Goal: Task Accomplishment & Management: Manage account settings

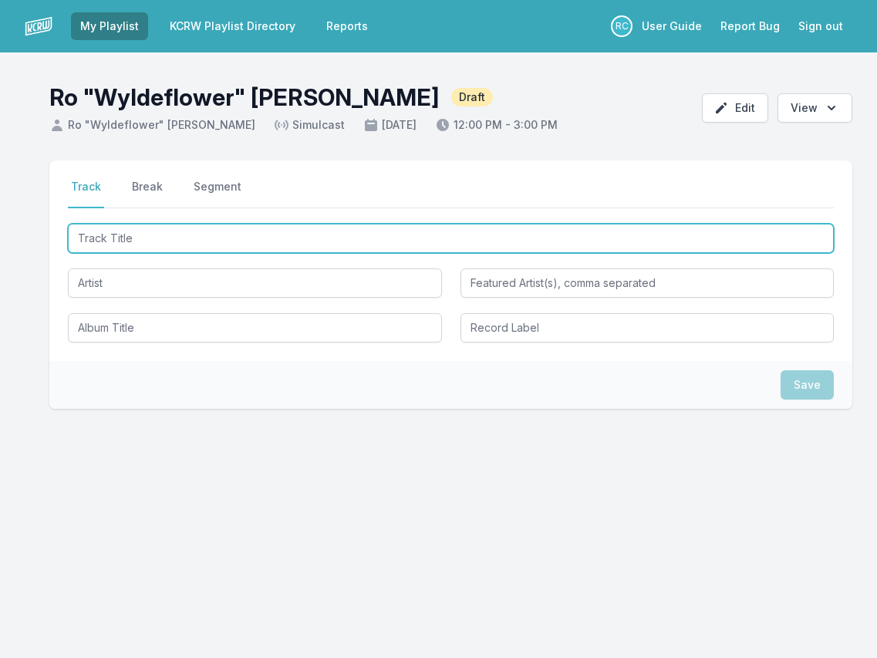
click at [625, 241] on input "Track Title" at bounding box center [451, 238] width 766 height 29
paste input "U.F.O"
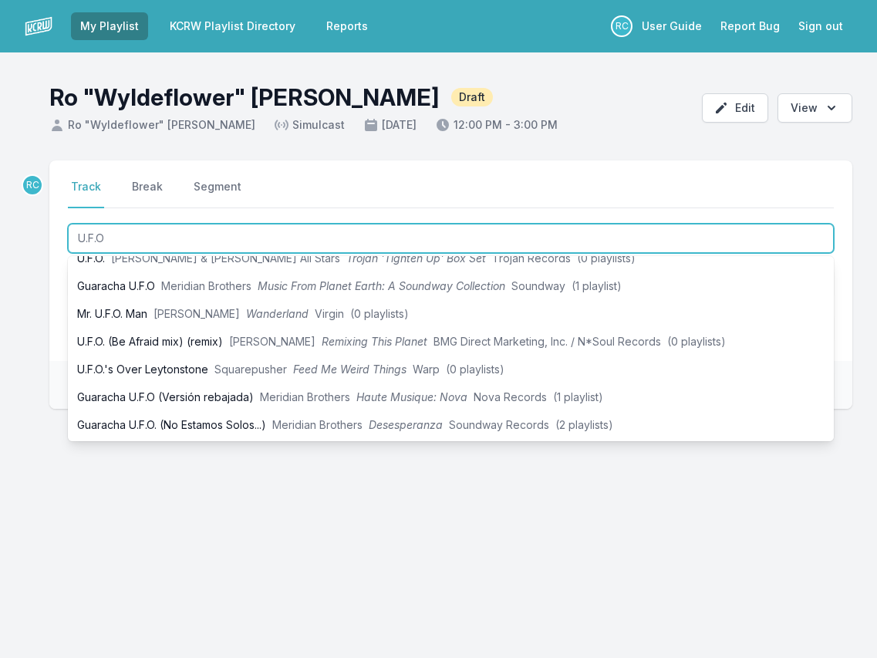
scroll to position [99, 0]
type input "U.F.O"
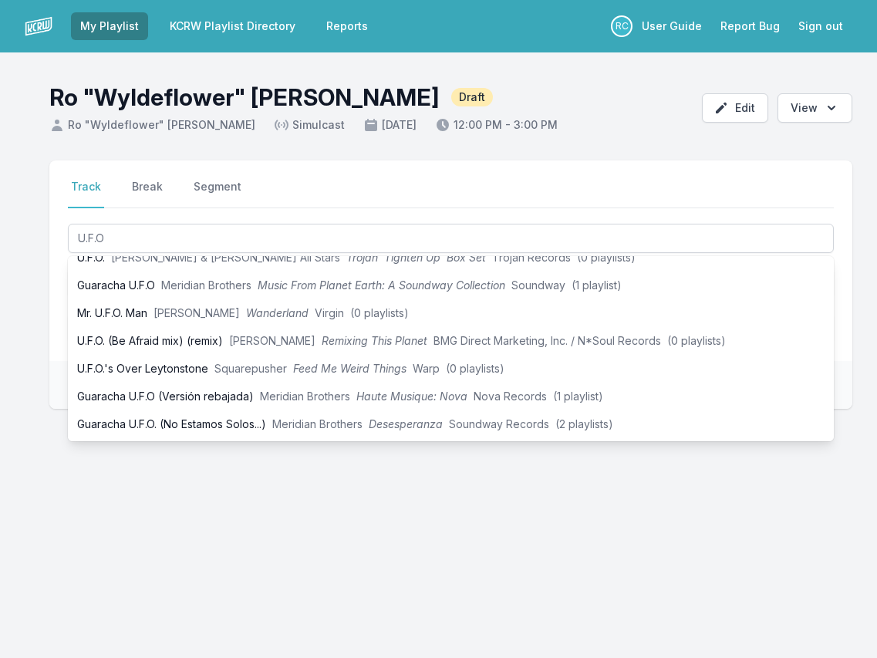
click at [17, 295] on div "Select a tab Track Break Segment Track Break Segment U.F.O Previously played on…" at bounding box center [438, 358] width 877 height 396
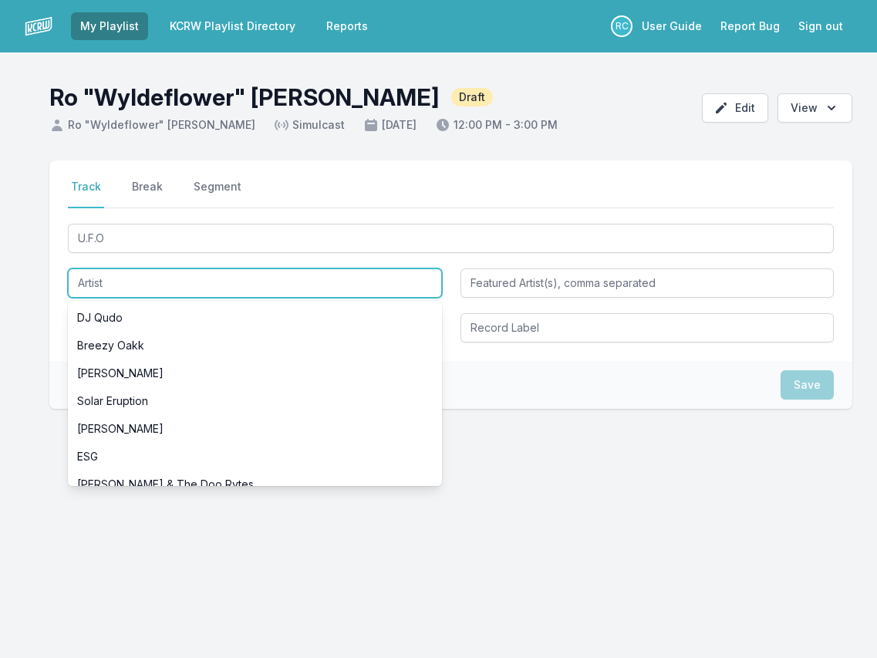
click at [116, 280] on input "Artist" at bounding box center [255, 282] width 374 height 29
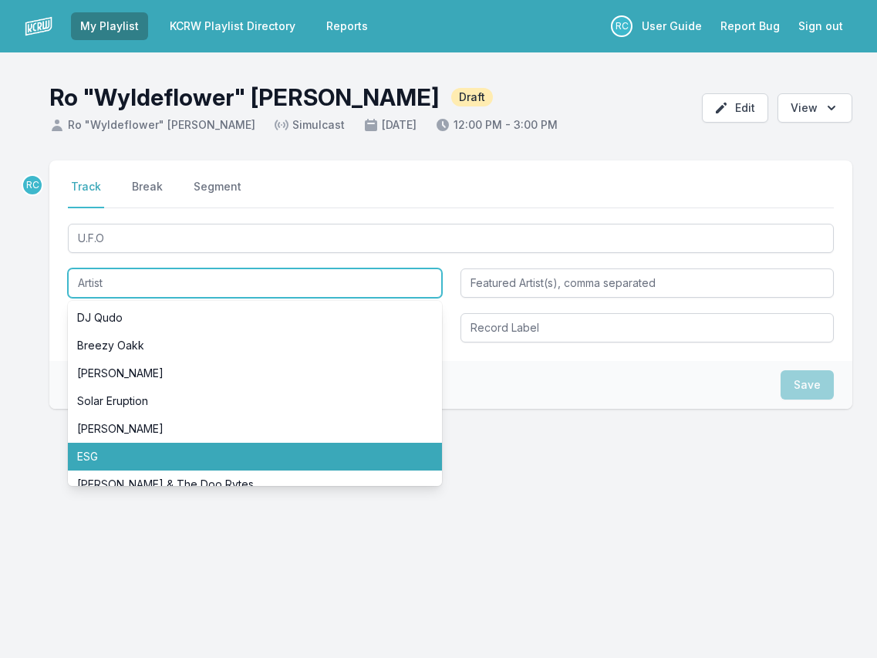
click at [106, 450] on li "ESG" at bounding box center [255, 457] width 374 height 28
type input "ESG"
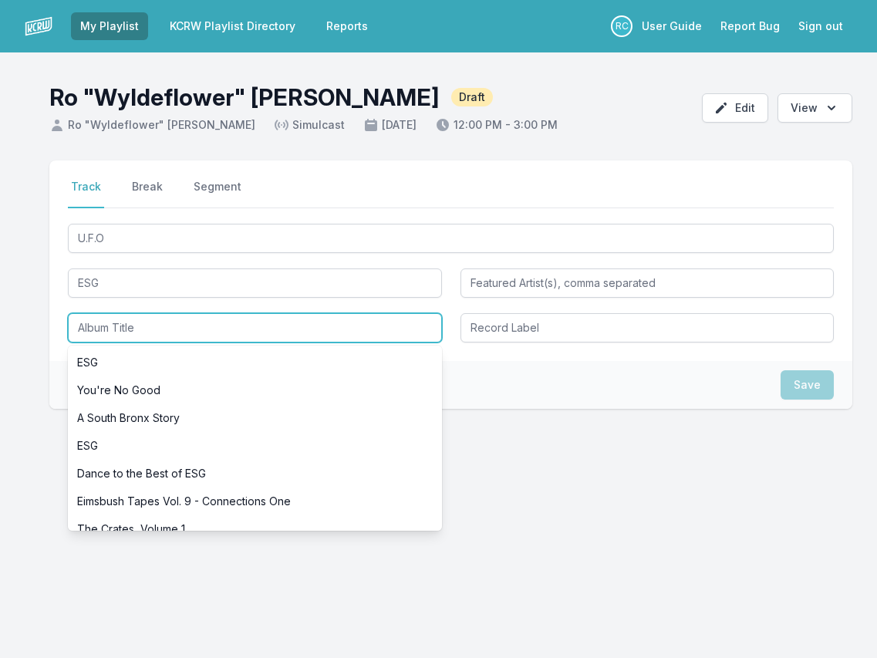
click at [101, 329] on input "Album Title" at bounding box center [255, 327] width 374 height 29
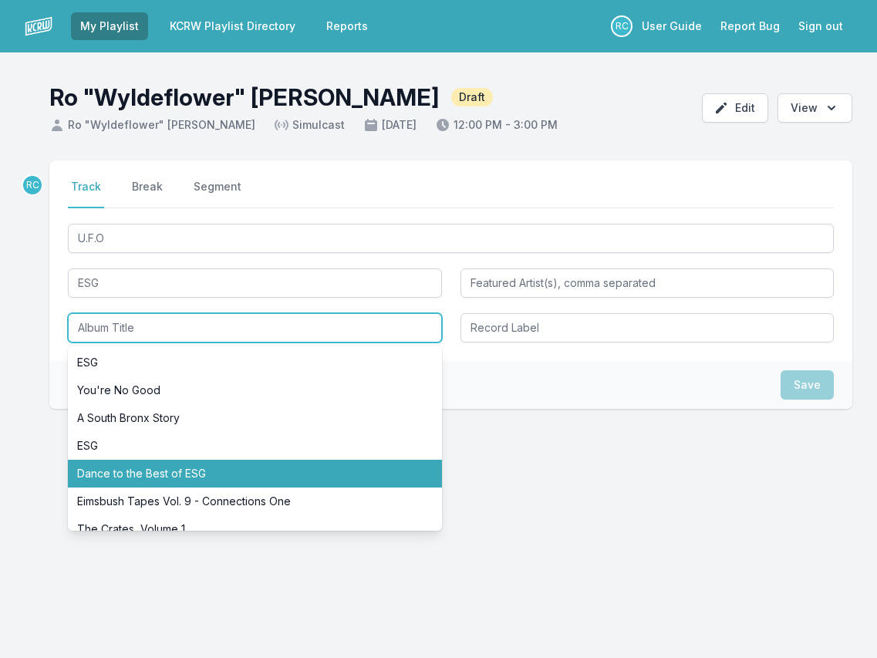
click at [119, 467] on li "Dance to the Best of ESG" at bounding box center [255, 474] width 374 height 28
type input "Dance to the Best of ESG"
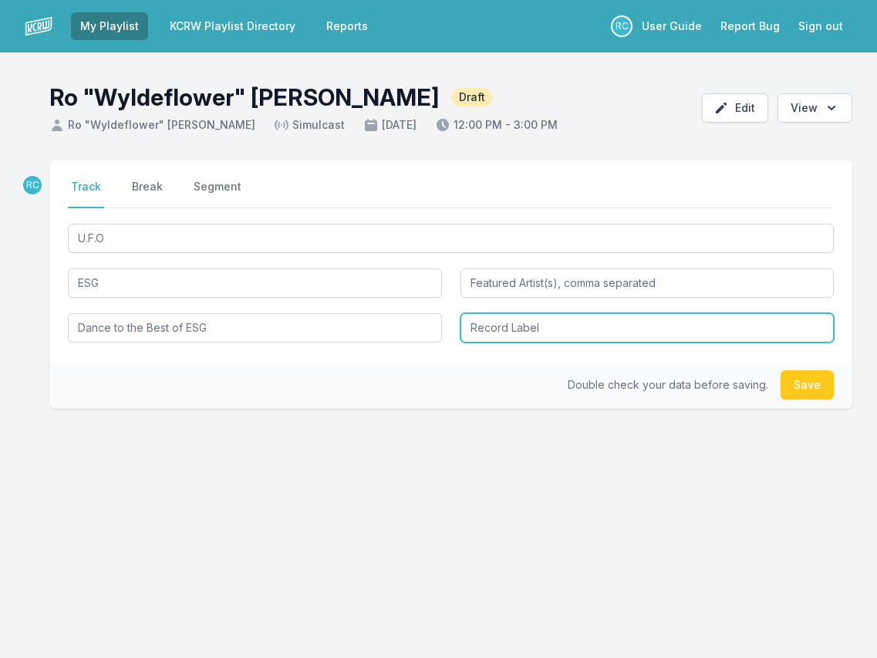
click at [524, 332] on input "Record Label" at bounding box center [647, 327] width 374 height 29
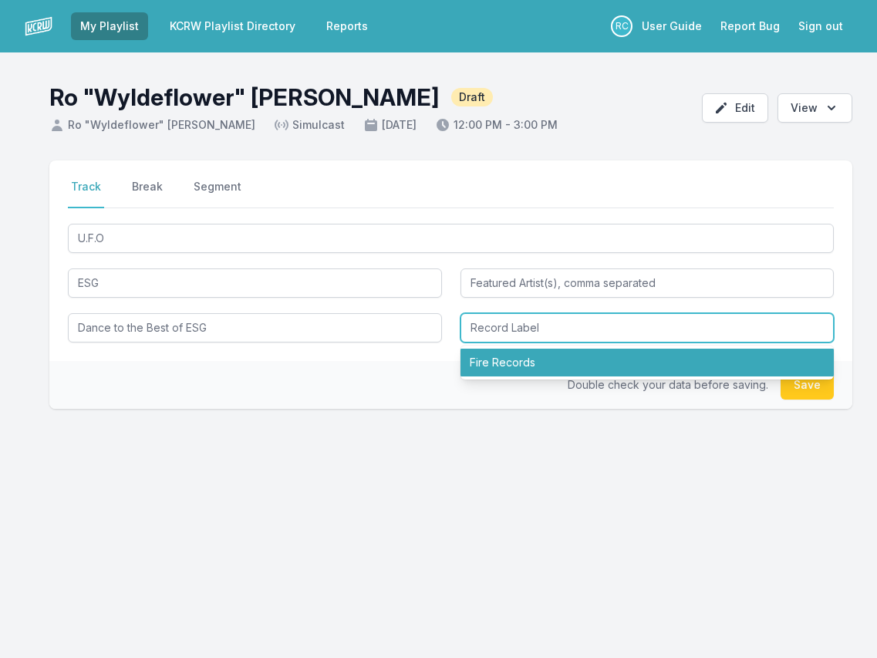
click at [521, 360] on li "Fire Records" at bounding box center [647, 363] width 374 height 28
type input "Fire Records"
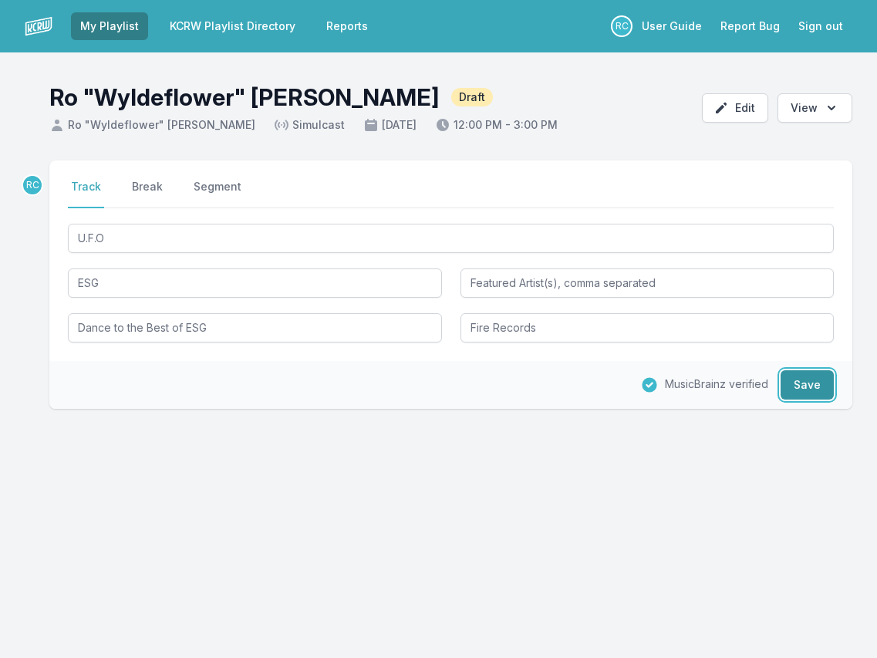
click at [807, 386] on button "Save" at bounding box center [806, 384] width 53 height 29
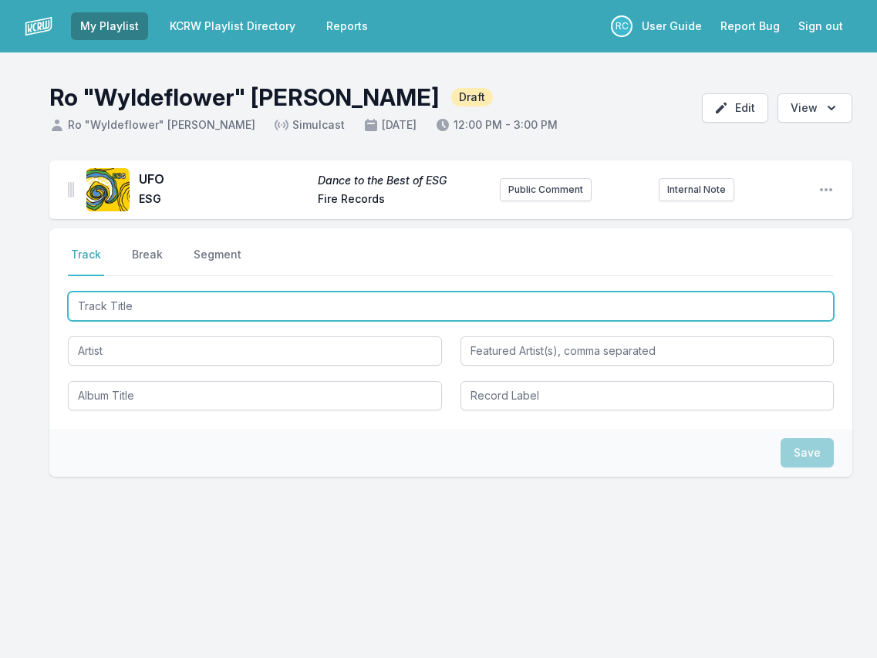
click at [730, 306] on input "Track Title" at bounding box center [451, 305] width 766 height 29
paste input "Yeah Yeah"
type input "Yeah Yeah"
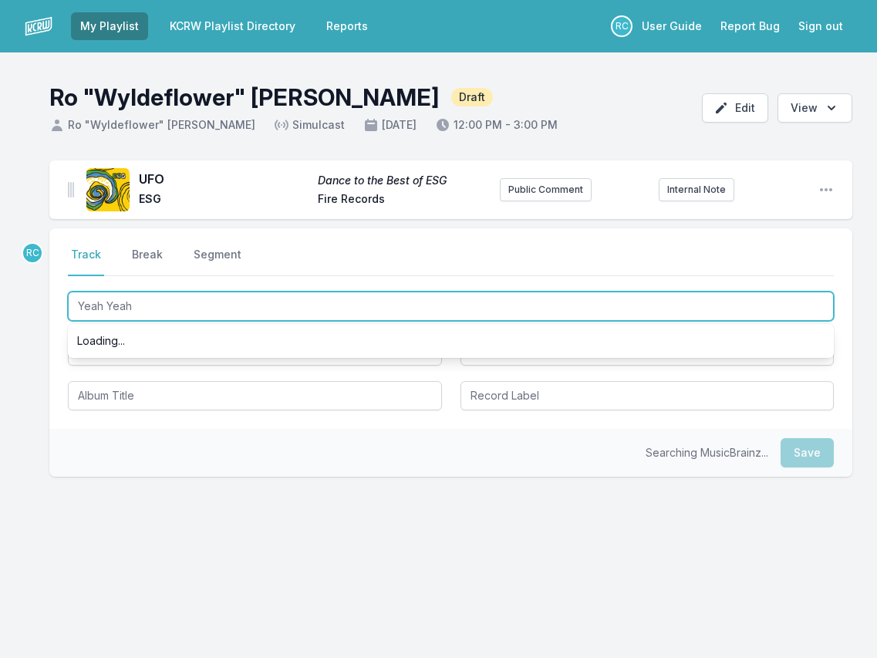
scroll to position [0, 0]
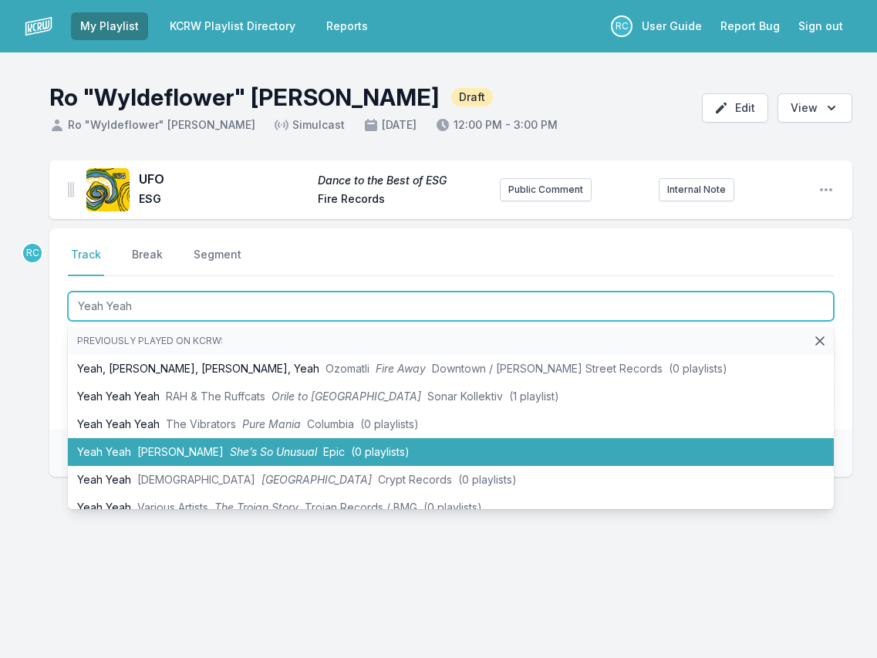
click at [172, 446] on span "[PERSON_NAME]" at bounding box center [180, 451] width 86 height 13
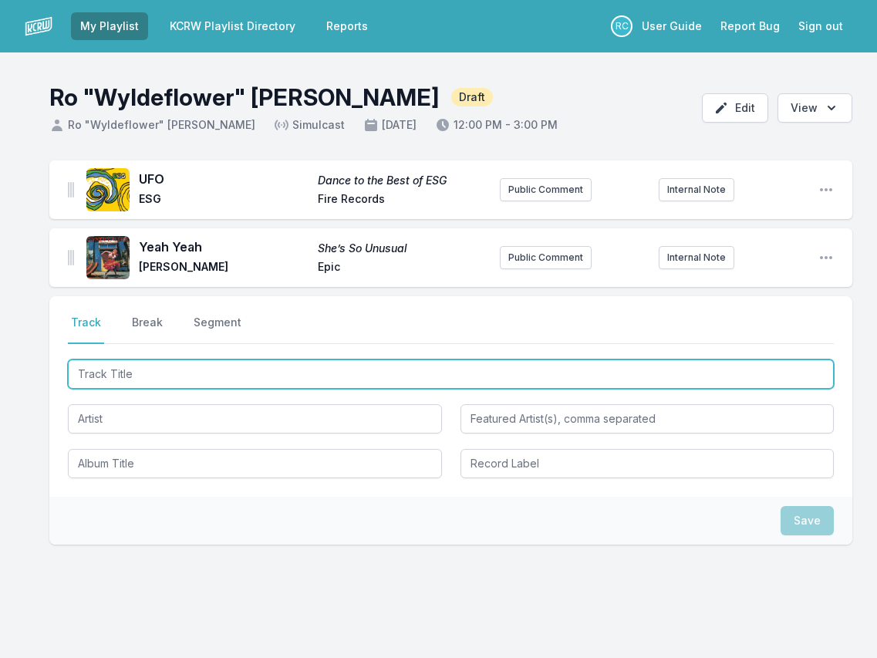
click at [755, 369] on input "Track Title" at bounding box center [451, 373] width 766 height 29
paste input "Where Will Love Go?"
type input "Where Will Love Go?"
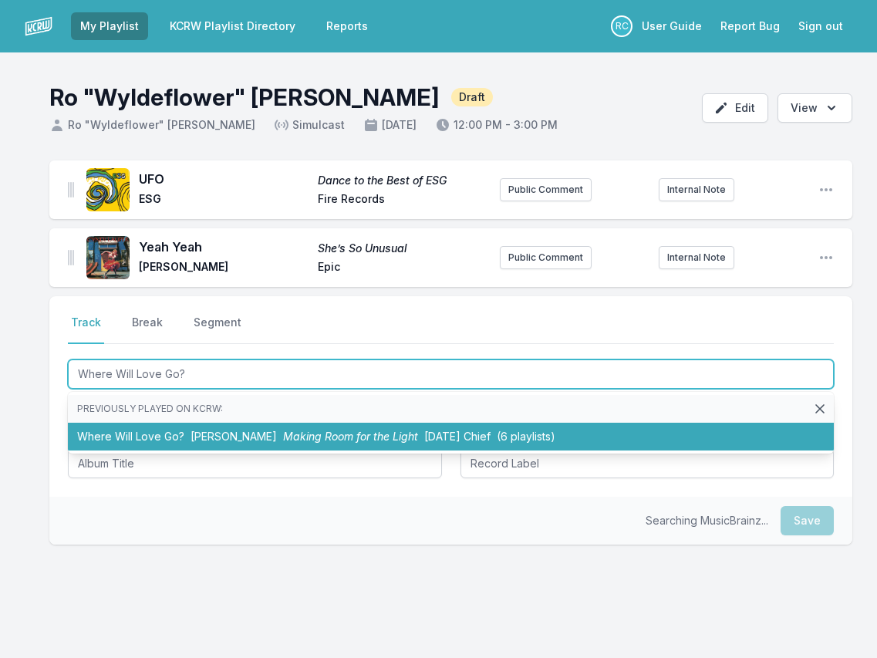
click at [166, 441] on li "Where Will Love Go? Mae Powell Making Room for the Light Karma Chief (6 playlis…" at bounding box center [451, 437] width 766 height 28
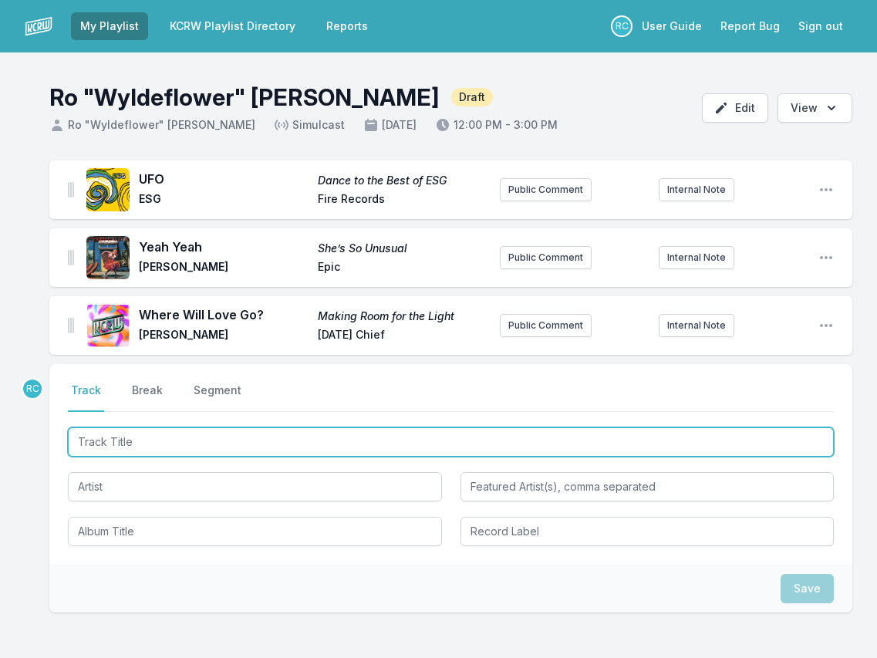
click at [133, 440] on input "Track Title" at bounding box center [451, 441] width 766 height 29
paste input "Ridin’"
type input "Ridin’"
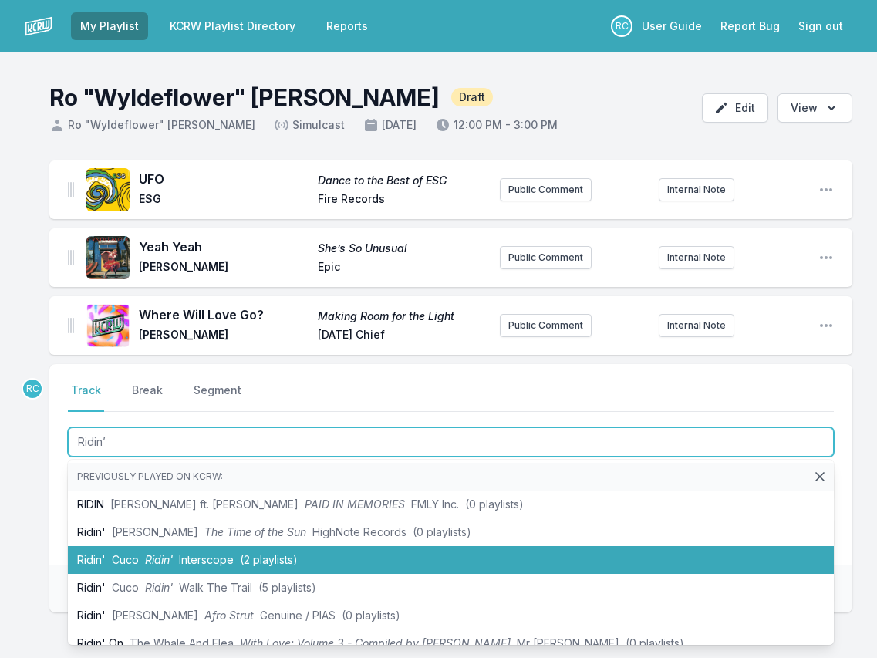
click at [120, 566] on li "Ridin' Cuco Ridin' Interscope (2 playlists)" at bounding box center [451, 560] width 766 height 28
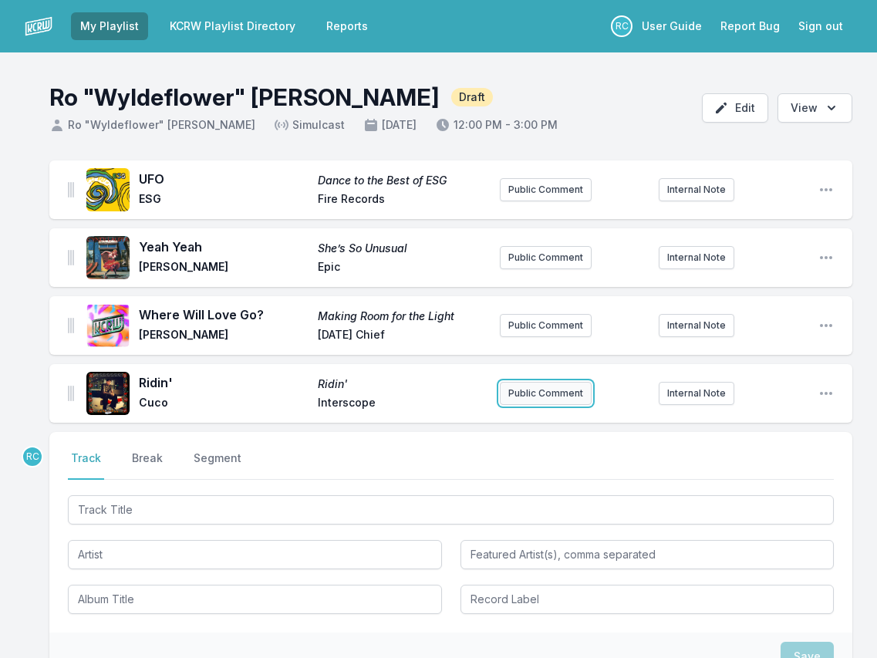
click at [520, 390] on button "Public Comment" at bounding box center [546, 393] width 92 height 23
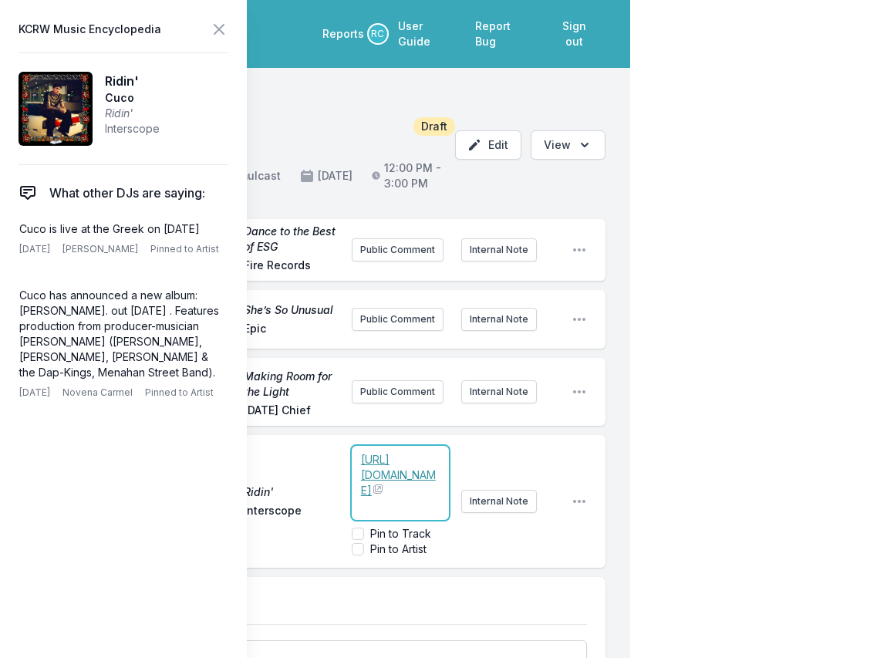
paste div
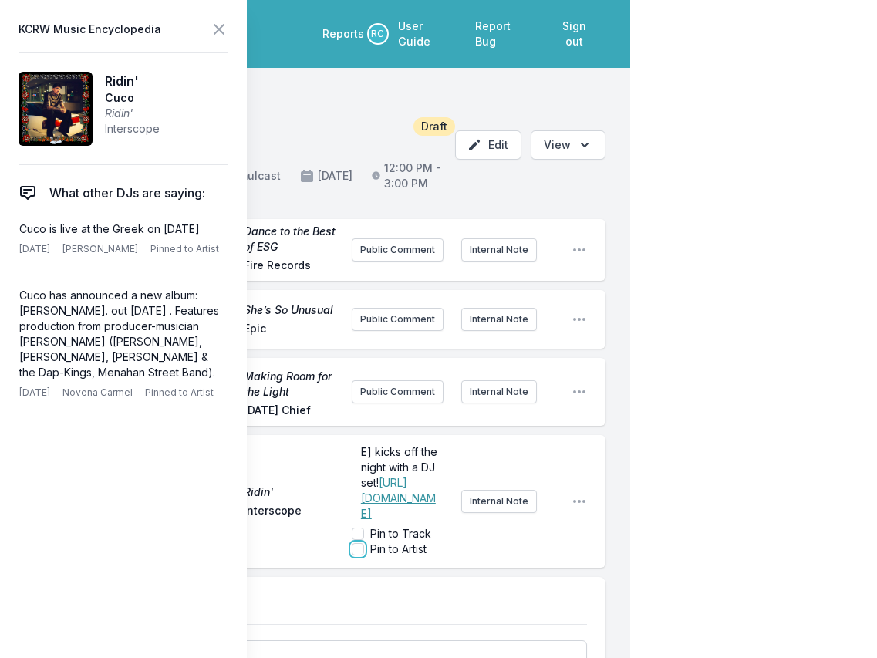
click at [356, 543] on input "Pin to Artist" at bounding box center [358, 549] width 12 height 12
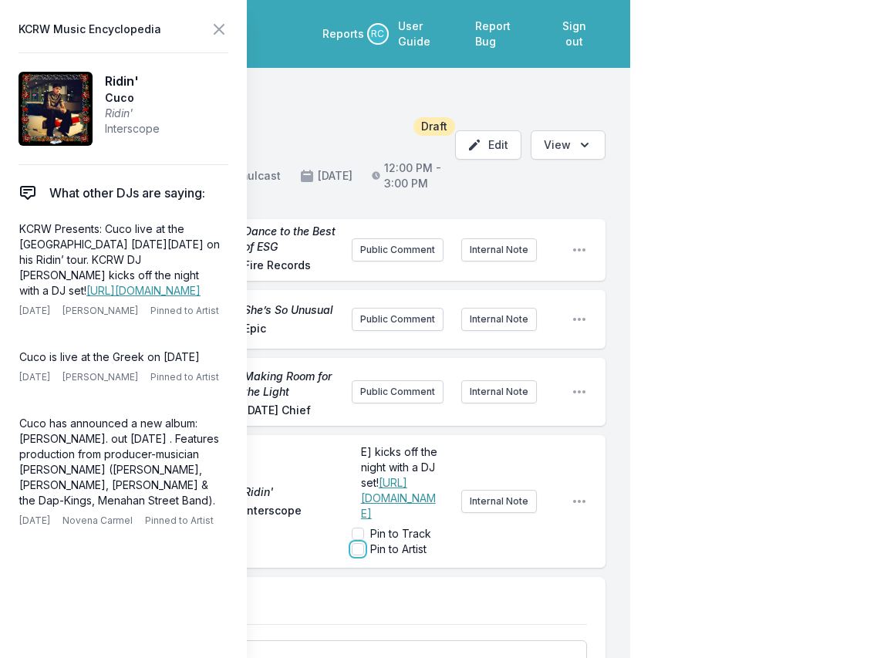
checkbox input "true"
click at [217, 32] on icon at bounding box center [219, 29] width 19 height 19
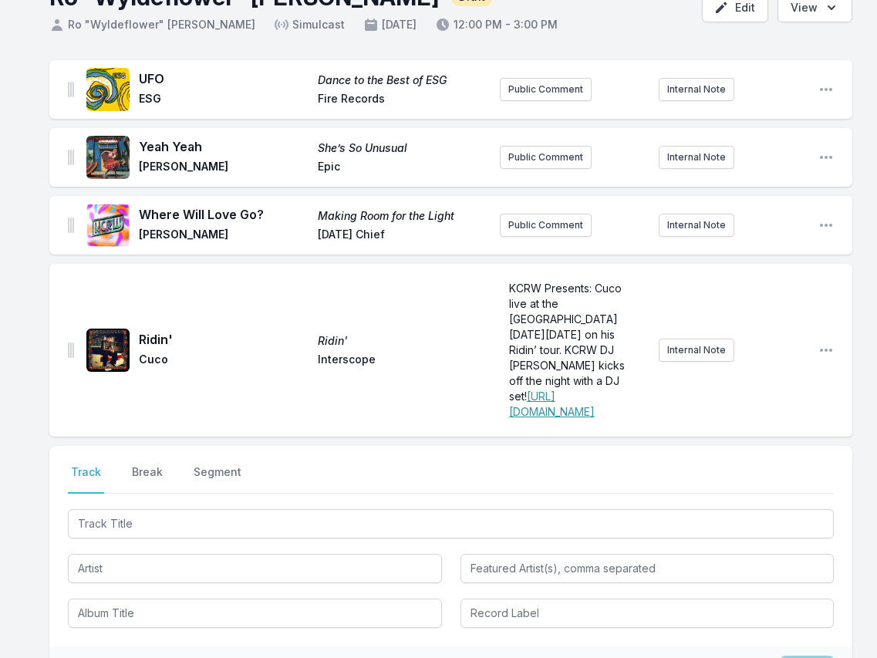
scroll to position [175, 0]
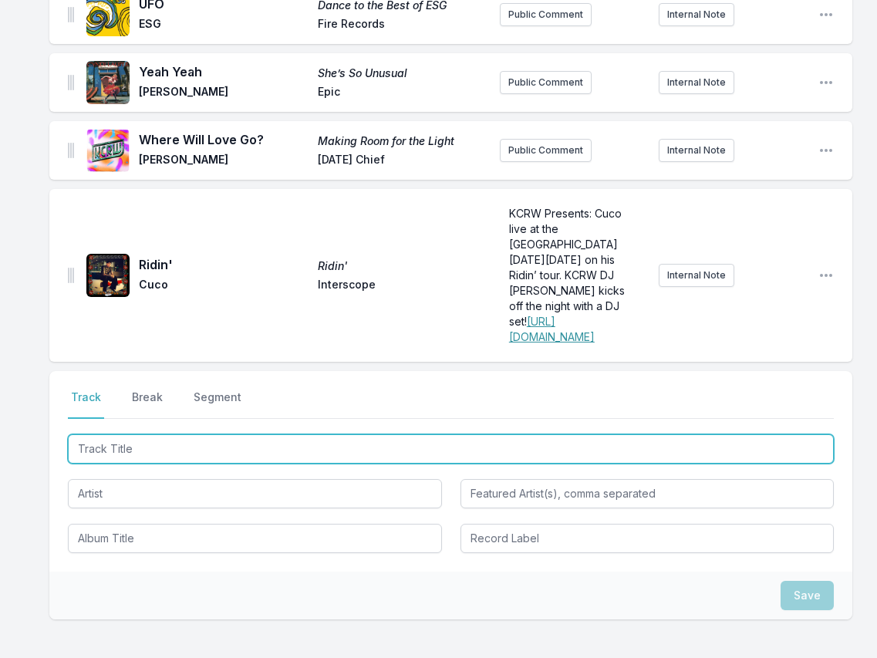
click at [100, 463] on input "Track Title" at bounding box center [451, 448] width 766 height 29
paste input "milk in my console"
type input "milk in my console"
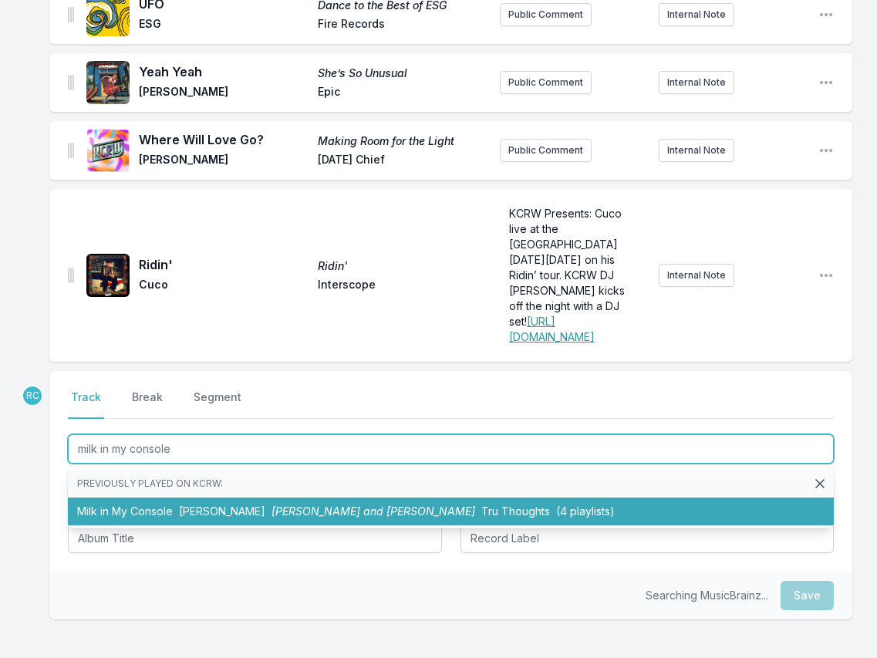
click at [180, 517] on span "[PERSON_NAME]" at bounding box center [222, 510] width 86 height 13
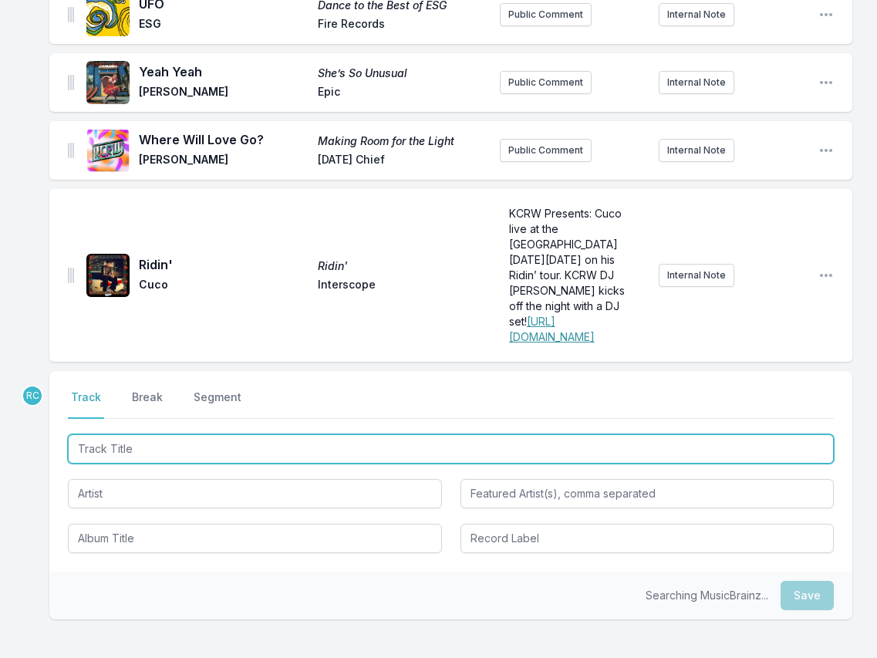
scroll to position [243, 0]
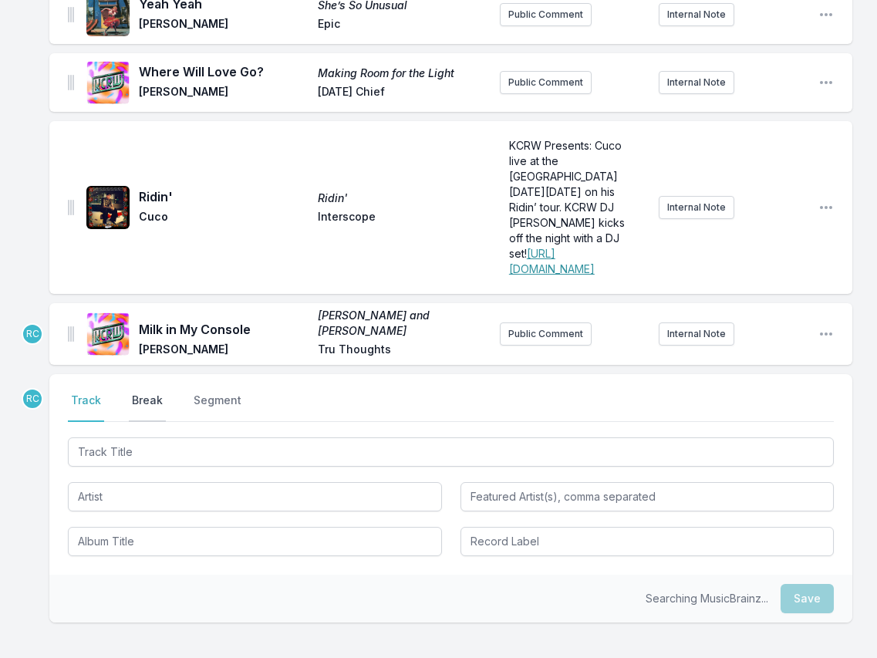
click at [147, 422] on button "Break" at bounding box center [147, 407] width 37 height 29
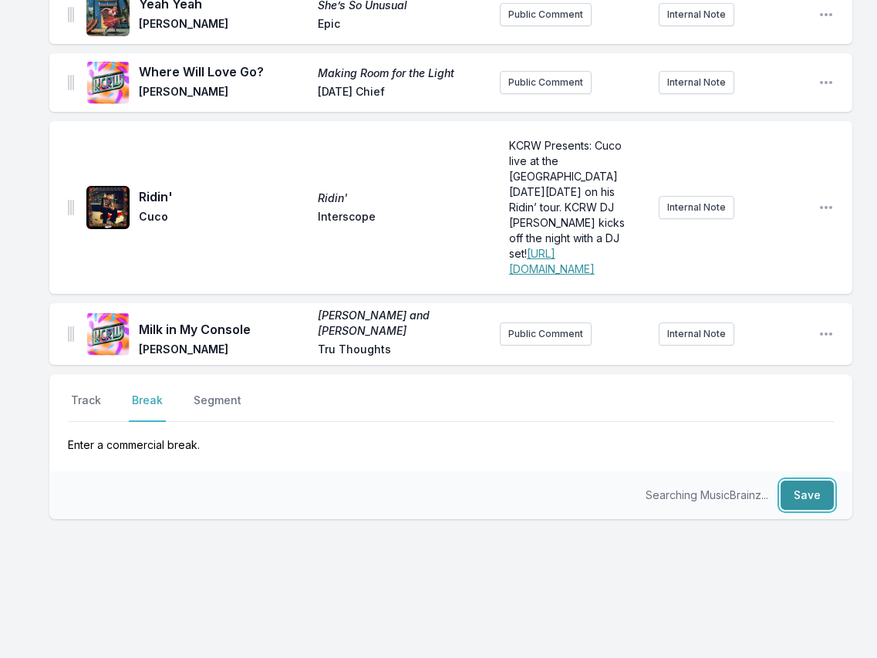
click at [803, 510] on button "Save" at bounding box center [806, 494] width 53 height 29
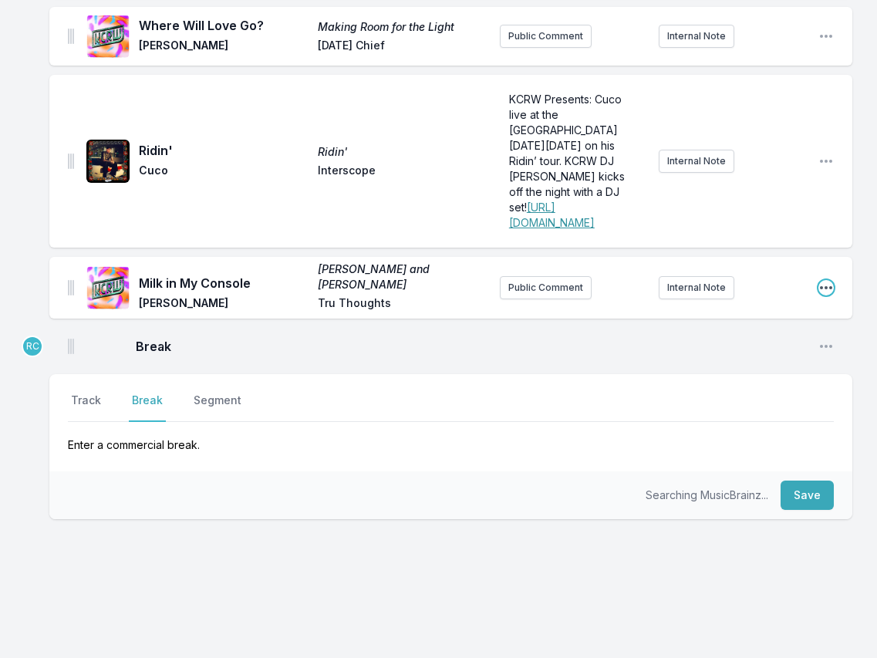
click at [822, 295] on icon "Open playlist item options" at bounding box center [825, 287] width 15 height 15
click at [739, 332] on button "Edit Track Details" at bounding box center [747, 319] width 173 height 28
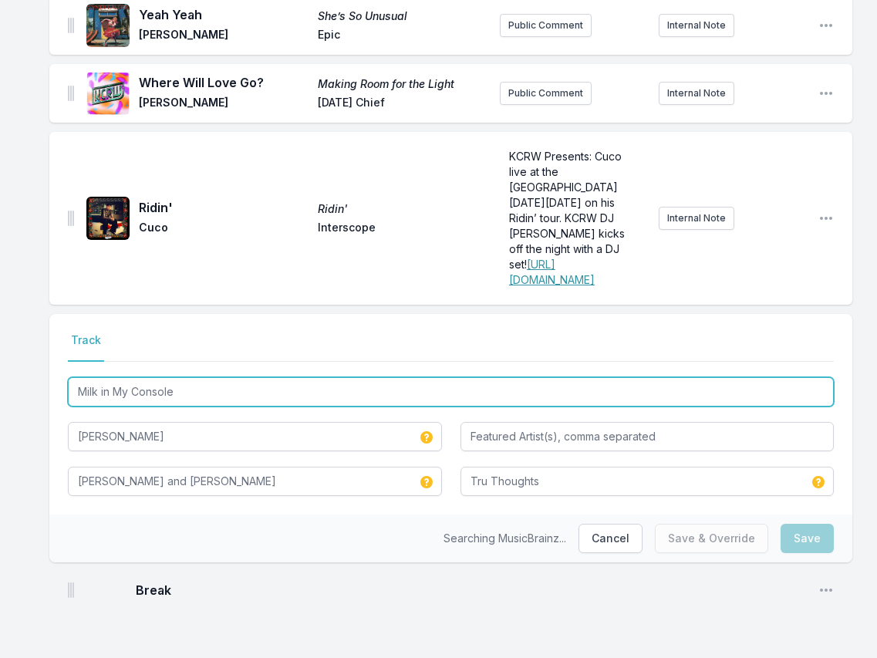
drag, startPoint x: 193, startPoint y: 395, endPoint x: 190, endPoint y: 375, distance: 20.3
click at [190, 375] on div "Milk in My Console" at bounding box center [451, 390] width 766 height 32
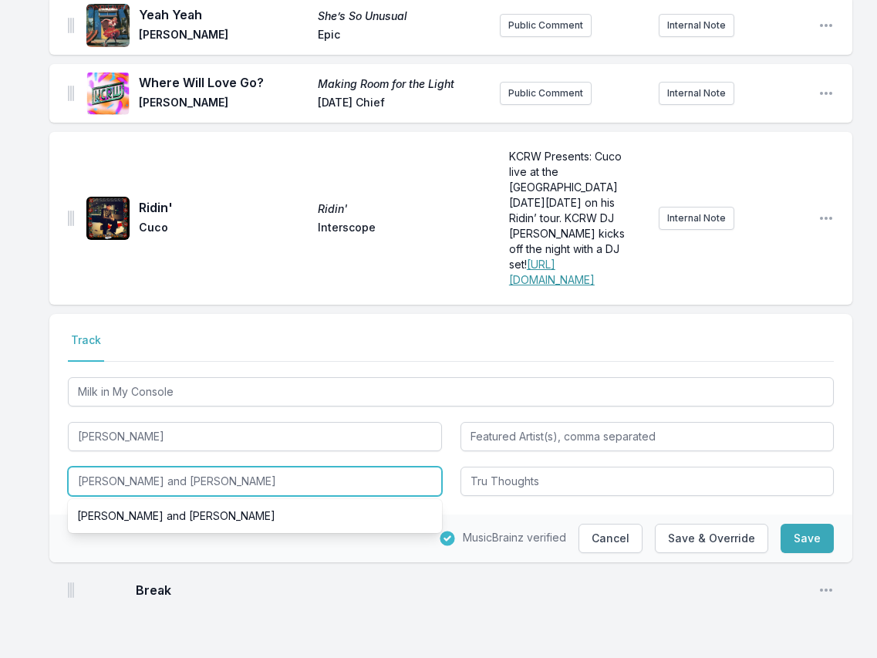
drag, startPoint x: 226, startPoint y: 486, endPoint x: 225, endPoint y: 452, distance: 33.9
click at [225, 452] on div "Milk in My Console Ebi Soda Frank Dean and Andrew Frank Dean and Andrew Tru Tho…" at bounding box center [451, 435] width 766 height 122
paste input "Milk in My Console"
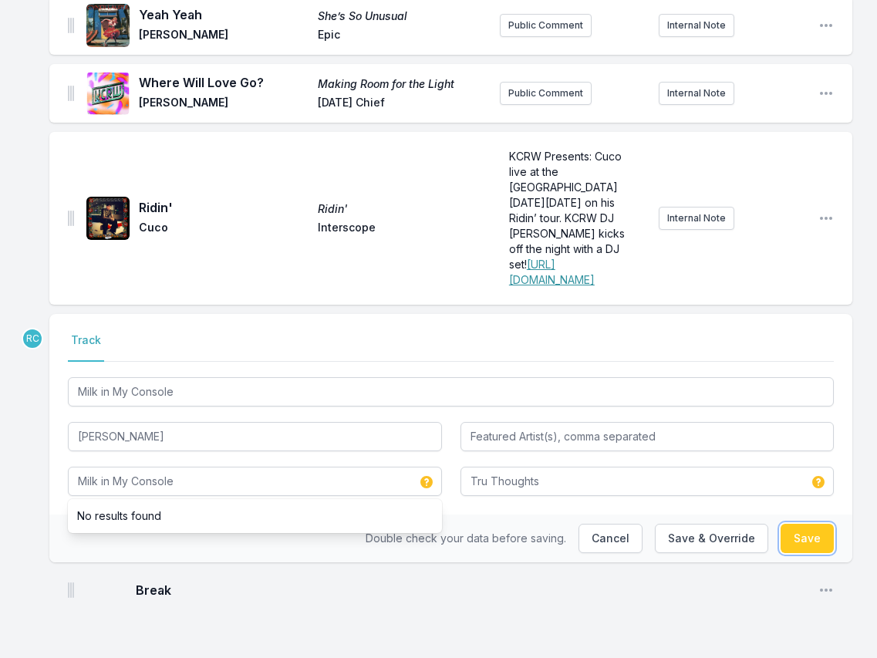
click at [807, 534] on button "Save" at bounding box center [806, 538] width 53 height 29
type input "Frank Dean and Andrew"
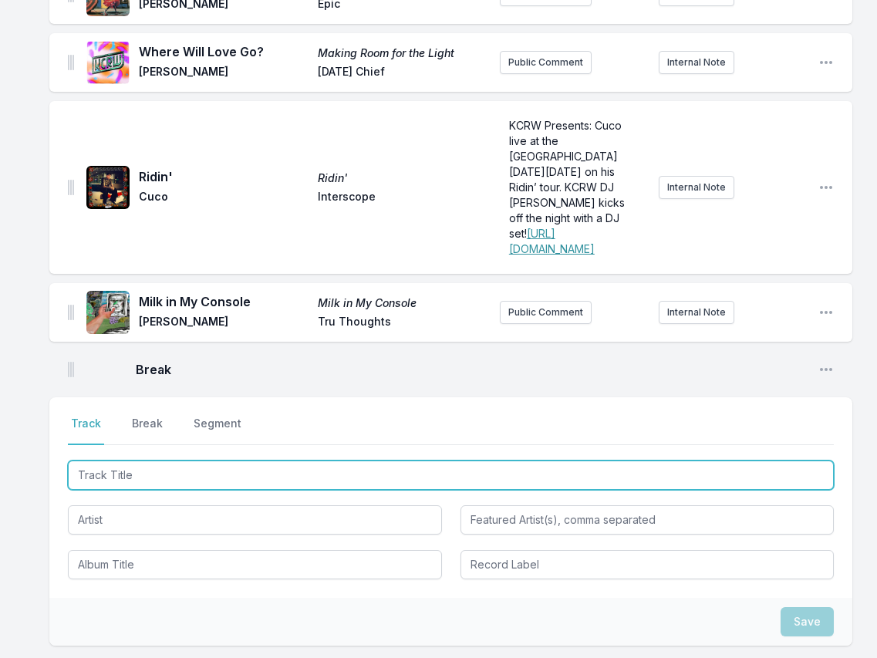
click at [706, 490] on input "Track Title" at bounding box center [451, 474] width 766 height 29
paste input "GREEN EYED (feat. Pale Jay)"
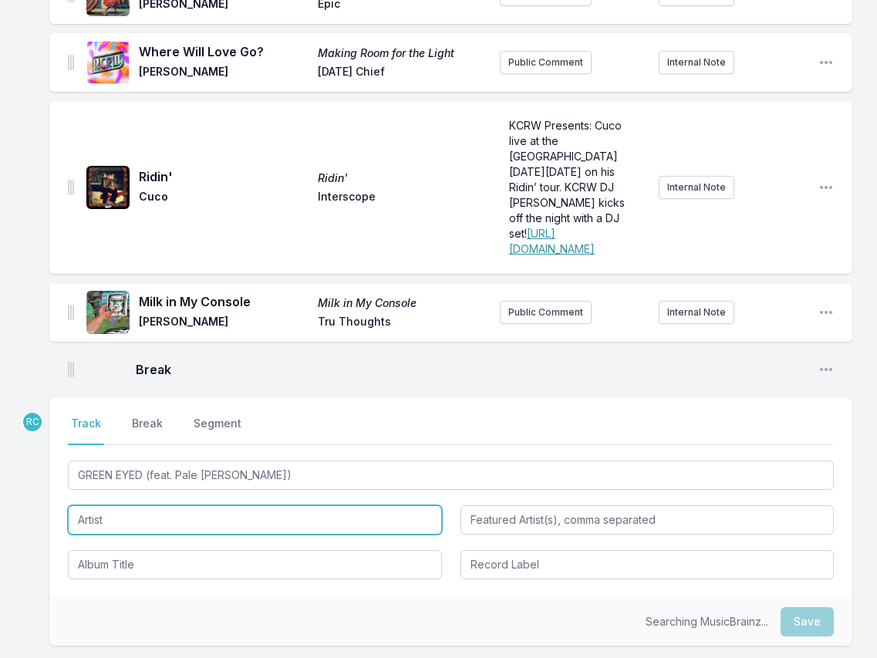
click at [160, 534] on input "Artist" at bounding box center [255, 519] width 374 height 29
type input "GREEN EYED"
type input "Pale Jay"
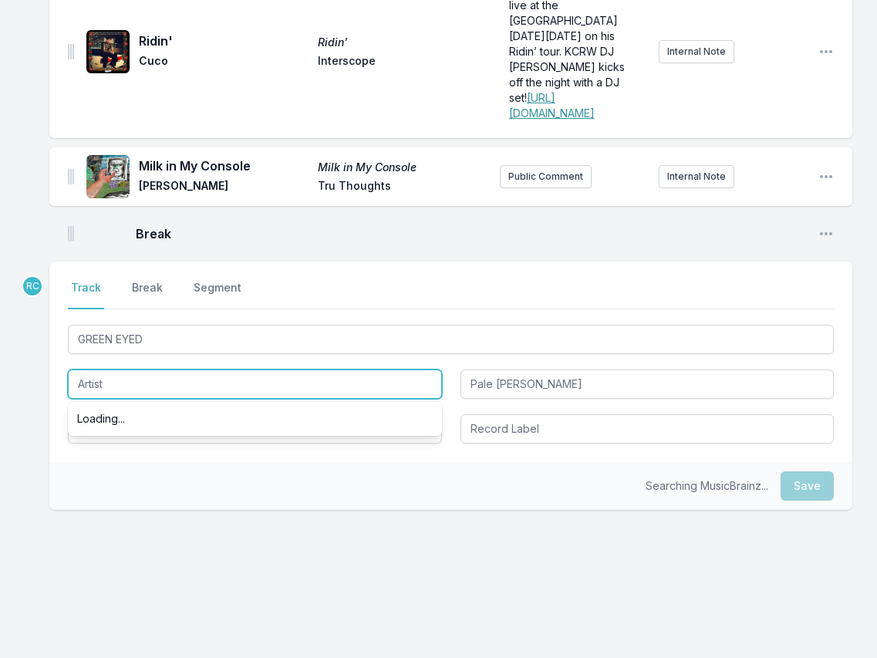
scroll to position [430, 0]
paste input "CARRTOONS"
type input "CARRTOONS"
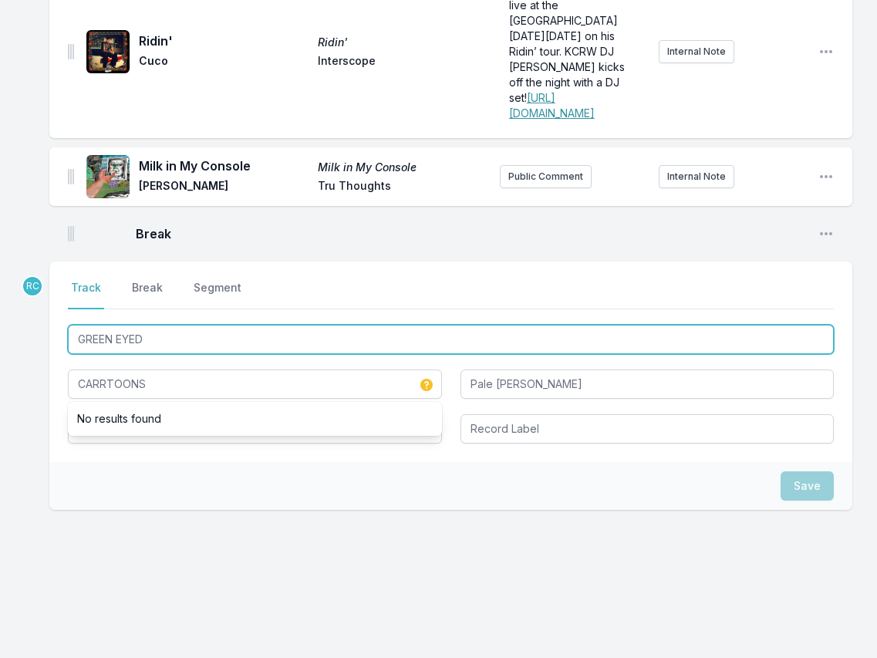
click at [180, 335] on input "GREEN EYED" at bounding box center [451, 339] width 766 height 29
type input "GREEN EYE"
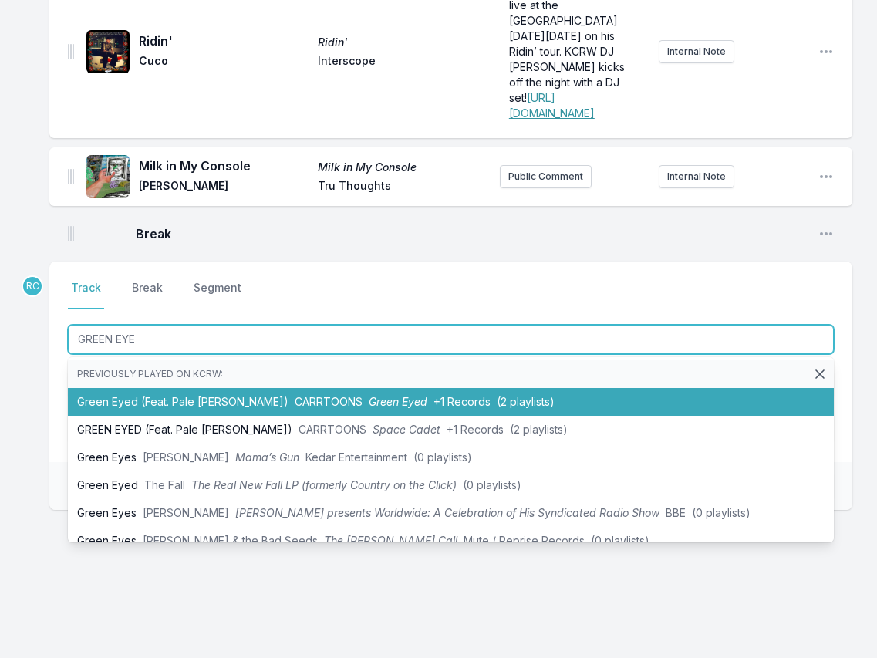
click at [178, 400] on li "Green Eyed (Feat. Pale Jay) CARRTOONS Green Eyed +1 Records (2 playlists)" at bounding box center [451, 402] width 766 height 28
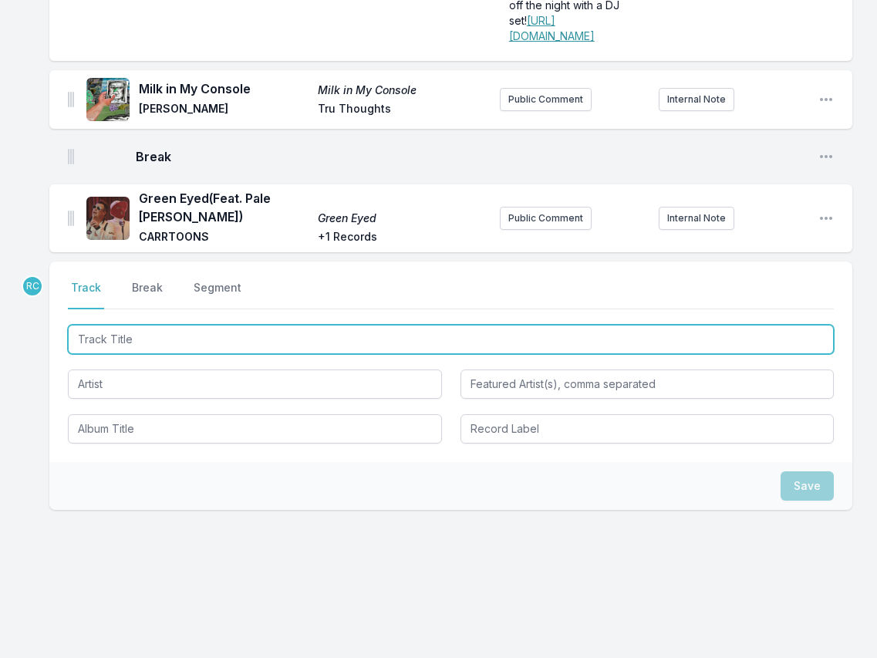
click at [731, 339] on input "Track Title" at bounding box center [451, 339] width 766 height 29
paste input "The Avant Garde"
type input "The Avant Garde"
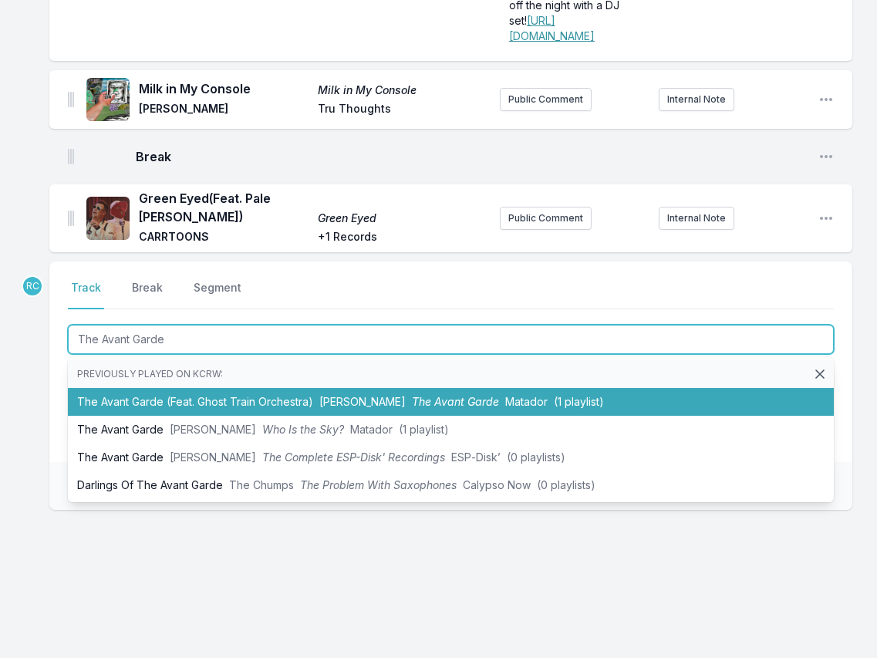
click at [217, 395] on li "The Avant Garde (Feat. Ghost Train Orchestra) David Byrne The Avant Garde Matad…" at bounding box center [451, 402] width 766 height 28
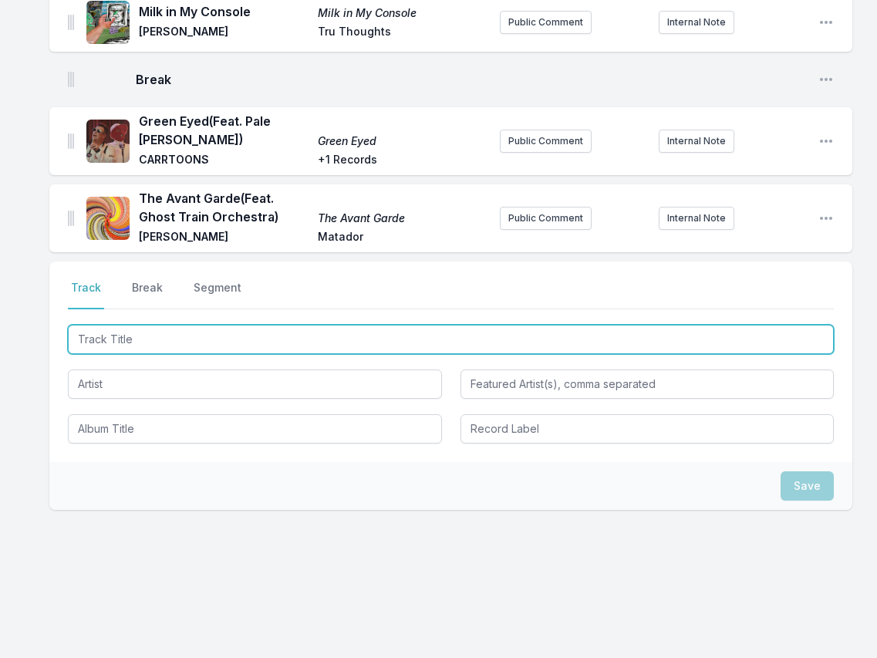
click at [716, 333] on input "Track Title" at bounding box center [451, 339] width 766 height 29
paste input "Untainted Love"
type input "Untainted Love"
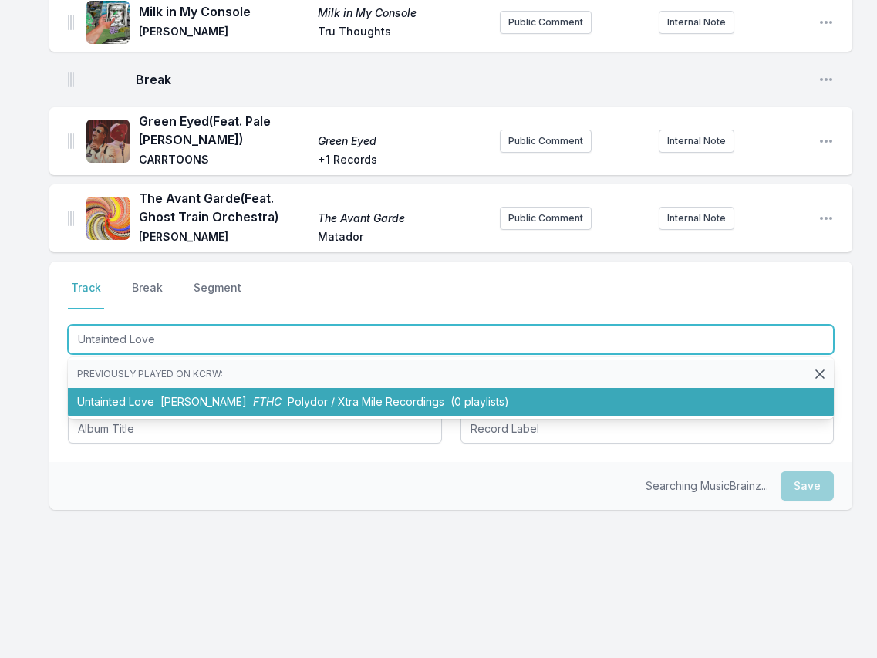
click at [97, 404] on li "Untainted Love Frank Turner FTHC Polydor / Xtra Mile Recordings (0 playlists)" at bounding box center [451, 402] width 766 height 28
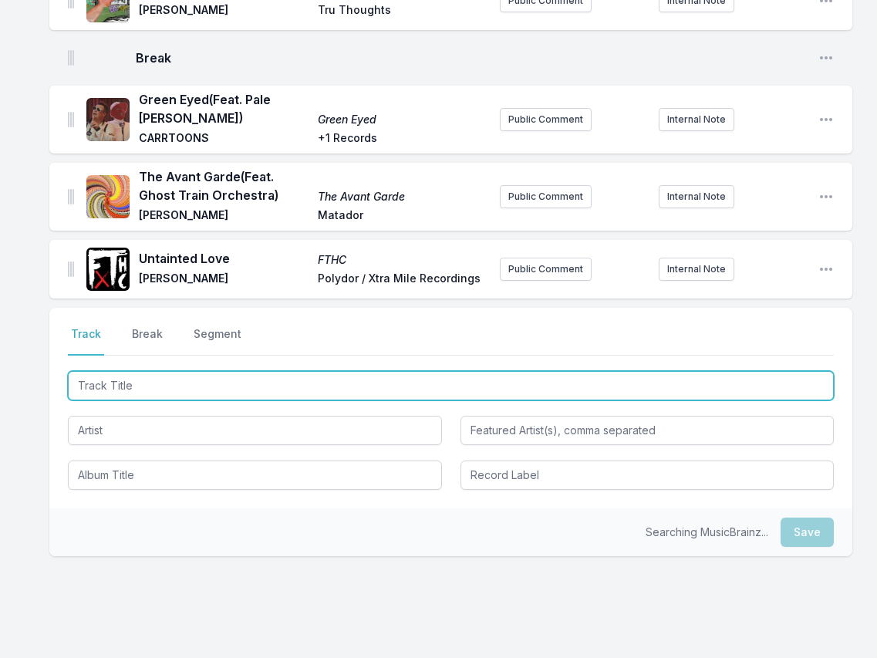
scroll to position [642, 0]
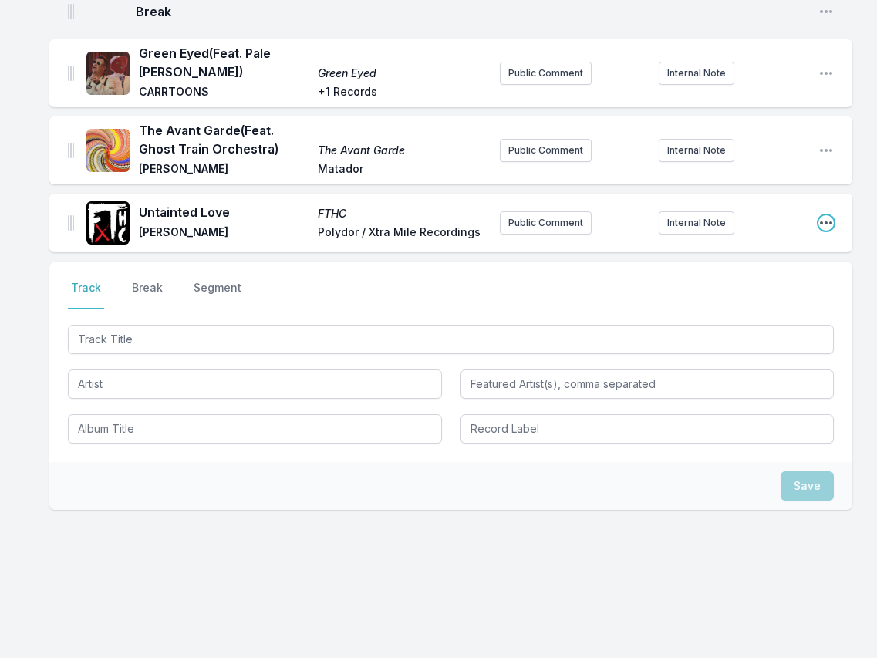
click at [824, 224] on icon "Open playlist item options" at bounding box center [825, 222] width 15 height 15
click at [771, 252] on button "Edit Track Details" at bounding box center [747, 254] width 173 height 28
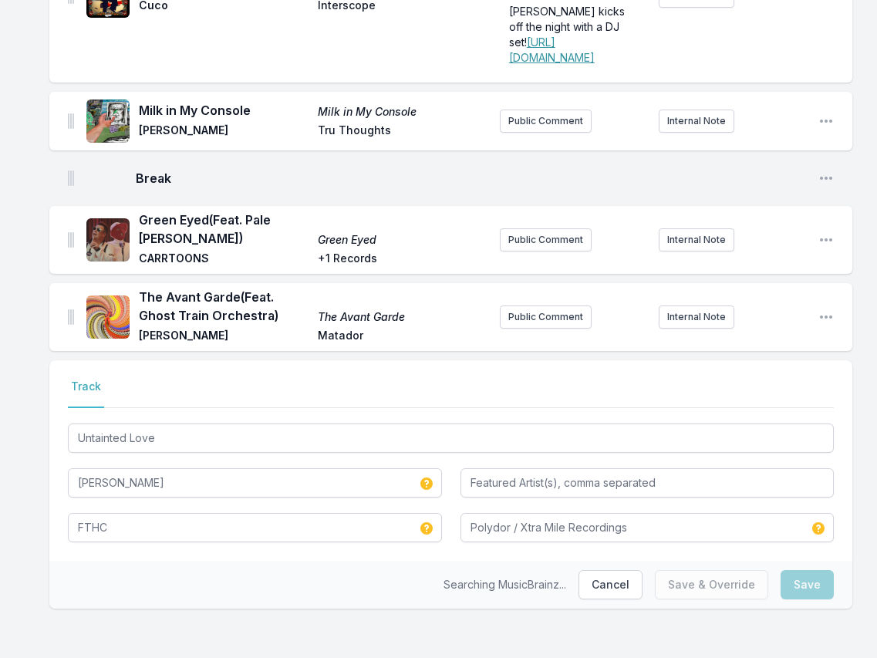
scroll to position [476, 0]
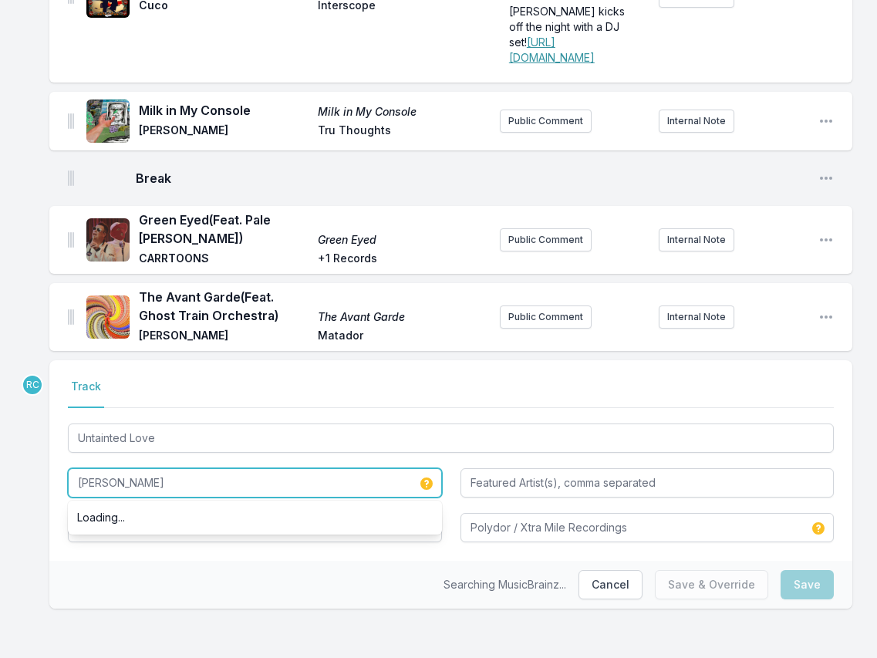
drag, startPoint x: 154, startPoint y: 484, endPoint x: 37, endPoint y: 473, distance: 117.6
click at [37, 473] on div "UFO Dance to the Best of ESG ESG Fire Records Public Comment Internal Note Open…" at bounding box center [438, 182] width 877 height 952
type input "Frank Turner"
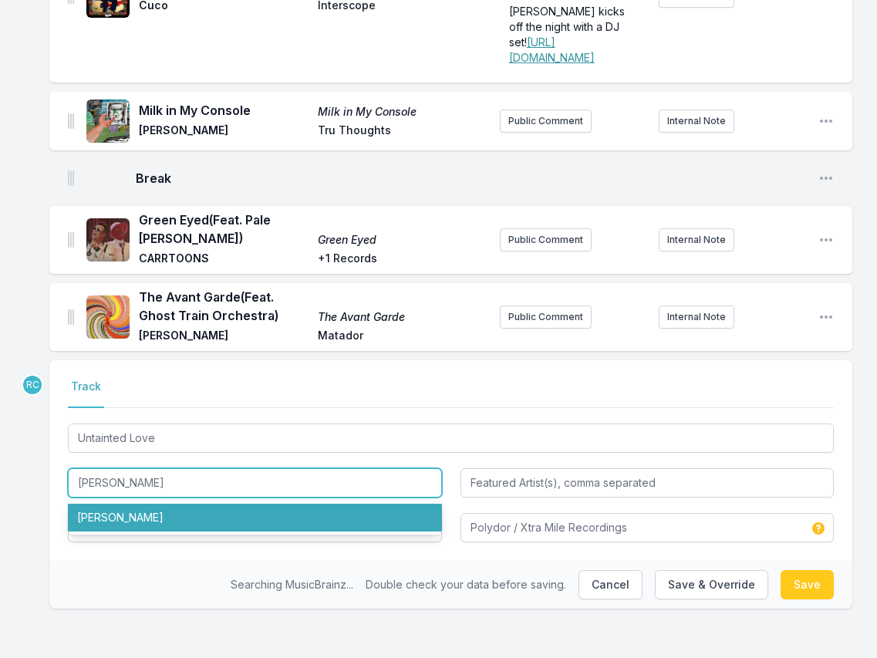
type input "Polydor, Xtra Mile Recordings"
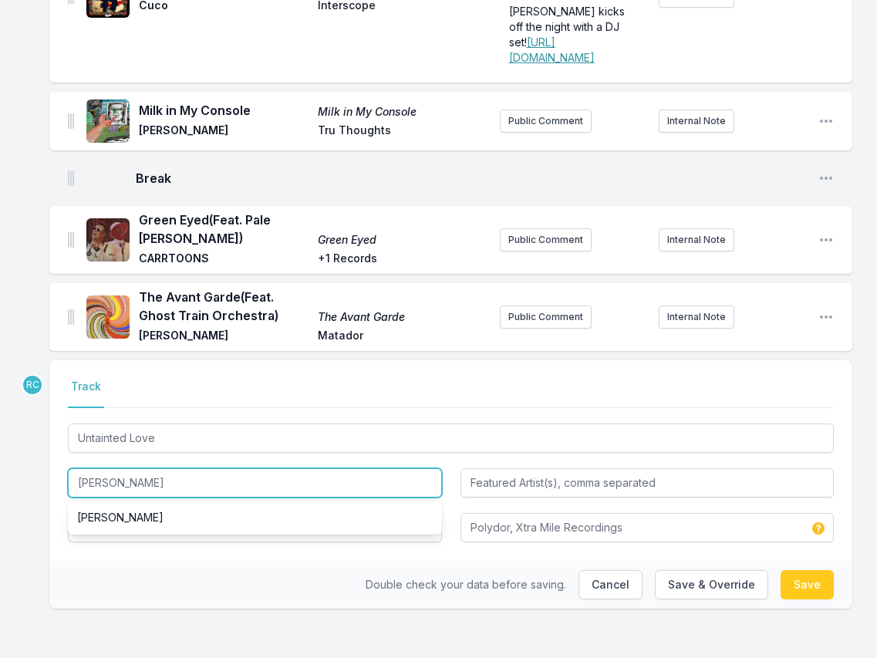
paste input "Les Imprimés"
drag, startPoint x: 141, startPoint y: 483, endPoint x: 32, endPoint y: 488, distance: 109.6
click at [32, 488] on div "UFO Dance to the Best of ESG ESG Fire Records Public Comment Internal Note Open…" at bounding box center [438, 182] width 877 height 952
type input "Les Imprimés"
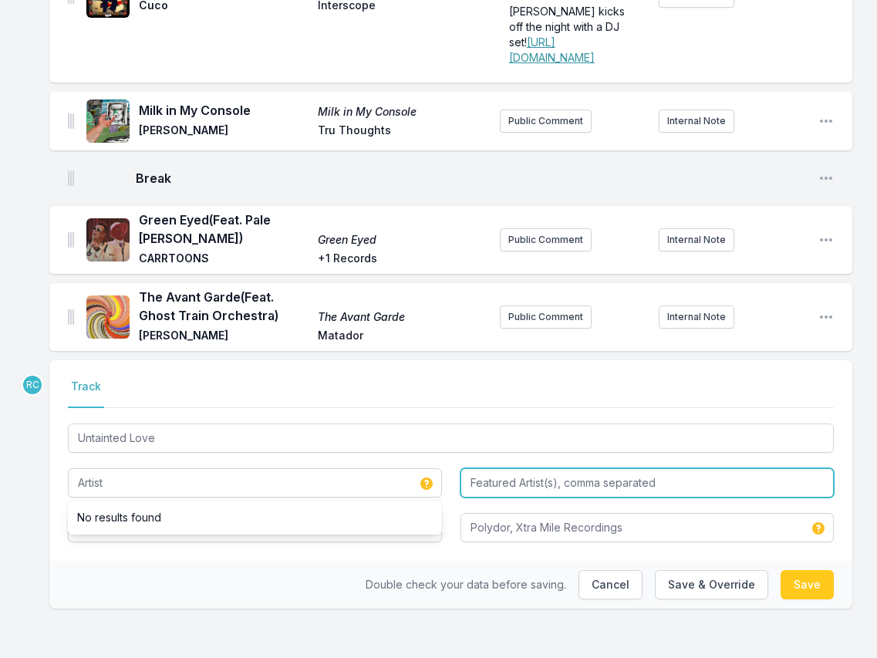
type input "Les Imprimés"
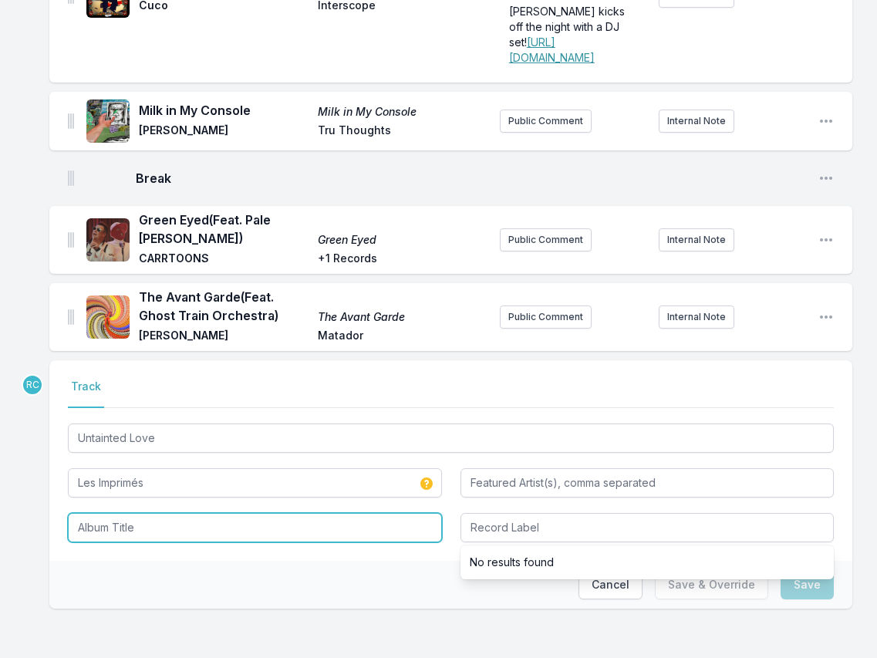
click at [92, 525] on input "Album Title" at bounding box center [255, 527] width 374 height 29
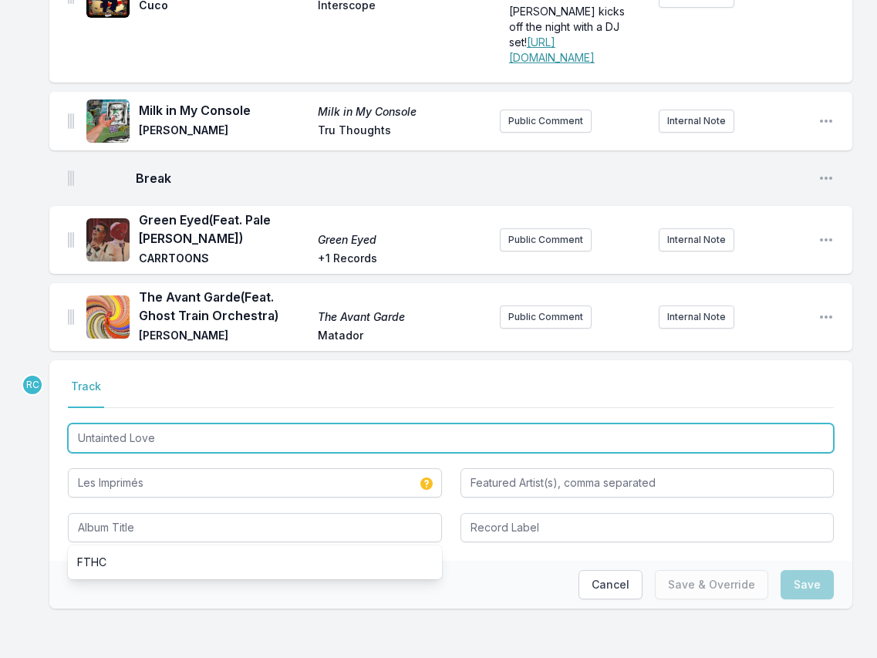
click at [186, 434] on input "Untainted Love" at bounding box center [451, 437] width 766 height 29
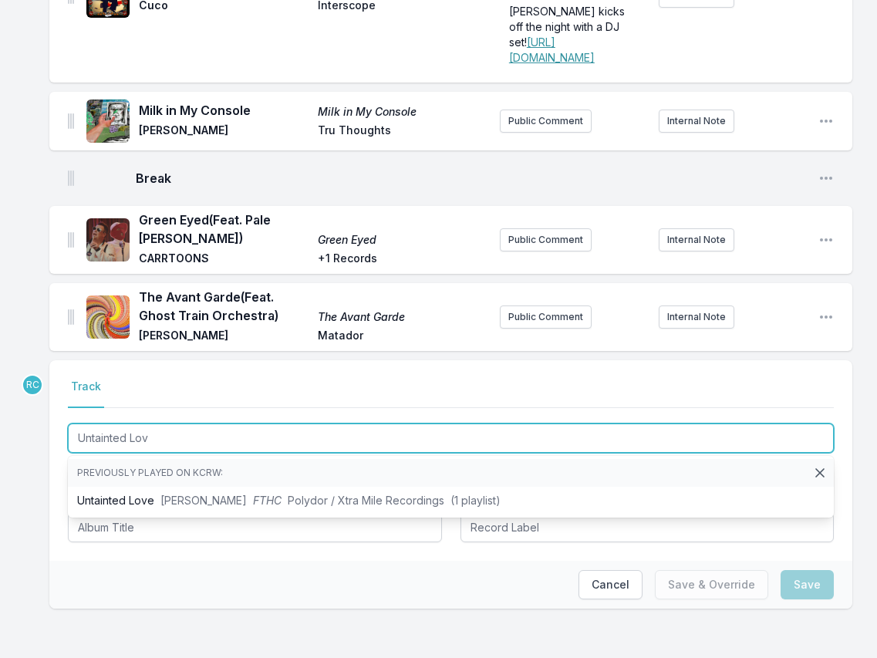
type input "Untainted Lov"
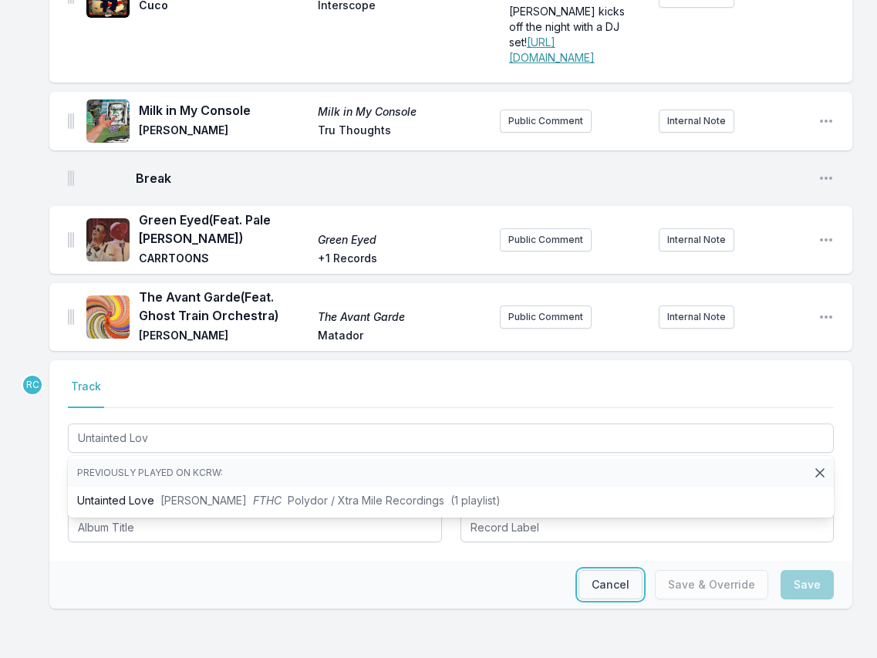
click at [612, 585] on button "Cancel" at bounding box center [610, 584] width 64 height 29
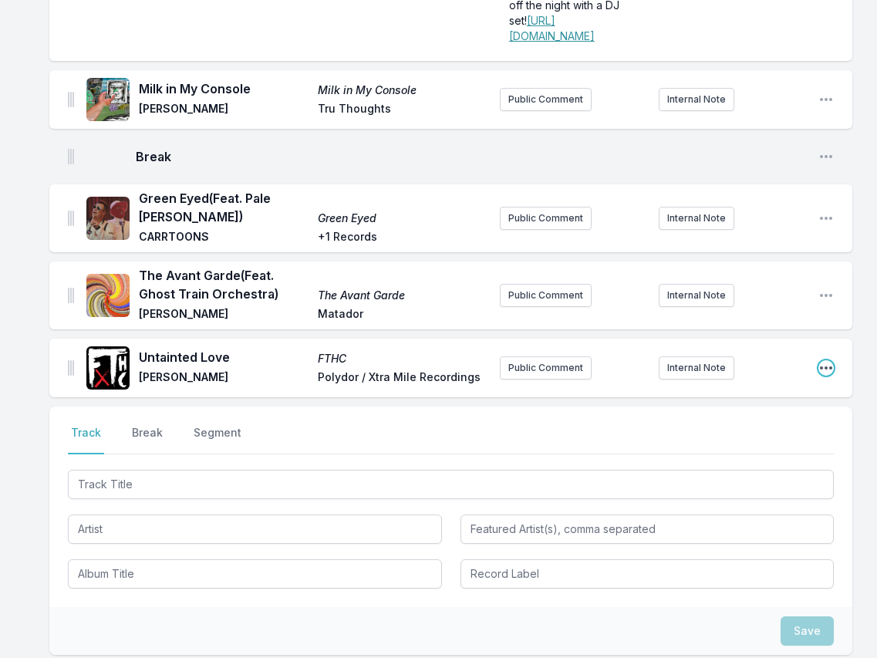
click at [823, 376] on icon "Open playlist item options" at bounding box center [825, 367] width 15 height 15
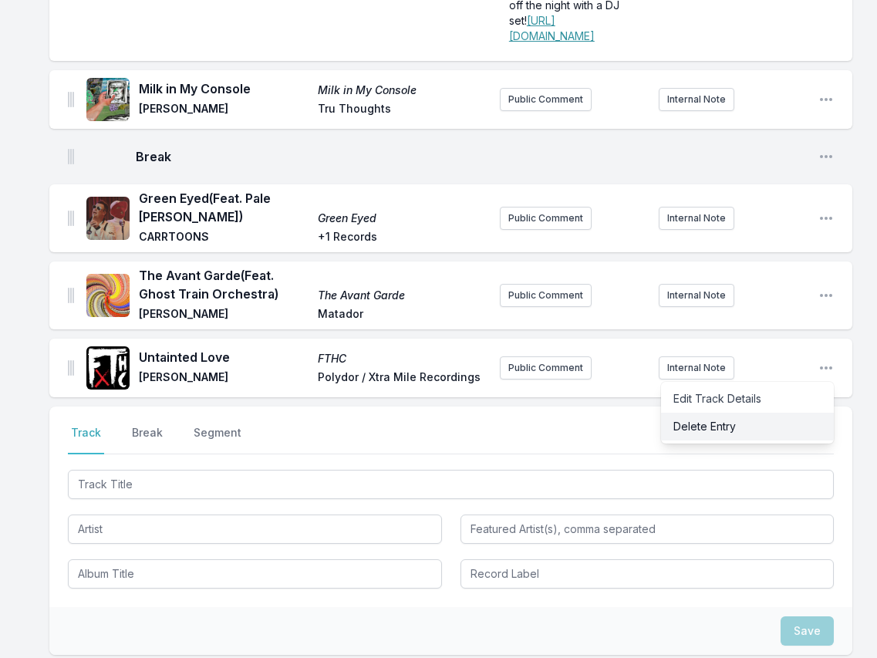
click at [750, 440] on button "Delete Entry" at bounding box center [747, 427] width 173 height 28
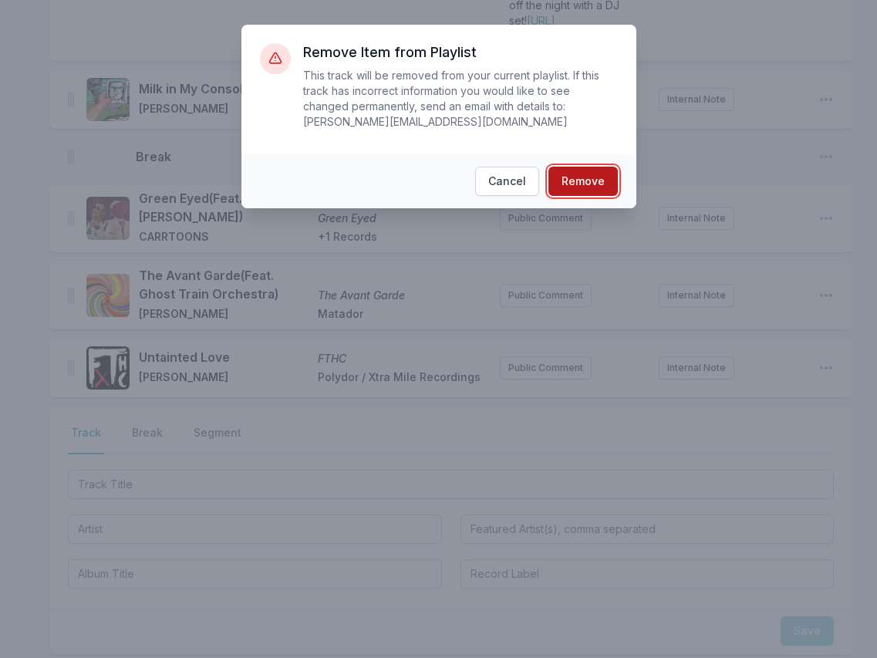
click at [585, 180] on button "Remove" at bounding box center [582, 181] width 69 height 29
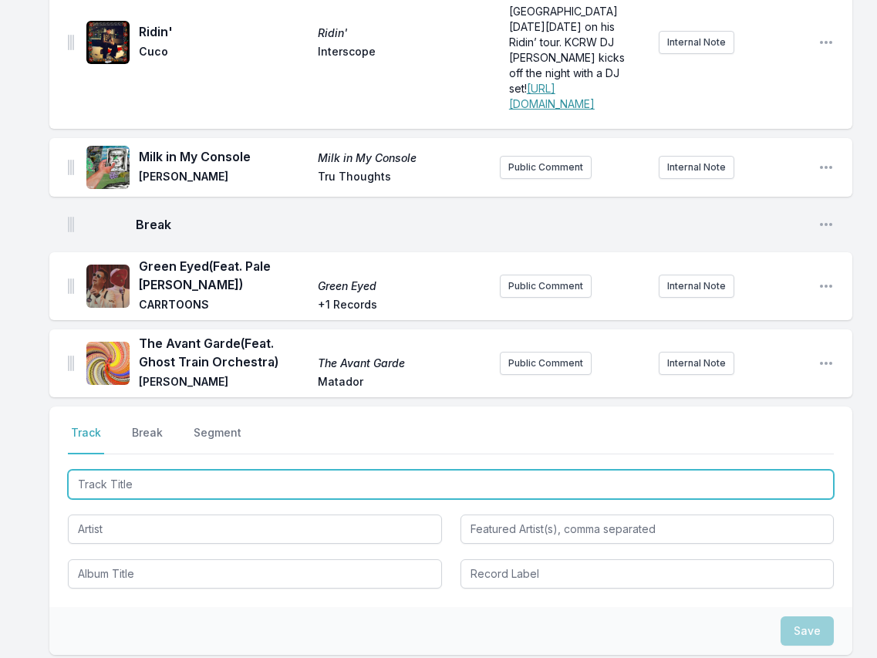
click at [96, 498] on input "Track Title" at bounding box center [451, 484] width 766 height 29
paste input "Les Imprimés"
type input "Les Imprimés"
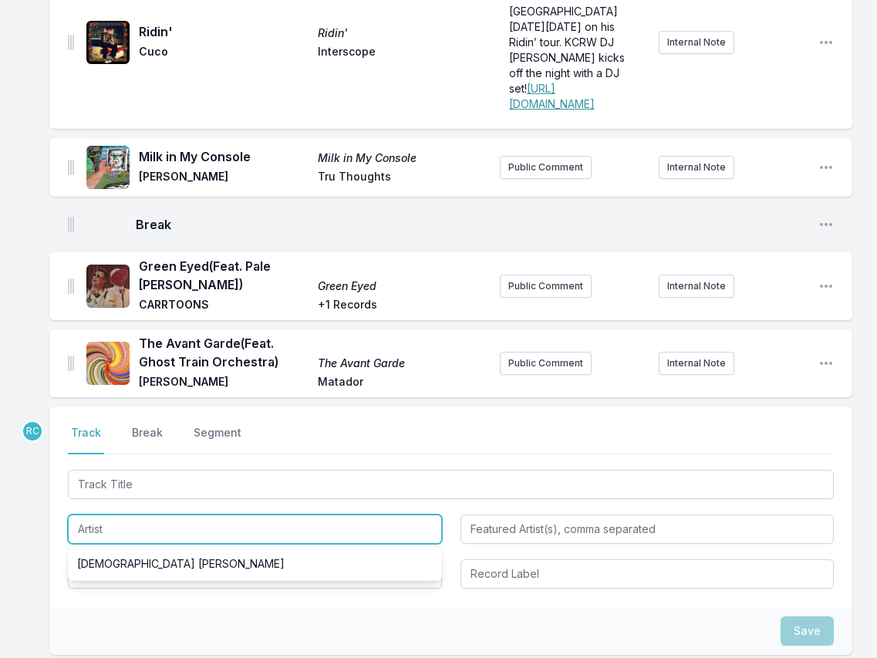
click at [83, 544] on input "Artist" at bounding box center [255, 528] width 374 height 29
paste input "Les Imprimés"
type input "Les Imprimés"
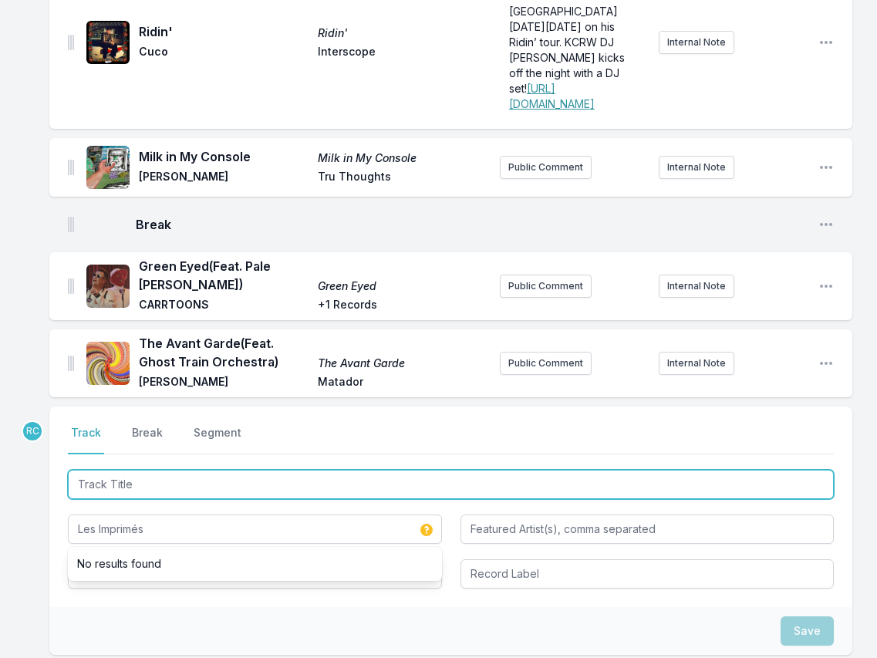
click at [218, 499] on input "Track Title" at bounding box center [451, 484] width 766 height 29
paste input "Untainted Love"
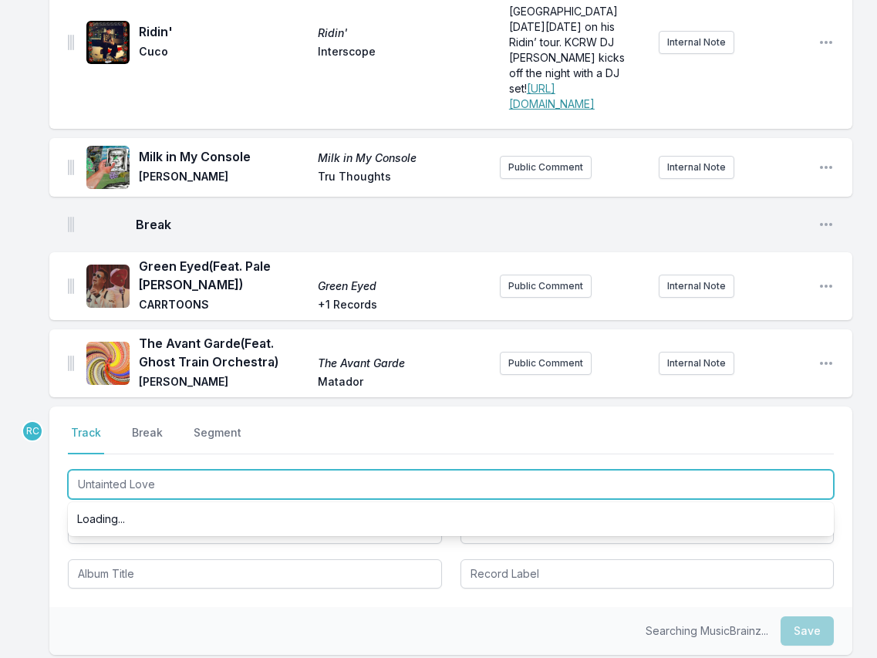
type input "Untainted Love"
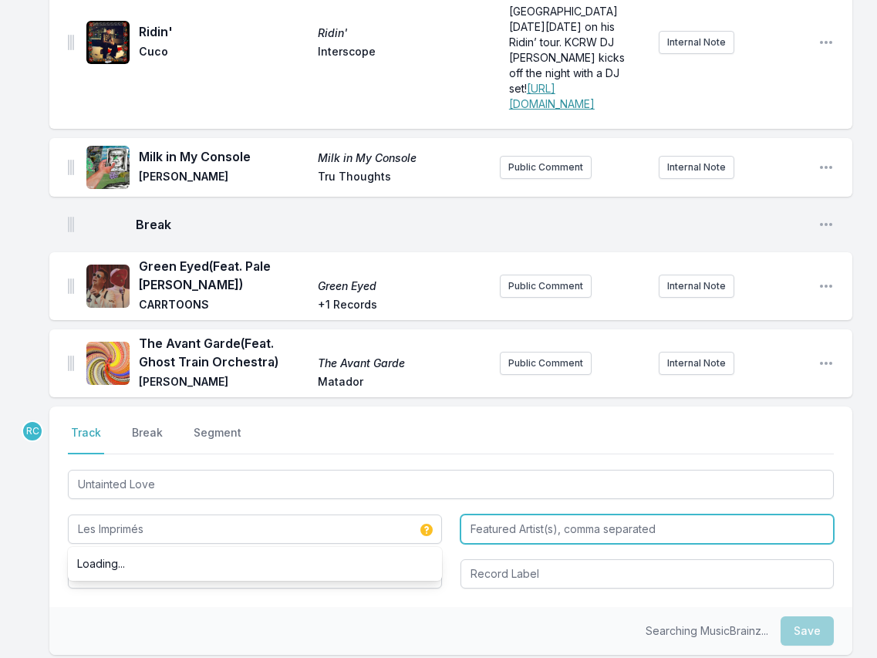
type input "Les Imprimés"
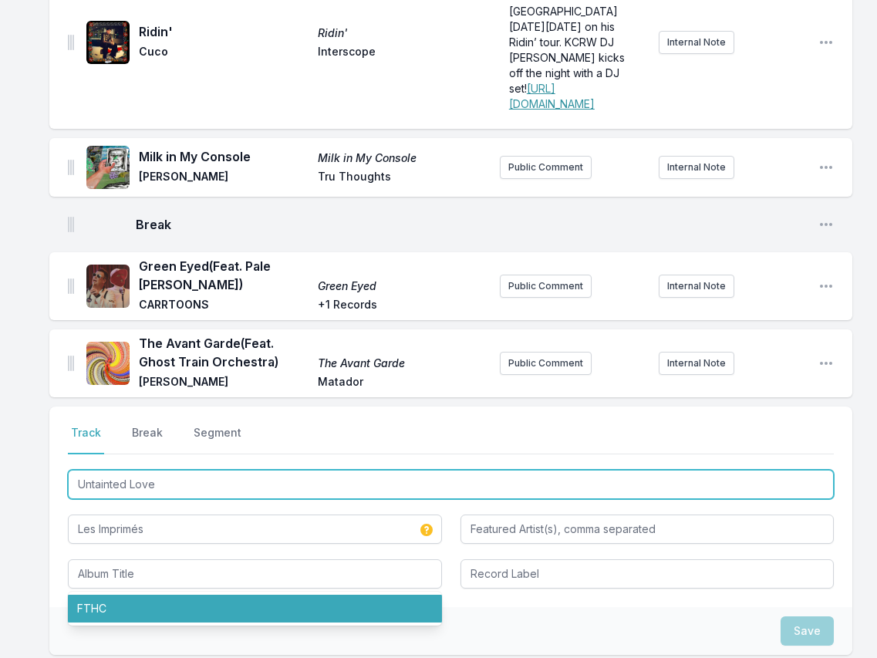
drag, startPoint x: 161, startPoint y: 507, endPoint x: 49, endPoint y: 490, distance: 113.0
click at [49, 490] on div "Select a tab Track Break Segment Track Break Segment Untainted Love Les Imprimé…" at bounding box center [450, 506] width 803 height 201
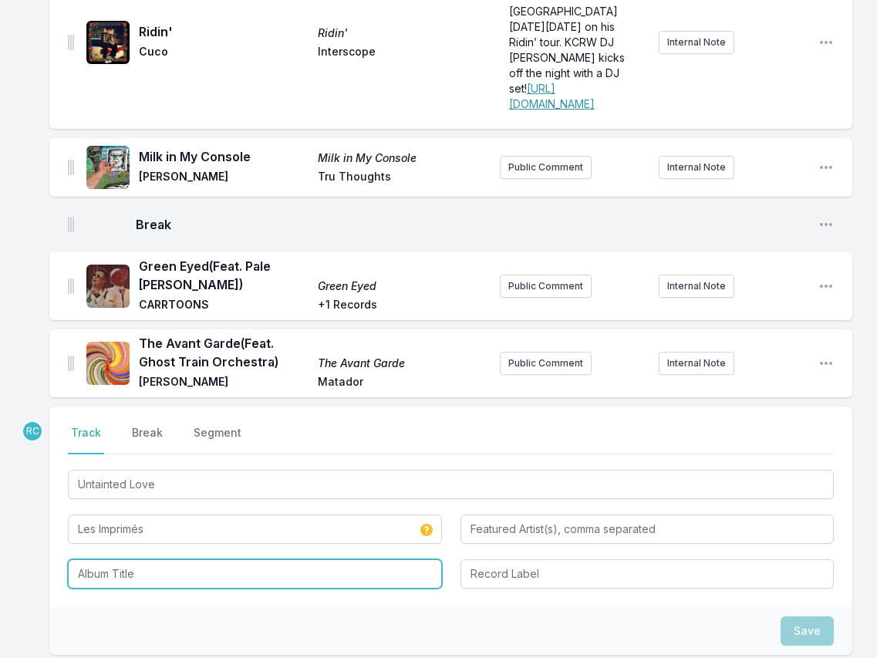
click at [133, 585] on input "Album Title" at bounding box center [255, 573] width 374 height 29
paste input "Untainted Love"
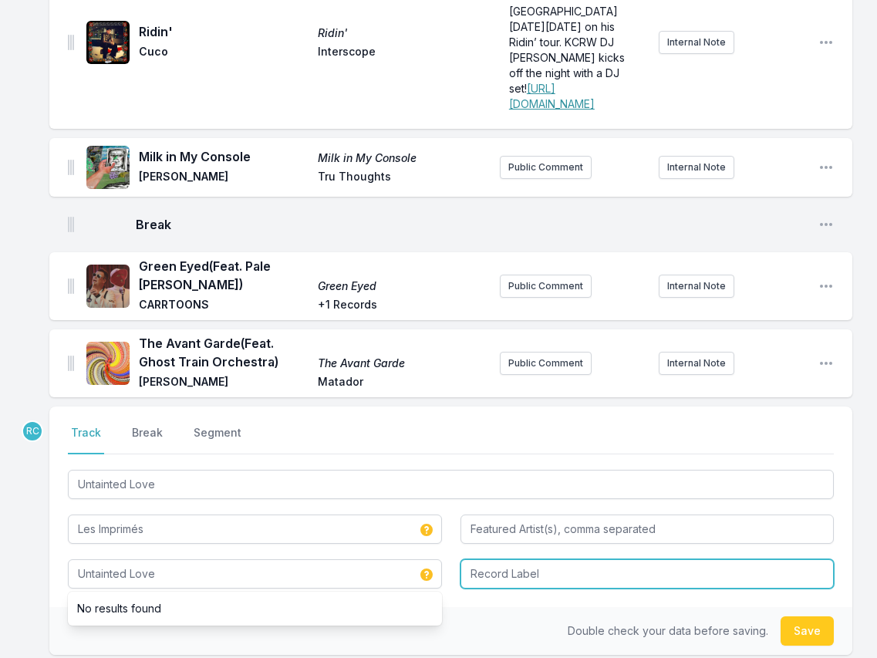
type input "Untainted Love"
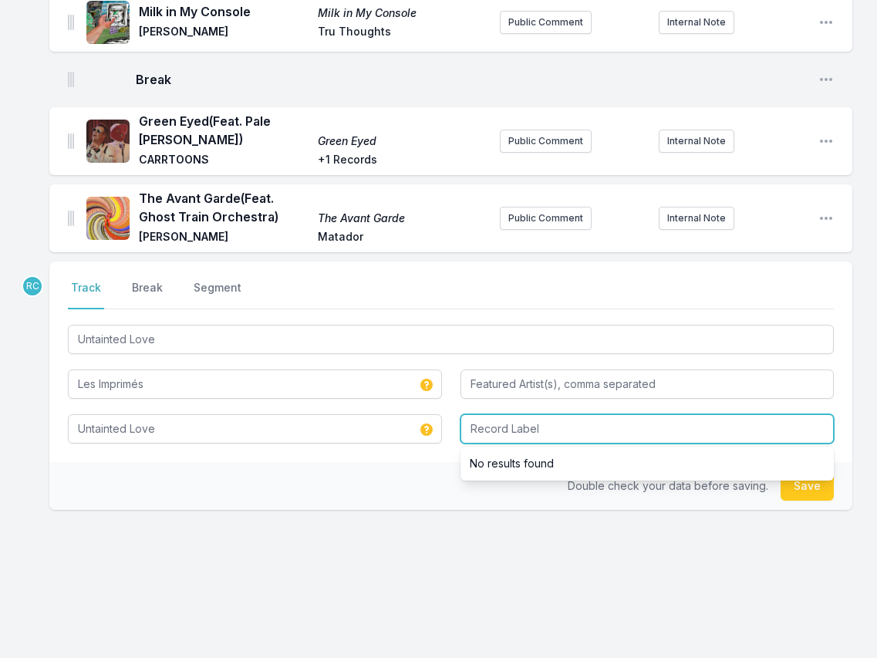
scroll to position [575, 0]
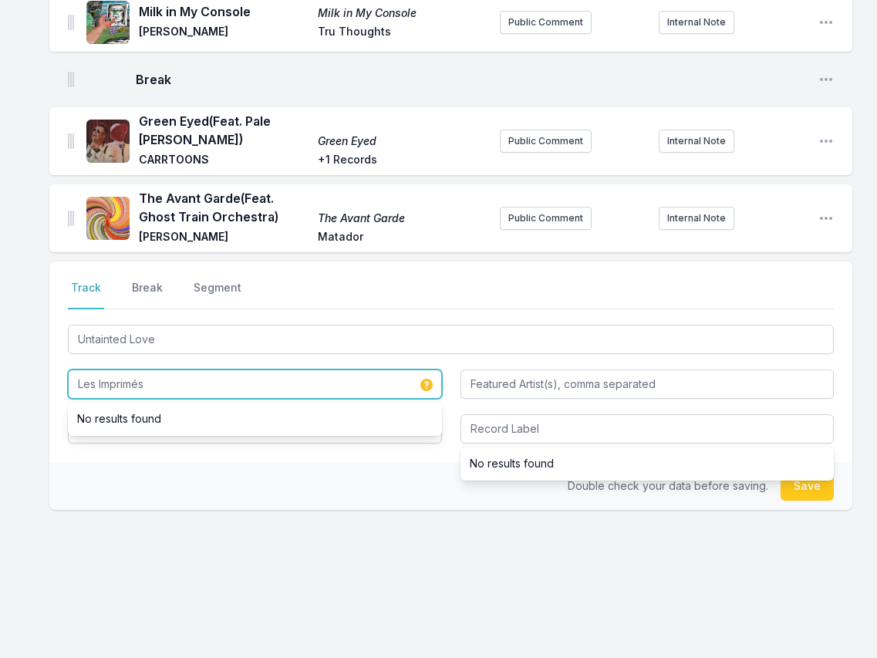
drag, startPoint x: 161, startPoint y: 389, endPoint x: 30, endPoint y: 387, distance: 131.1
click at [30, 387] on div "UFO Dance to the Best of ESG ESG Fire Records Public Comment Internal Note Open…" at bounding box center [438, 132] width 877 height 1050
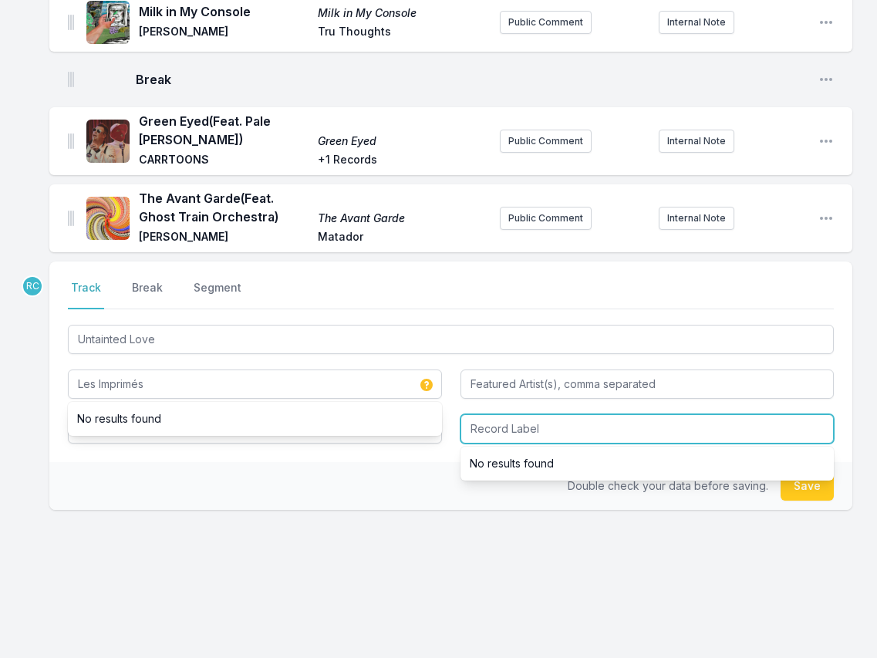
click at [504, 438] on input "Record Label" at bounding box center [647, 428] width 374 height 29
paste input "Big Crown Records"
type input "Big Crown Records"
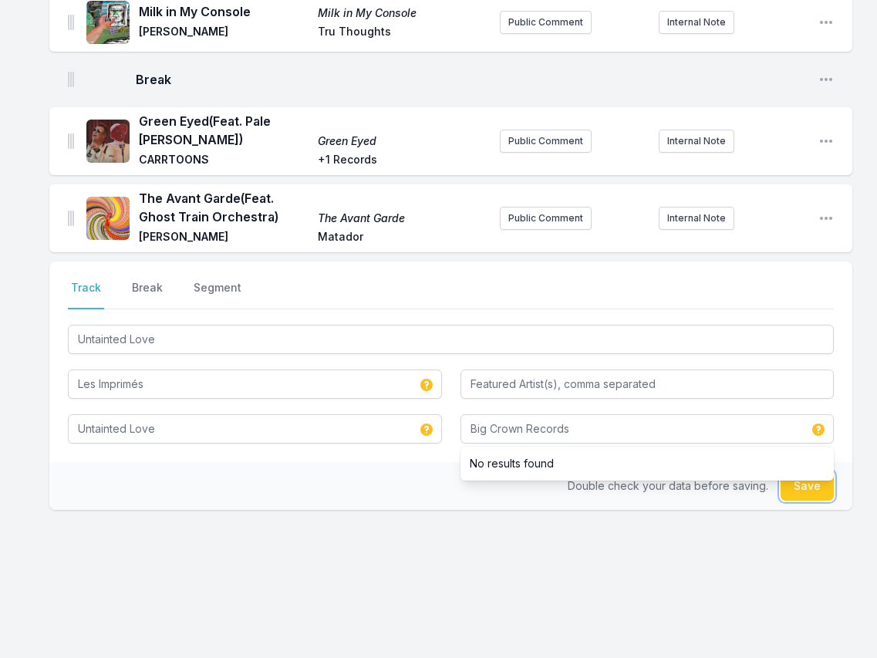
click at [816, 488] on button "Save" at bounding box center [806, 485] width 53 height 29
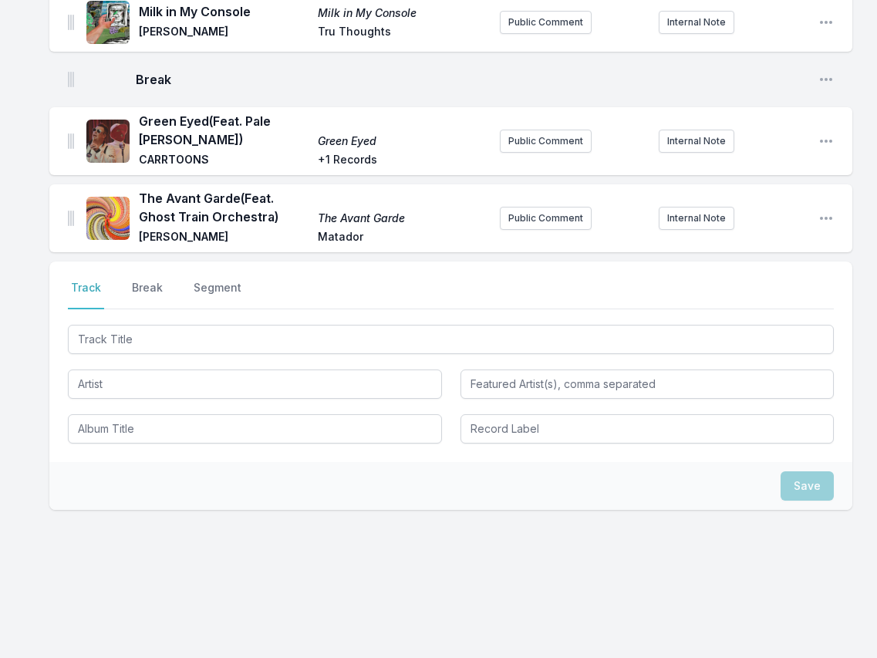
scroll to position [642, 0]
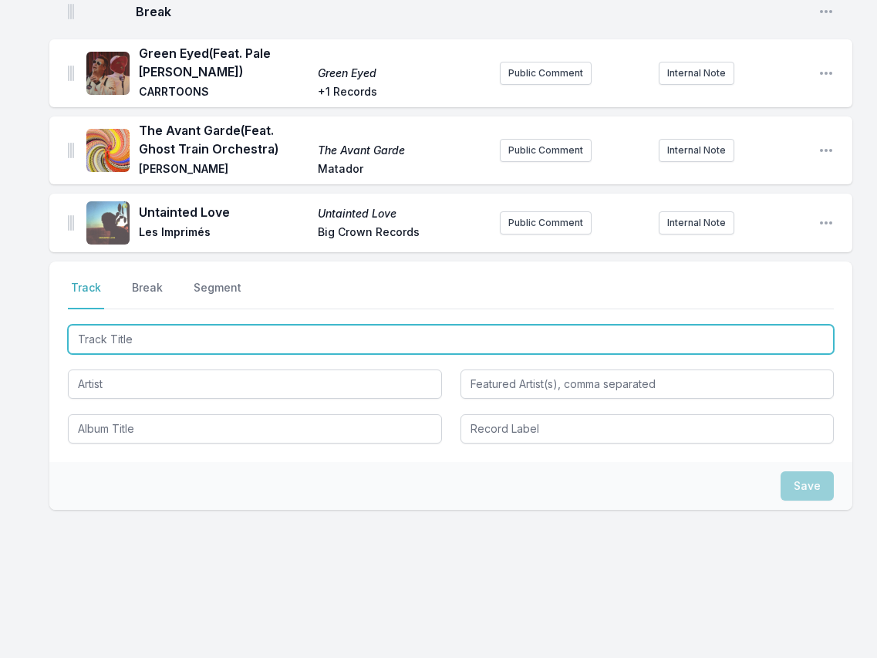
click at [788, 338] on input "Track Title" at bounding box center [451, 339] width 766 height 29
paste input "Summertime"
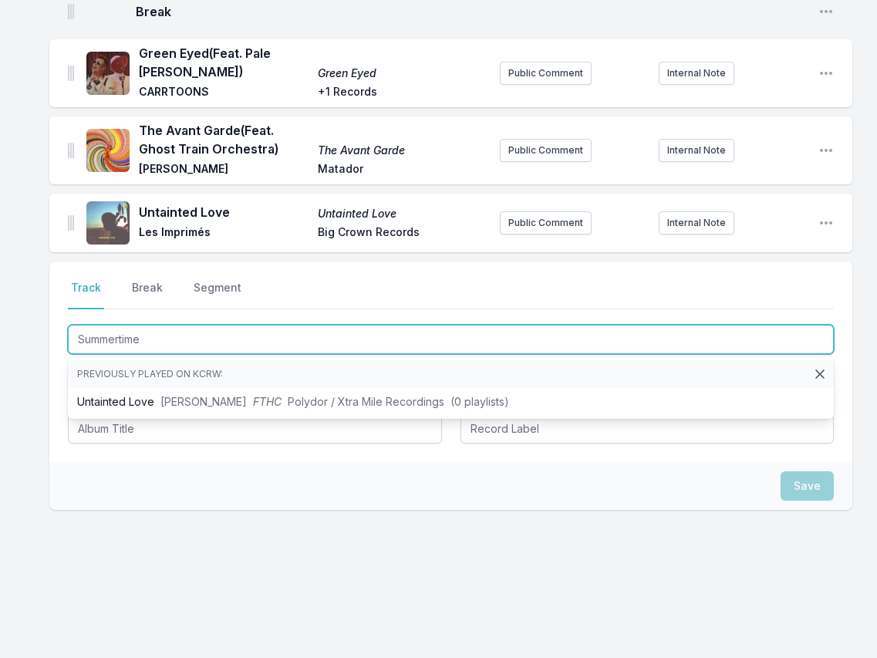
type input "Summertime"
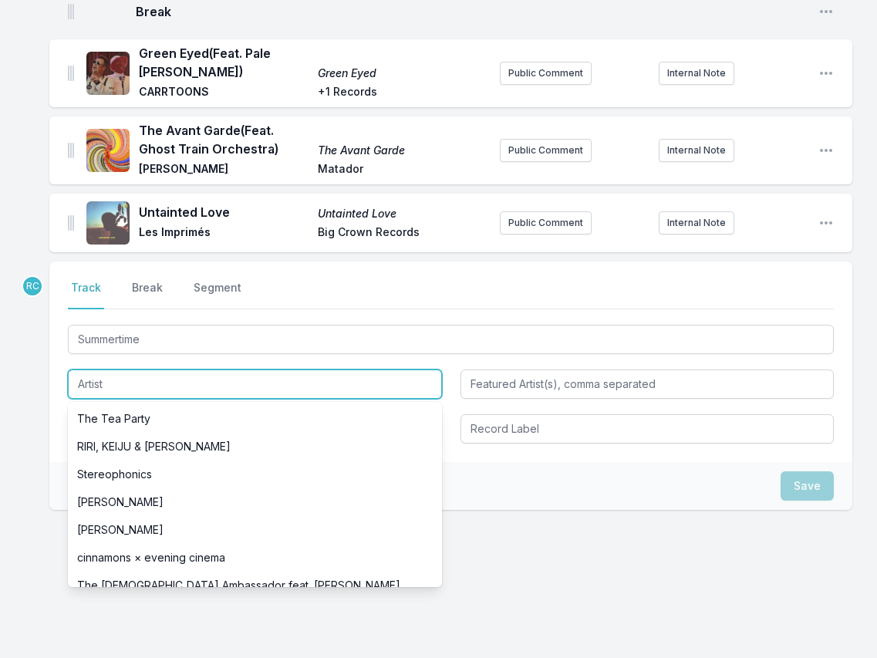
paste input "[PERSON_NAME]"
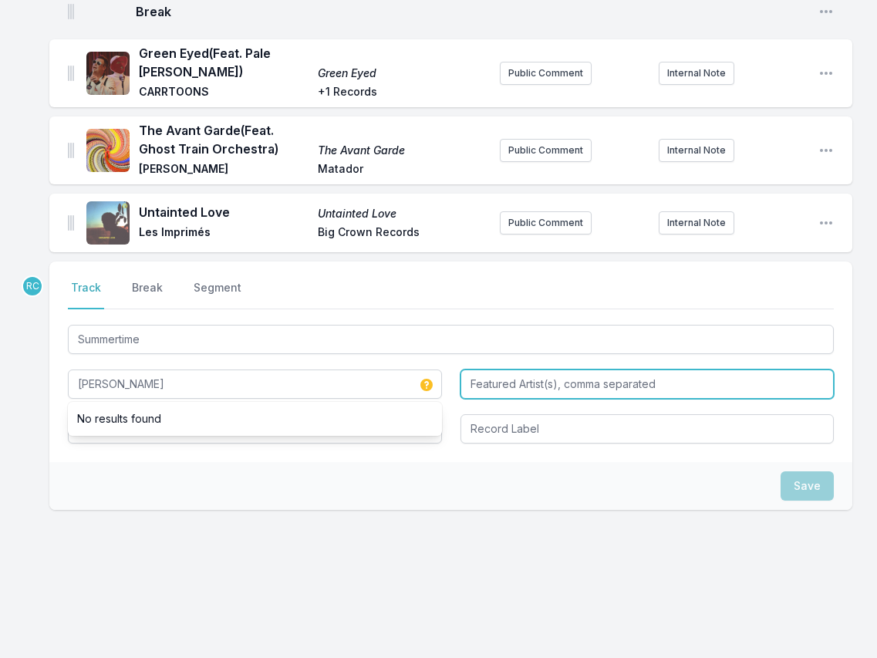
type input "[PERSON_NAME]"
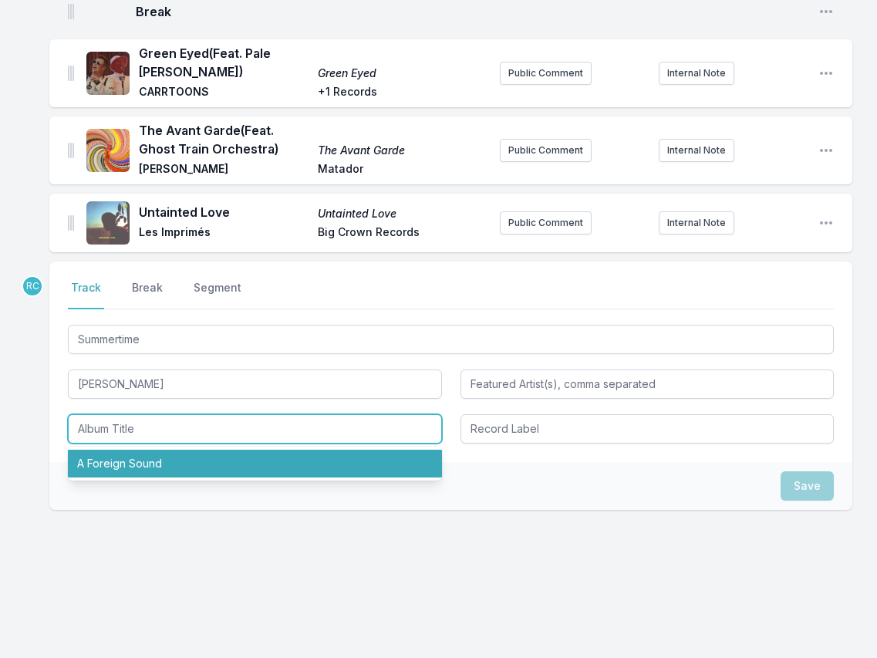
click at [146, 463] on li "A Foreign Sound" at bounding box center [255, 464] width 374 height 28
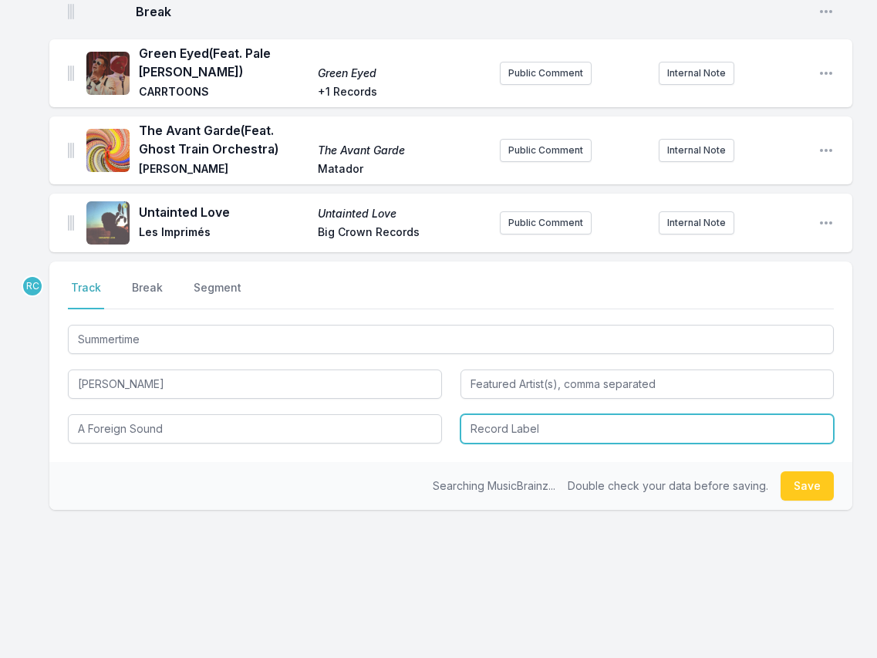
type input "A Foreign Sound"
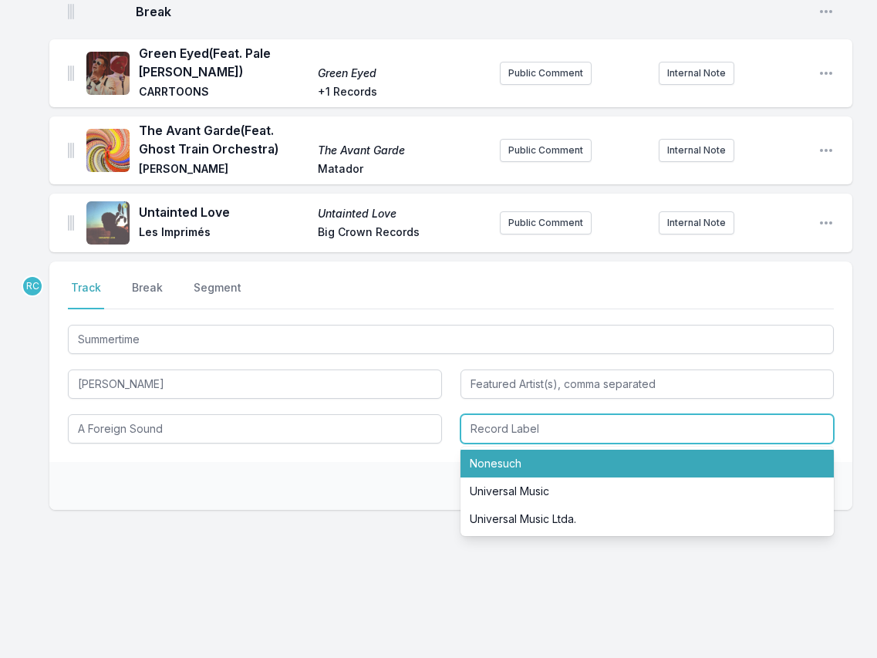
click at [546, 461] on li "Nonesuch" at bounding box center [647, 464] width 374 height 28
type input "Nonesuch"
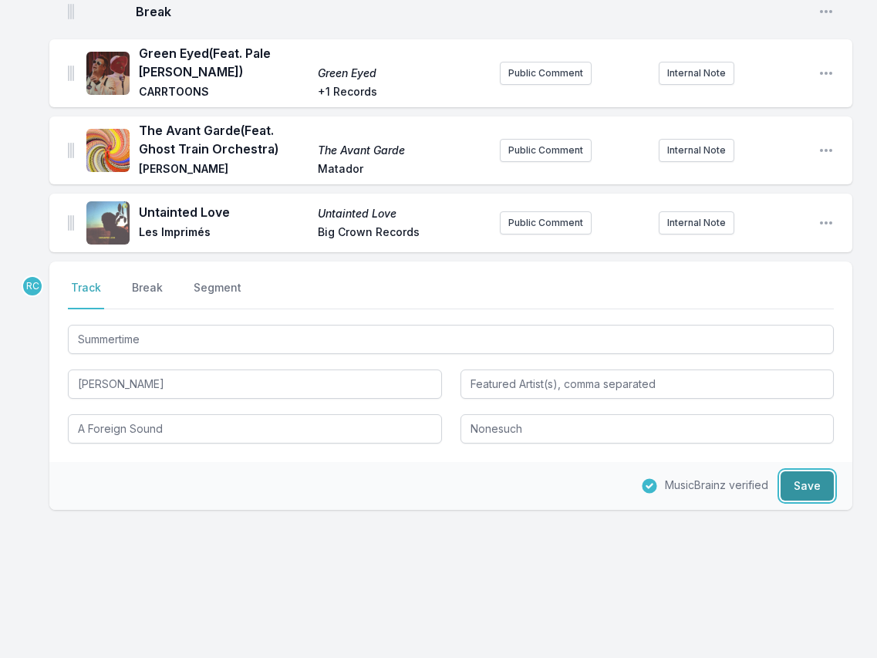
click at [816, 483] on button "Save" at bounding box center [806, 485] width 53 height 29
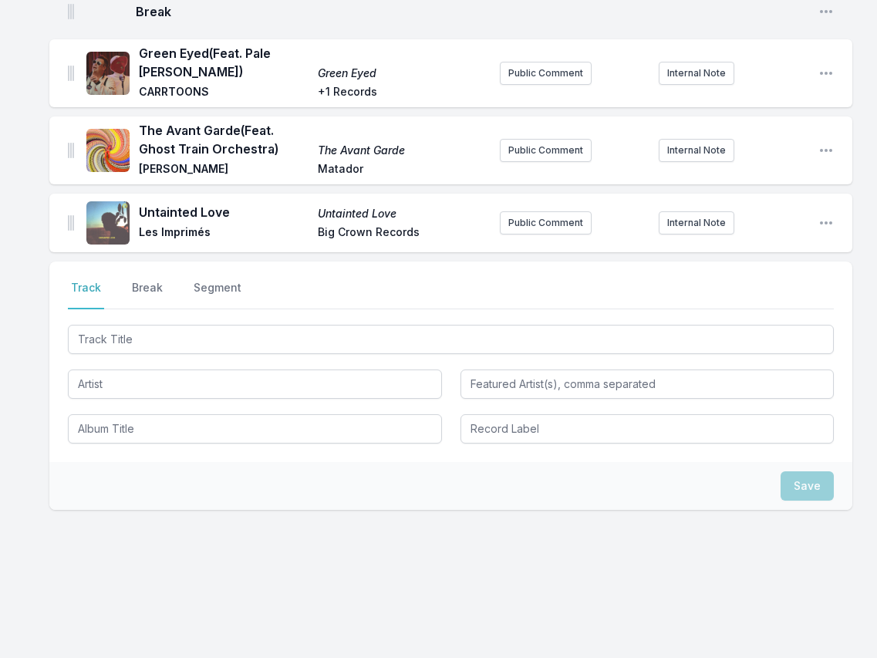
scroll to position [710, 0]
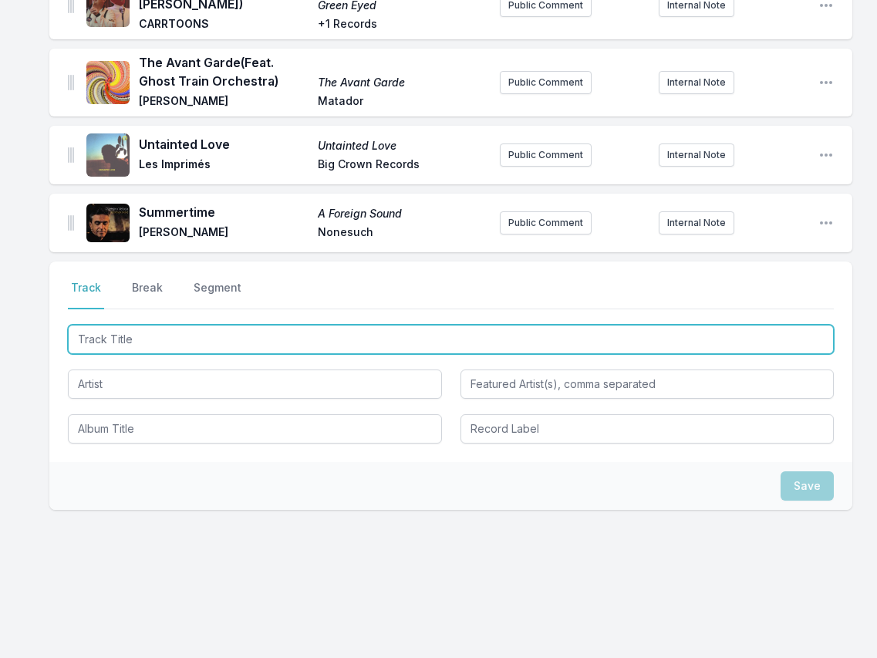
click at [810, 331] on input "Track Title" at bounding box center [451, 339] width 766 height 29
paste input "Machine Dub"
type input "Machine Dub"
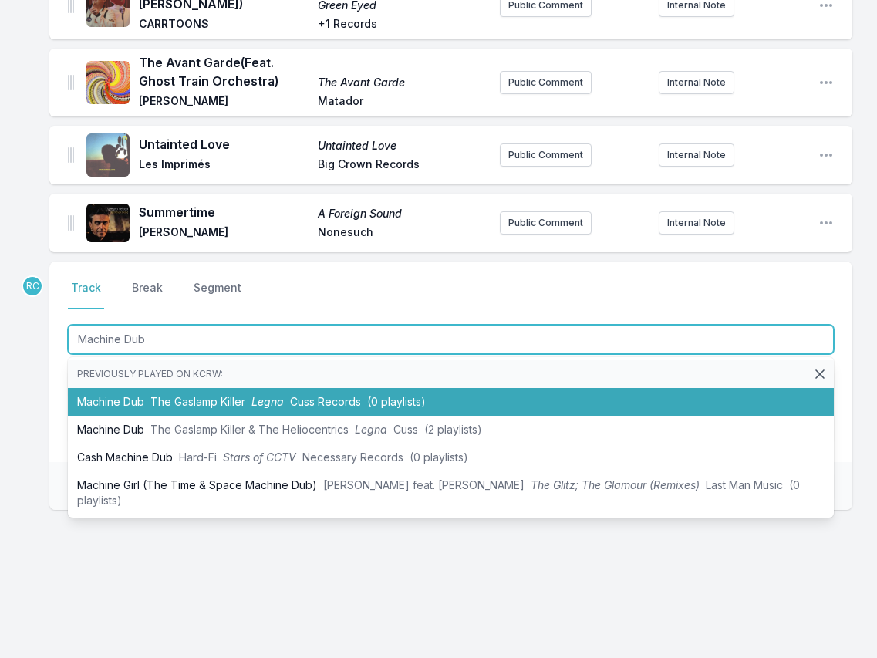
click at [137, 398] on li "Machine Dub The Gaslamp Killer Legna Cuss Records (0 playlists)" at bounding box center [451, 402] width 766 height 28
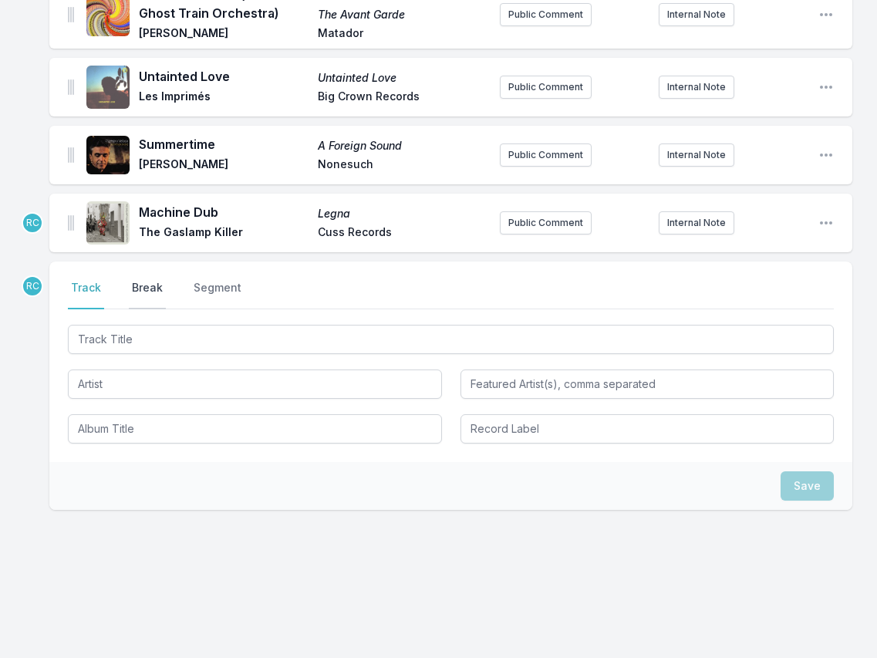
click at [153, 280] on button "Break" at bounding box center [147, 294] width 37 height 29
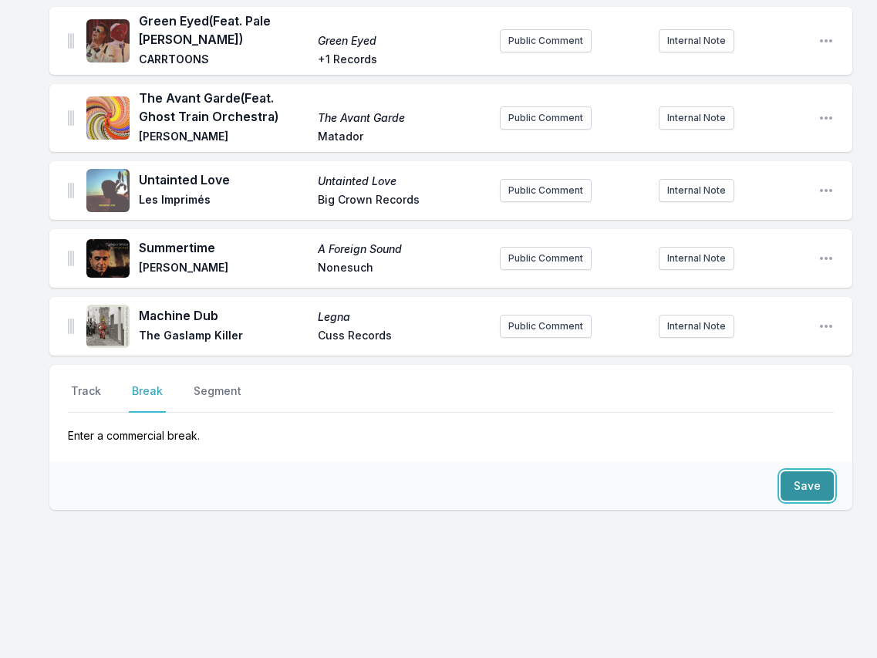
click at [790, 488] on button "Save" at bounding box center [806, 485] width 53 height 29
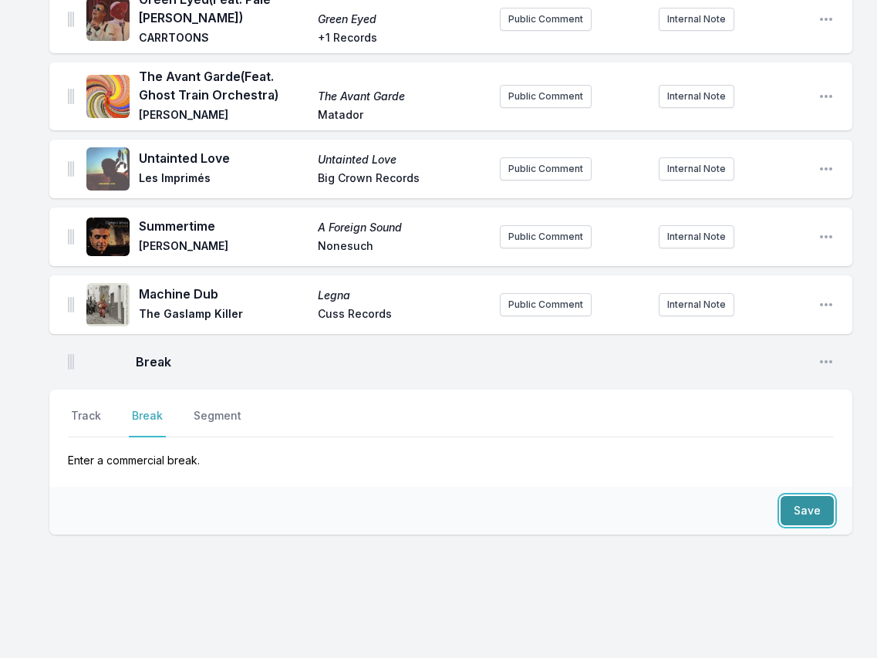
scroll to position [721, 0]
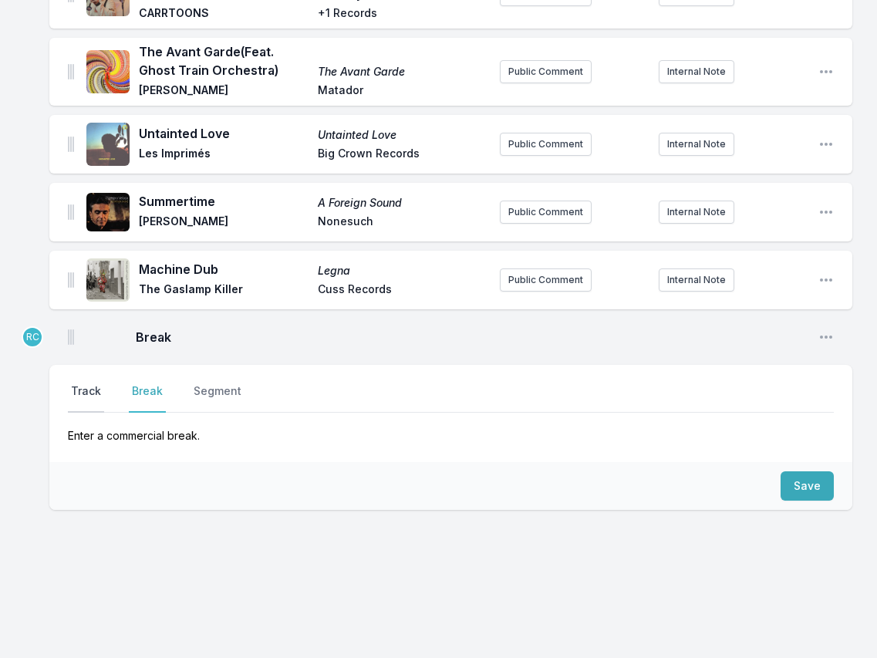
click at [89, 388] on button "Track" at bounding box center [86, 397] width 36 height 29
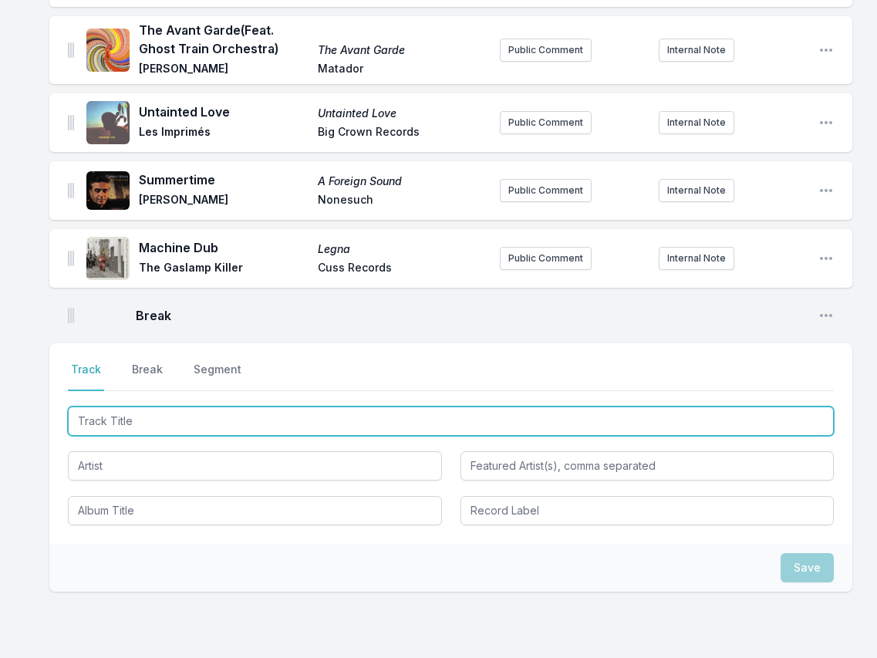
click at [757, 436] on input "Track Title" at bounding box center [451, 420] width 766 height 29
paste input "... & On"
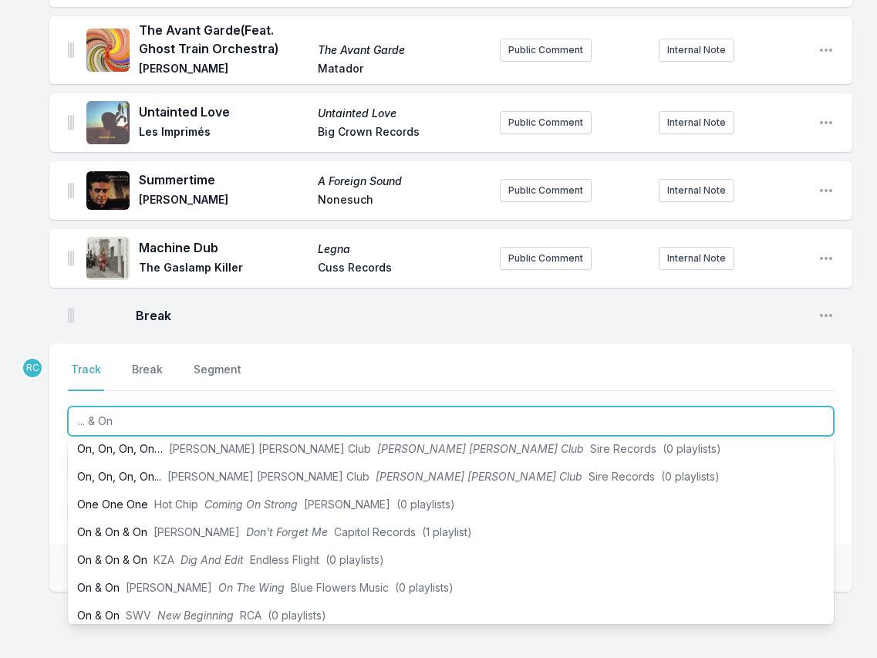
scroll to position [0, 0]
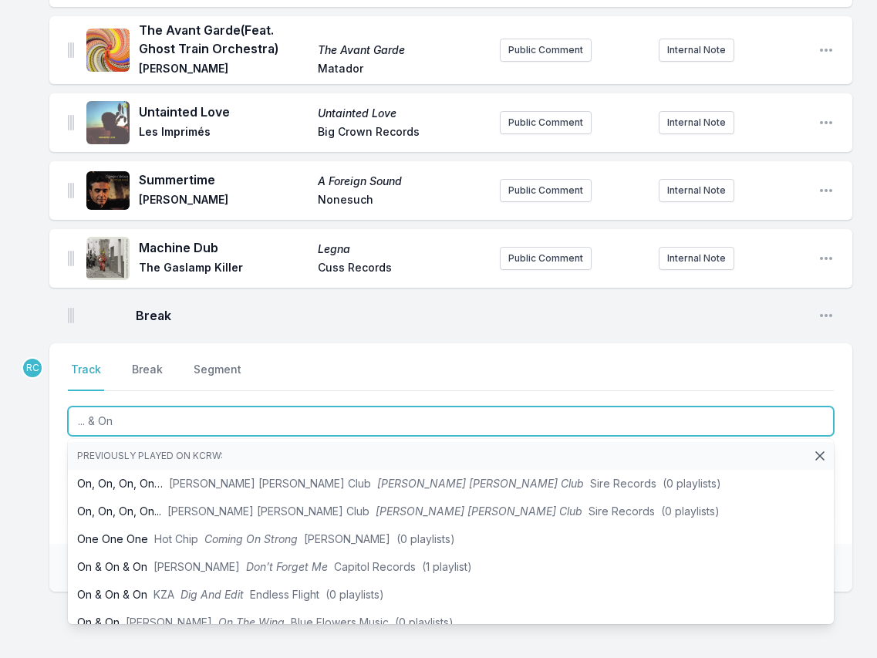
type input "... & On"
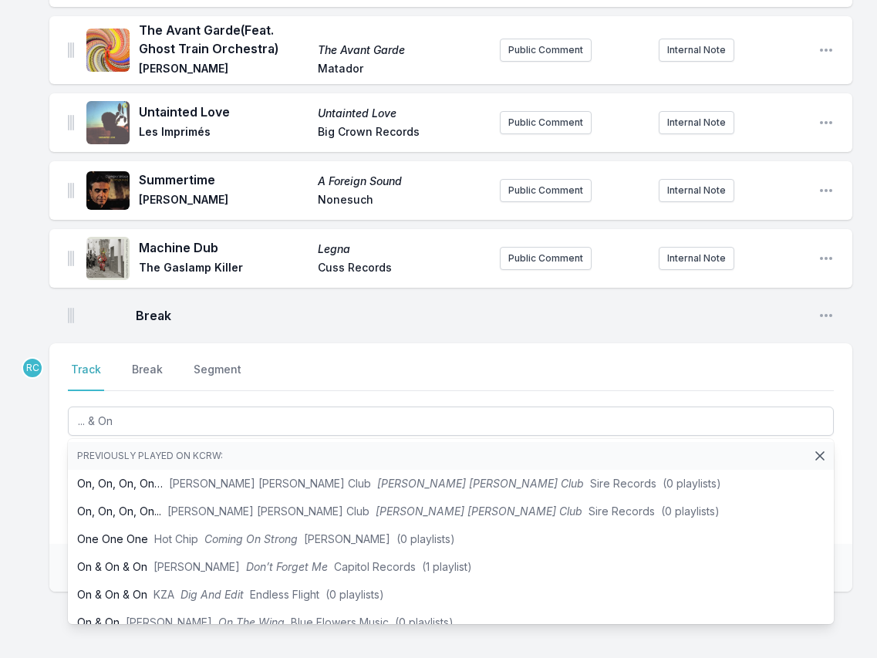
click at [44, 475] on div "UFO Dance to the Best of ESG ESG Fire Records Public Comment Internal Note Open…" at bounding box center [438, 89] width 877 height 1300
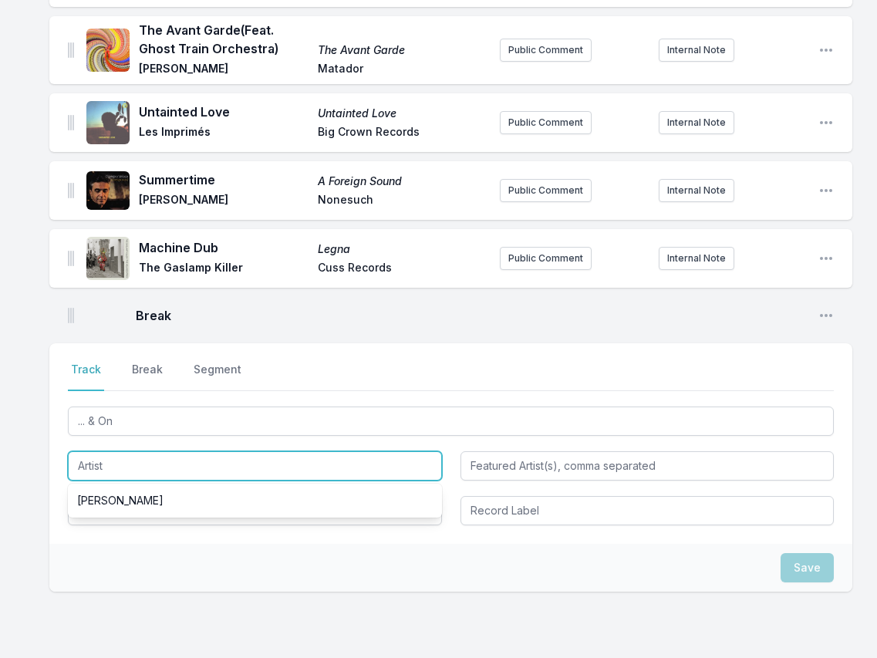
click at [110, 480] on input "Artist" at bounding box center [255, 465] width 374 height 29
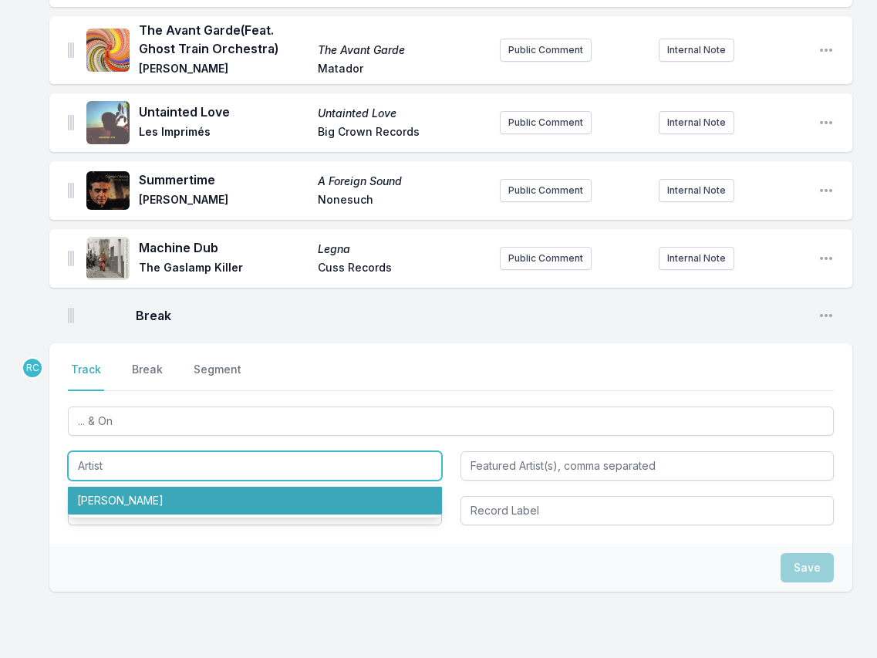
click at [113, 514] on li "[PERSON_NAME]" at bounding box center [255, 501] width 374 height 28
type input "[PERSON_NAME]"
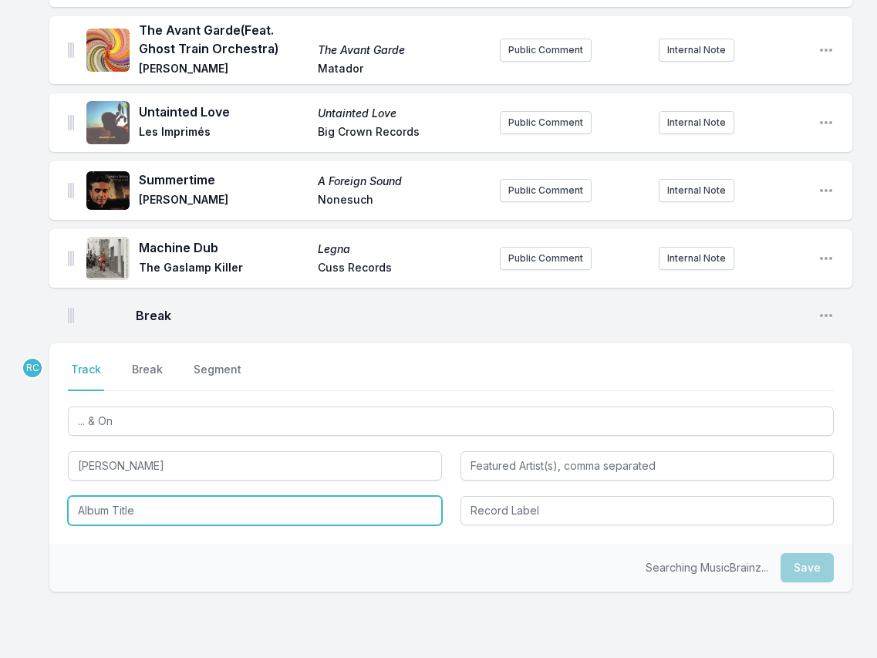
click at [99, 525] on input "Album Title" at bounding box center [255, 510] width 374 height 29
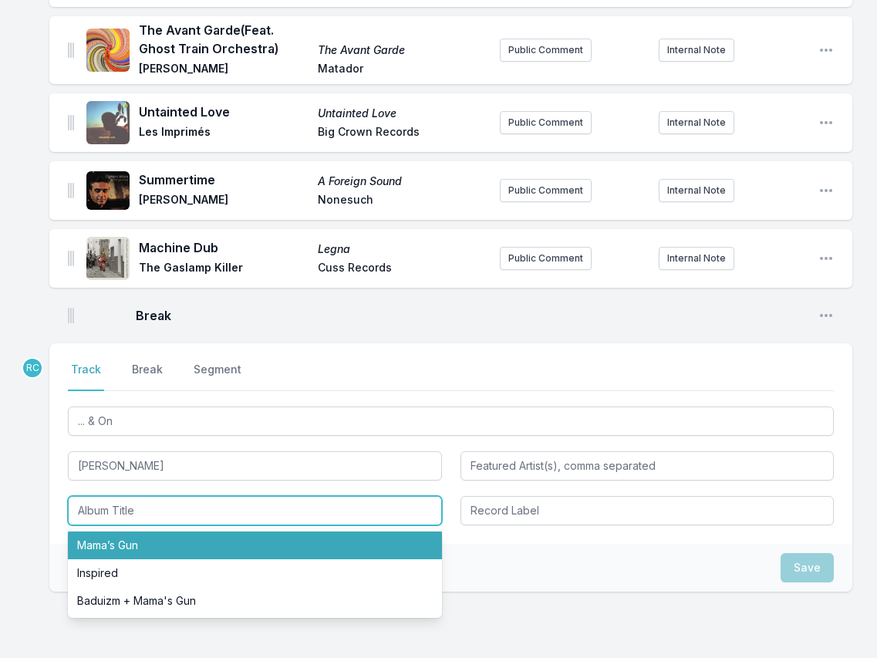
click at [103, 559] on li "Mama’s Gun" at bounding box center [255, 545] width 374 height 28
type input "Mama’s Gun"
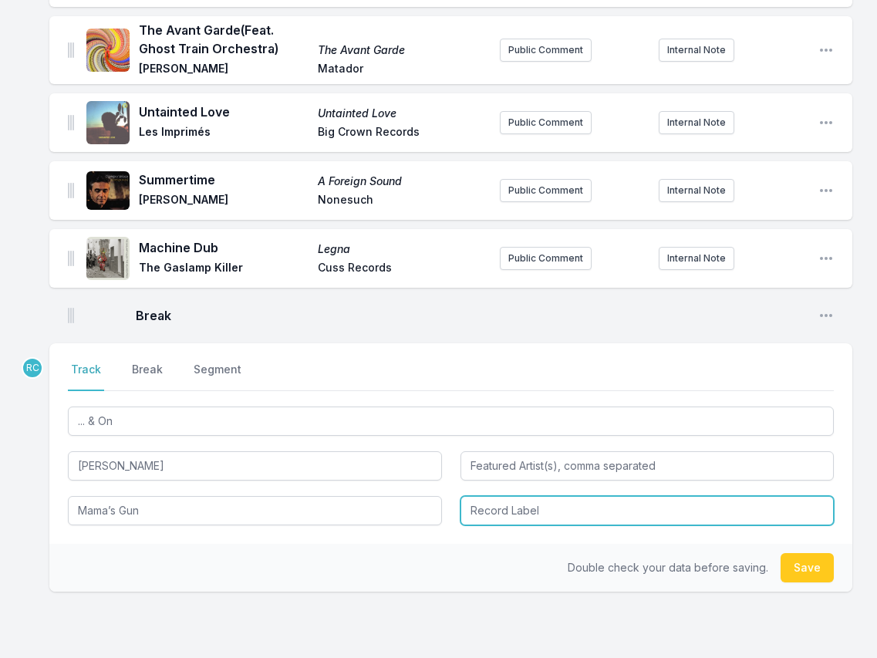
click at [535, 525] on input "Record Label" at bounding box center [647, 510] width 374 height 29
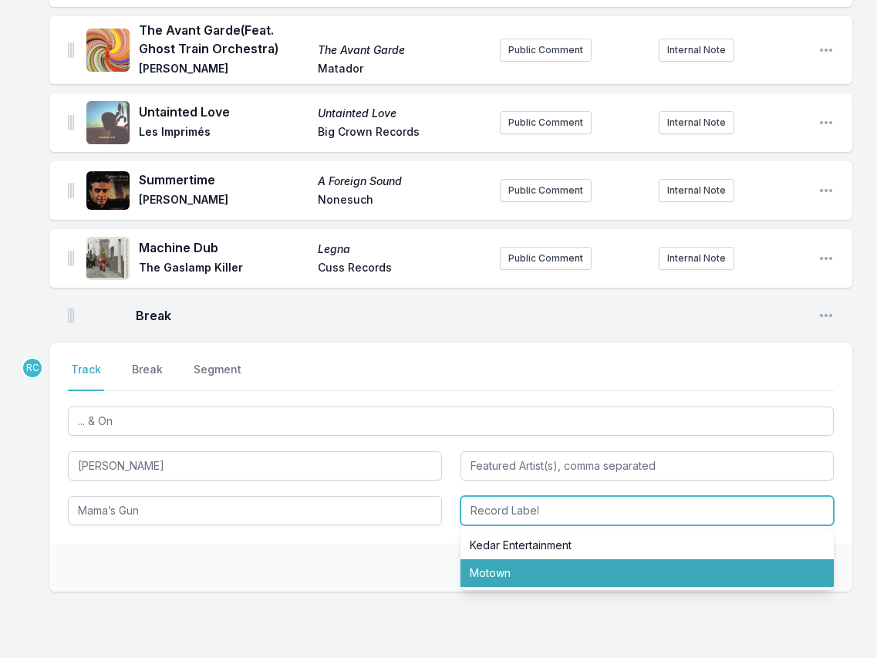
click at [527, 587] on li "Motown" at bounding box center [647, 573] width 374 height 28
type input "Motown"
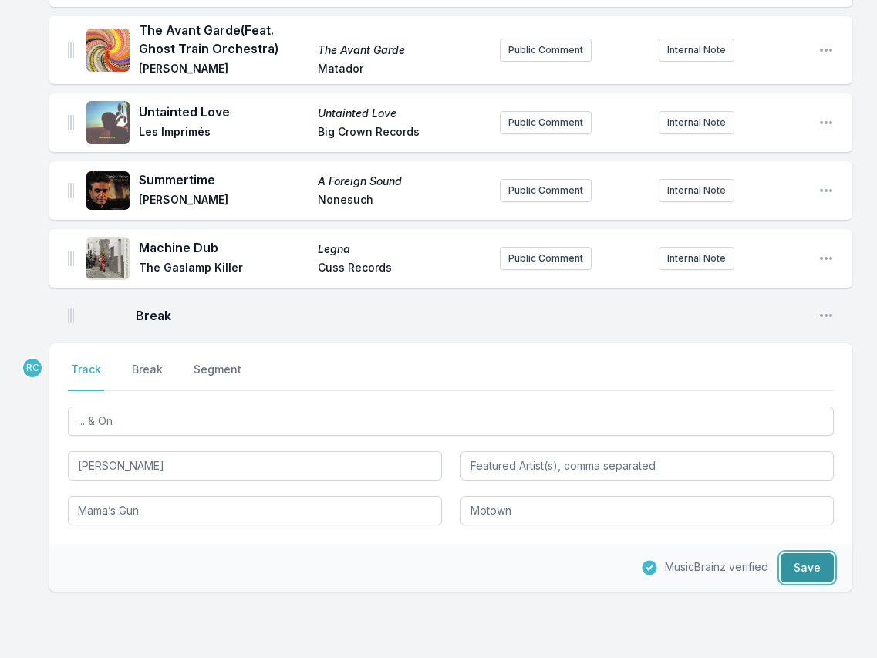
click at [803, 582] on button "Save" at bounding box center [806, 567] width 53 height 29
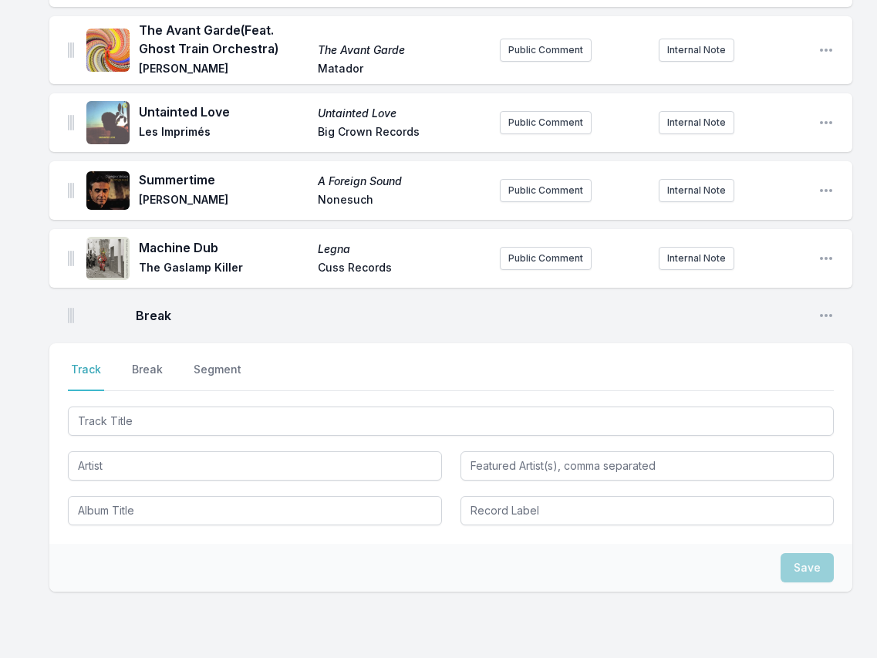
scroll to position [789, 0]
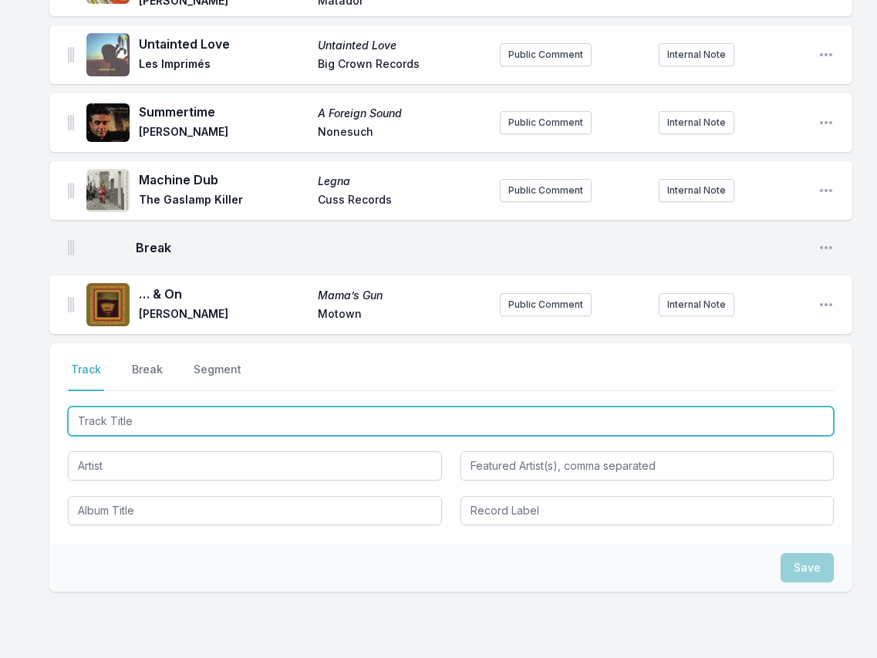
click at [772, 436] on input "Track Title" at bounding box center [451, 420] width 766 height 29
paste input "Juke Joint (feat. Jermaine Holmes, Charlie Hunter, DJ Harrison)"
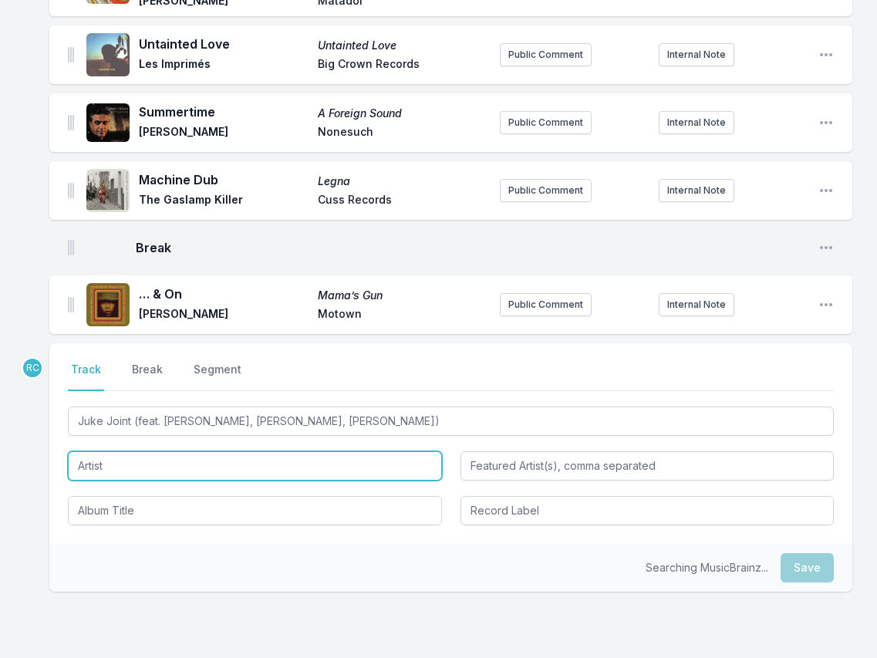
type input "Juke Joint"
type input "Jermaine Holmes, Charlie Hunter, DJ Harrison"
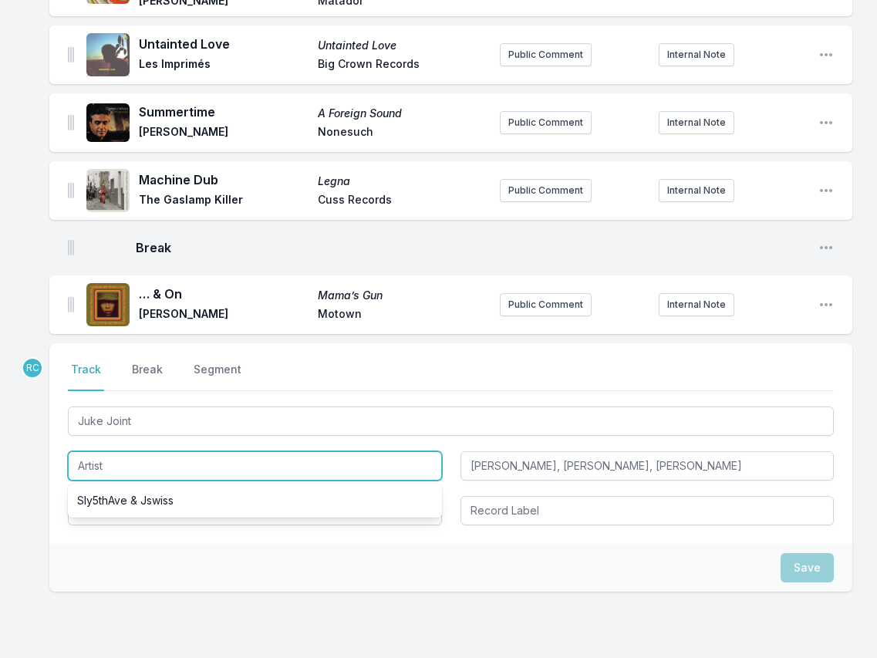
paste input "[PERSON_NAME]"
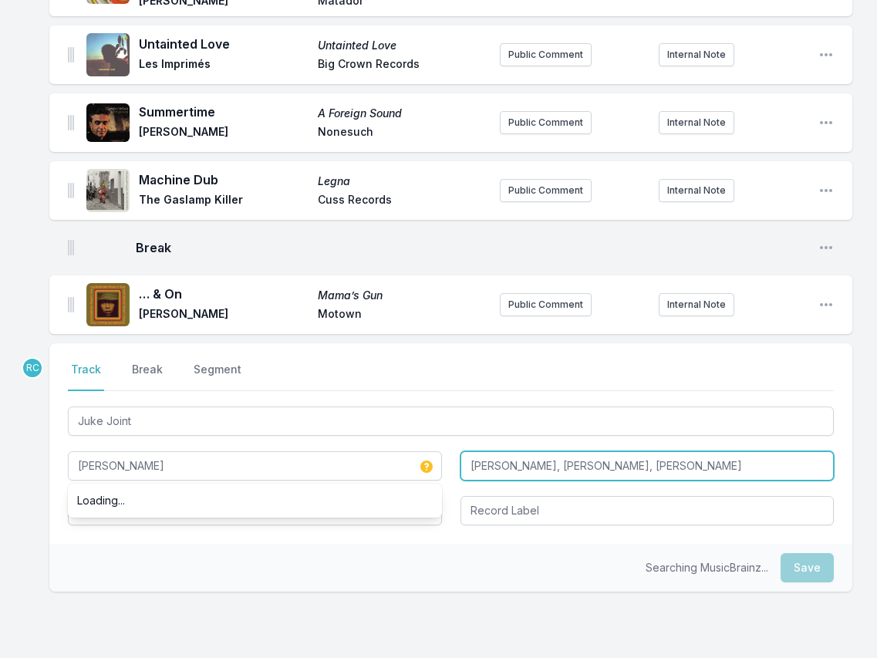
type input "[PERSON_NAME]"
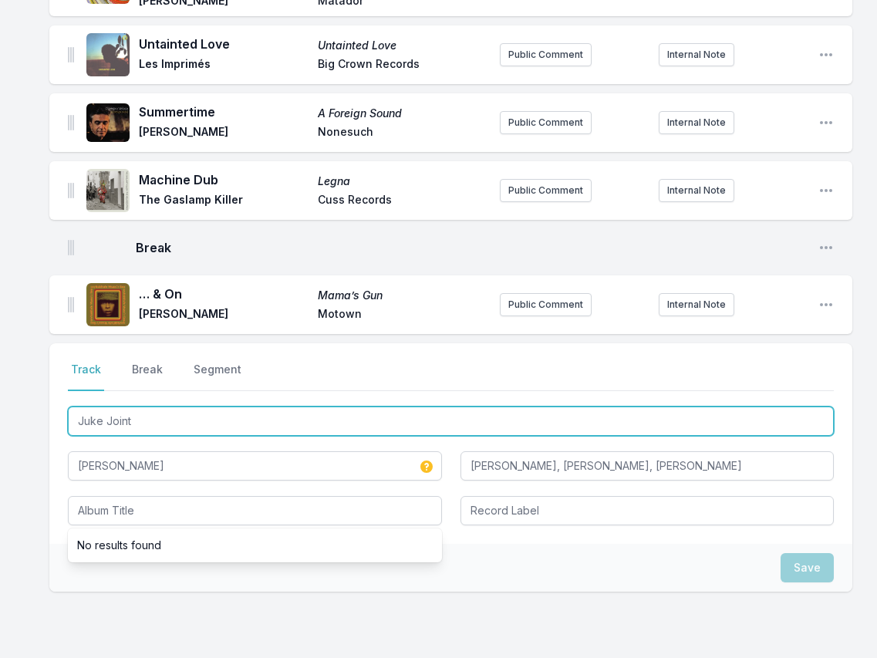
drag, startPoint x: 167, startPoint y: 444, endPoint x: 48, endPoint y: 442, distance: 119.6
click at [48, 442] on div "UFO Dance to the Best of ESG ESG Fire Records Public Comment Internal Note Open…" at bounding box center [438, 56] width 877 height 1368
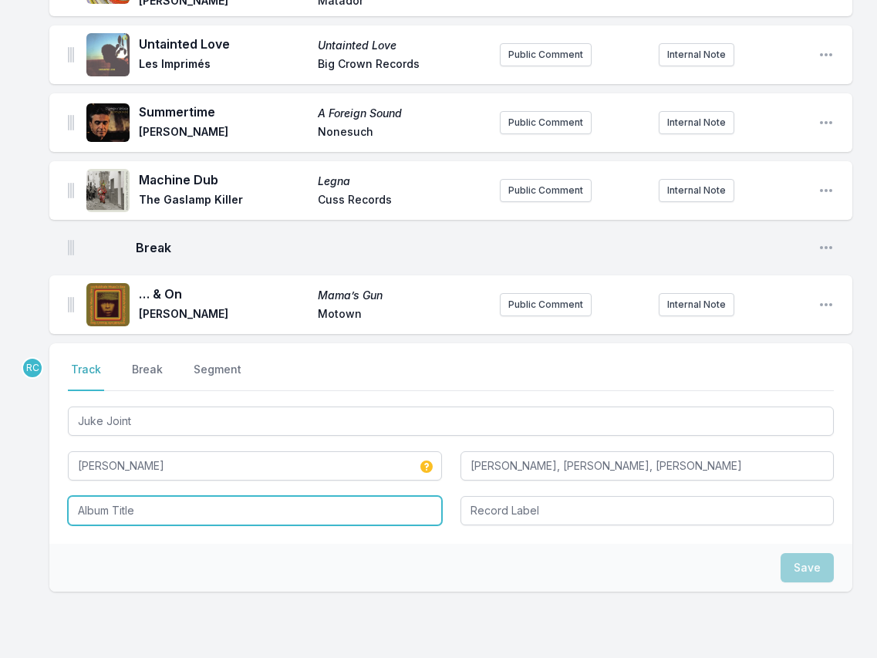
click at [153, 524] on input "Album Title" at bounding box center [255, 510] width 374 height 29
paste input "Juke Joint"
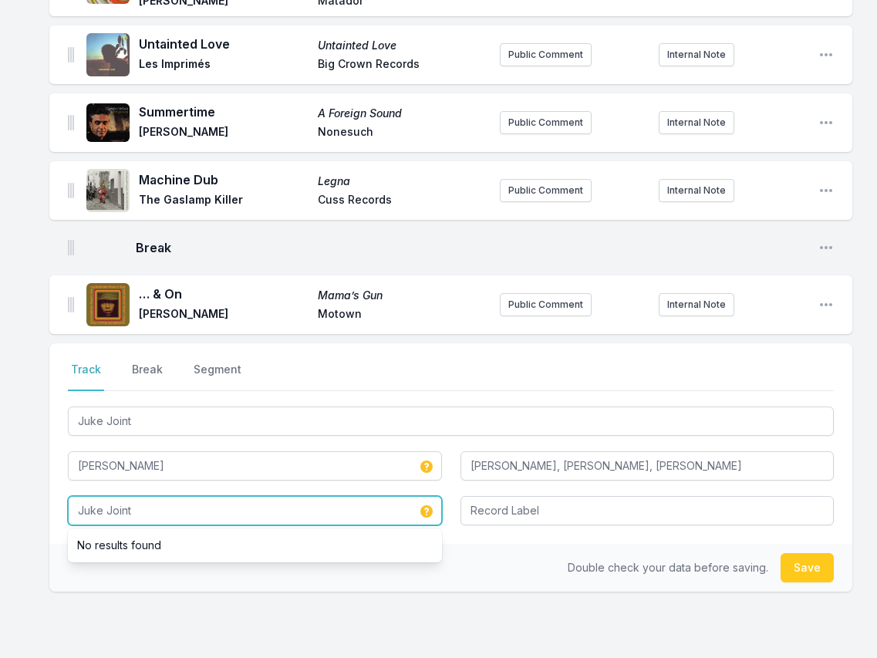
type input "Juke Joint"
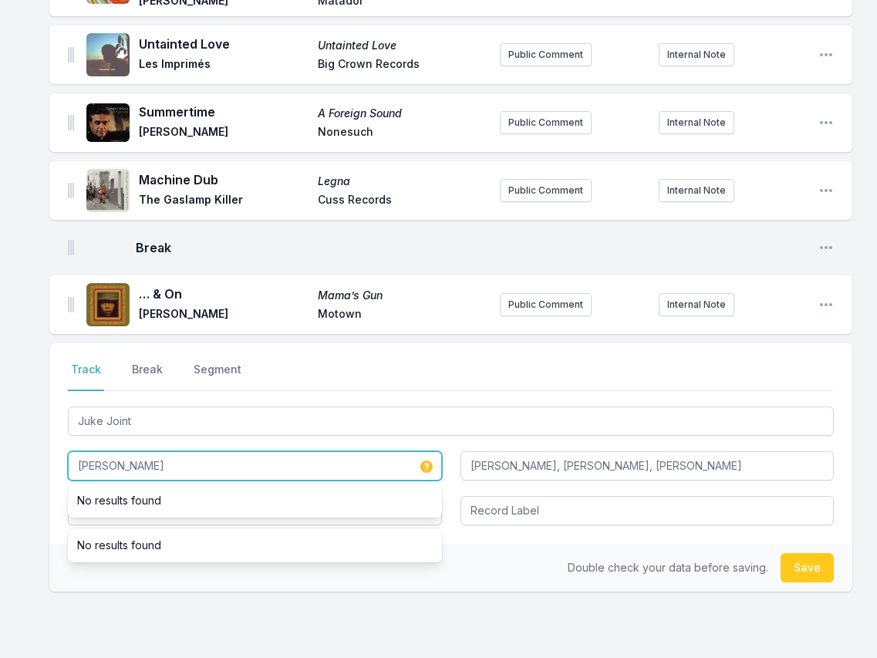
drag, startPoint x: 149, startPoint y: 485, endPoint x: 141, endPoint y: 484, distance: 7.8
click at [143, 480] on input "[PERSON_NAME]" at bounding box center [255, 465] width 374 height 29
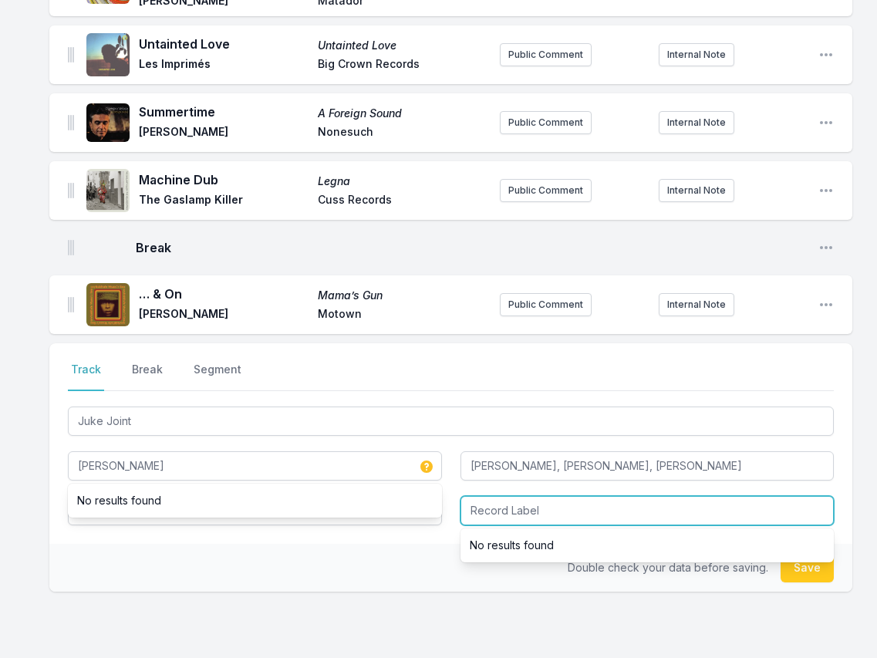
click at [531, 525] on input "Record Label" at bounding box center [647, 510] width 374 height 29
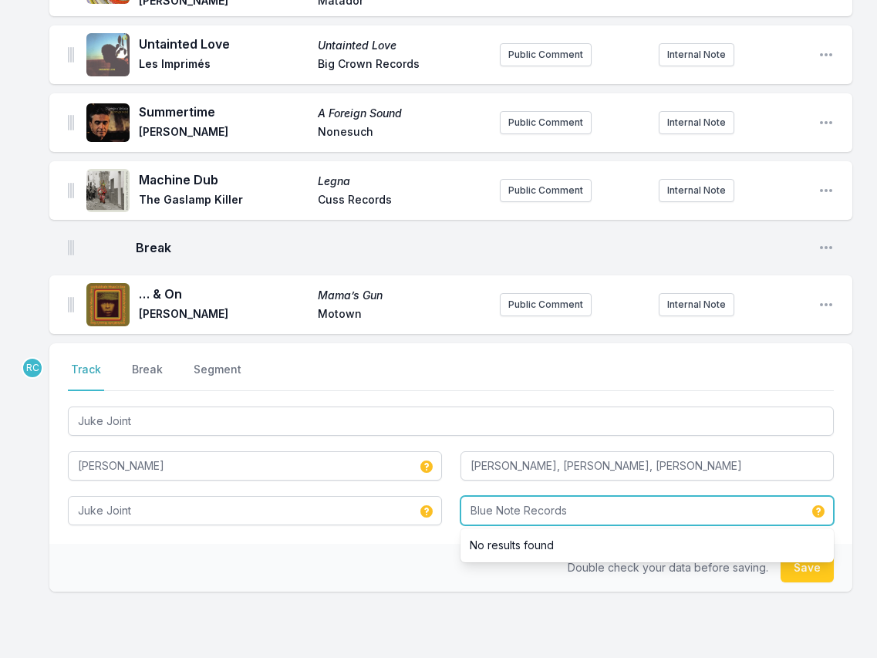
type input "Blue Note Records"
click at [801, 582] on button "Save" at bounding box center [806, 567] width 53 height 29
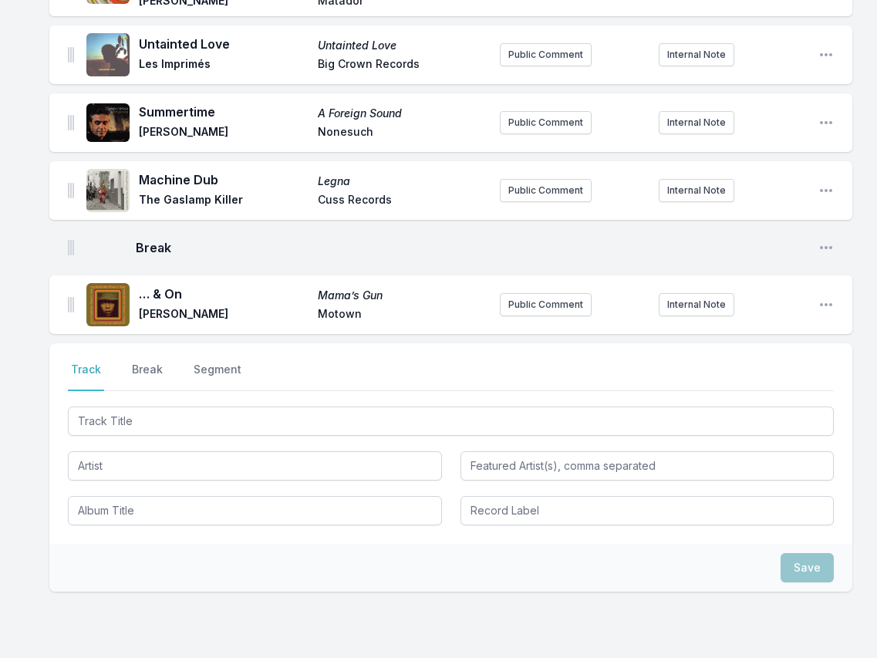
scroll to position [885, 0]
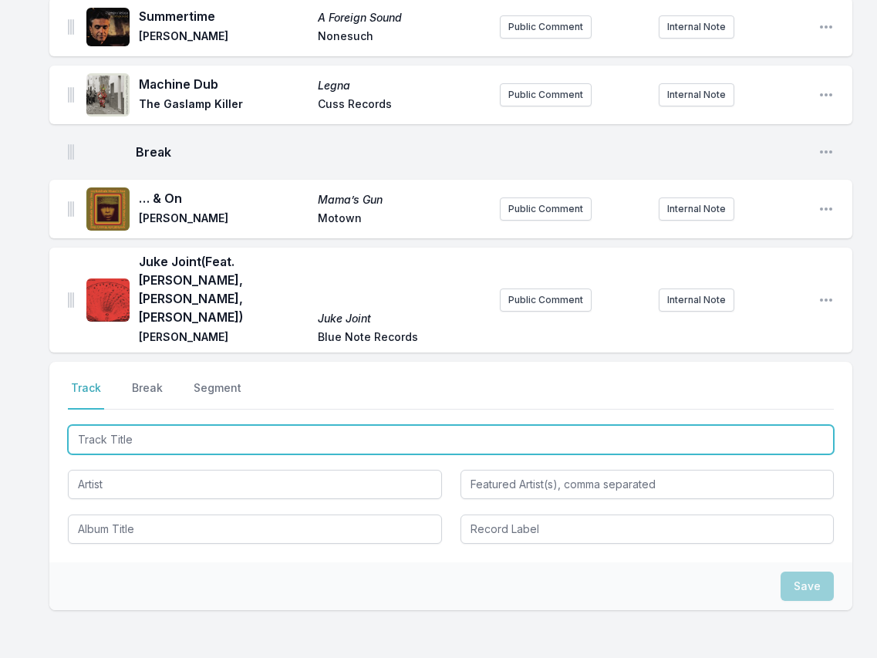
click at [760, 445] on input "Track Title" at bounding box center [451, 439] width 766 height 29
paste input "Wear and Tear (feat. Sampha, Florence - The Machine, Danielle Ponder & Jah Wobb…"
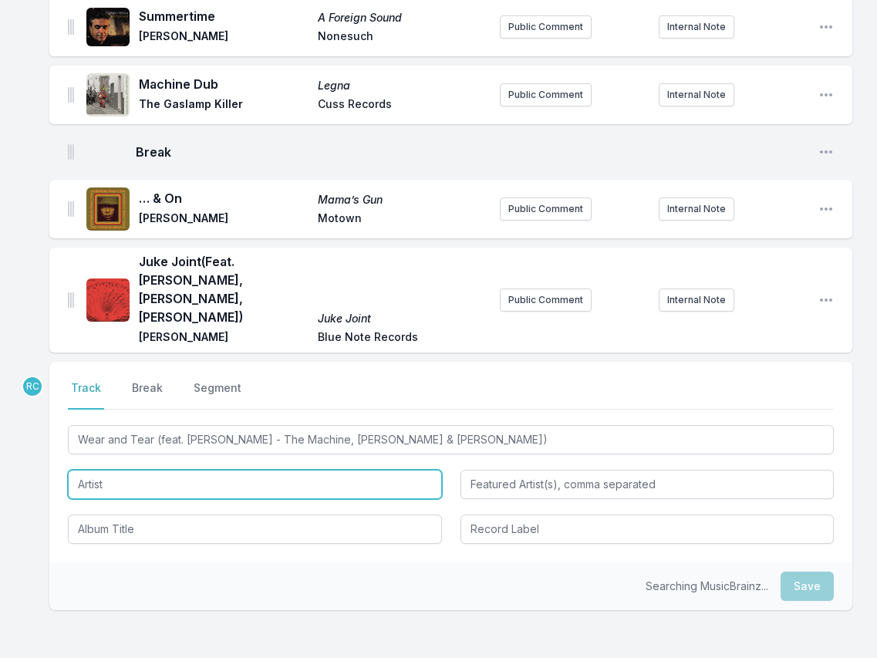
type input "Wear and Tear"
type input "Sampha, Florence - The Machine, Danielle Ponder & Jah Wobble"
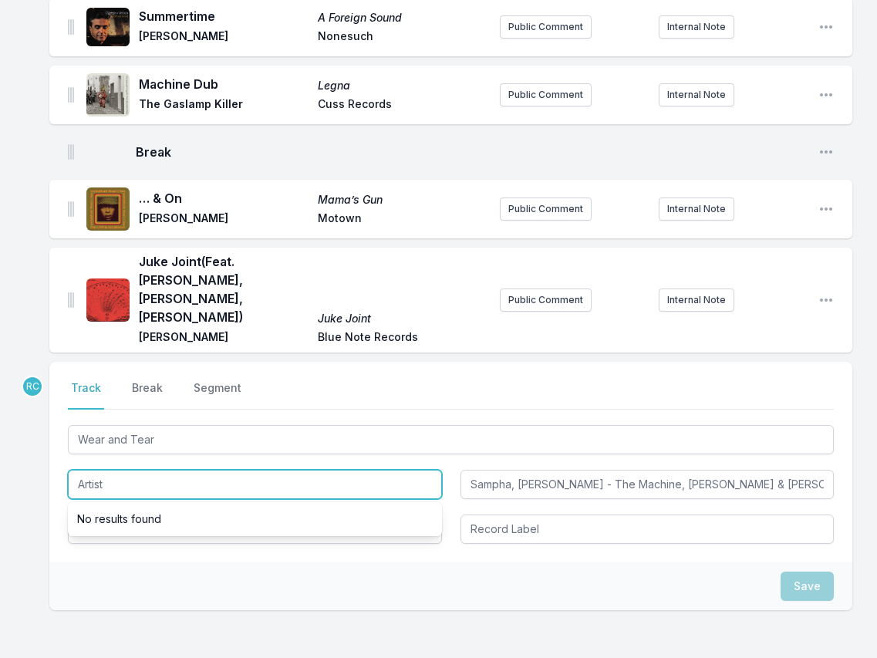
paste input "Everything Is Recorded"
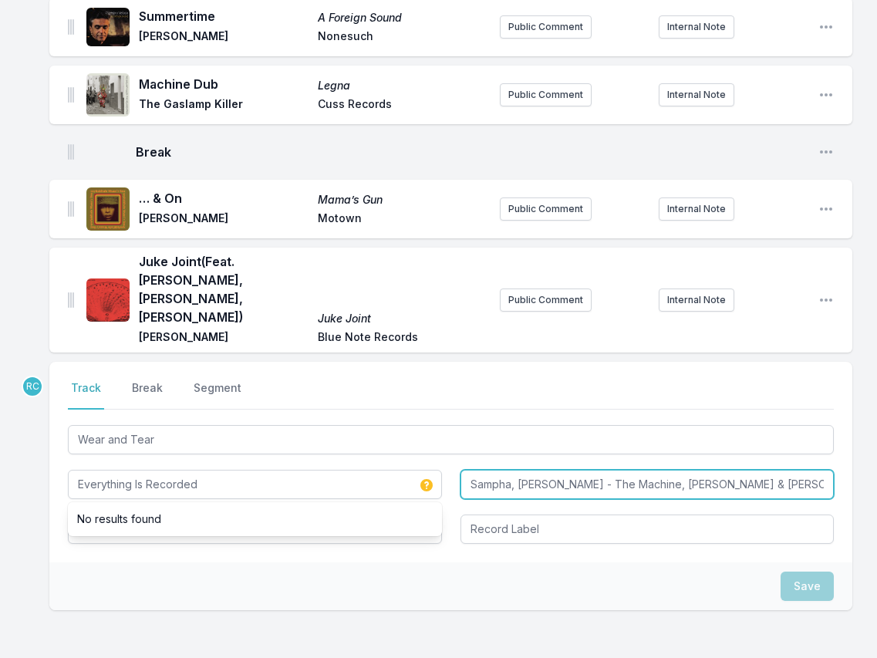
type input "Everything Is Recorded"
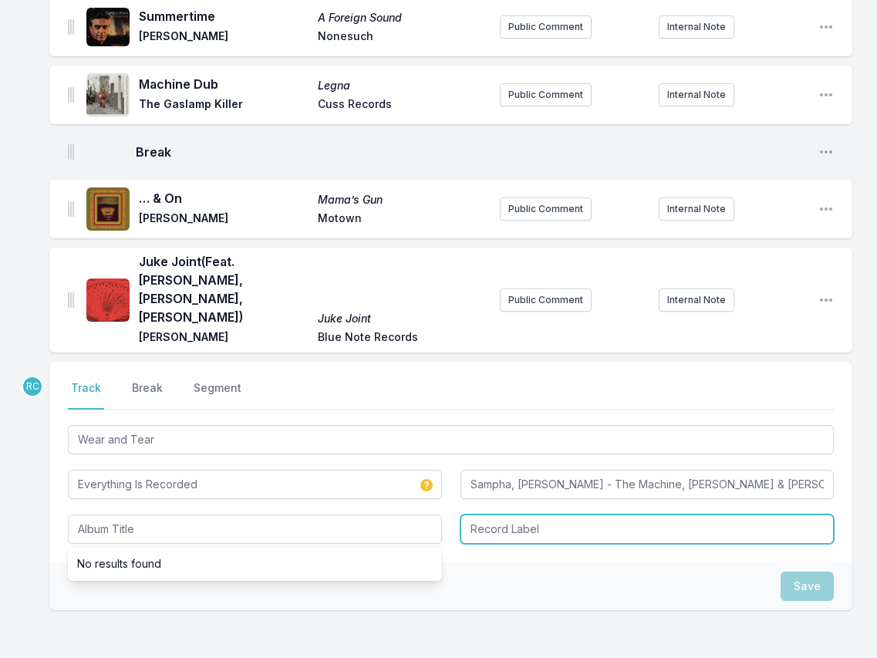
click at [492, 534] on input "Record Label" at bounding box center [647, 528] width 374 height 29
paste input "XL RECORINGS"
type input "XL RECORINGS"
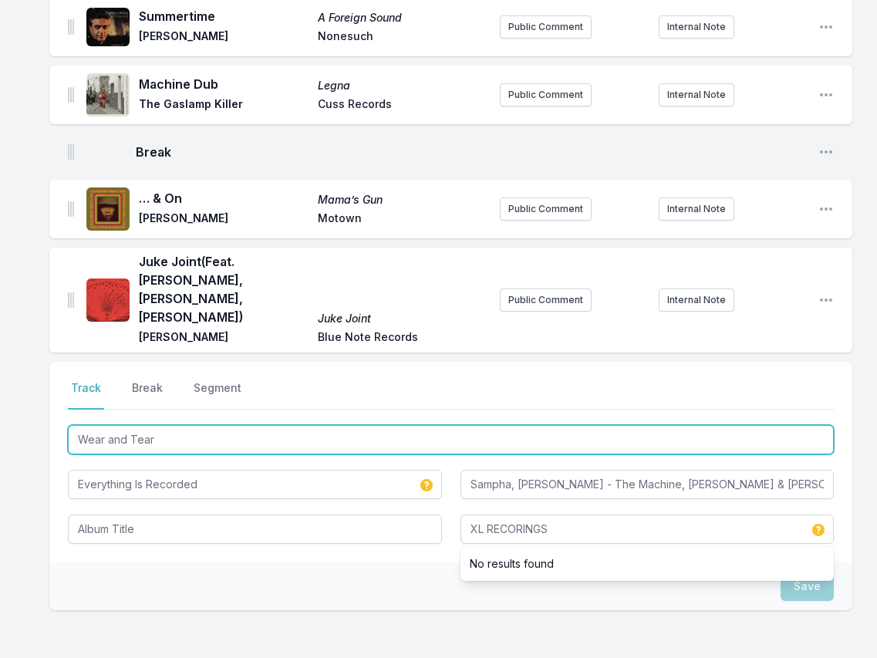
drag, startPoint x: 167, startPoint y: 448, endPoint x: 31, endPoint y: 436, distance: 137.0
click at [31, 436] on div "UFO Dance to the Best of ESG ESG Fire Records Public Comment Internal Note Open…" at bounding box center [438, 17] width 877 height 1482
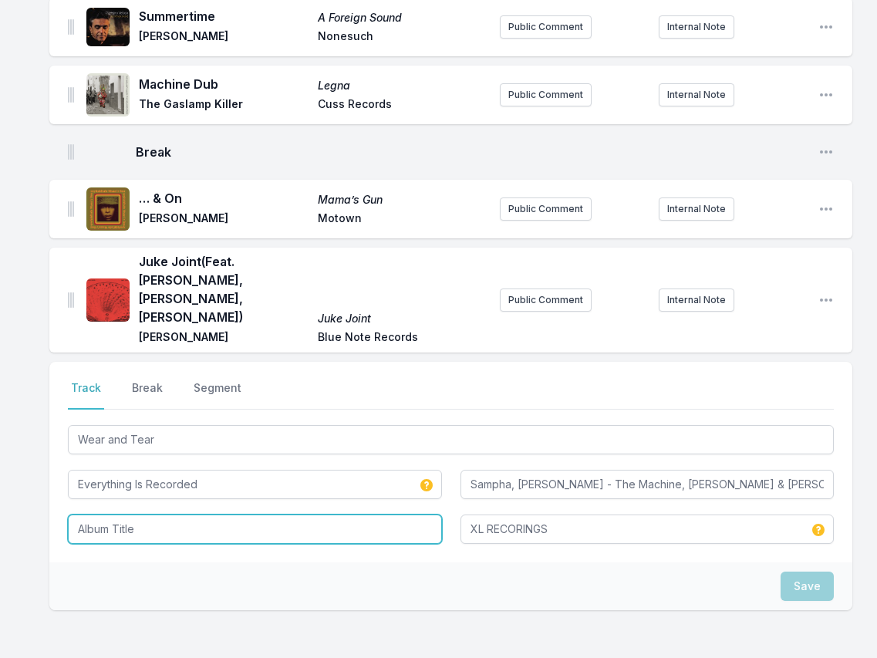
click at [96, 534] on input "Album Title" at bounding box center [255, 528] width 374 height 29
paste input "Wear and Tear"
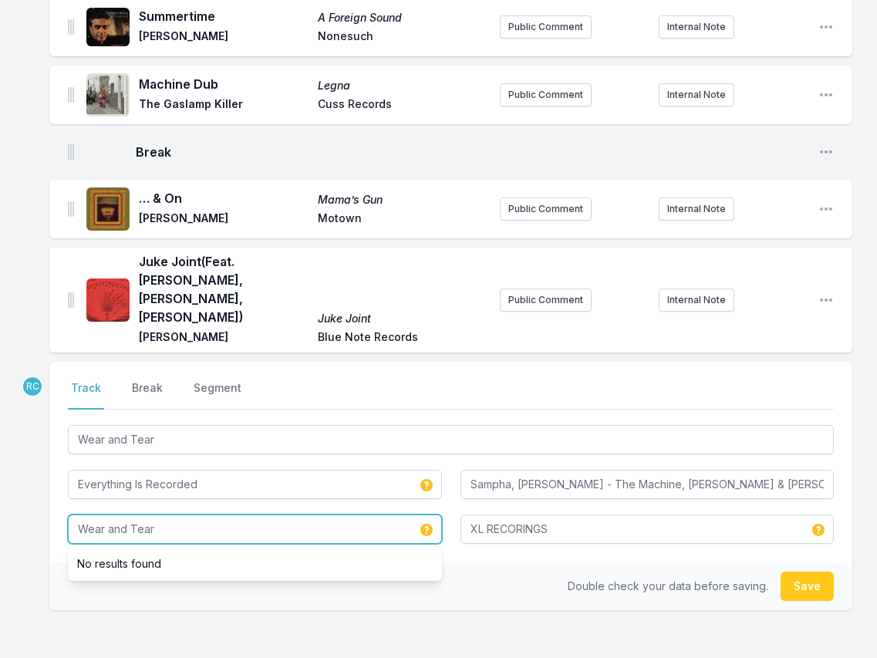
type input "Wear and Tear"
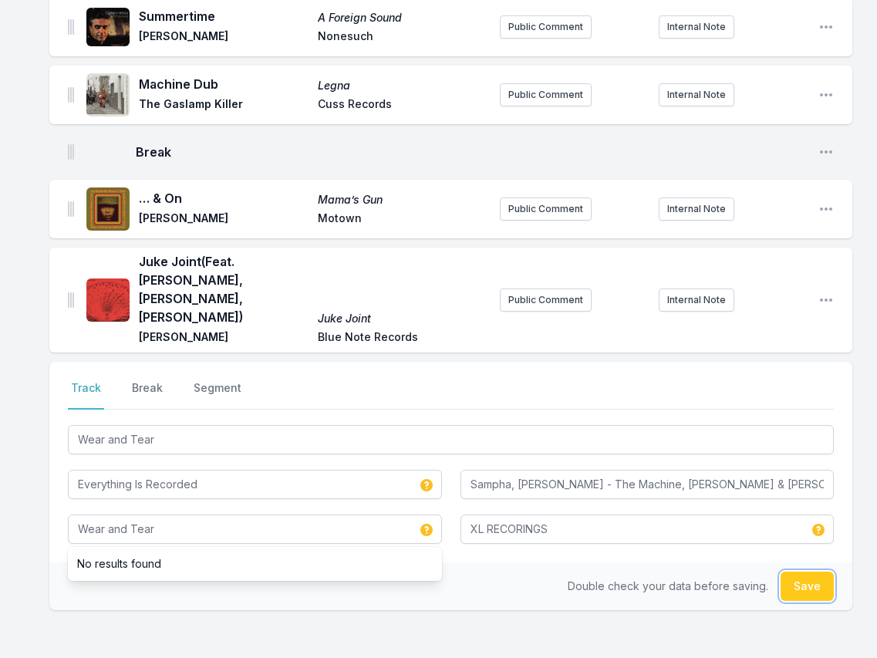
click at [810, 589] on button "Save" at bounding box center [806, 585] width 53 height 29
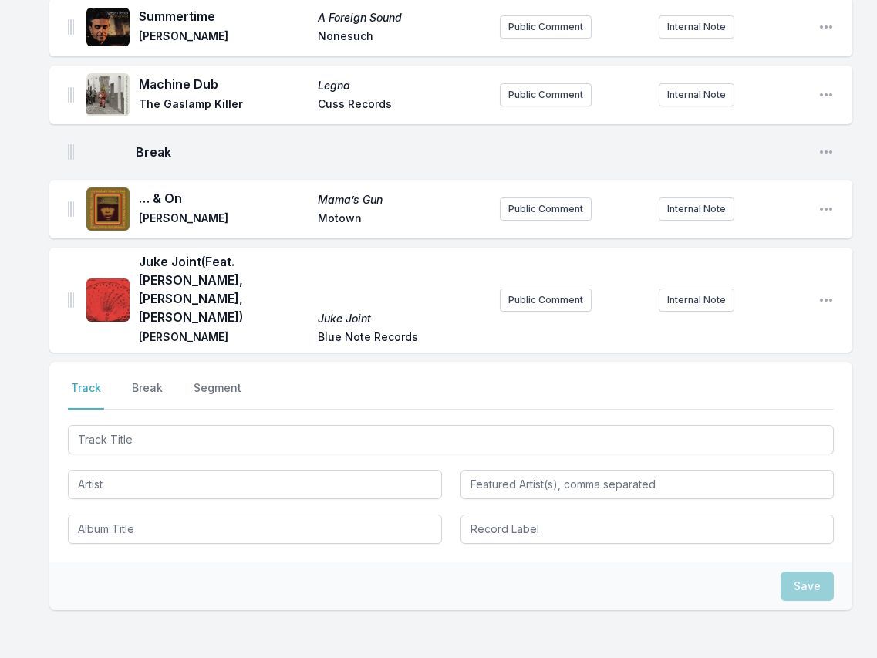
scroll to position [999, 0]
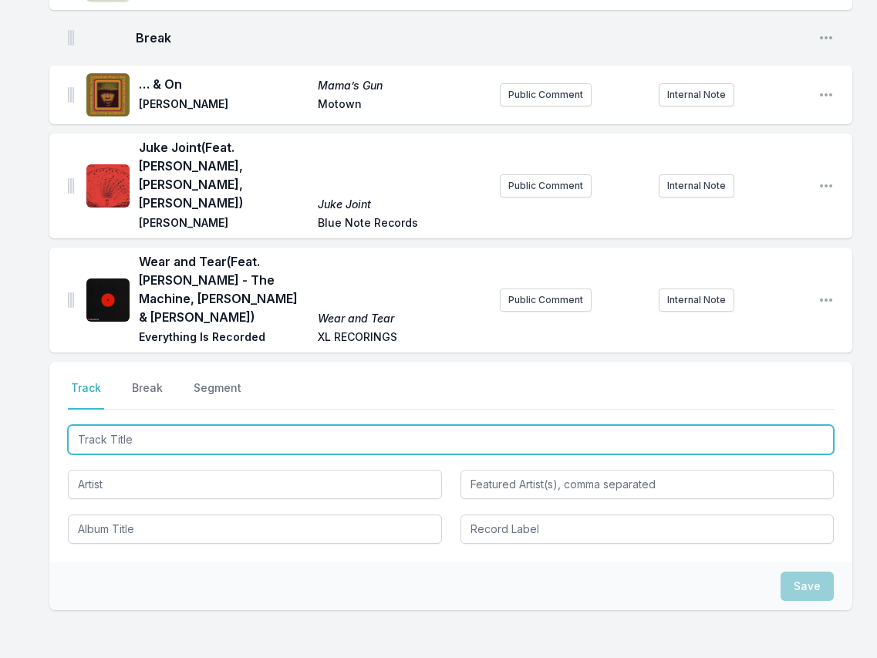
click at [741, 436] on input "Track Title" at bounding box center [451, 439] width 766 height 29
paste input "This Year"
type input "This Year"
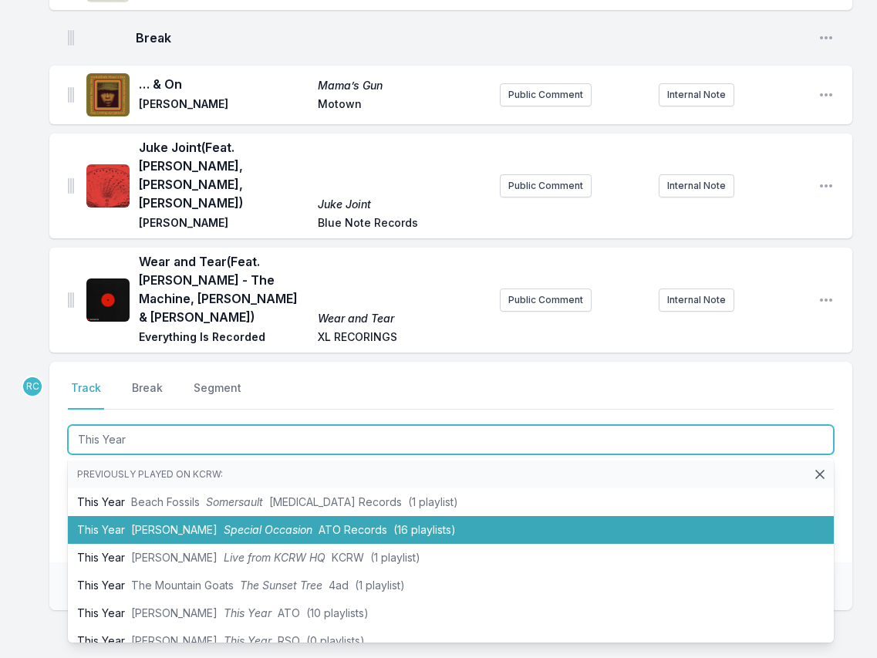
click at [105, 535] on li "This Year Emily King Special Occasion ATO Records (16 playlists)" at bounding box center [451, 530] width 766 height 28
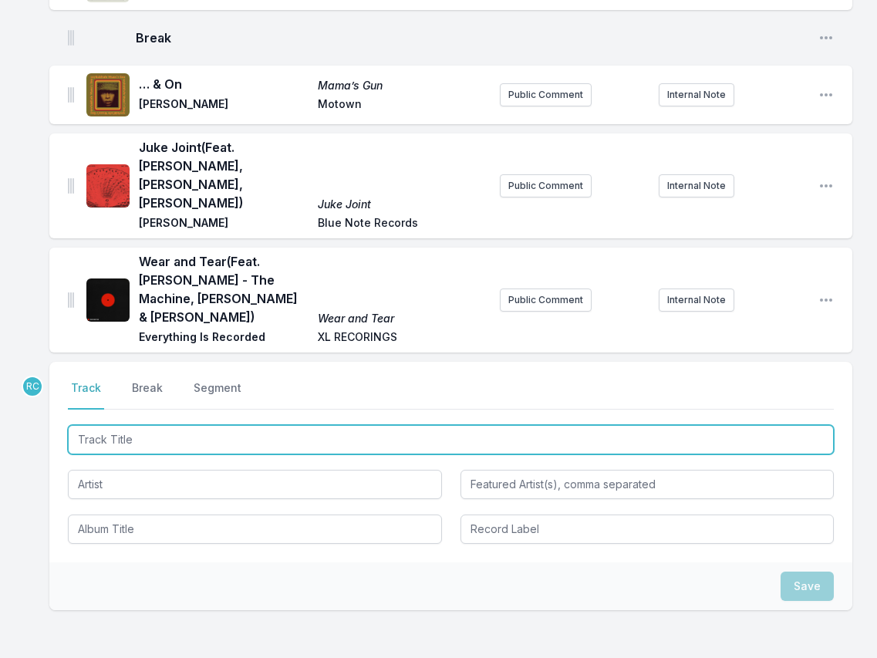
scroll to position [1067, 0]
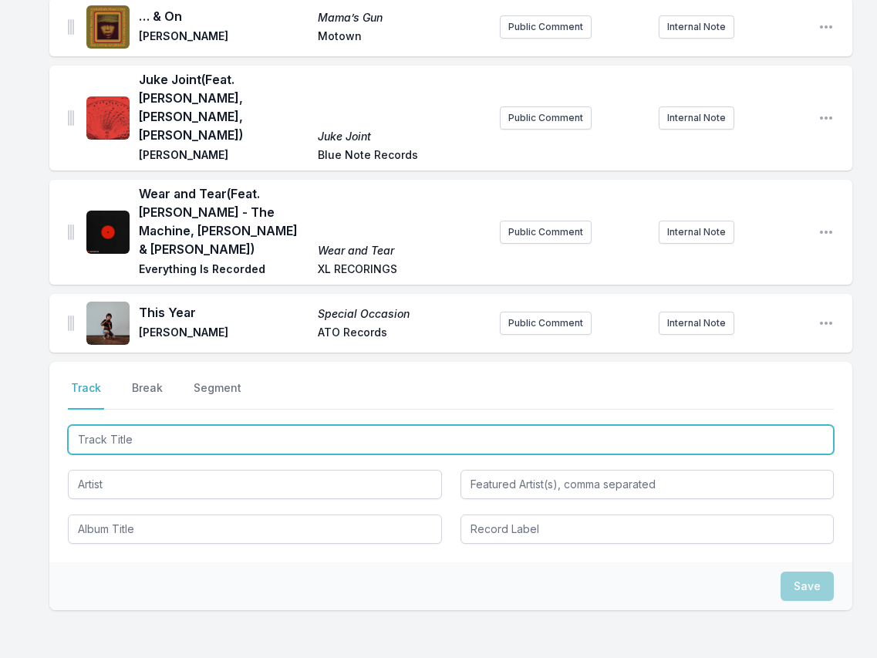
click at [771, 441] on input "Track Title" at bounding box center [451, 439] width 766 height 29
paste input "Doves"
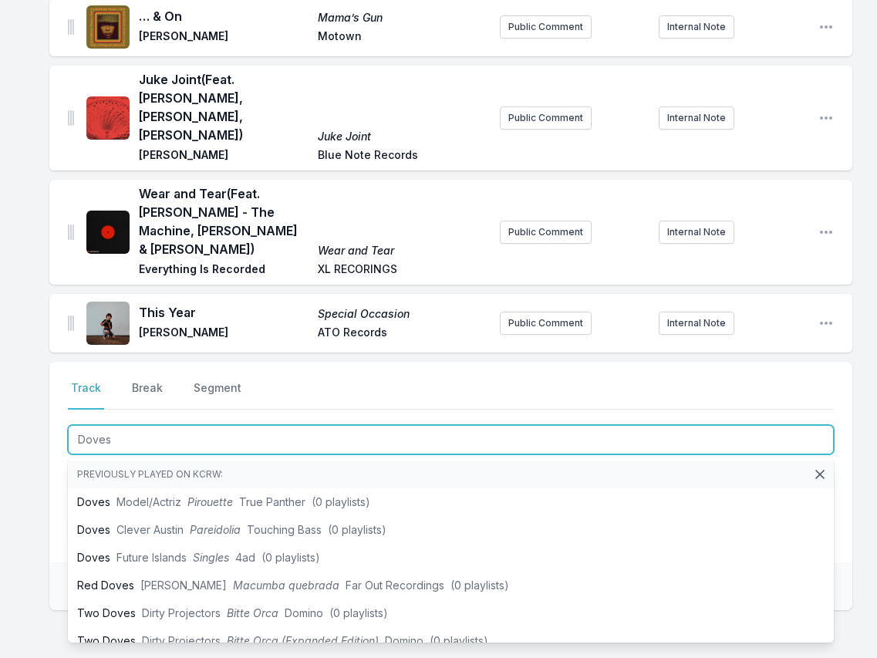
type input "Doves"
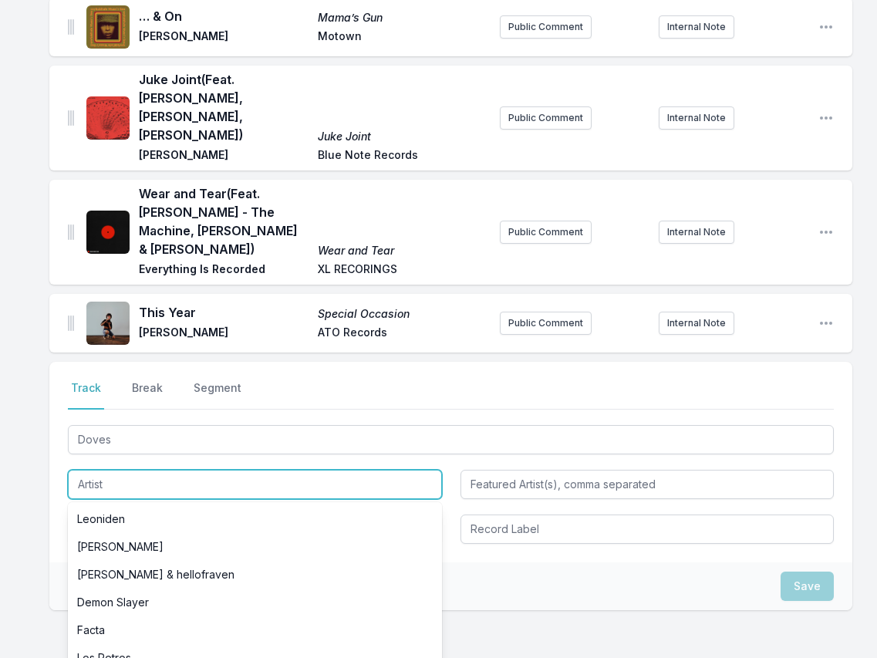
click at [187, 485] on input "Artist" at bounding box center [255, 484] width 374 height 29
paste input "Los Retros"
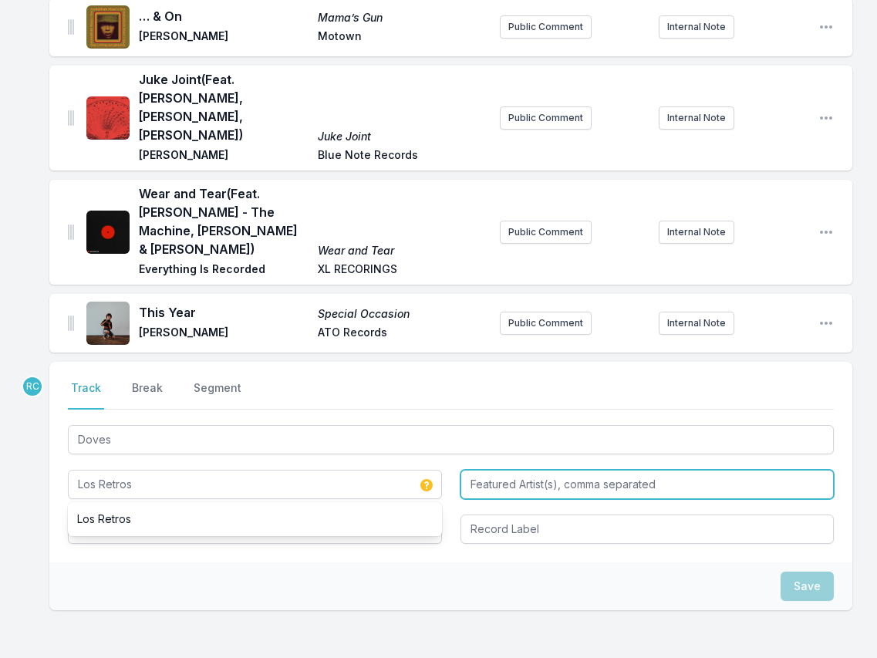
type input "Los Retros"
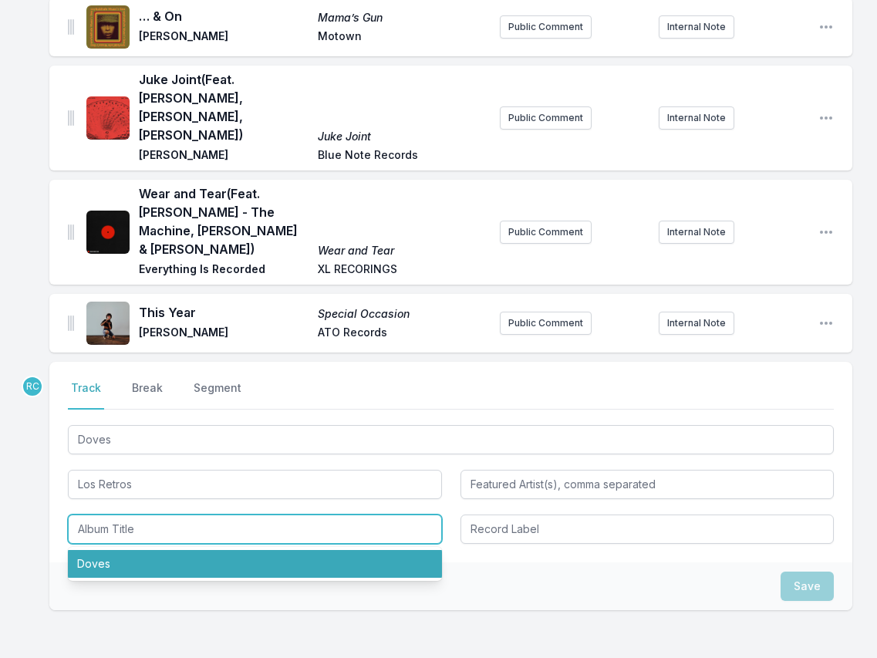
click at [105, 568] on li "Doves" at bounding box center [255, 564] width 374 height 28
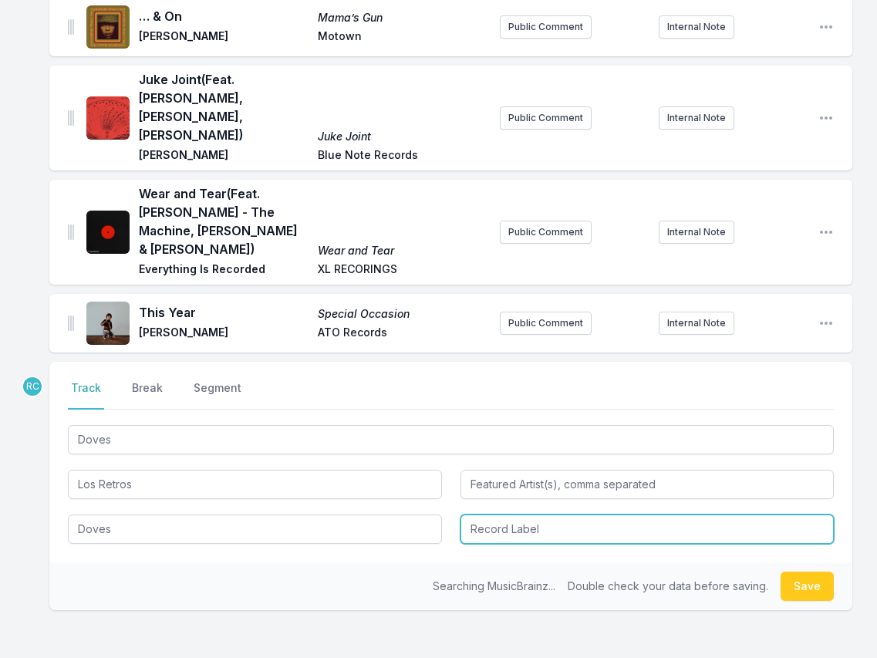
type input "Doves"
type input "Stones Throw Records"
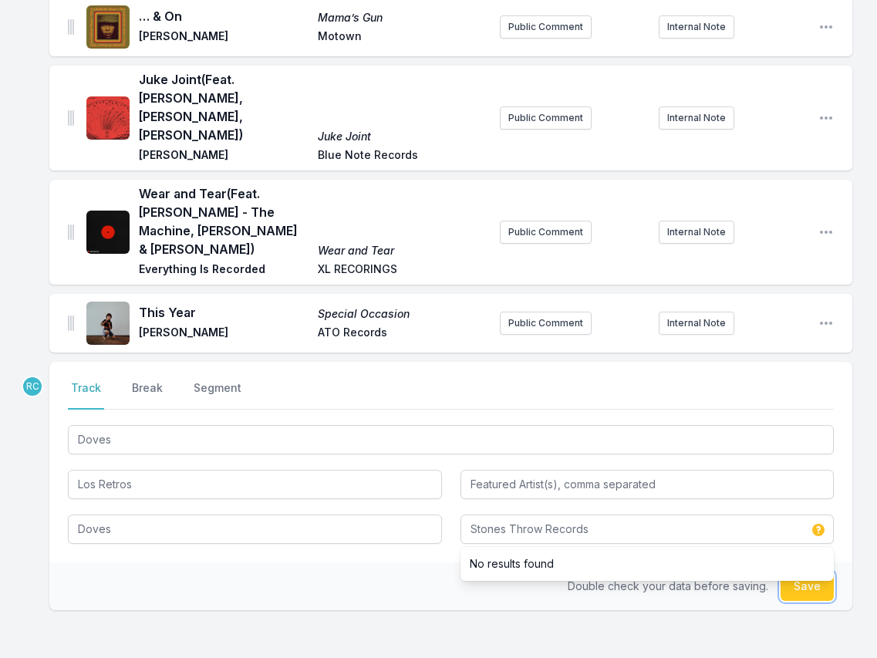
click at [810, 594] on button "Save" at bounding box center [806, 585] width 53 height 29
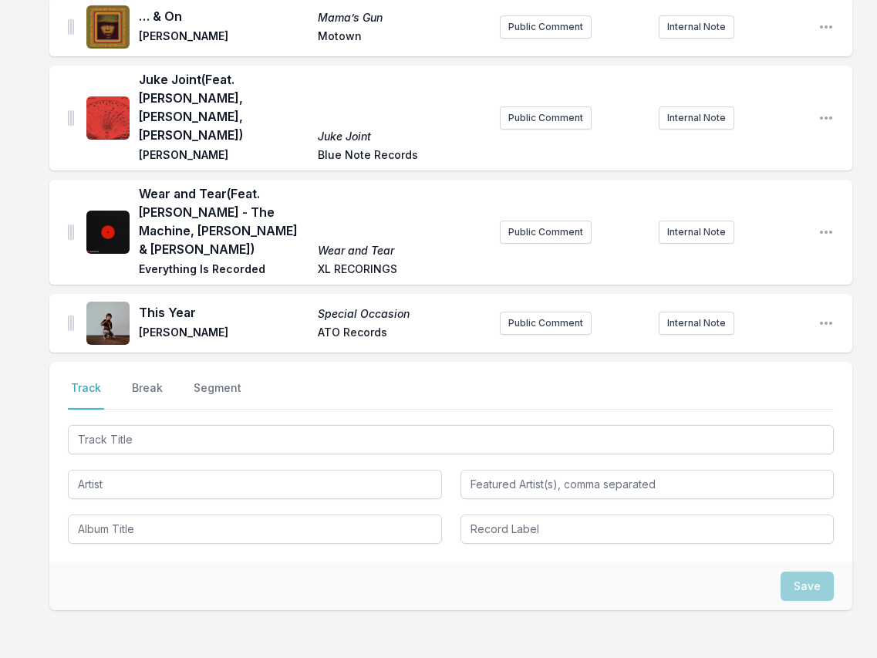
scroll to position [1134, 0]
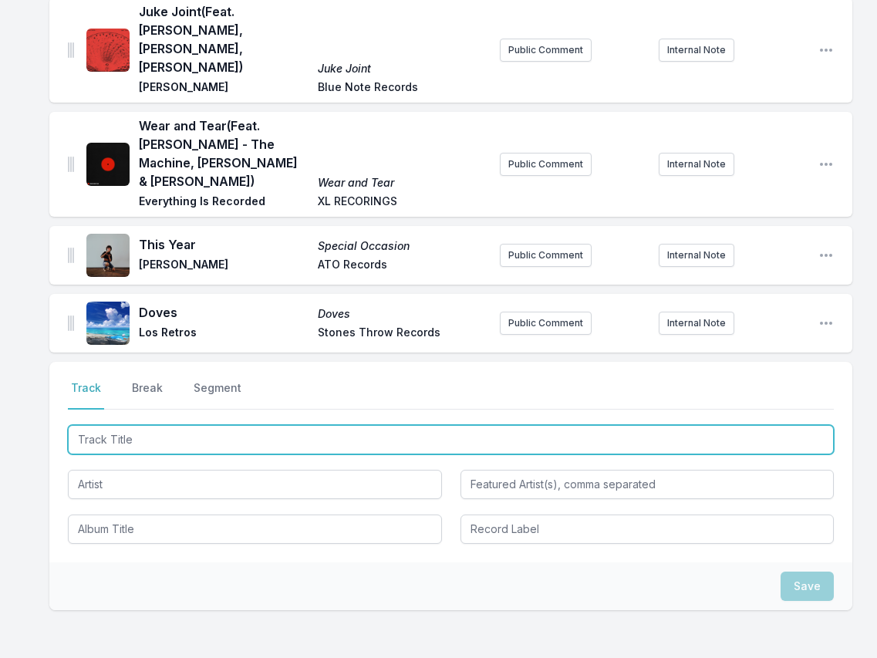
click at [755, 434] on input "Track Title" at bounding box center [451, 439] width 766 height 29
paste input "Rain Every Season (feat. The Alchemist) (Instrumental)"
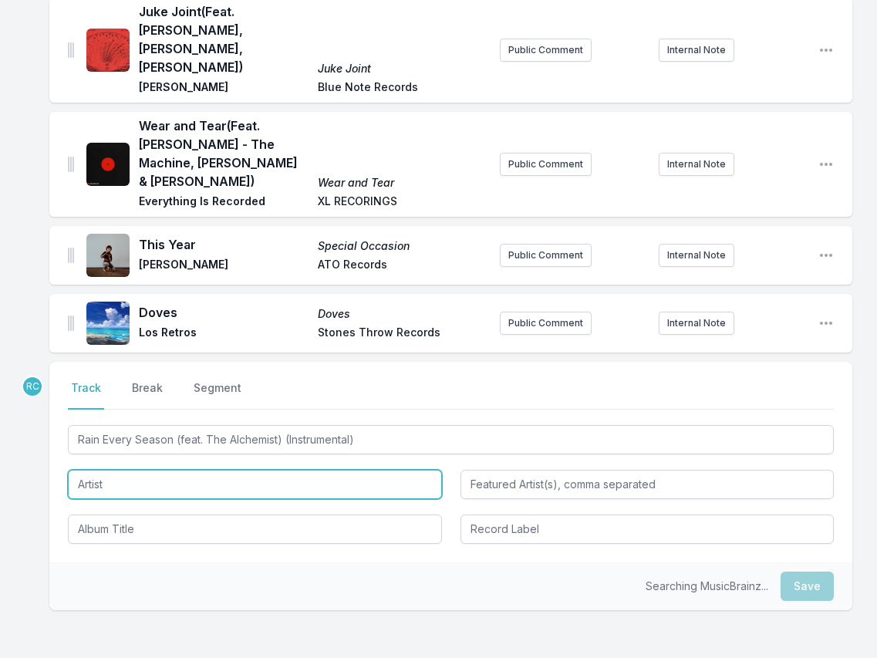
type input "Rain Every Season"
type input "The Alchemist"
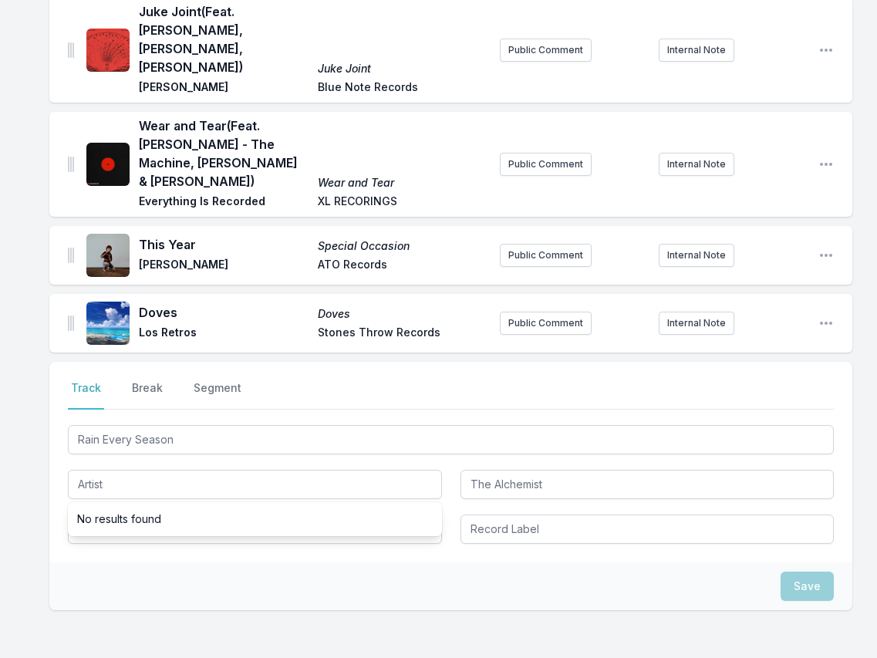
click at [103, 527] on li "No results found" at bounding box center [255, 519] width 374 height 28
click at [105, 536] on ul "No results found" at bounding box center [255, 519] width 374 height 34
click at [96, 542] on input "Album Title" at bounding box center [255, 528] width 374 height 29
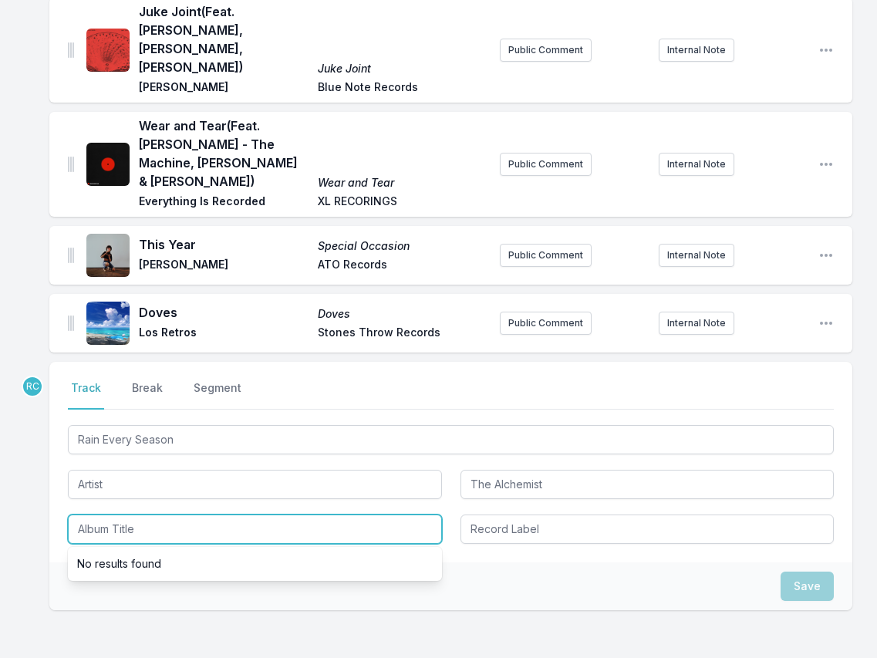
paste input "Rain Every Season"
type input "Rain Every Season"
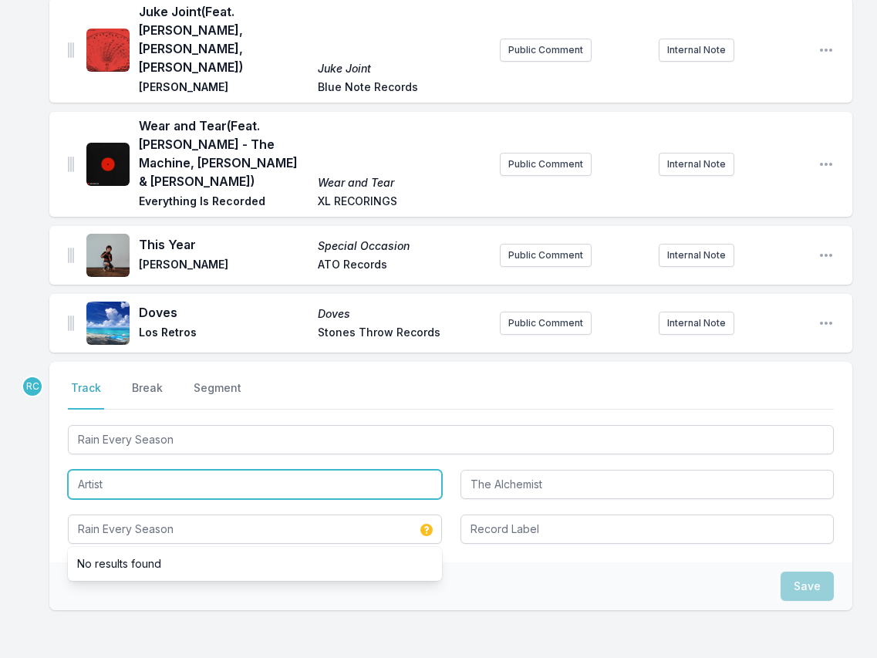
click at [384, 499] on input "Artist" at bounding box center [255, 484] width 374 height 29
paste input "Evidence"
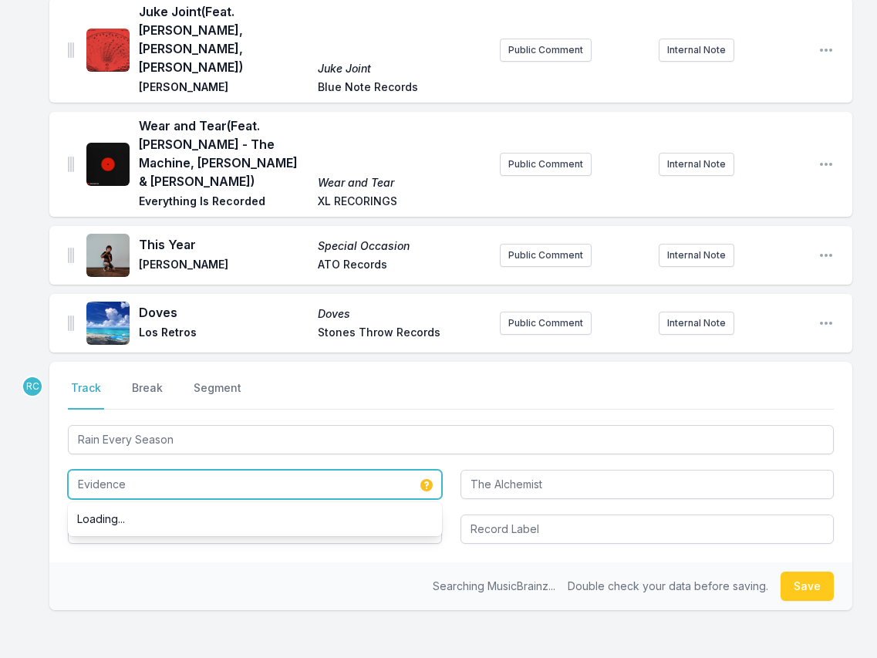
type input "Evidence"
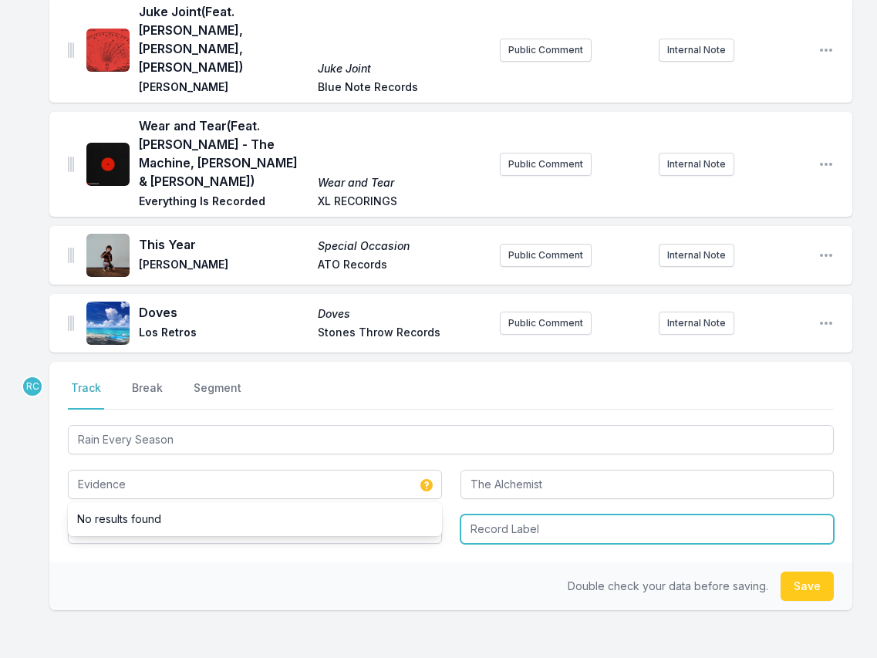
click at [546, 541] on input "Record Label" at bounding box center [647, 528] width 374 height 29
paste input "Rhymesayers"
type input "Rhymesayers"
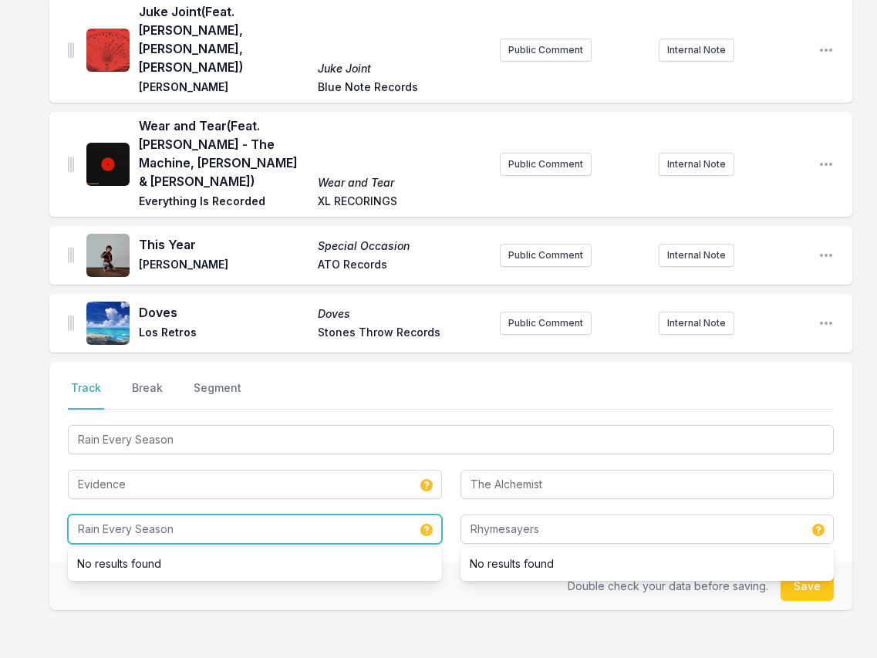
drag, startPoint x: 200, startPoint y: 535, endPoint x: 35, endPoint y: 514, distance: 166.4
paste input "Unlearning Vol. 2"
type input "Unlearning Vol. 2"
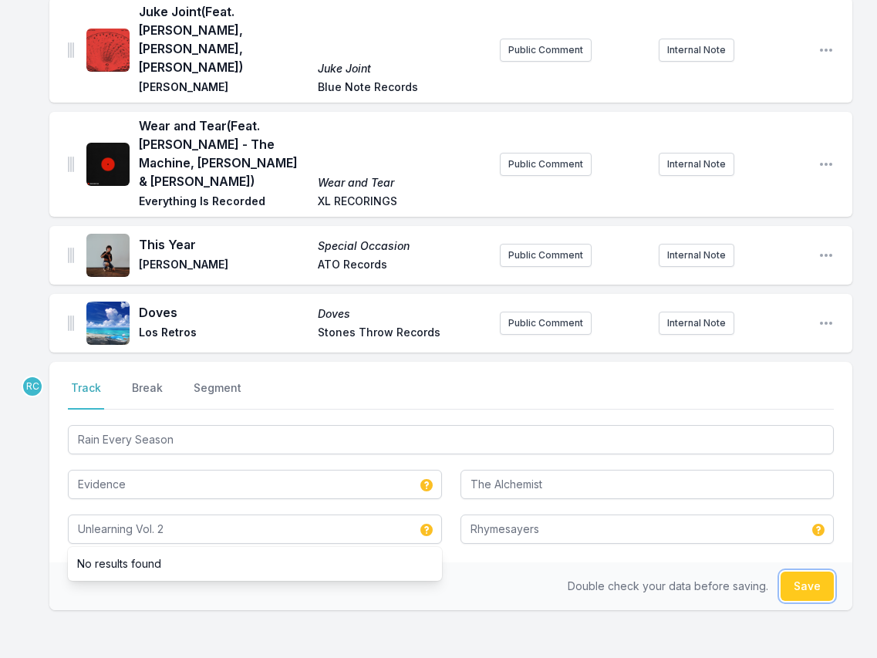
click at [804, 585] on button "Save" at bounding box center [806, 585] width 53 height 29
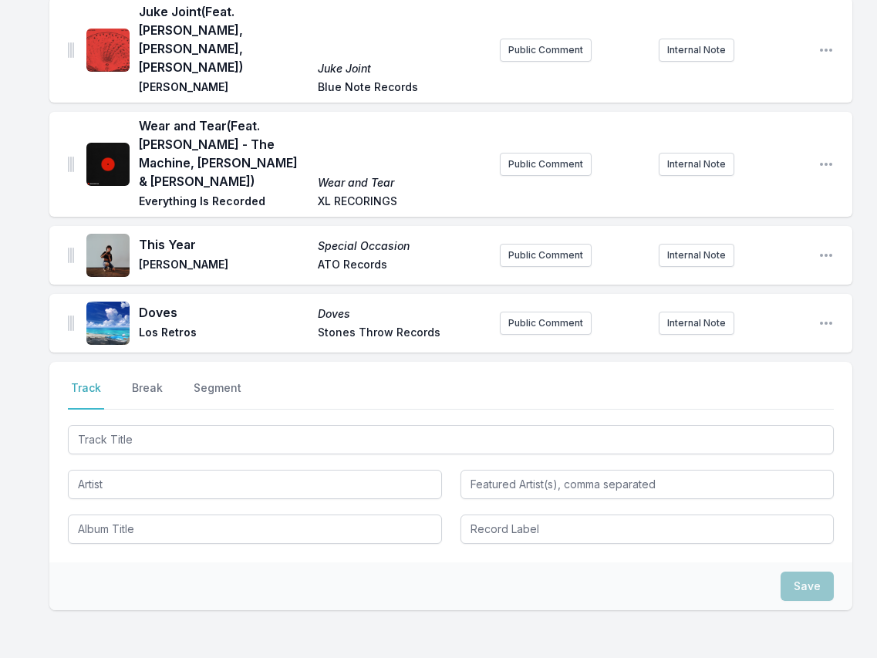
scroll to position [1211, 0]
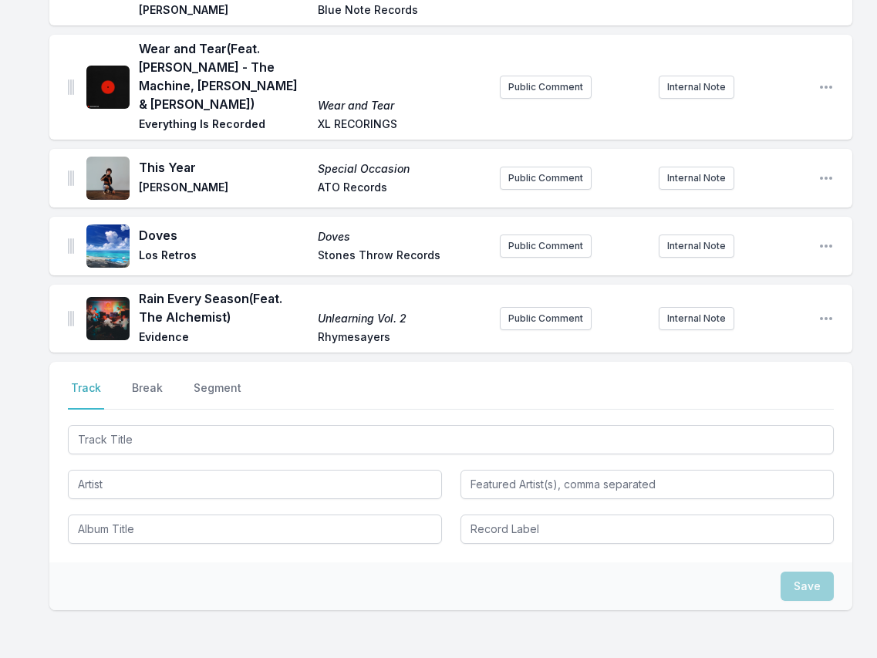
click at [151, 376] on div "Select a tab Track Break Segment Track Break Segment" at bounding box center [450, 462] width 803 height 201
click at [144, 394] on button "Break" at bounding box center [147, 394] width 37 height 29
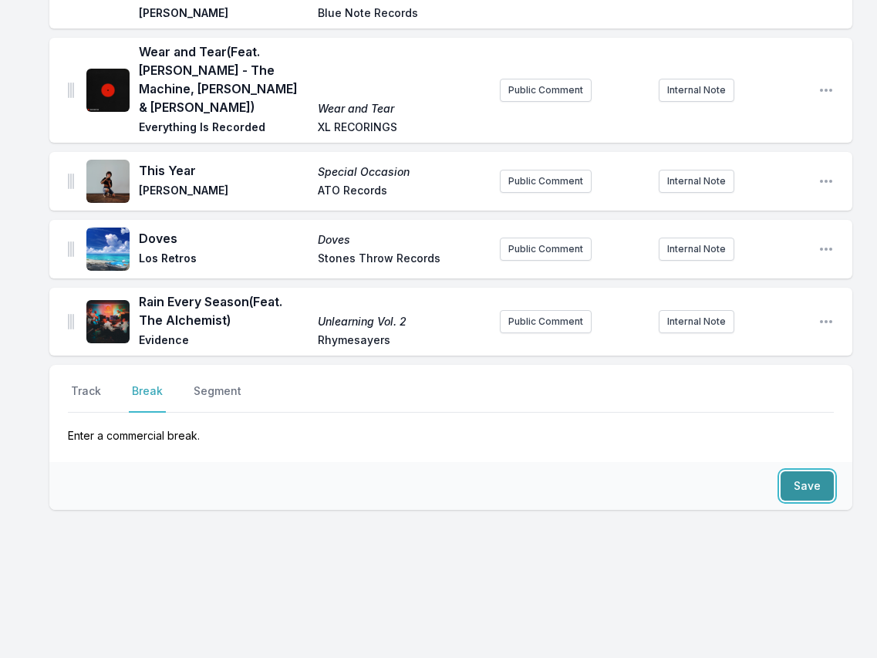
click at [807, 484] on button "Save" at bounding box center [806, 485] width 53 height 29
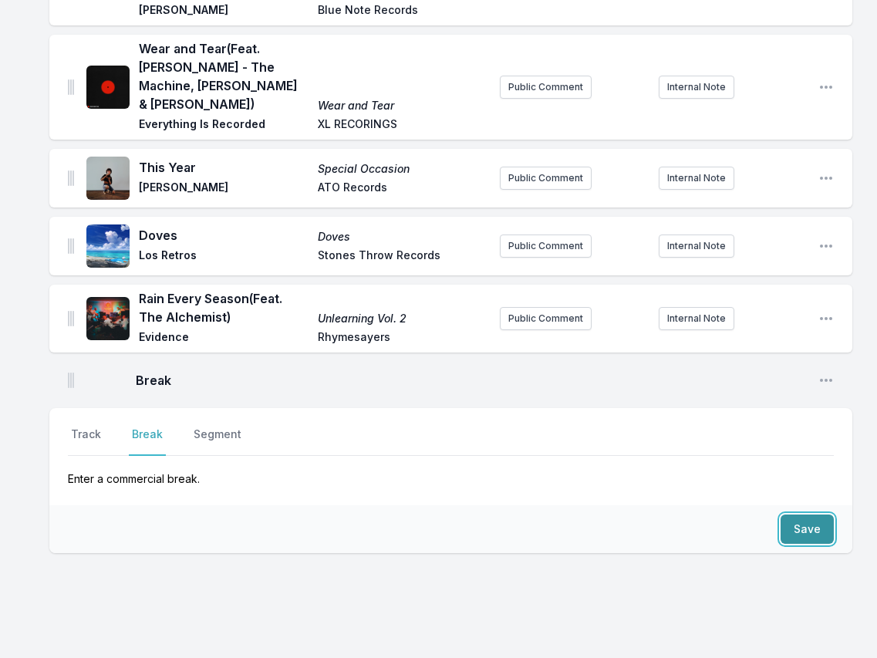
scroll to position [1258, 0]
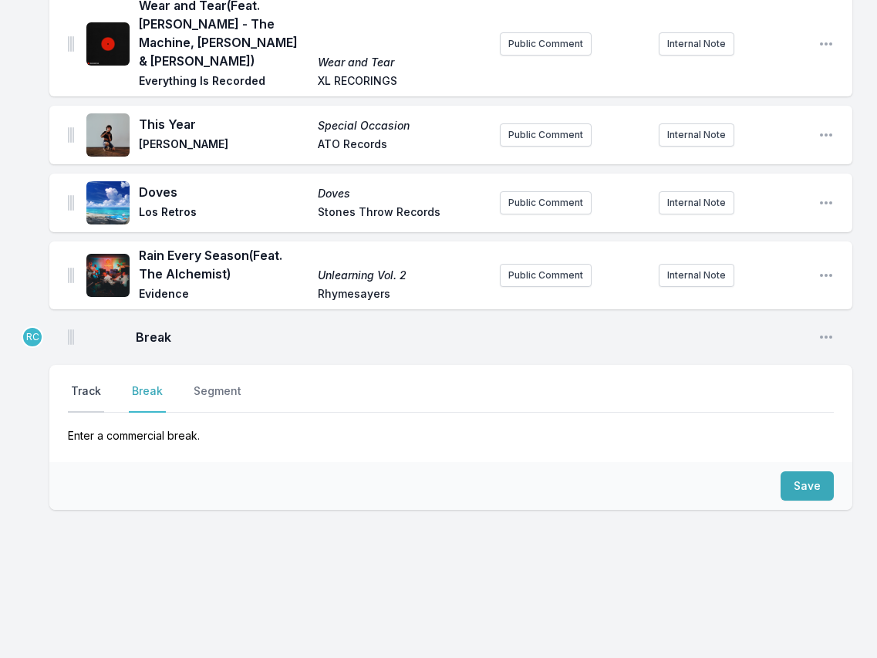
click at [86, 391] on button "Track" at bounding box center [86, 397] width 36 height 29
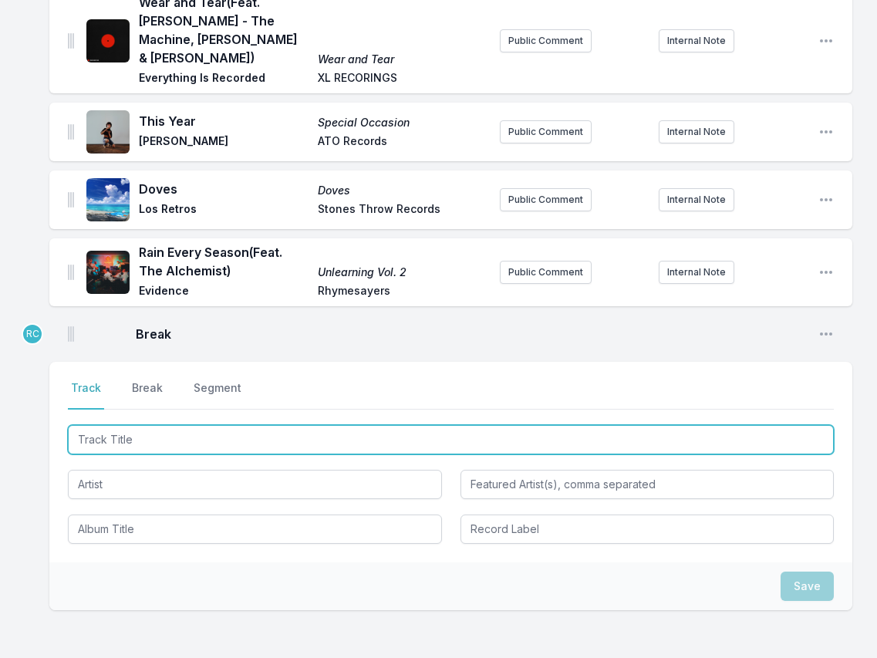
click at [127, 442] on input "Track Title" at bounding box center [451, 439] width 766 height 29
paste input "Closer To Me"
type input "Closer To Me"
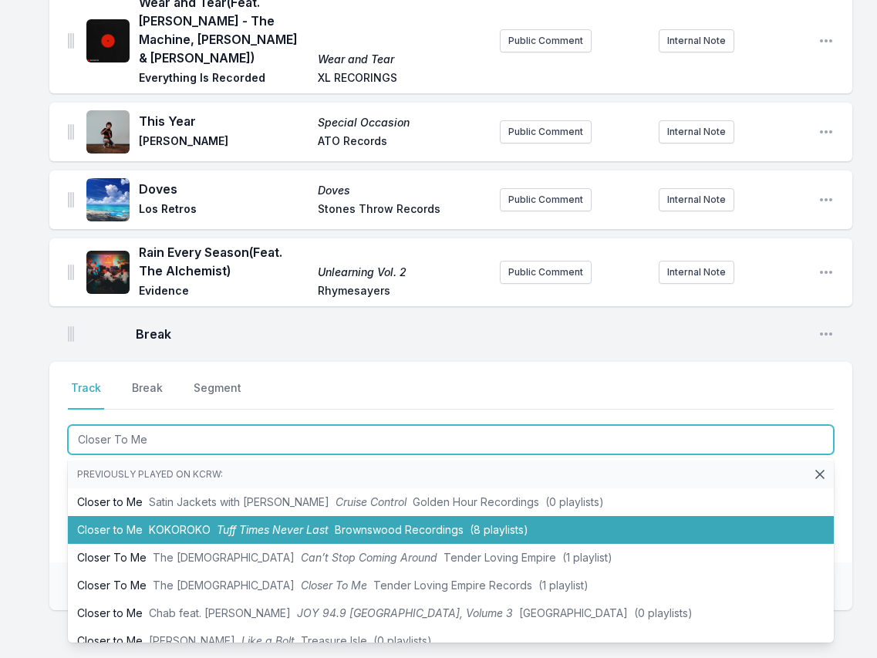
click at [130, 534] on li "Closer to Me KOKOROKO Tuff Times Never Last Brownswood Recordings (8 playlists)" at bounding box center [451, 530] width 766 height 28
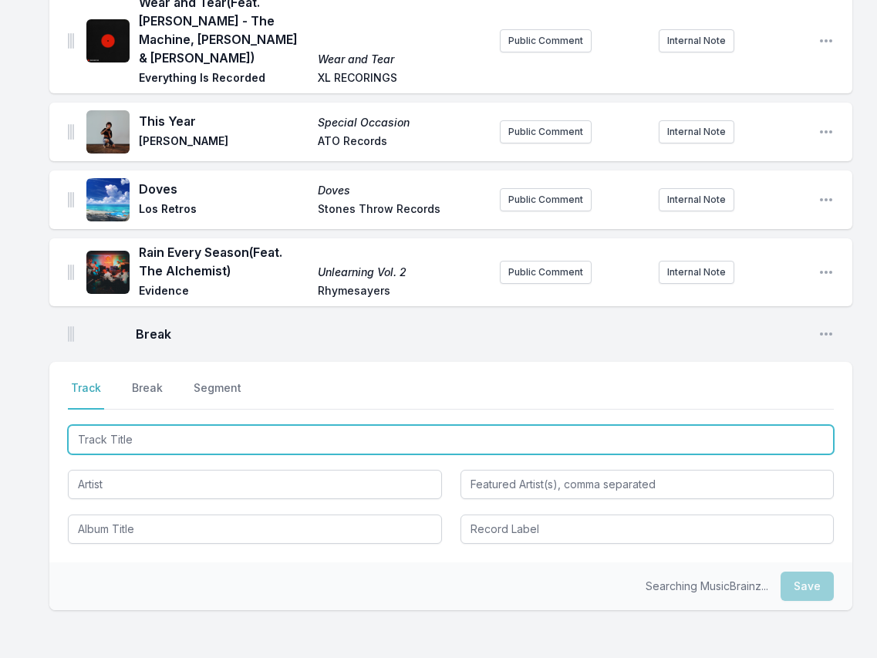
scroll to position [1326, 0]
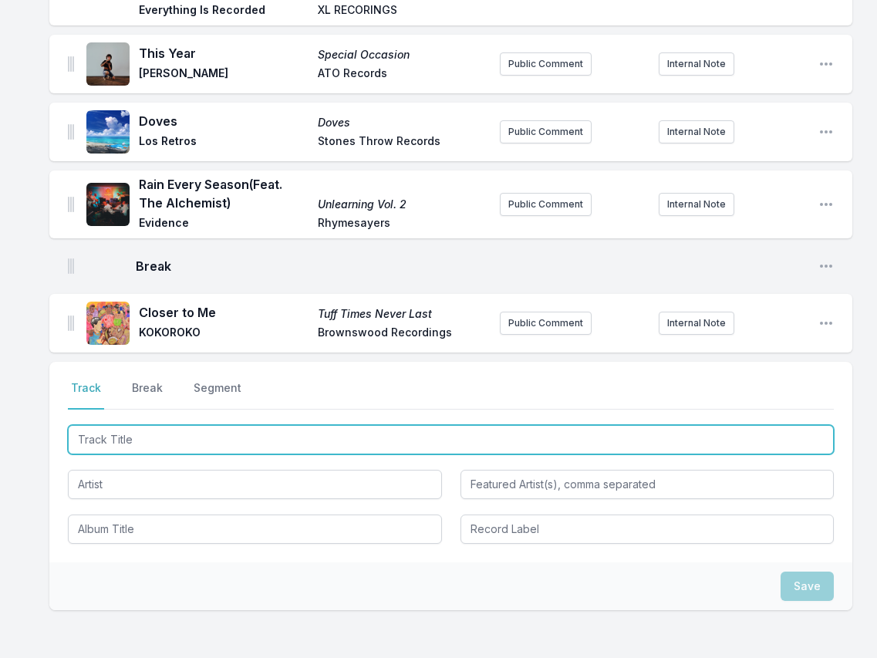
click at [750, 438] on input "Track Title" at bounding box center [451, 439] width 766 height 29
paste input "Embeces"
type input "Embeces"
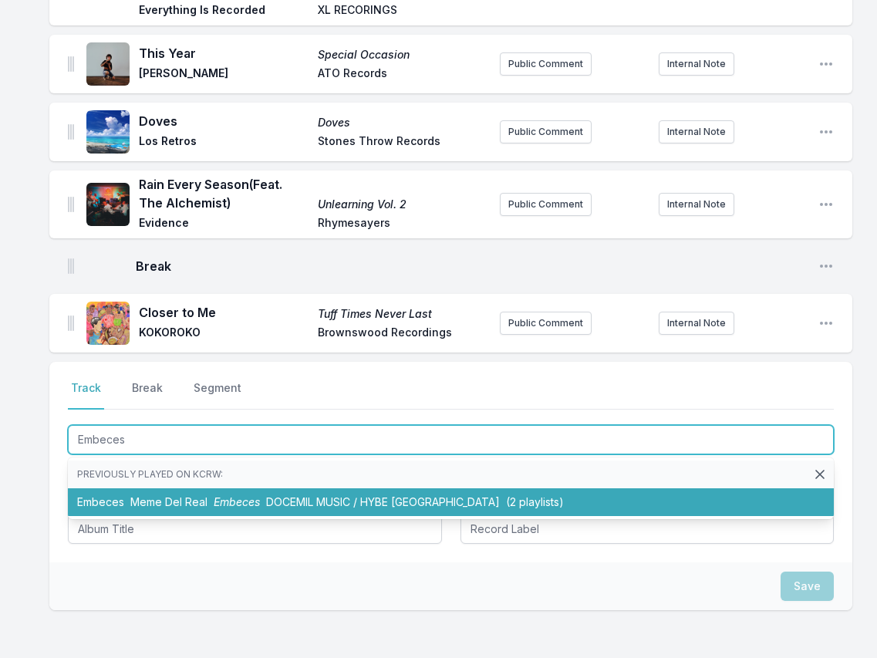
click at [181, 502] on span "Meme Del Real" at bounding box center [168, 501] width 77 height 13
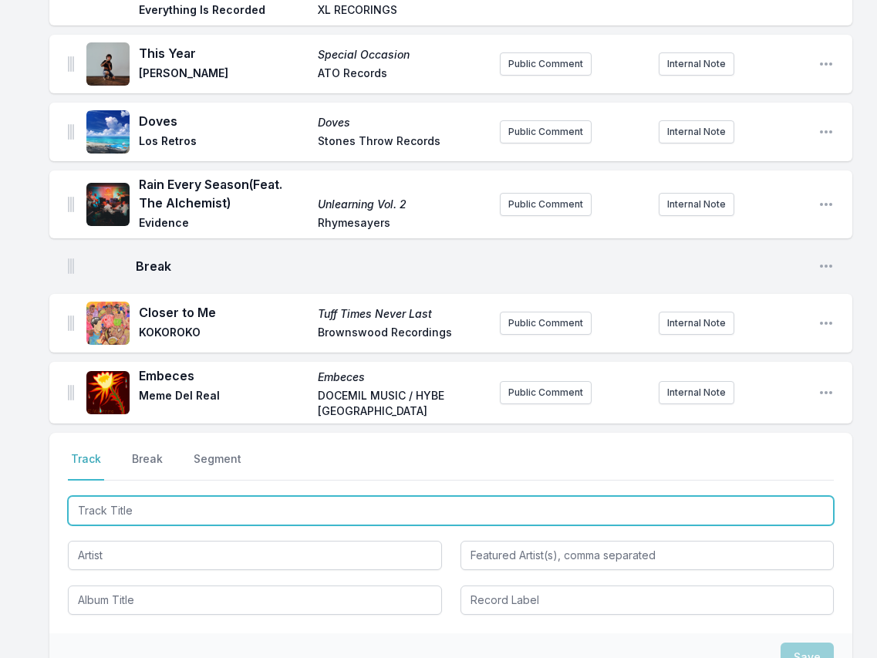
scroll to position [1397, 0]
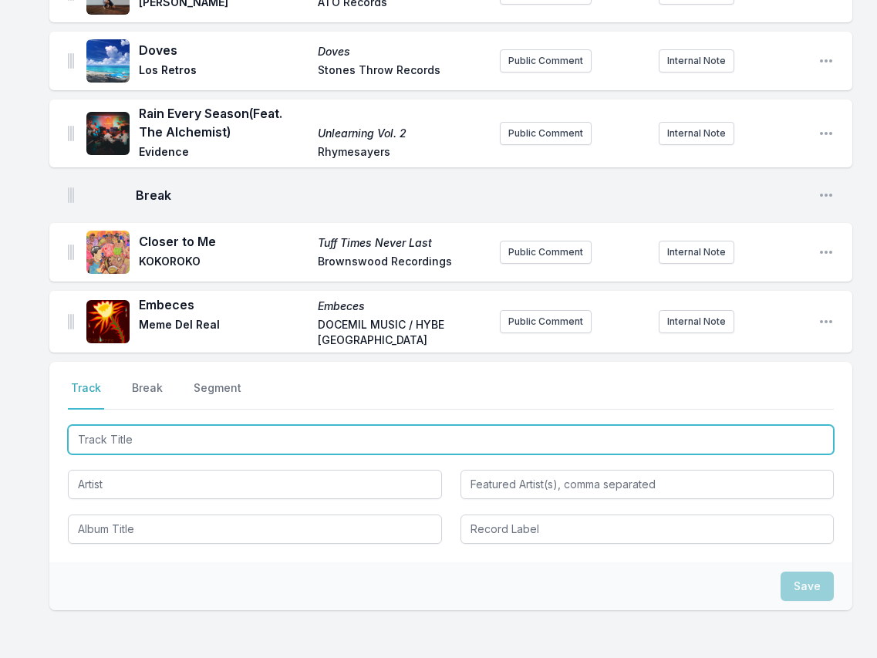
click at [723, 447] on input "Track Title" at bounding box center [451, 439] width 766 height 29
paste input "Answers"
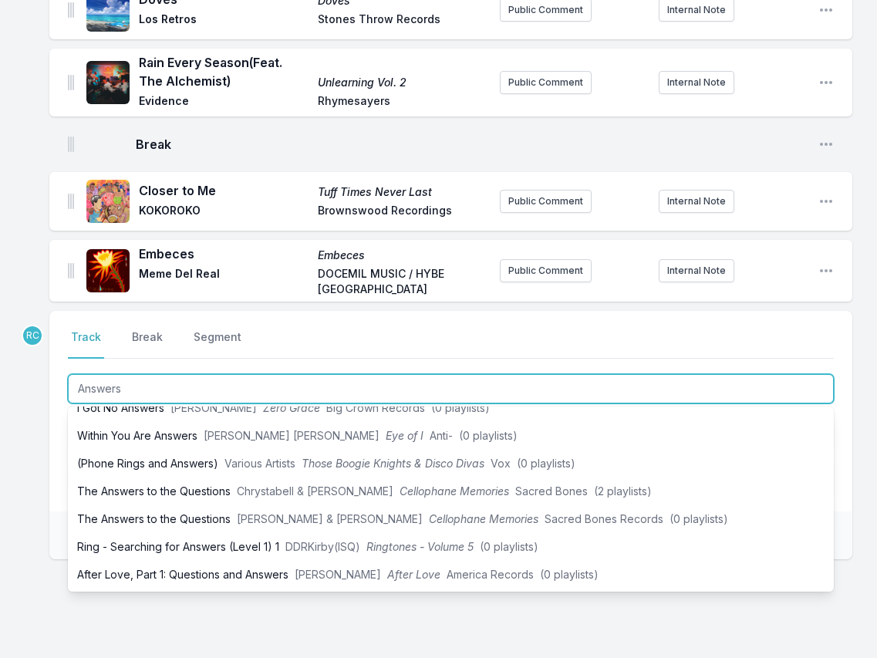
scroll to position [1466, 0]
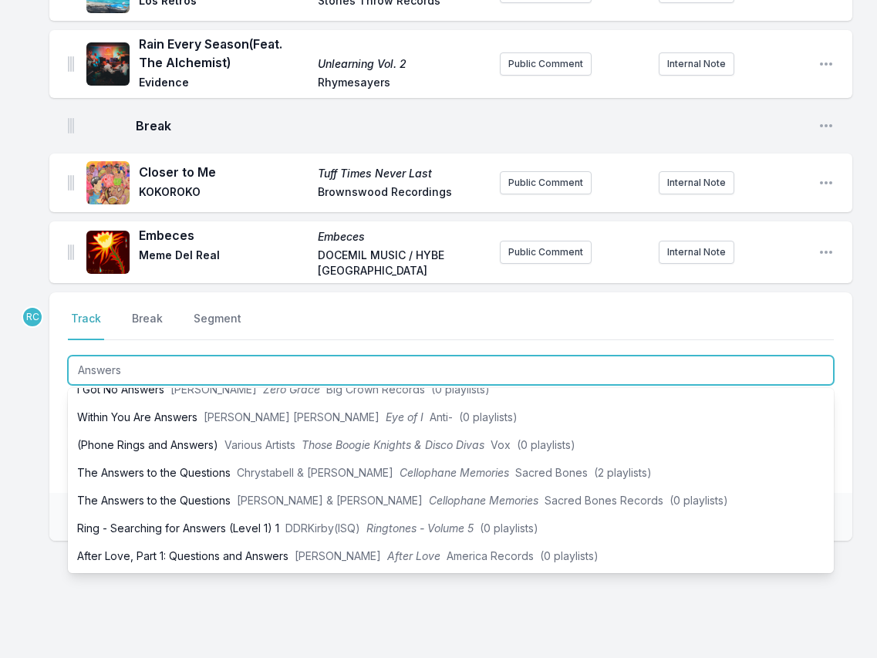
type input "Answers"
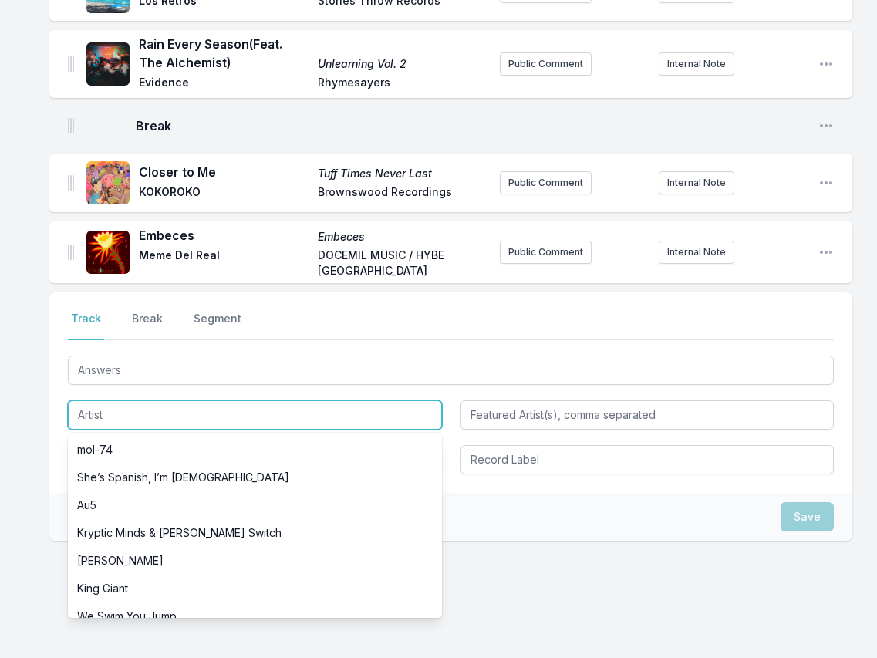
click at [129, 409] on input "Artist" at bounding box center [255, 414] width 374 height 29
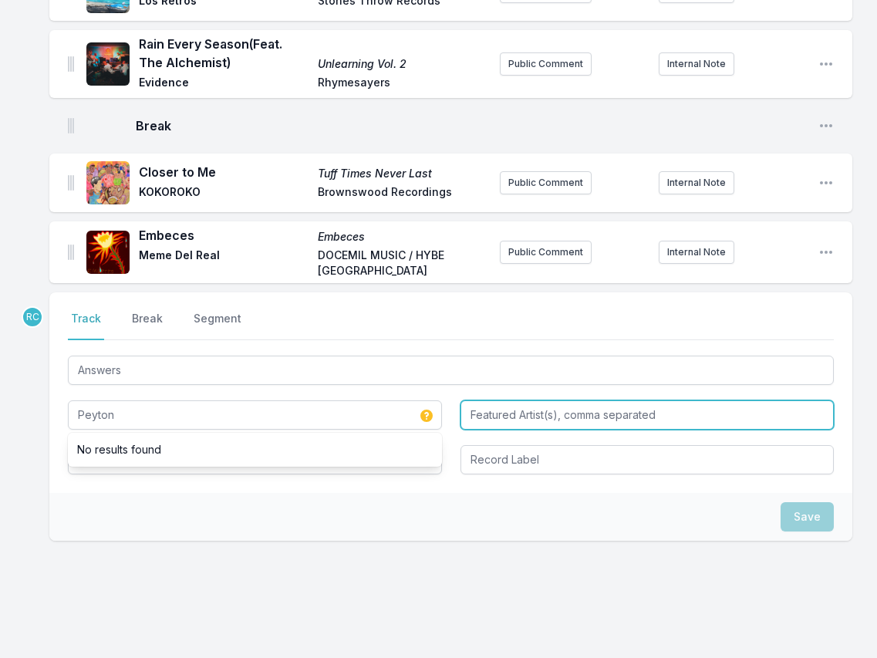
type input "Peyton"
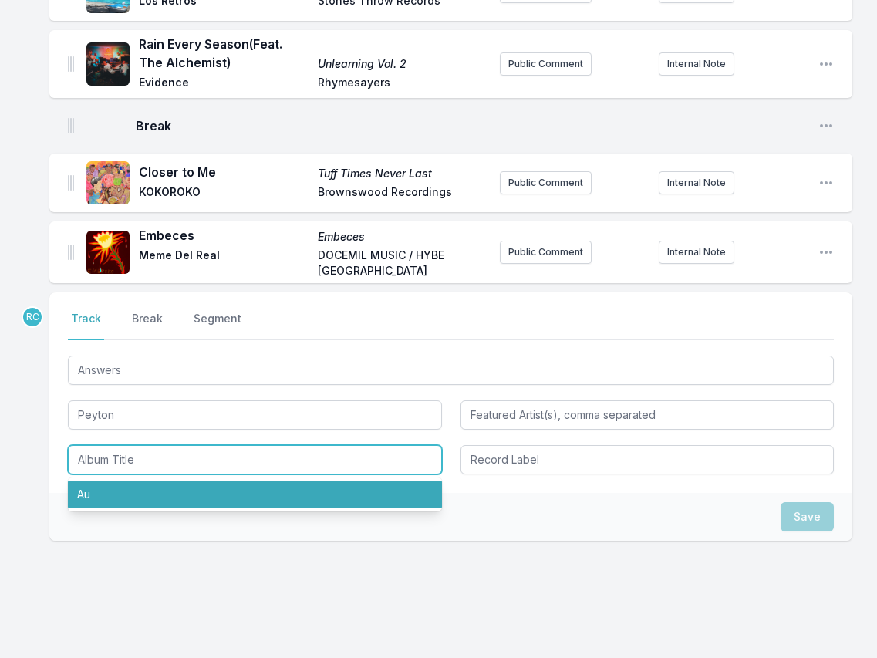
click at [105, 504] on li "Au" at bounding box center [255, 494] width 374 height 28
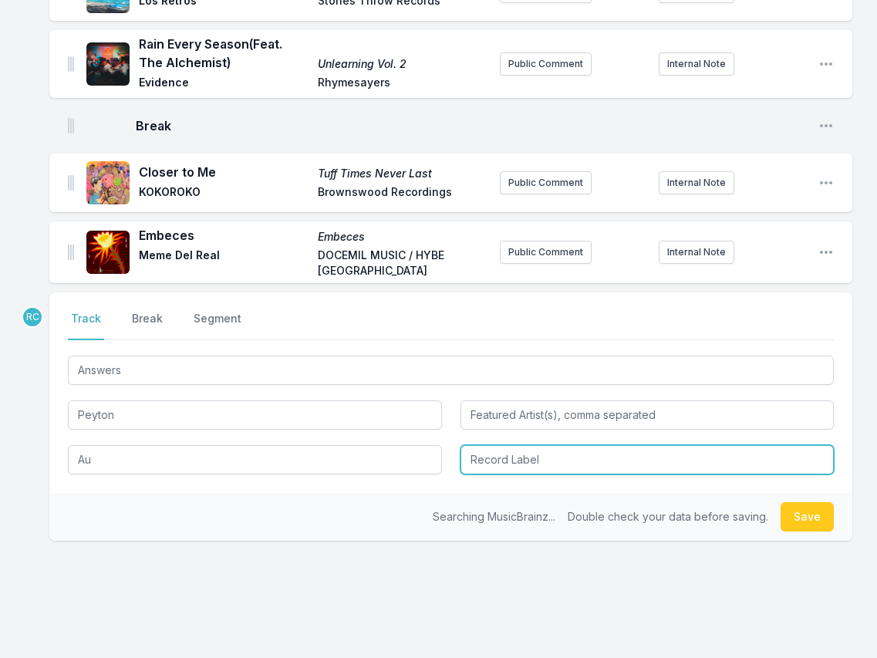
type input "Au"
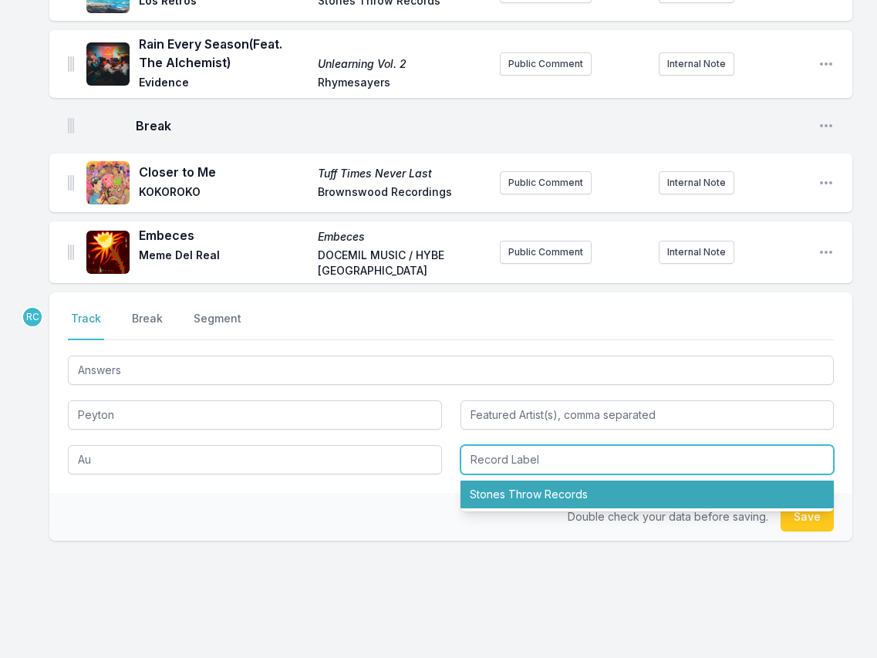
click at [497, 499] on li "Stones Throw Records" at bounding box center [647, 494] width 374 height 28
type input "Stones Throw Records"
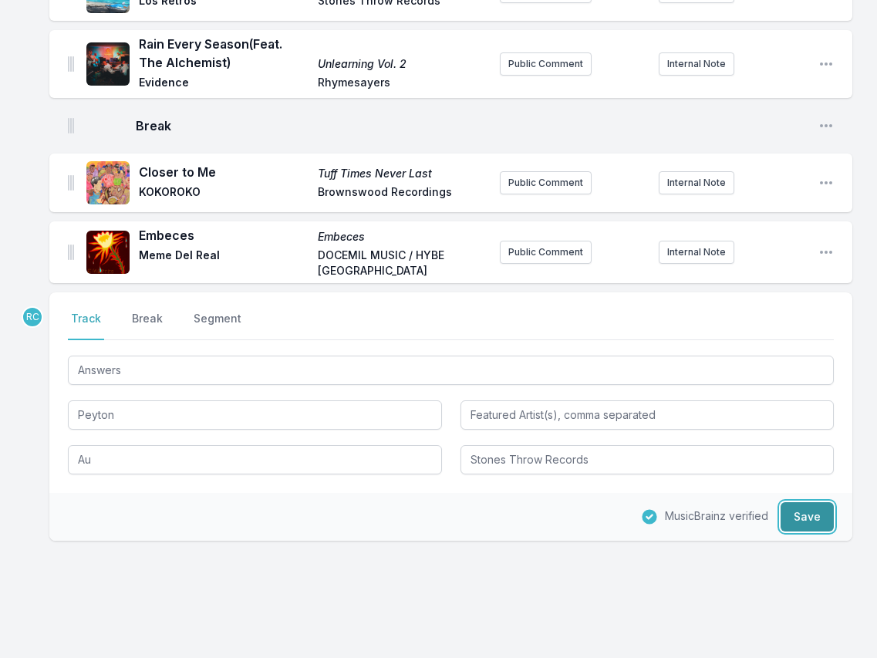
click at [824, 517] on button "Save" at bounding box center [806, 516] width 53 height 29
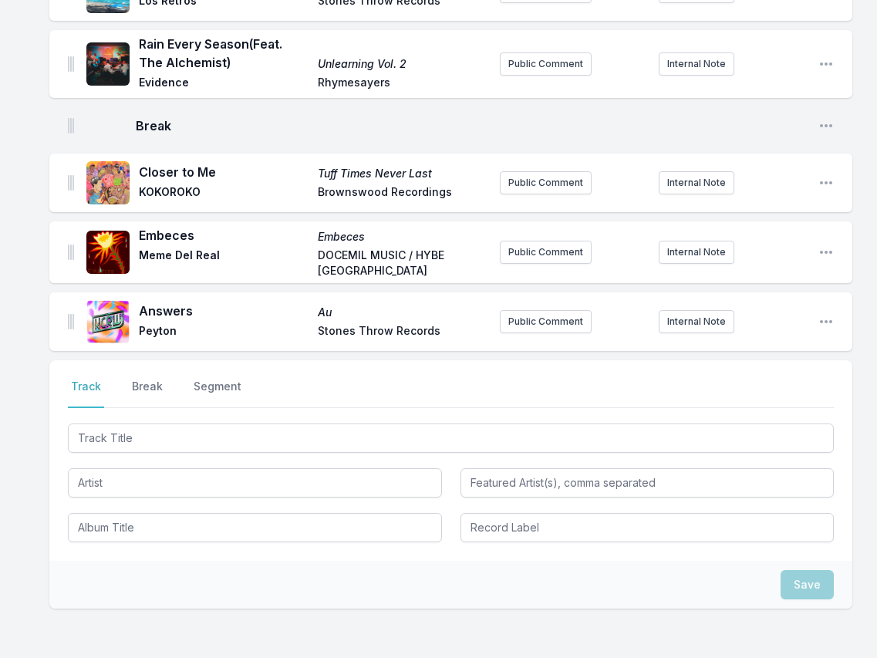
scroll to position [1534, 0]
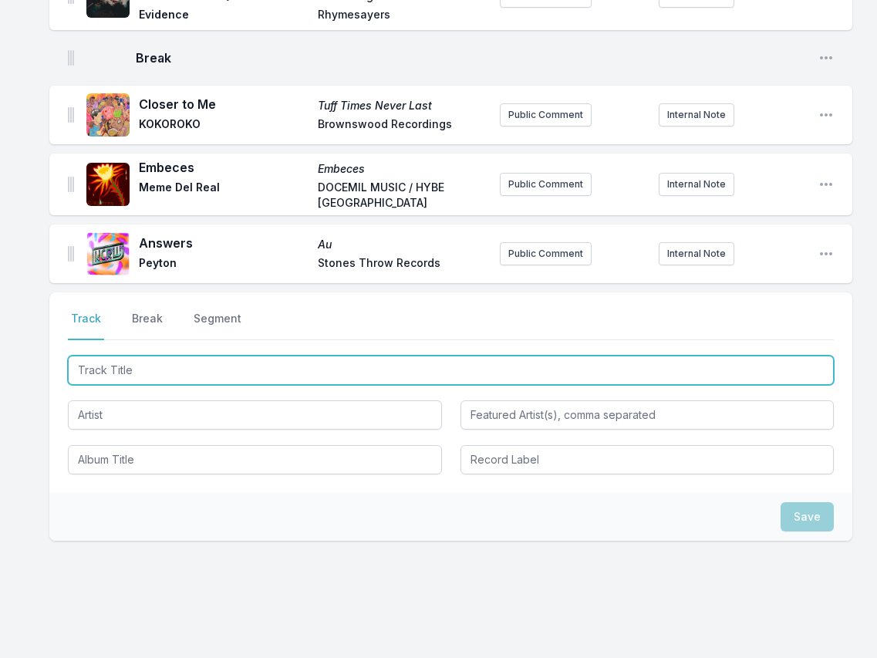
click at [756, 363] on input "Track Title" at bounding box center [451, 370] width 766 height 29
paste input "Next To Me ([PERSON_NAME] Remix)"
type input "Next To Me ([PERSON_NAME] Remix)"
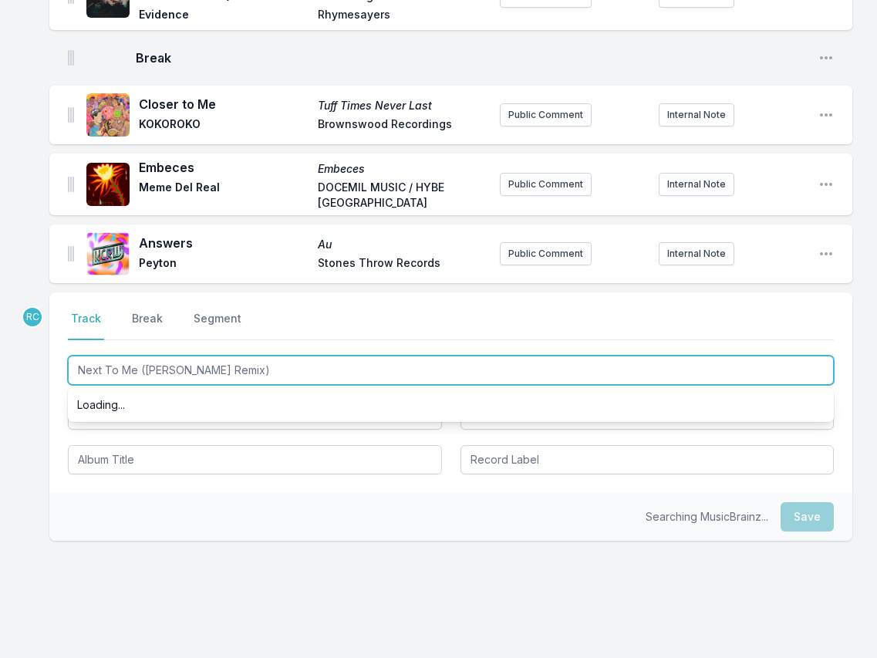
scroll to position [0, 0]
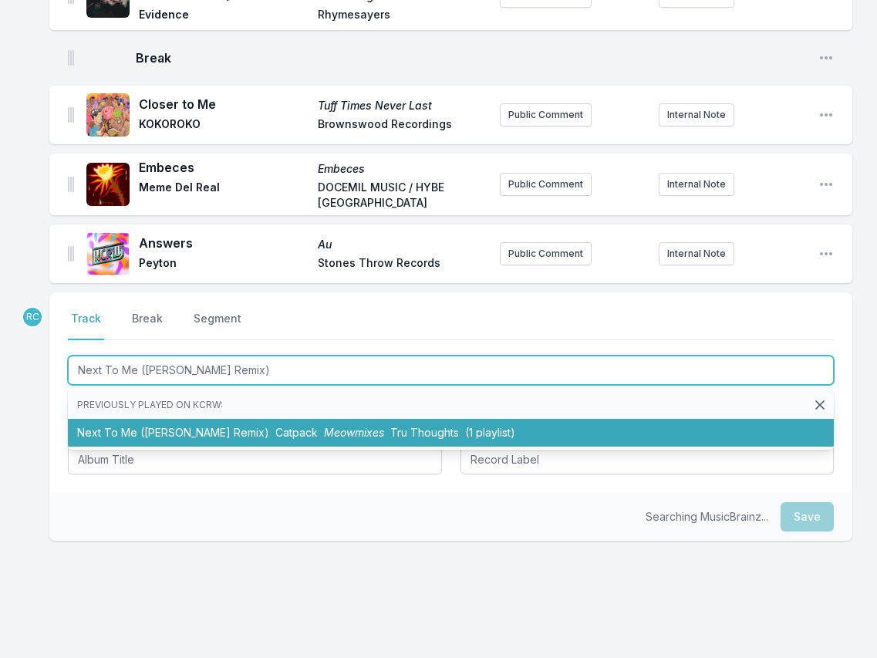
click at [254, 432] on li "Next To Me (Phil Beaudreau Remix) Catpack Meowmixes Tru Thoughts (1 playlist)" at bounding box center [451, 433] width 766 height 28
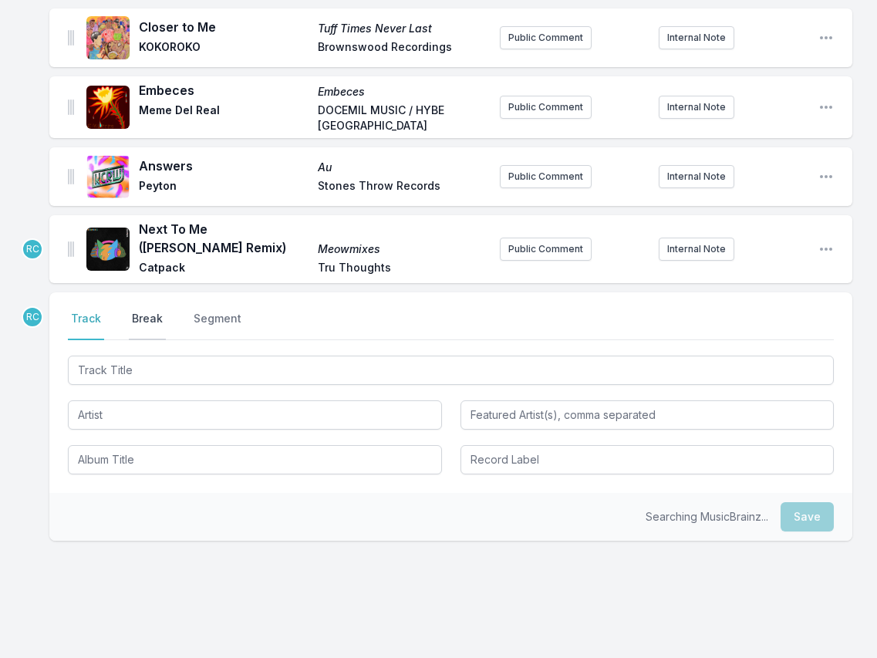
click at [143, 325] on button "Break" at bounding box center [147, 325] width 37 height 29
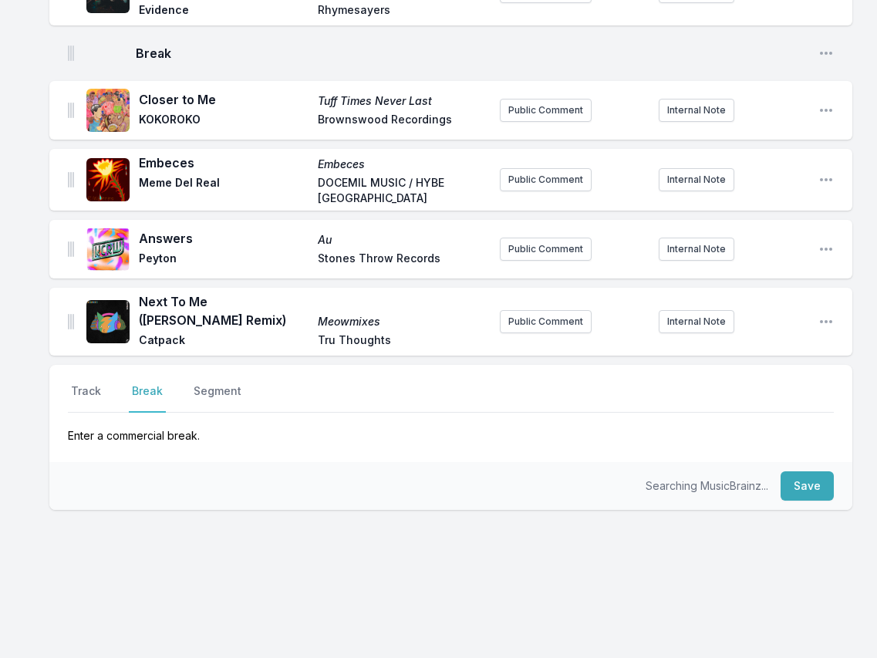
scroll to position [1542, 0]
click at [814, 492] on button "Save" at bounding box center [806, 485] width 53 height 29
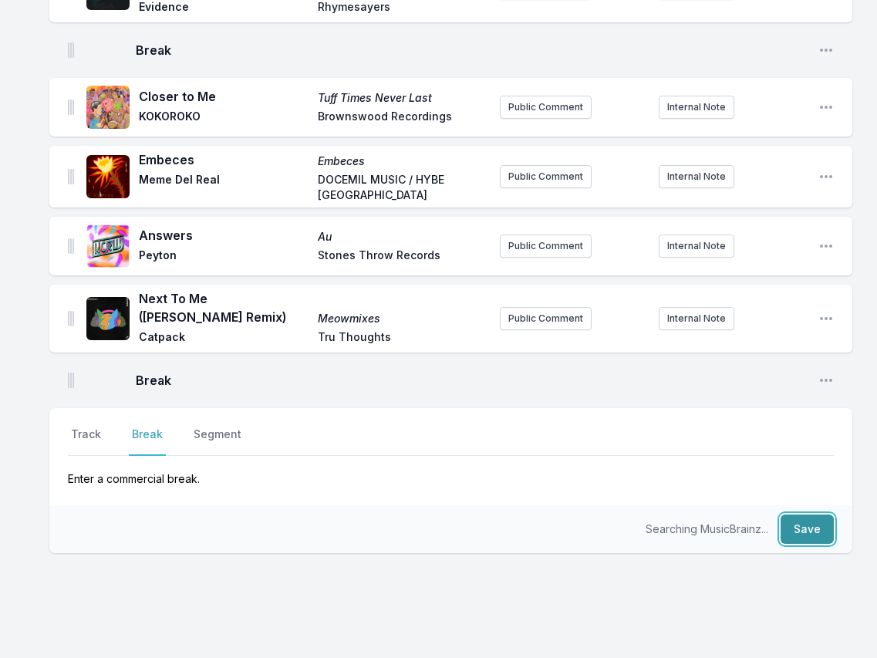
scroll to position [1588, 0]
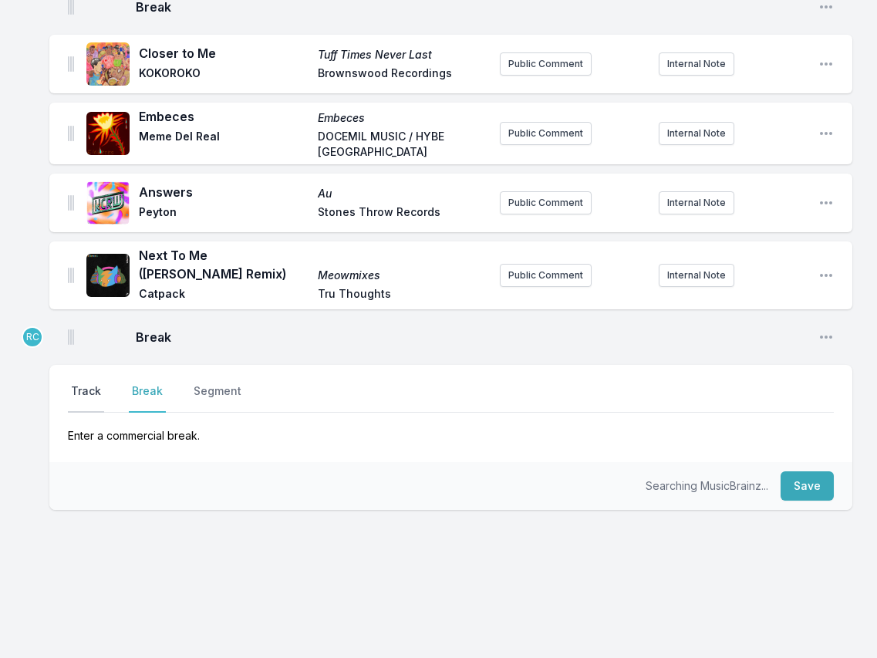
click at [81, 396] on button "Track" at bounding box center [86, 397] width 36 height 29
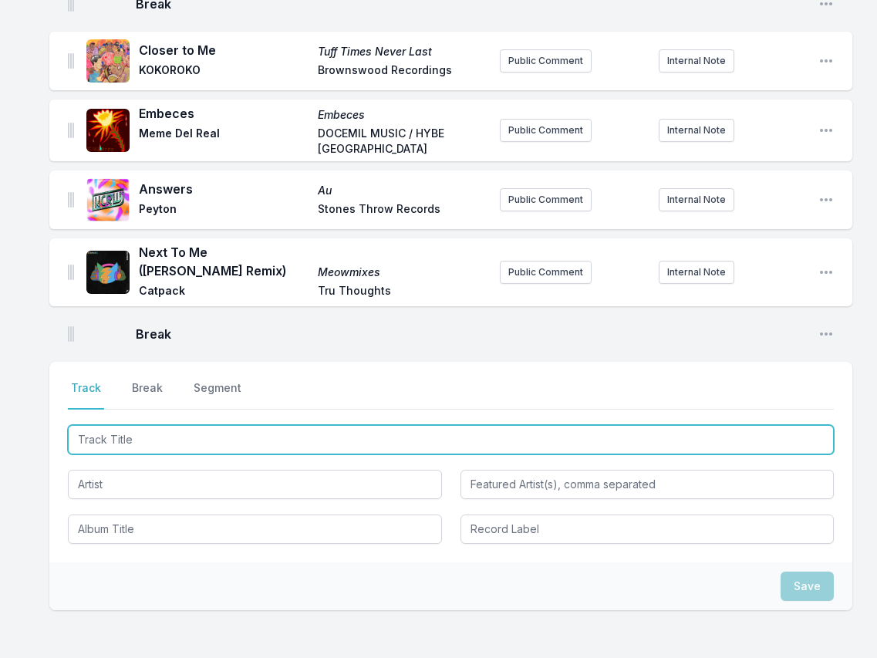
click at [170, 444] on input "Track Title" at bounding box center [451, 439] width 766 height 29
paste input "Been So Long"
type input "Been So Long"
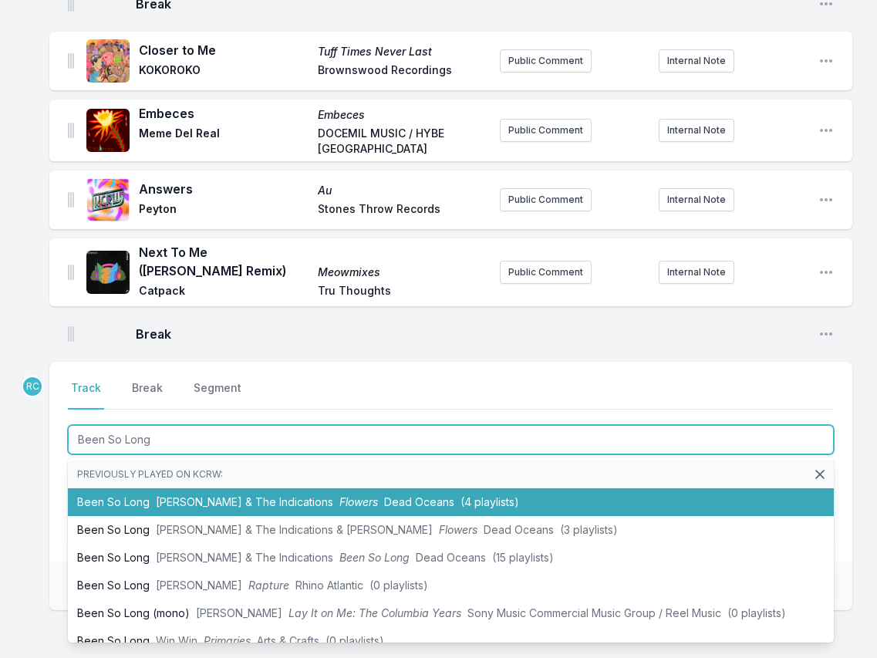
click at [152, 502] on li "Been So Long Durand Jones & The Indications Flowers Dead Oceans (4 playlists)" at bounding box center [451, 502] width 766 height 28
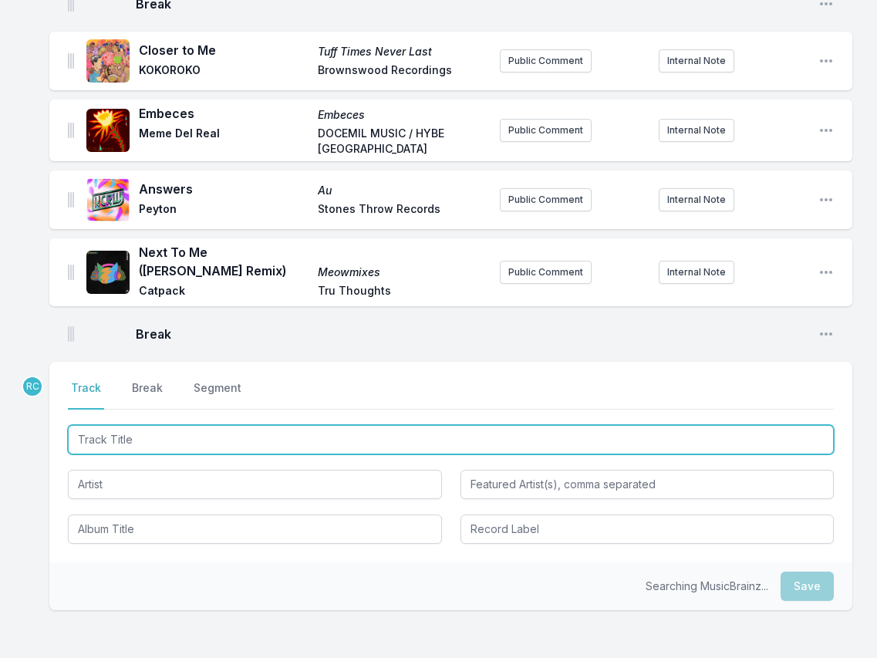
scroll to position [1656, 0]
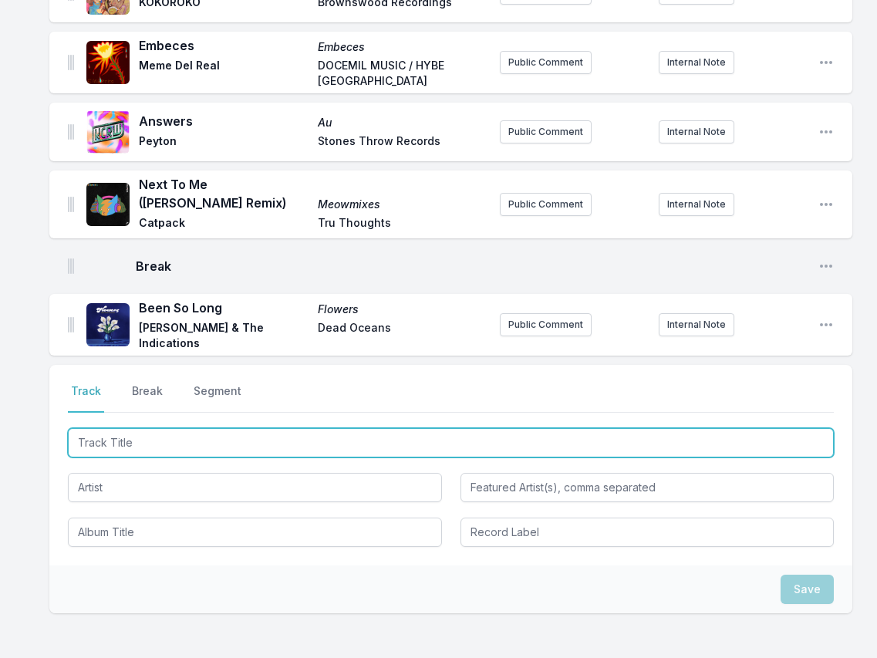
click at [739, 447] on input "Track Title" at bounding box center [451, 442] width 766 height 29
paste input "Magica feat Rogê"
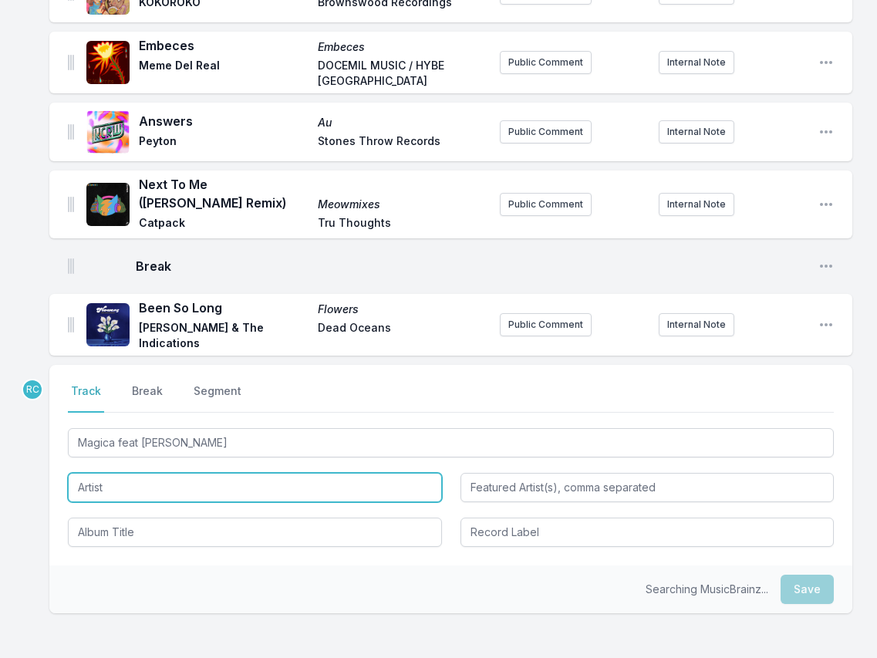
type input "Magica"
type input "Rogê"
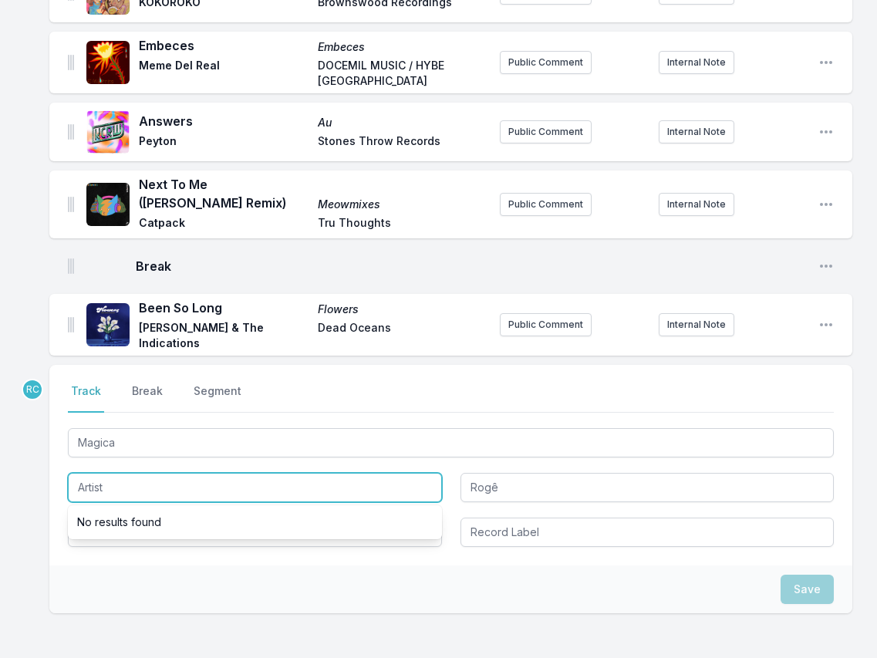
paste input "El [PERSON_NAME] Affair"
type input "El [PERSON_NAME] Affair"
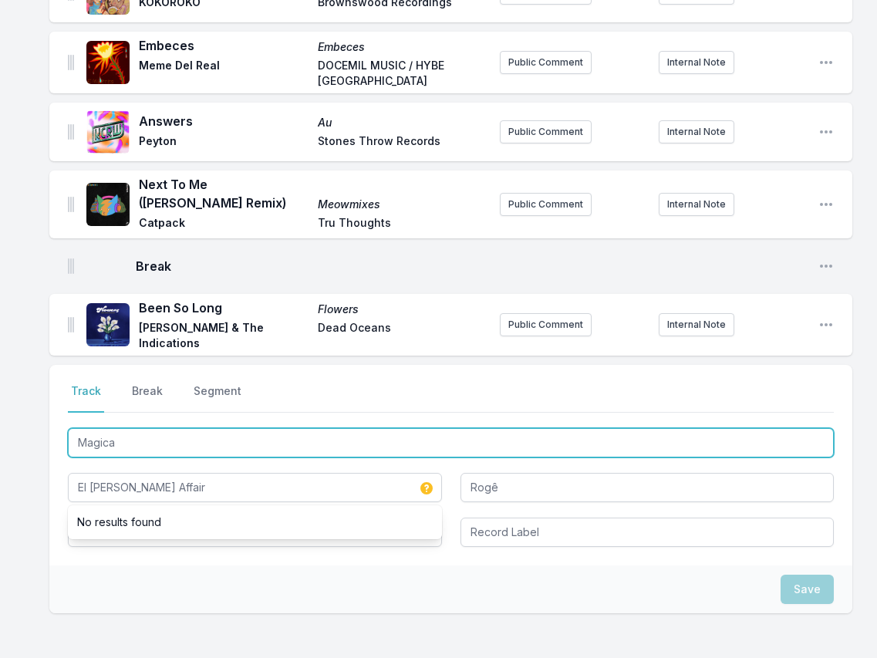
drag, startPoint x: 120, startPoint y: 440, endPoint x: 45, endPoint y: 432, distance: 76.0
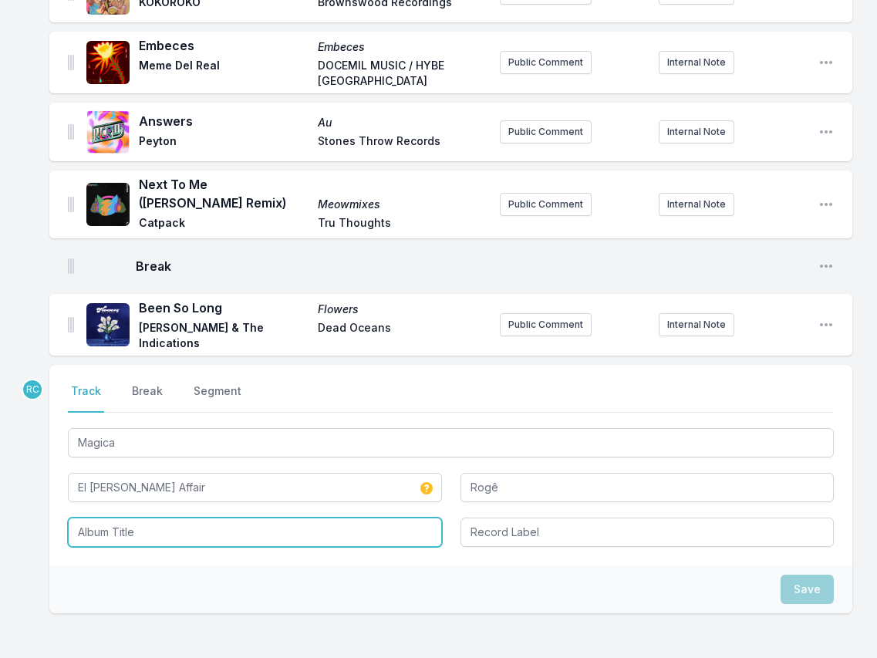
click at [102, 532] on input "Album Title" at bounding box center [255, 531] width 374 height 29
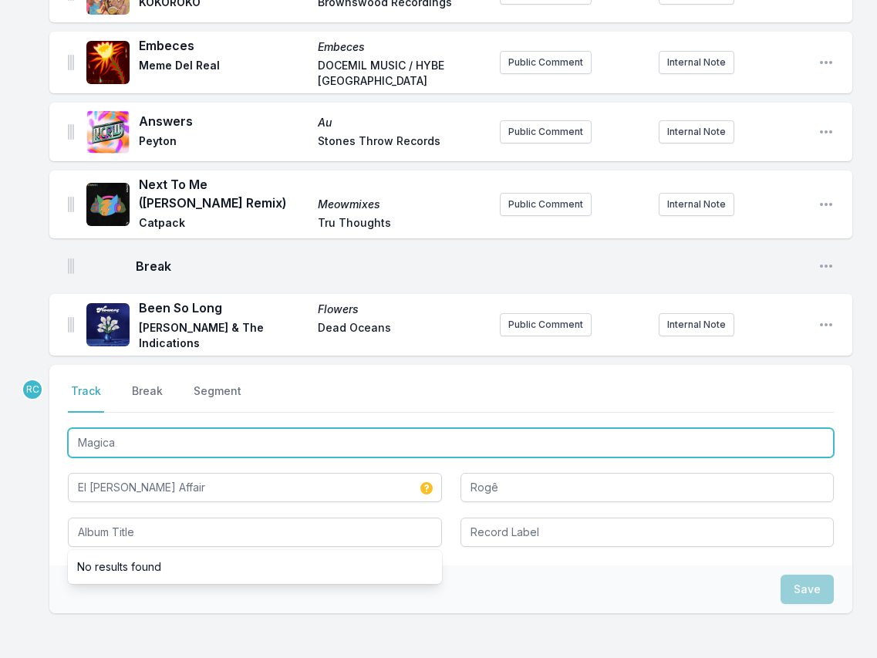
click at [160, 444] on input "Magica" at bounding box center [451, 442] width 766 height 29
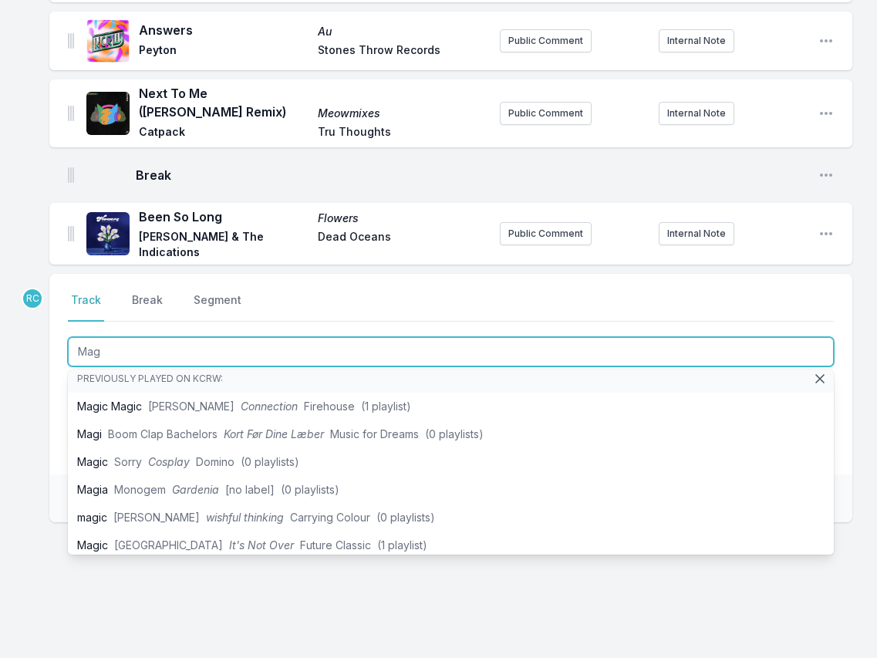
scroll to position [0, 0]
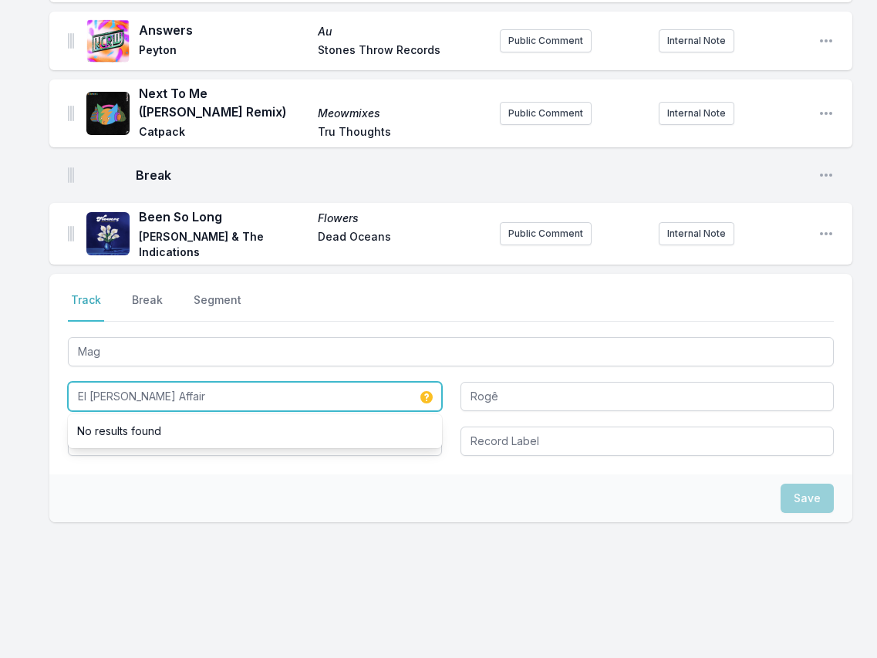
drag, startPoint x: 175, startPoint y: 396, endPoint x: 56, endPoint y: 397, distance: 119.5
click at [56, 397] on div "Select a tab Track Break Segment Track Break Segment Mag El Michels Affair No r…" at bounding box center [450, 374] width 803 height 201
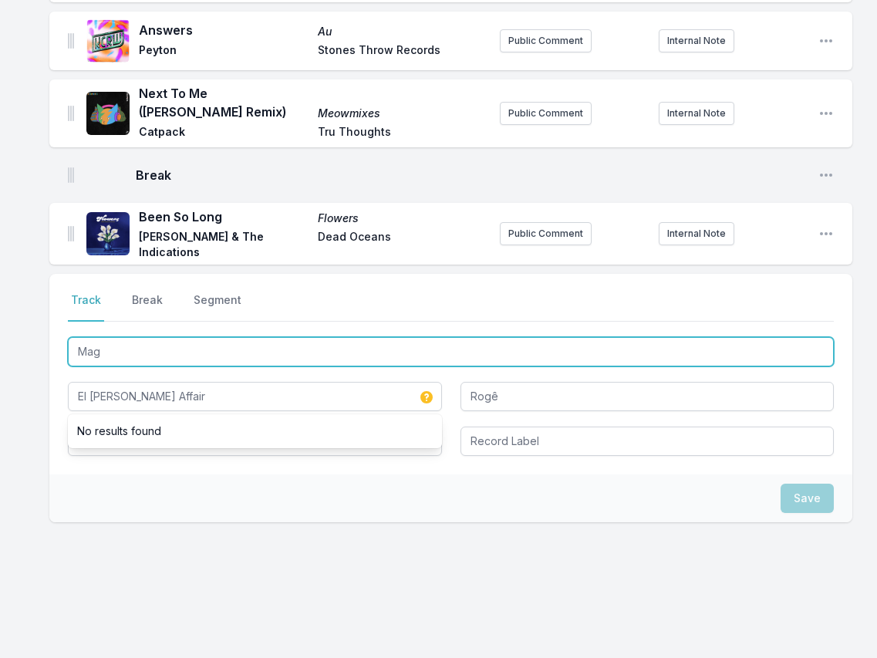
drag, startPoint x: 105, startPoint y: 343, endPoint x: 43, endPoint y: 332, distance: 62.6
paste input "ágica"
type input "Mágica"
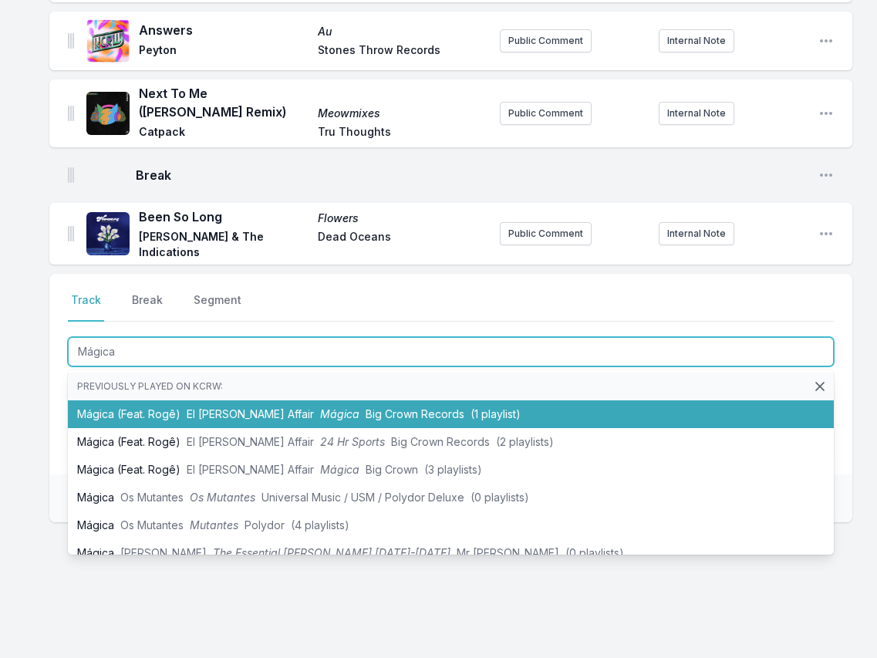
click at [160, 413] on li "Mágica (Feat. Rogê) El Michels Affair Mágica Big Crown Records (1 playlist)" at bounding box center [451, 414] width 766 height 28
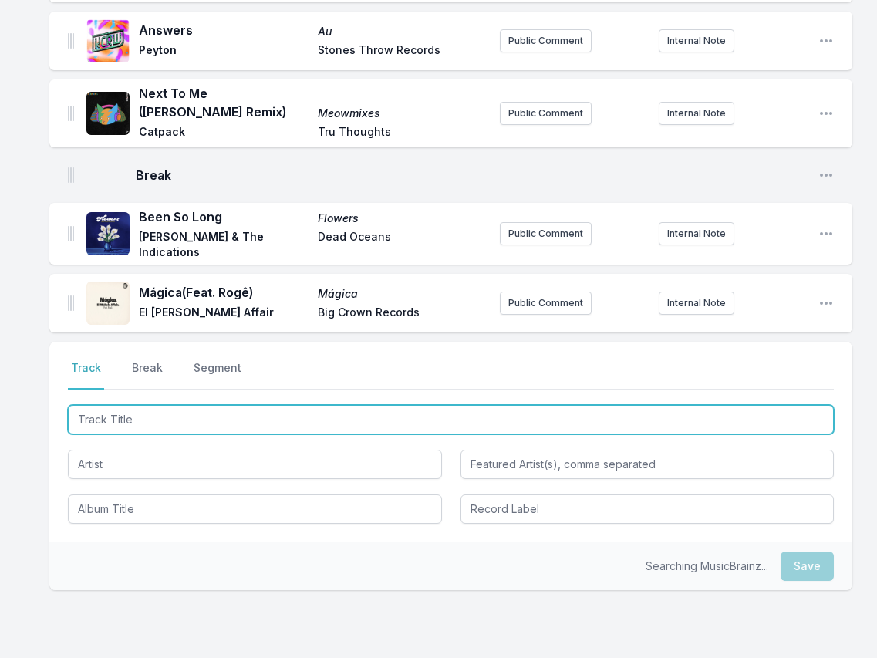
scroll to position [1815, 0]
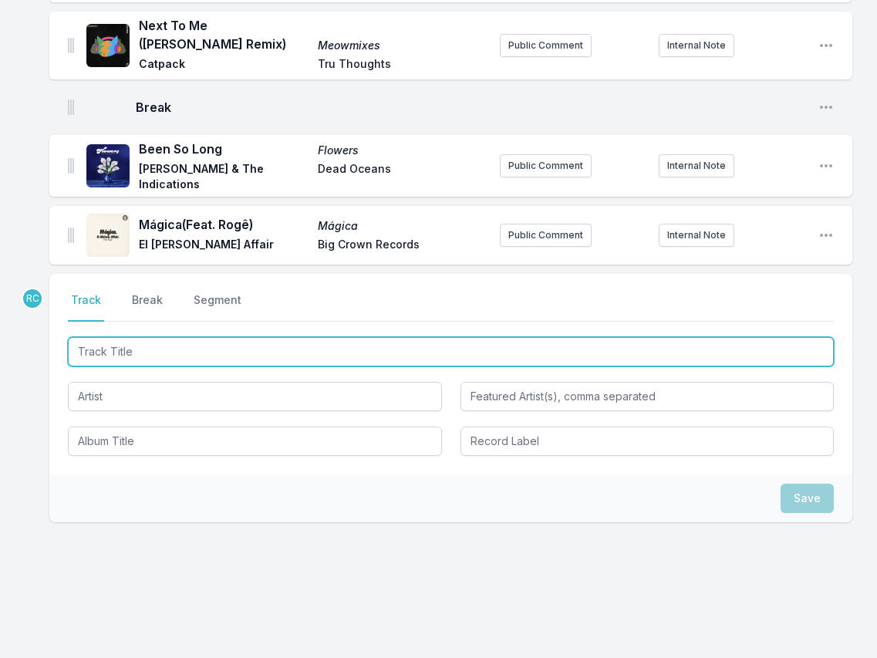
click at [707, 366] on input "Track Title" at bounding box center [451, 351] width 766 height 29
click at [703, 358] on input "Track Title" at bounding box center [451, 351] width 766 height 29
paste input "Bells Are Ringing"
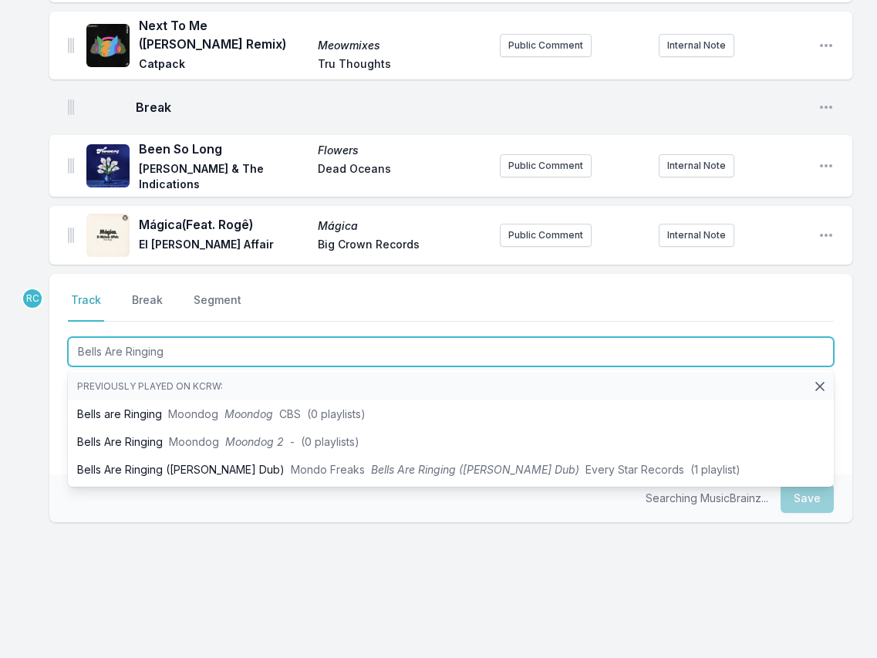
type input "Bells Are Ringing"
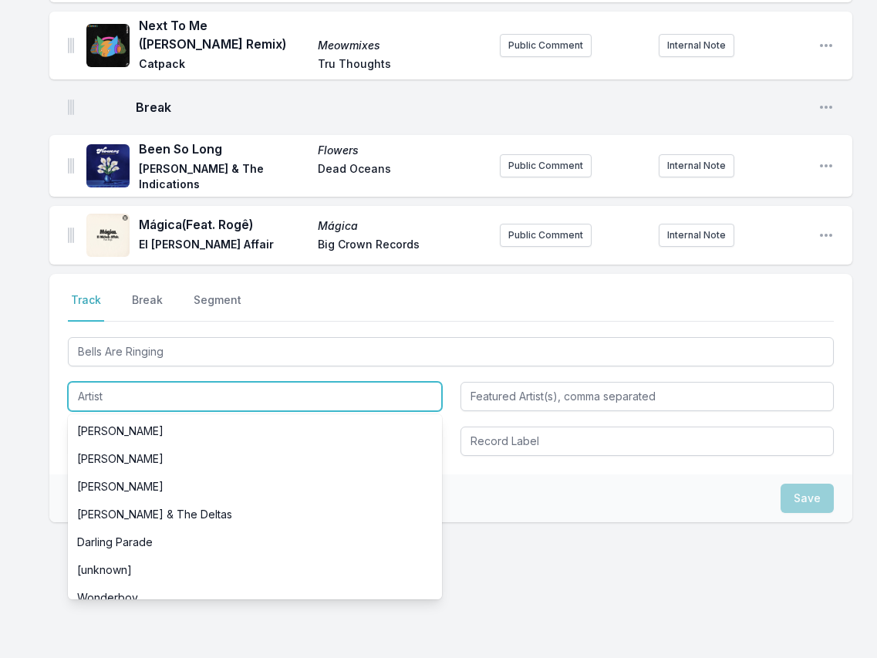
click at [166, 397] on input "Artist" at bounding box center [255, 396] width 374 height 29
paste input "Mondo Freaks"
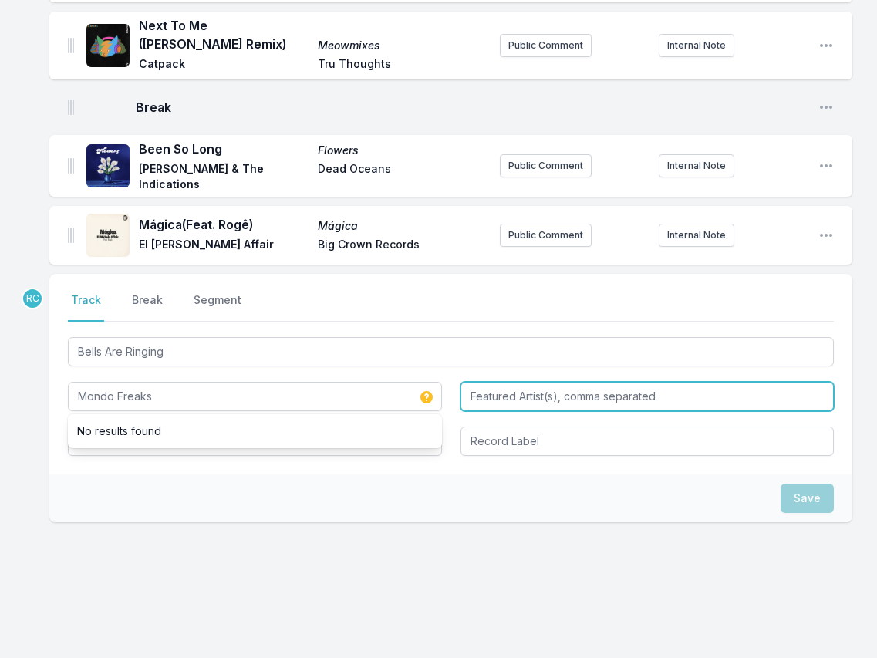
type input "Mondo Freaks"
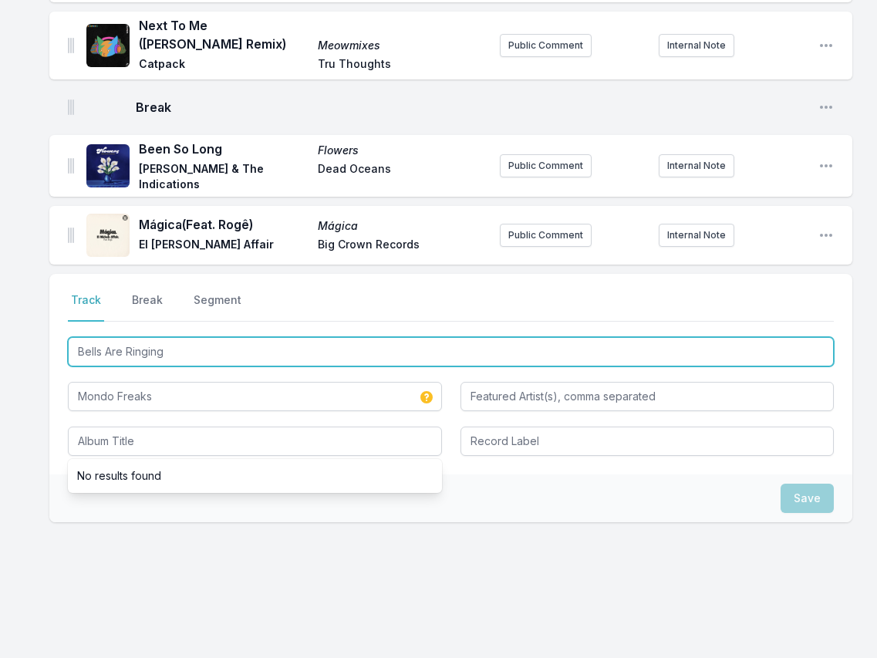
drag, startPoint x: 192, startPoint y: 356, endPoint x: 68, endPoint y: 349, distance: 124.4
click at [68, 349] on input "Bells Are Ringing" at bounding box center [451, 351] width 766 height 29
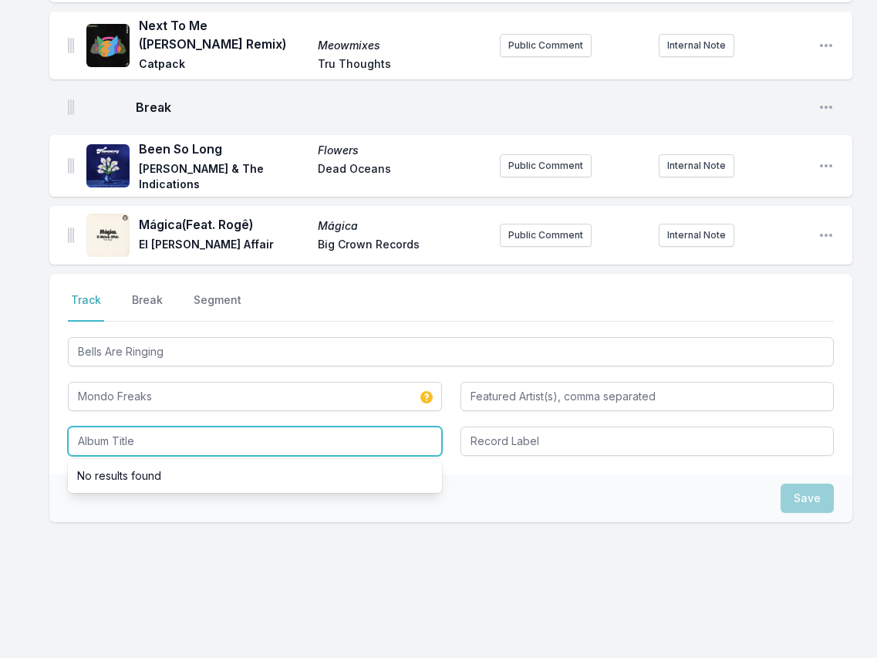
click at [96, 443] on input "Album Title" at bounding box center [255, 440] width 374 height 29
paste input "Bells Are Ringing"
type input "Bells Are Ringing"
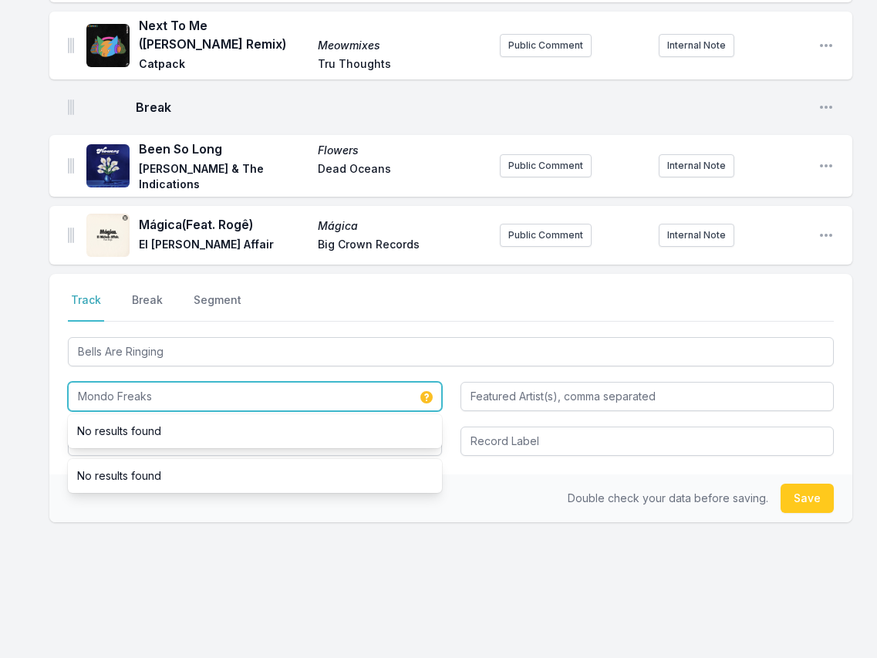
drag, startPoint x: 172, startPoint y: 398, endPoint x: 10, endPoint y: 369, distance: 164.4
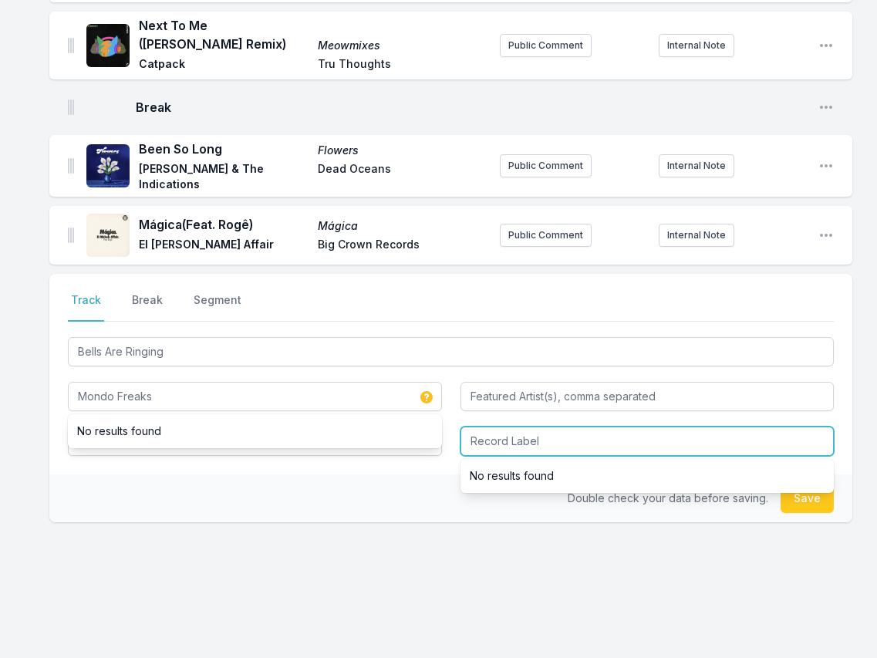
click at [583, 436] on input "Record Label" at bounding box center [647, 440] width 374 height 29
paste input "Mondo Freaks"
type input "Mondo Freaks"
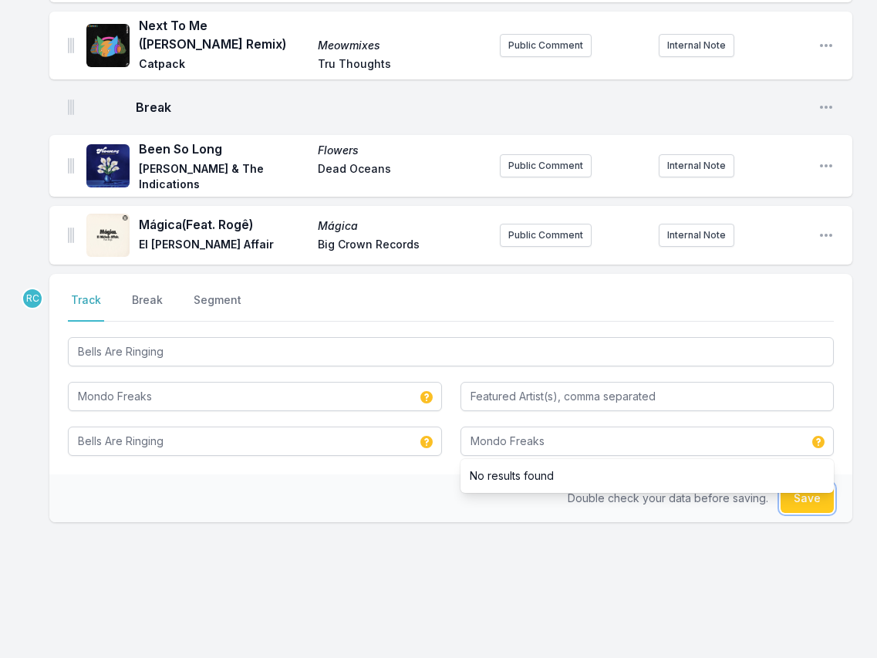
click at [821, 499] on button "Save" at bounding box center [806, 498] width 53 height 29
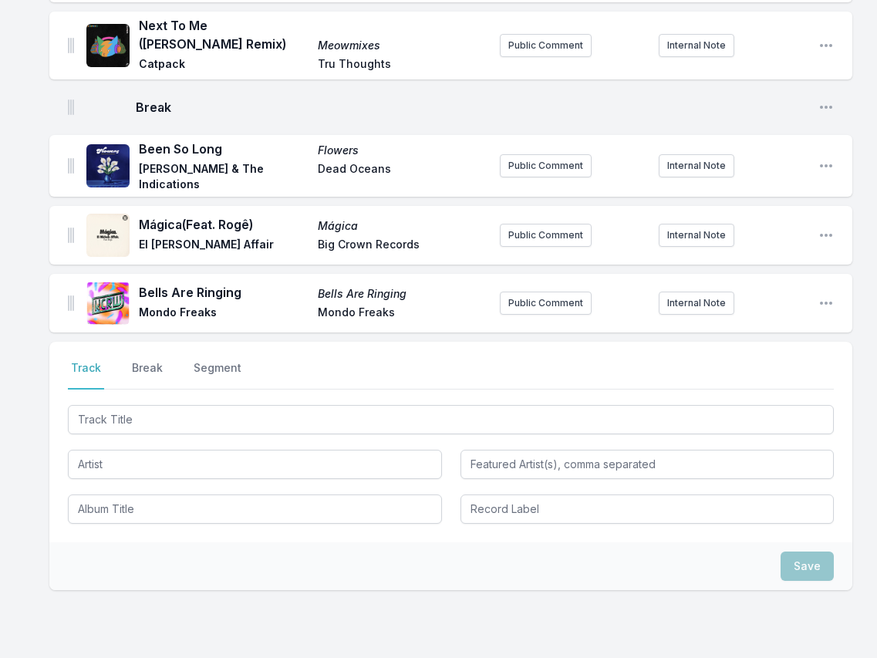
scroll to position [1882, 0]
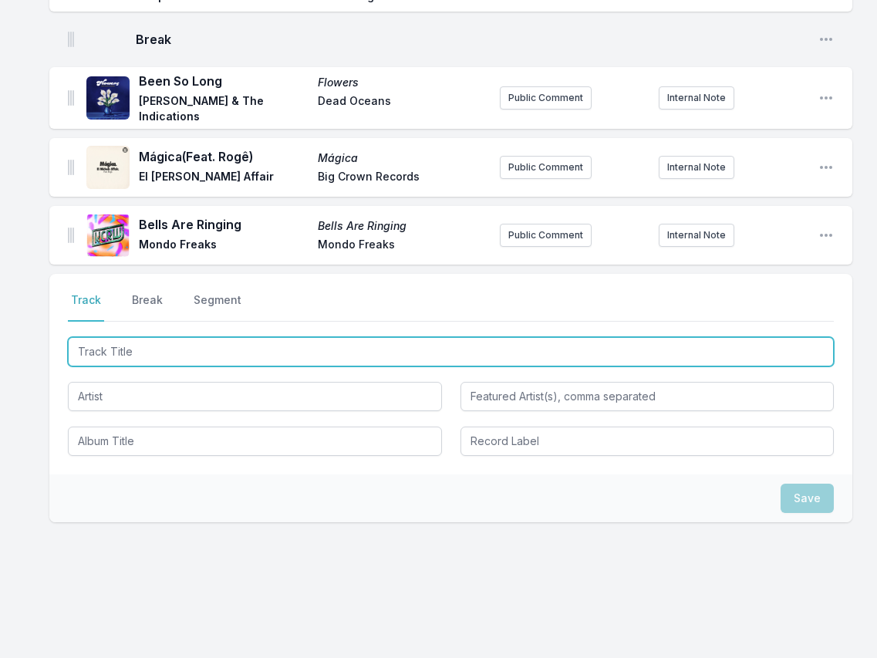
click at [752, 349] on input "Track Title" at bounding box center [451, 351] width 766 height 29
paste input "I'd Be Lost"
type input "I'd Be Lost"
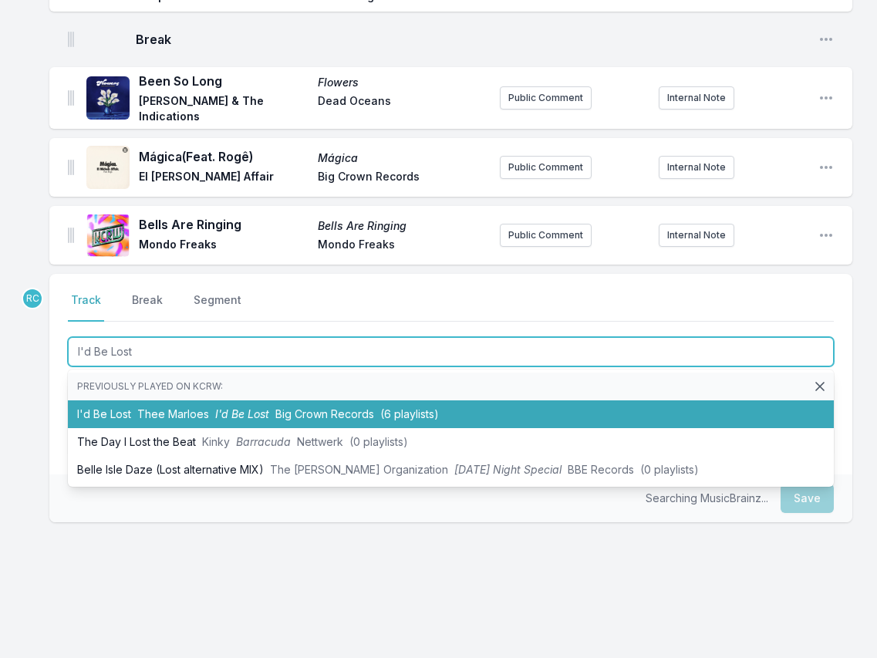
click at [166, 419] on span "Thee Marloes" at bounding box center [173, 413] width 72 height 13
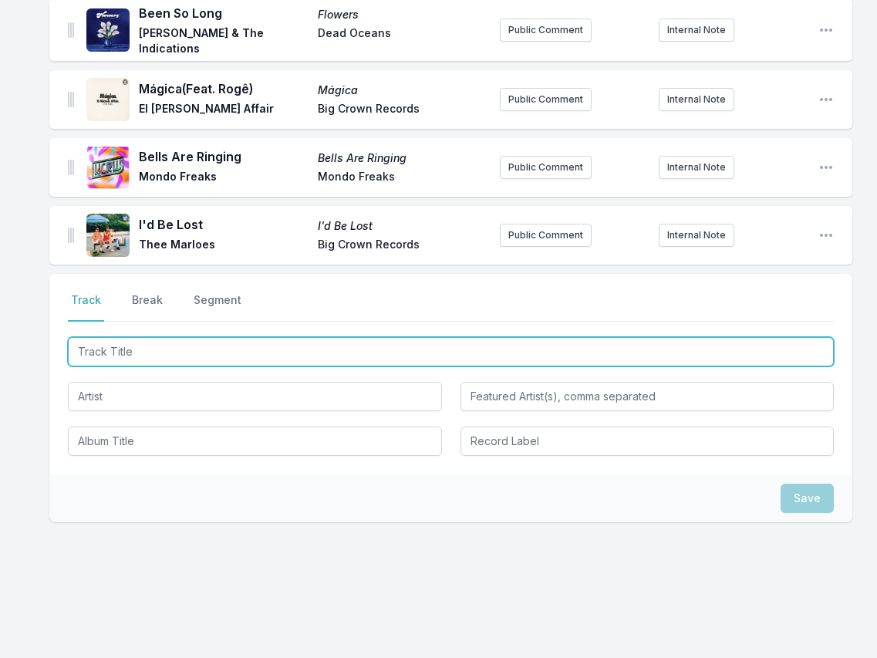
click at [799, 352] on input "Track Title" at bounding box center [451, 351] width 766 height 29
paste input "Cream"
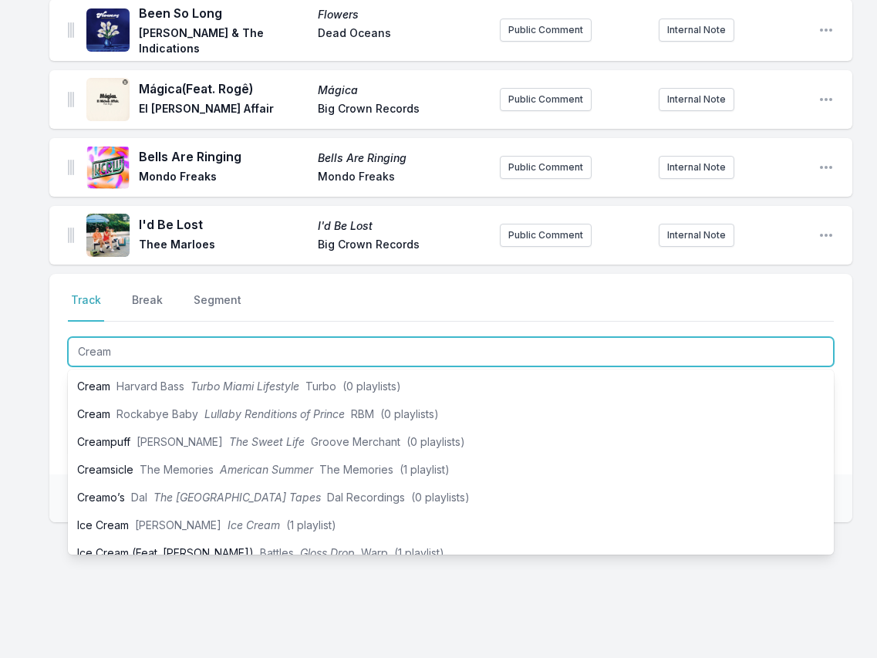
scroll to position [318, 0]
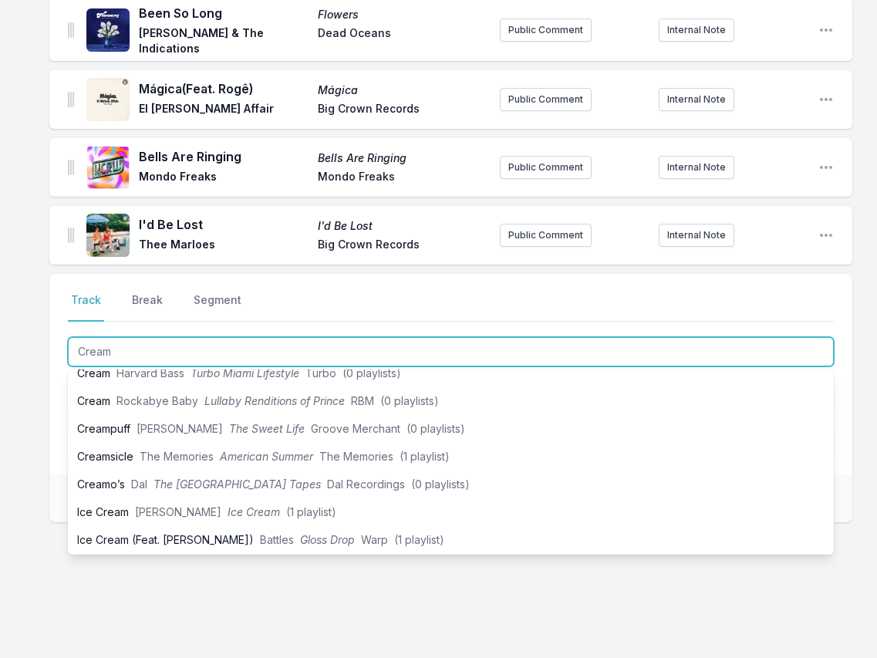
type input "Cream"
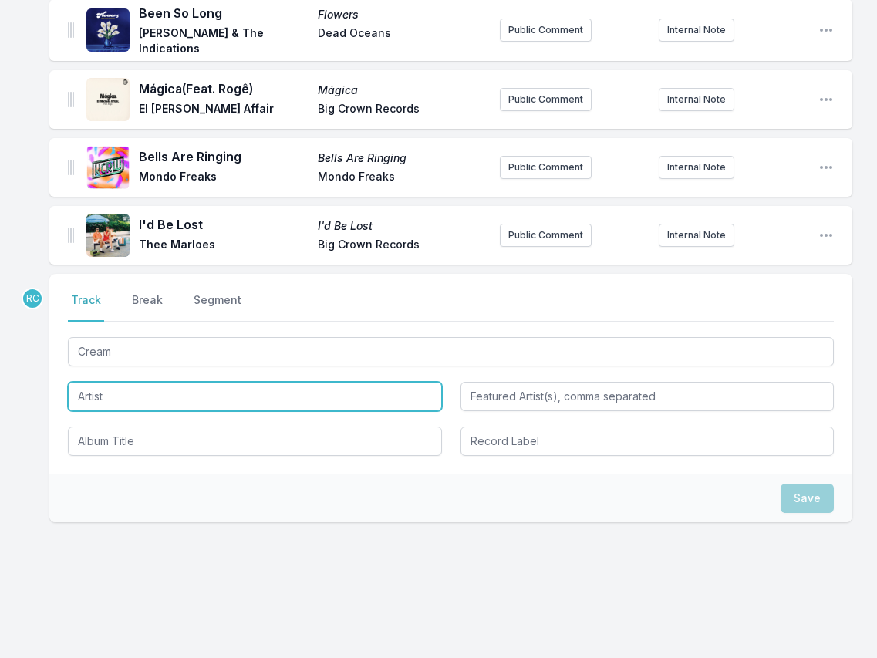
click at [242, 401] on input "Artist" at bounding box center [255, 396] width 374 height 29
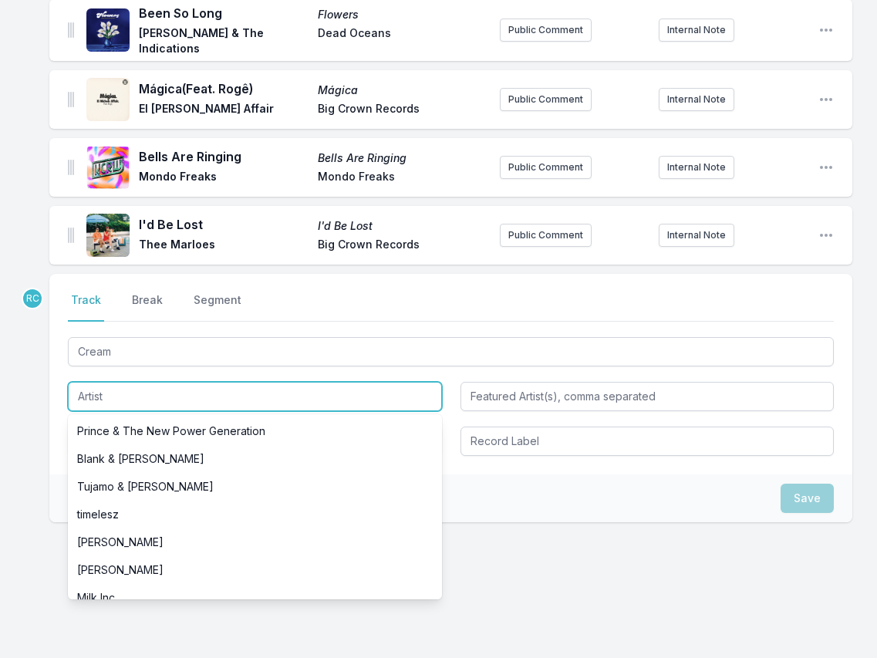
paste input "[PERSON_NAME] Overall"
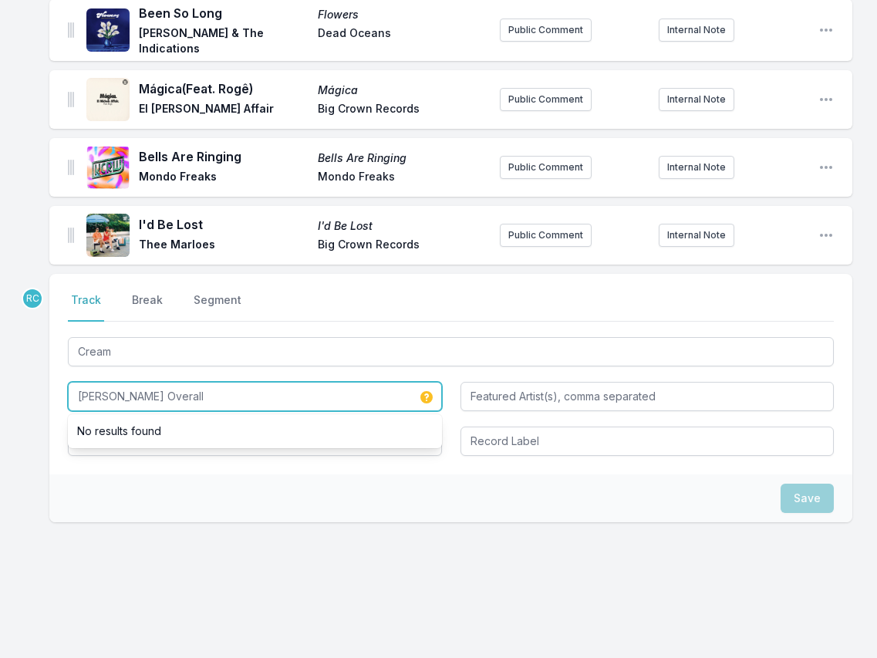
type input "[PERSON_NAME] Overall"
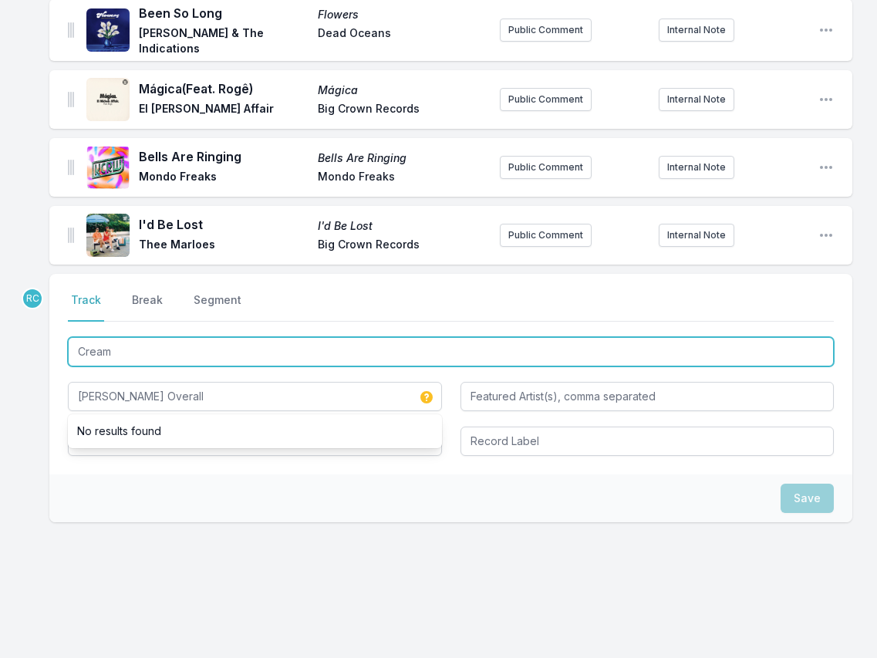
click at [143, 355] on input "Cream" at bounding box center [451, 351] width 766 height 29
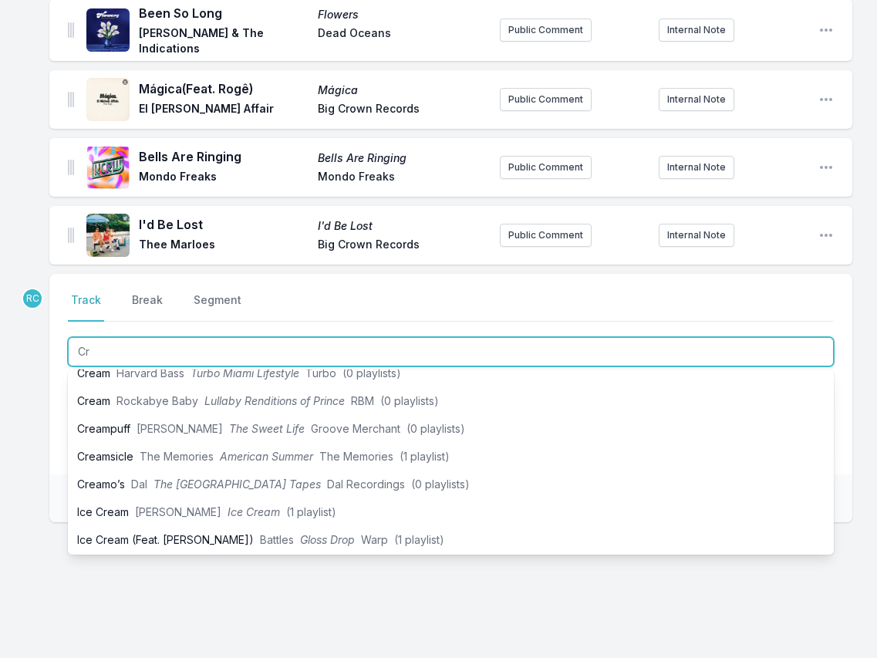
scroll to position [0, 0]
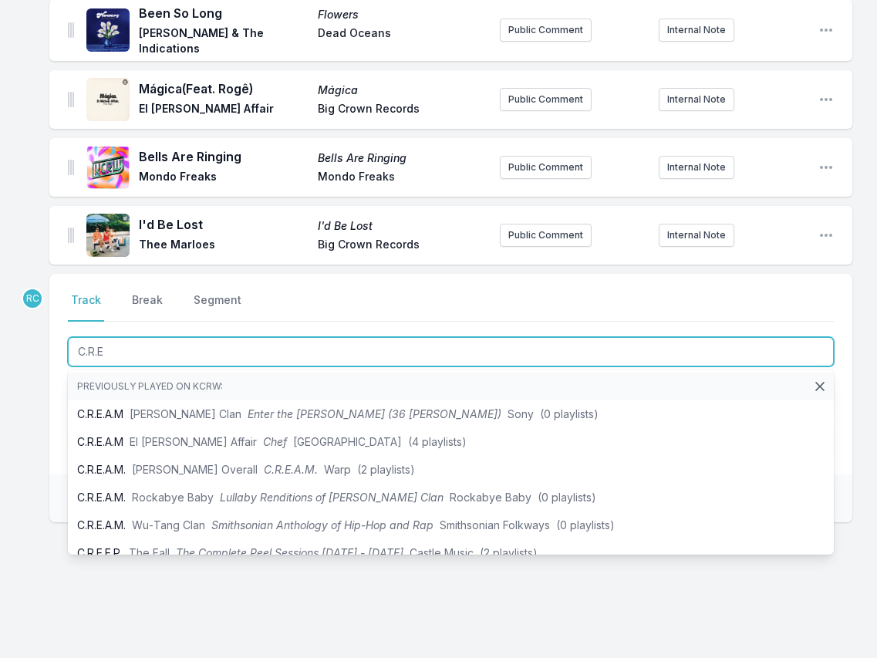
type input "C.R.E."
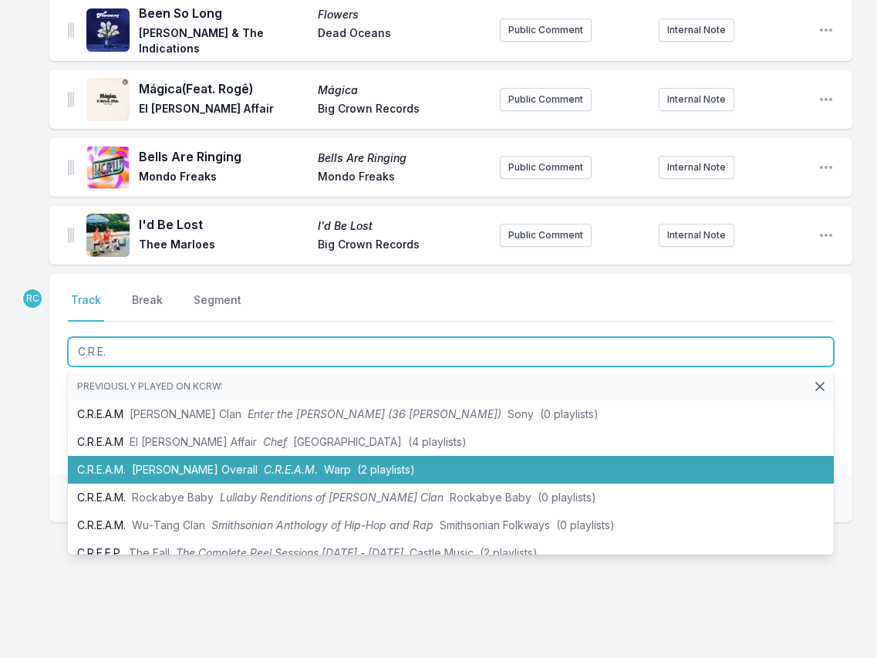
click at [264, 473] on span "C.R.E.A.M." at bounding box center [291, 469] width 54 height 13
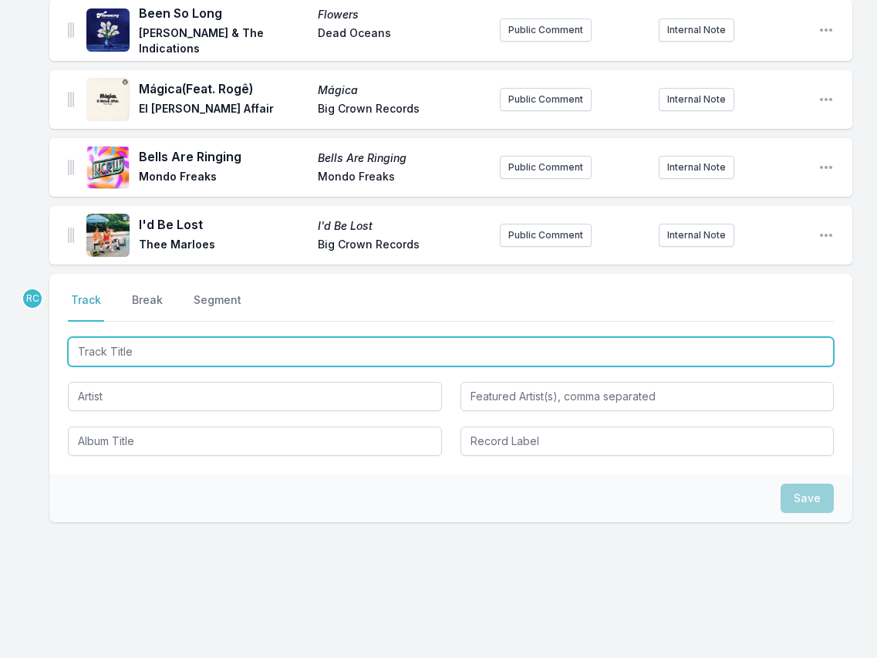
scroll to position [2018, 0]
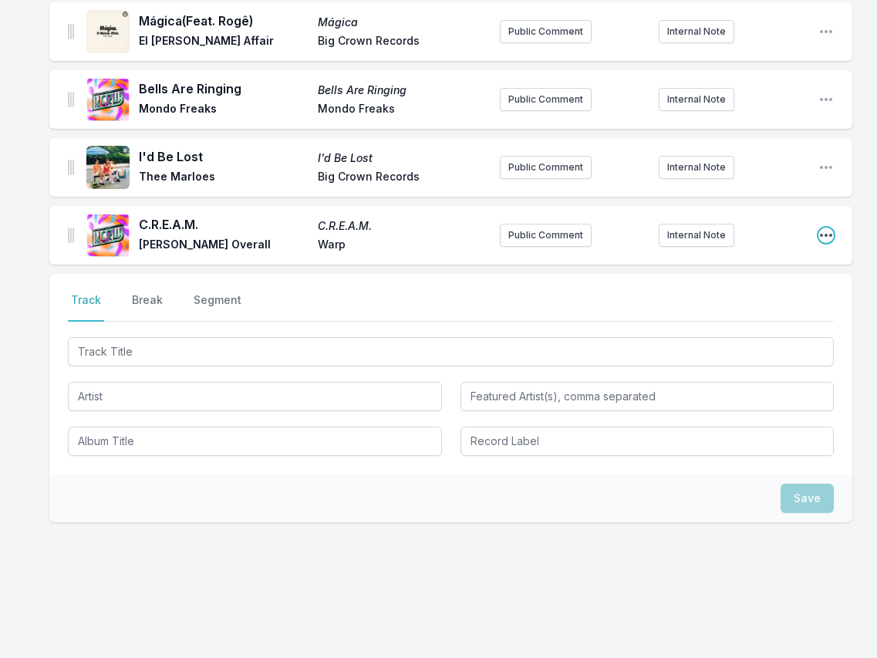
click at [826, 231] on icon "Open playlist item options" at bounding box center [825, 234] width 15 height 15
click at [717, 264] on button "Edit Track Details" at bounding box center [747, 266] width 173 height 28
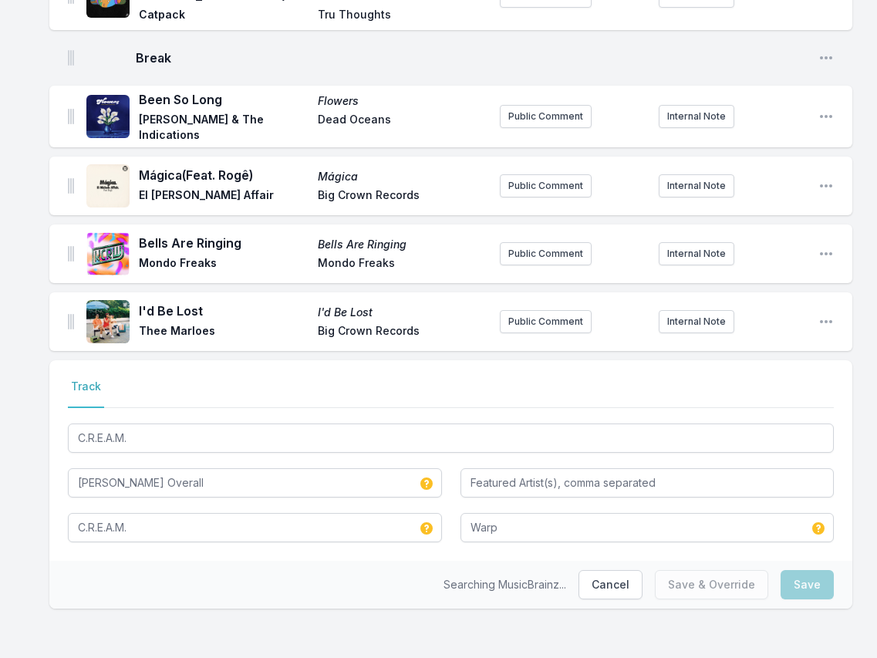
scroll to position [1864, 0]
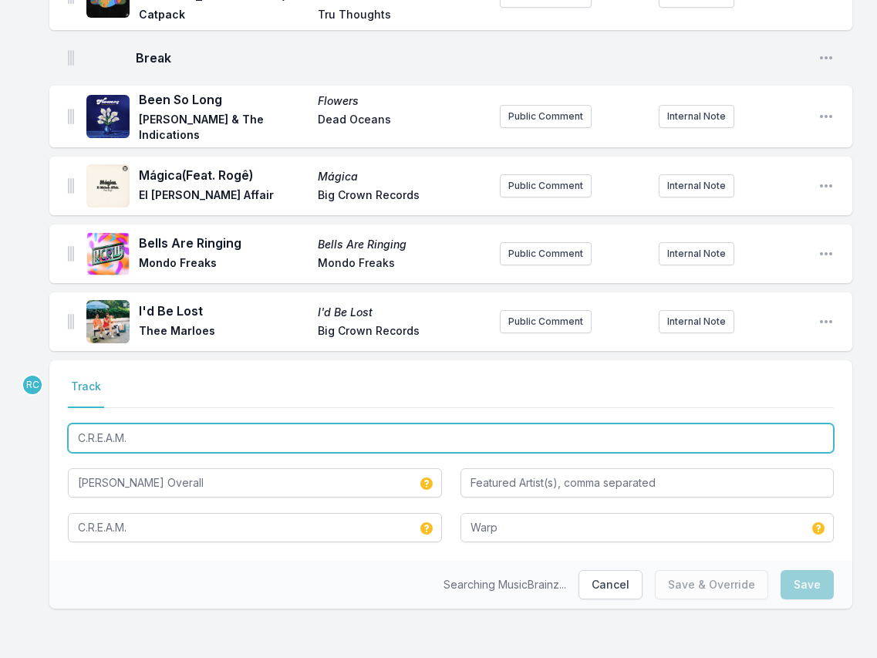
drag, startPoint x: 150, startPoint y: 437, endPoint x: 1, endPoint y: 416, distance: 150.3
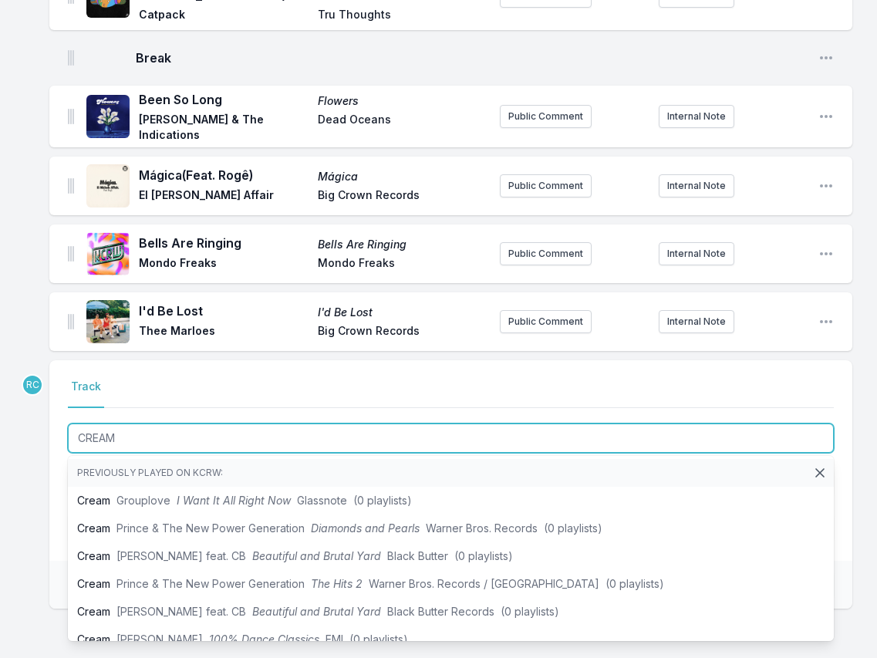
type input "CREAM"
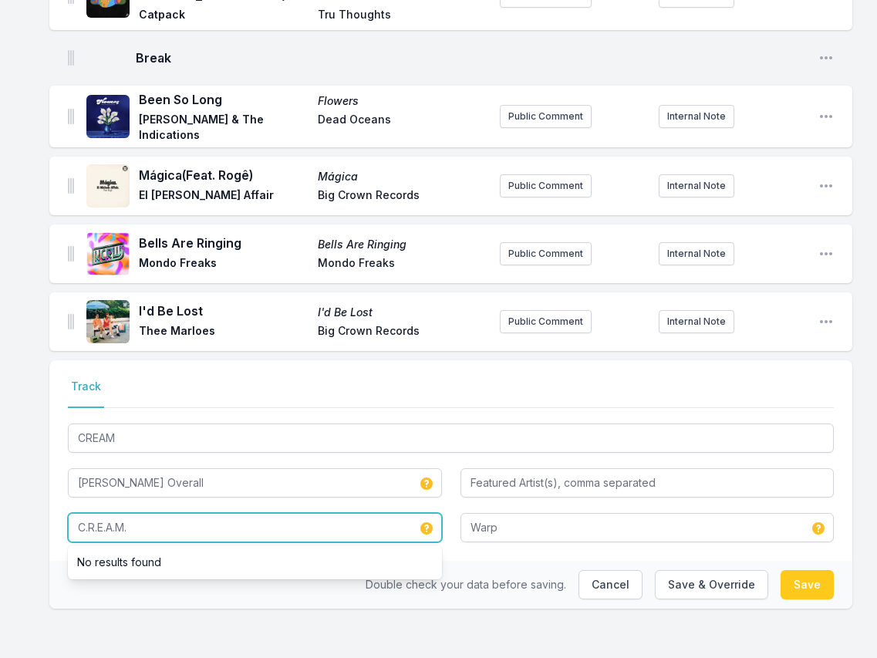
drag, startPoint x: 152, startPoint y: 527, endPoint x: -11, endPoint y: 507, distance: 164.0
paste input "REAM"
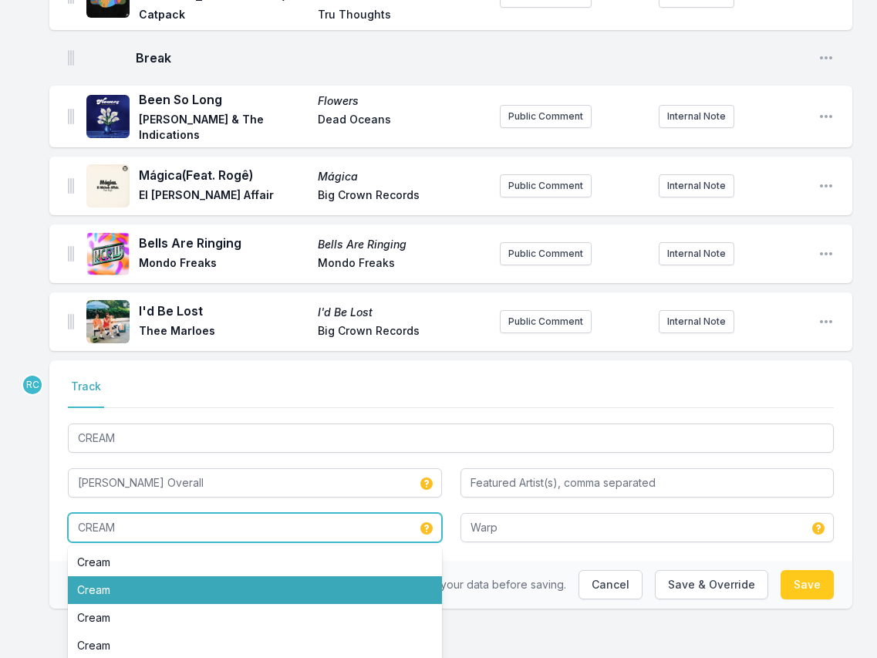
type input "CREAM"
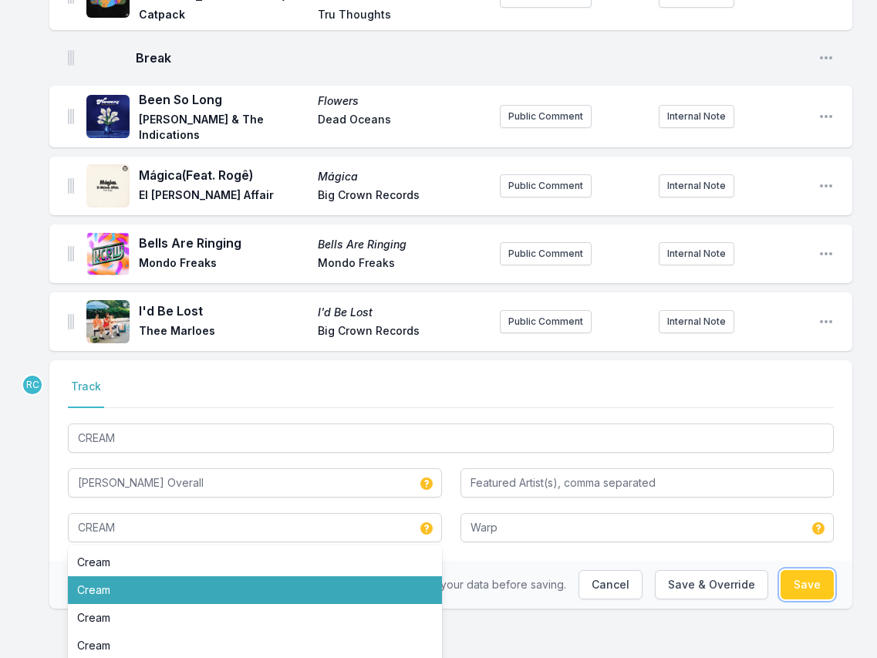
click at [807, 582] on button "Save" at bounding box center [806, 584] width 53 height 29
type input "C.R.E.A.M."
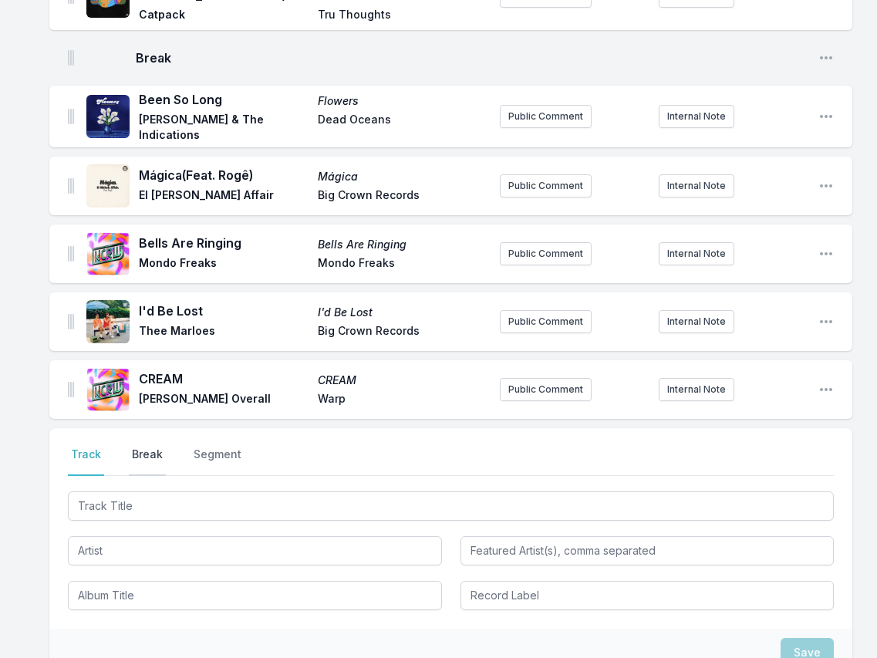
click at [140, 456] on button "Break" at bounding box center [147, 461] width 37 height 29
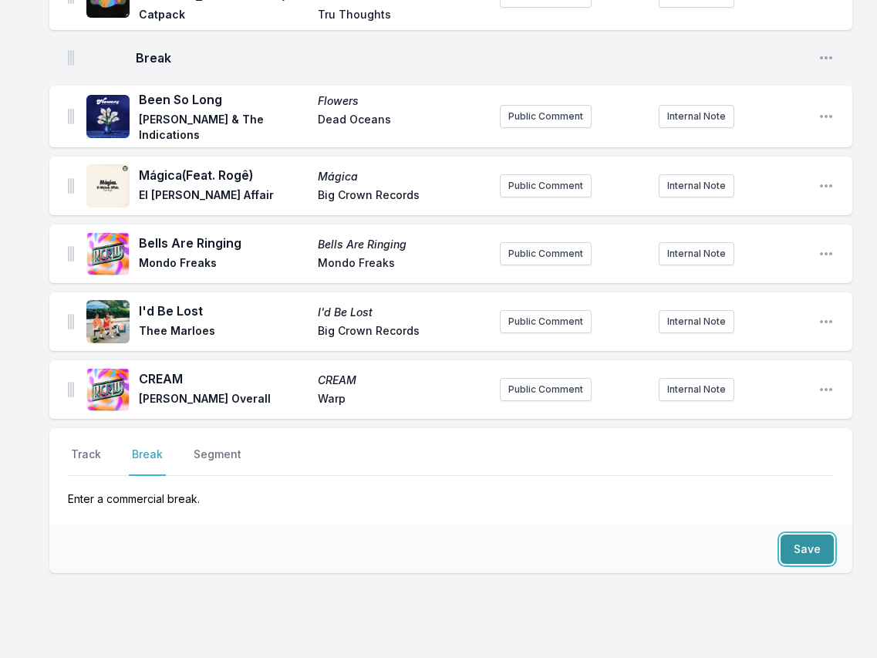
click at [823, 549] on button "Save" at bounding box center [806, 548] width 53 height 29
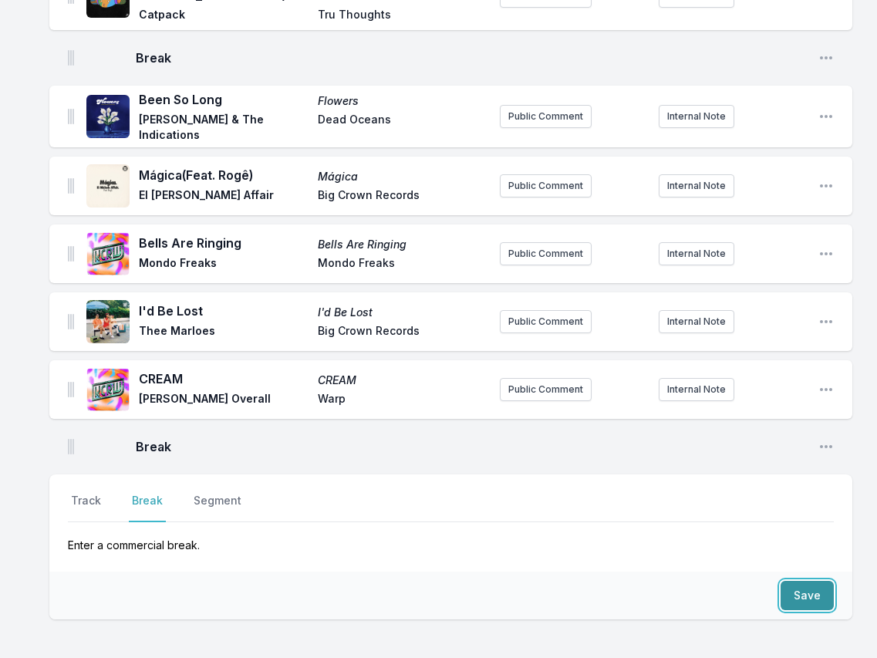
scroll to position [1910, 0]
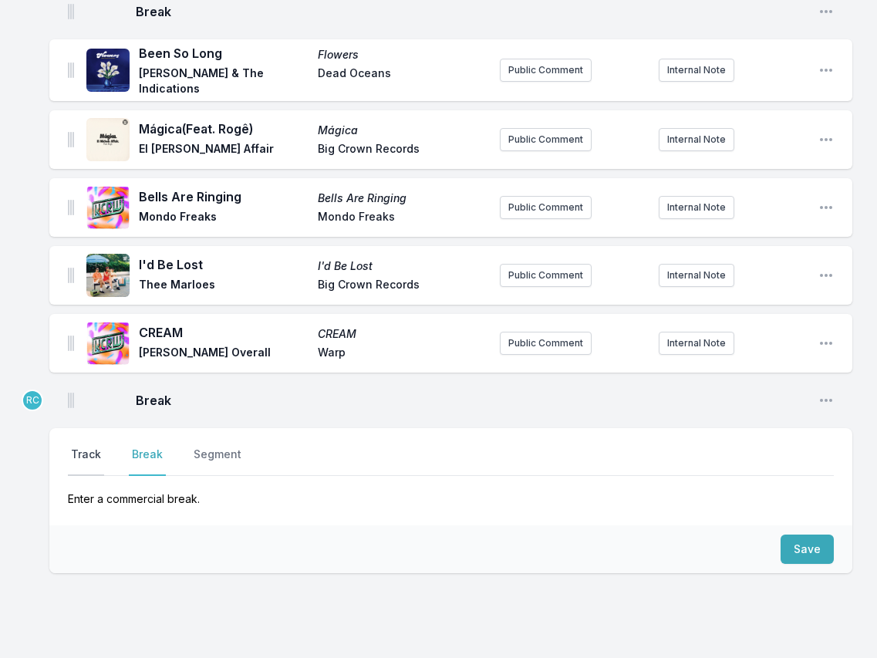
click at [83, 456] on button "Track" at bounding box center [86, 461] width 36 height 29
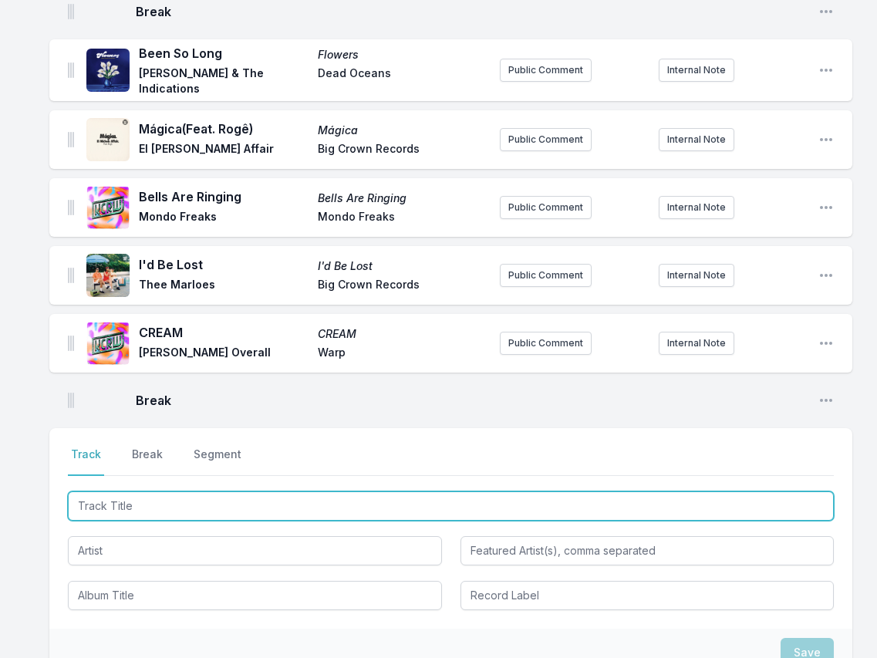
click at [677, 509] on input "Track Title" at bounding box center [451, 505] width 766 height 29
paste input "Lua Comanche"
type input "Lua Comanche"
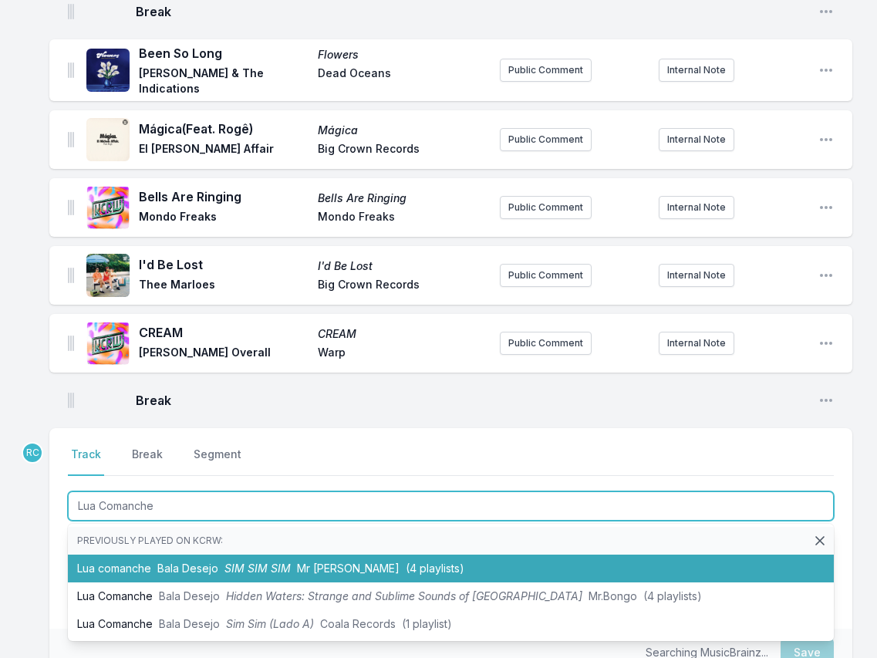
click at [217, 567] on span "Bala Desejo" at bounding box center [187, 567] width 61 height 13
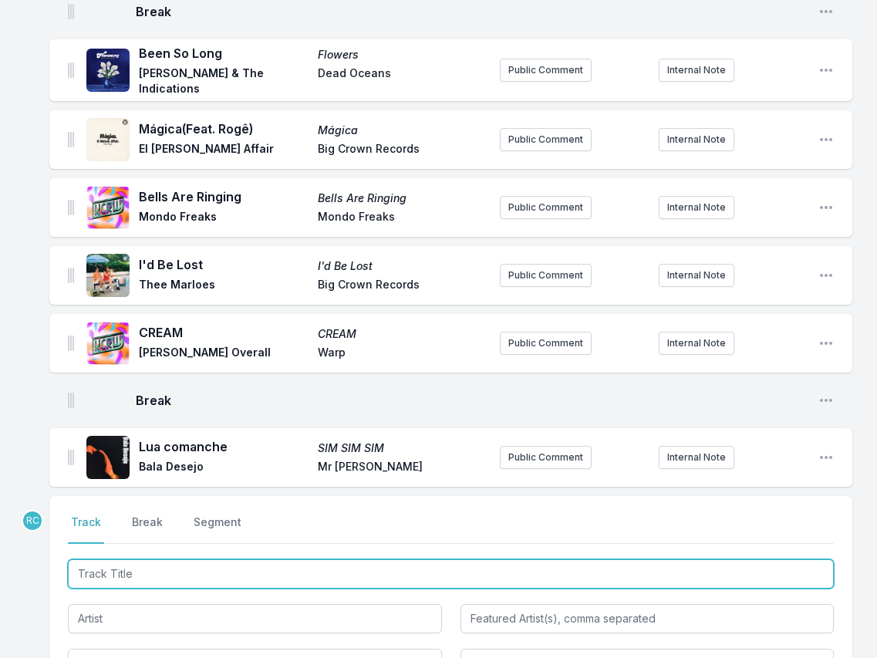
scroll to position [1978, 0]
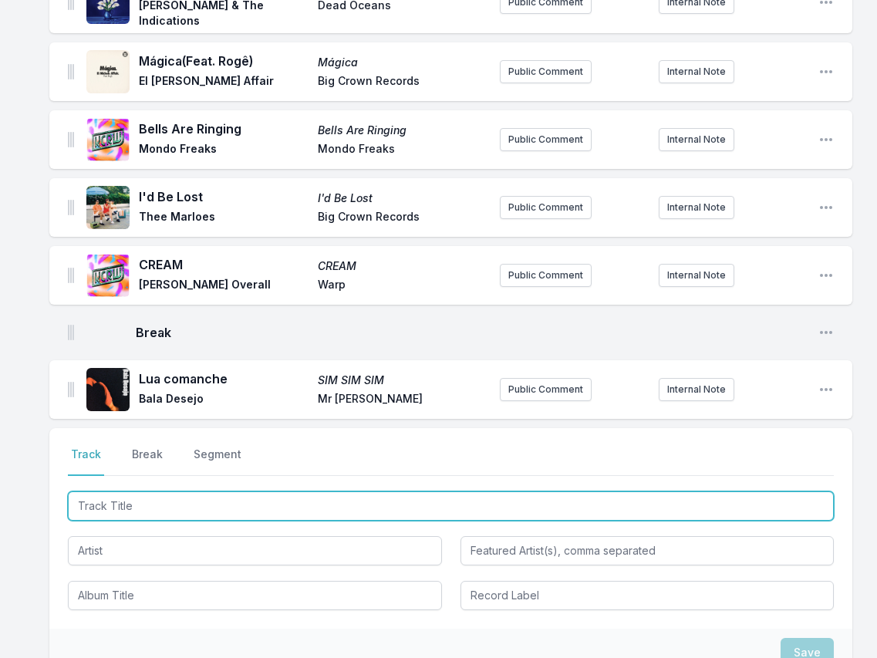
click at [733, 511] on input "Track Title" at bounding box center [451, 505] width 766 height 29
paste input "Rising To The Top"
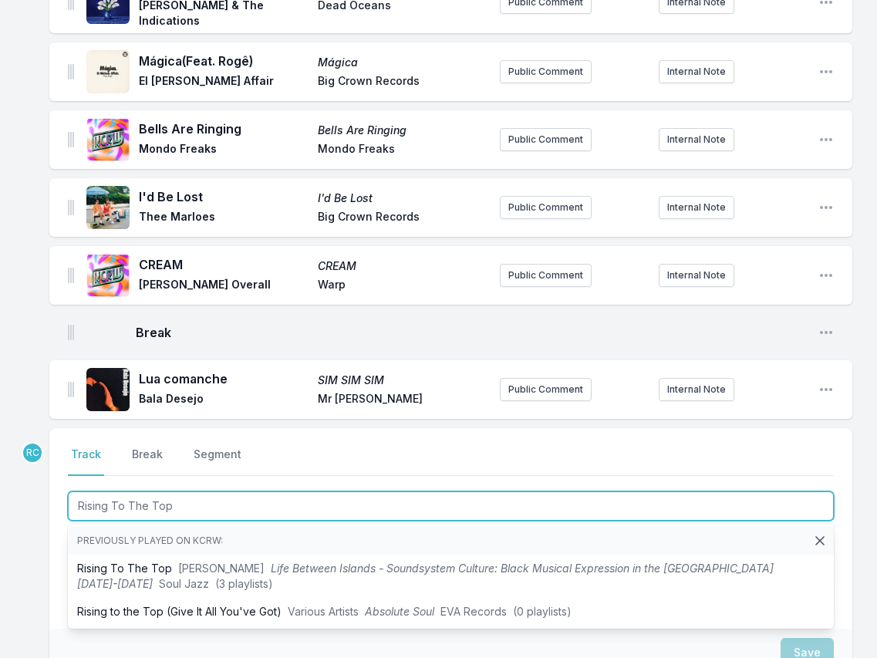
type input "Rising To The Top"
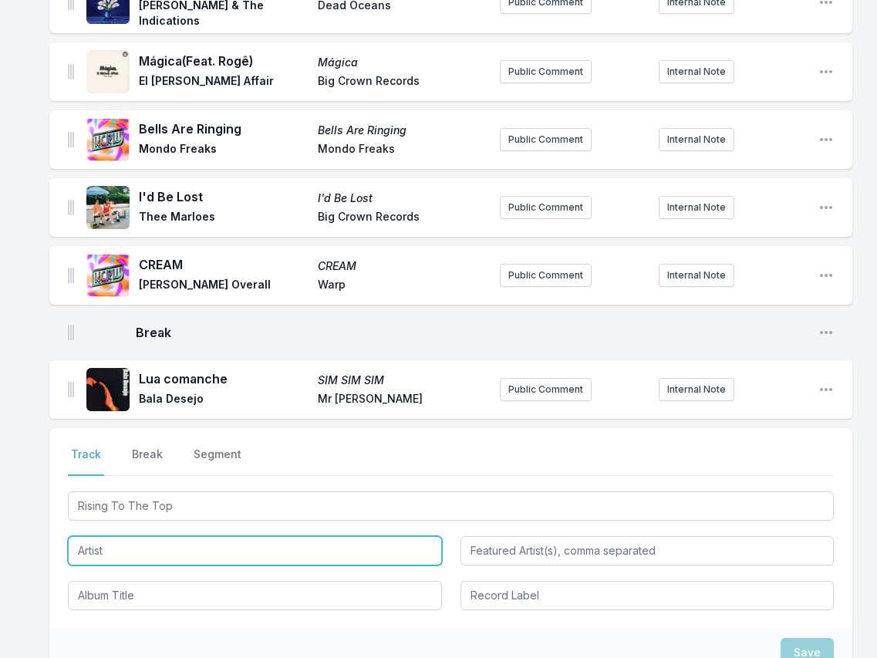
click at [127, 550] on input "Artist" at bounding box center [255, 550] width 374 height 29
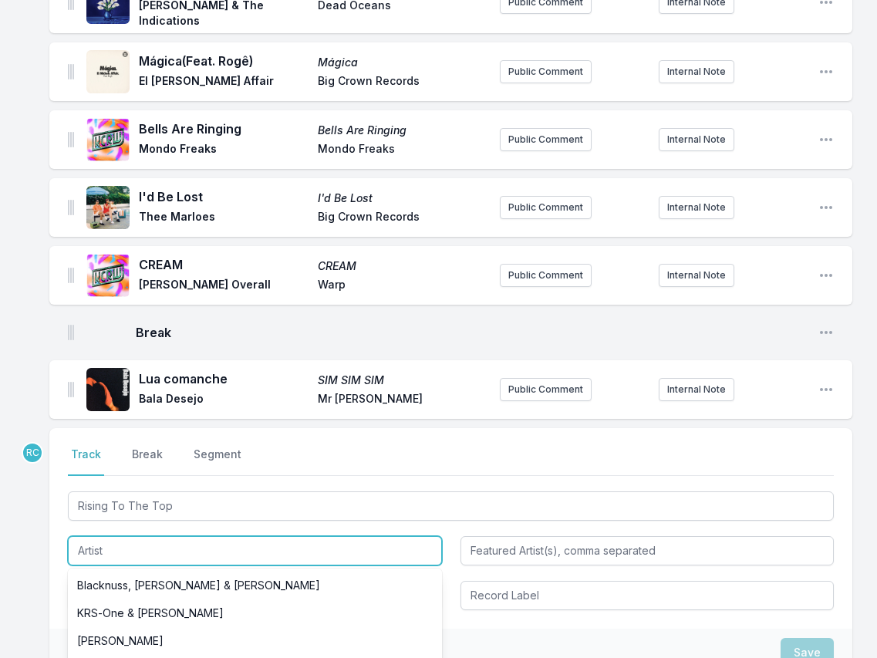
paste input "Lettuce"
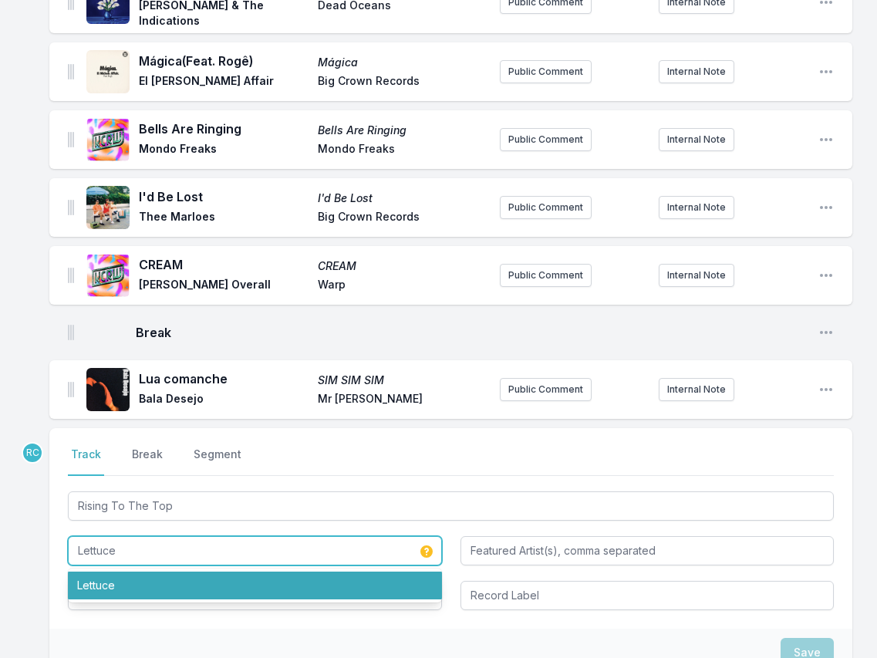
click at [375, 585] on li "Lettuce" at bounding box center [255, 585] width 374 height 28
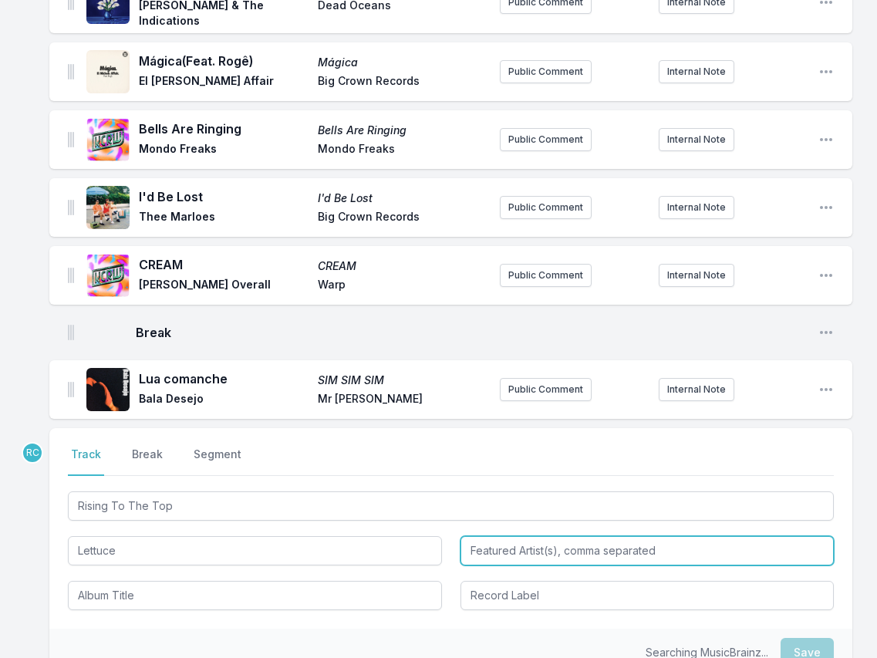
type input "Lettuce"
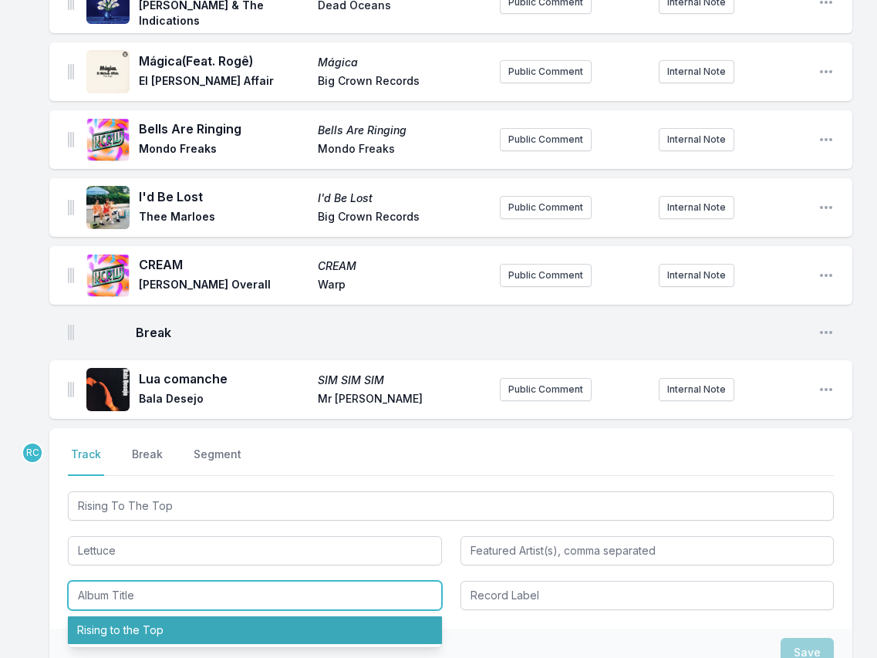
click at [134, 632] on li "Rising to the Top" at bounding box center [255, 630] width 374 height 28
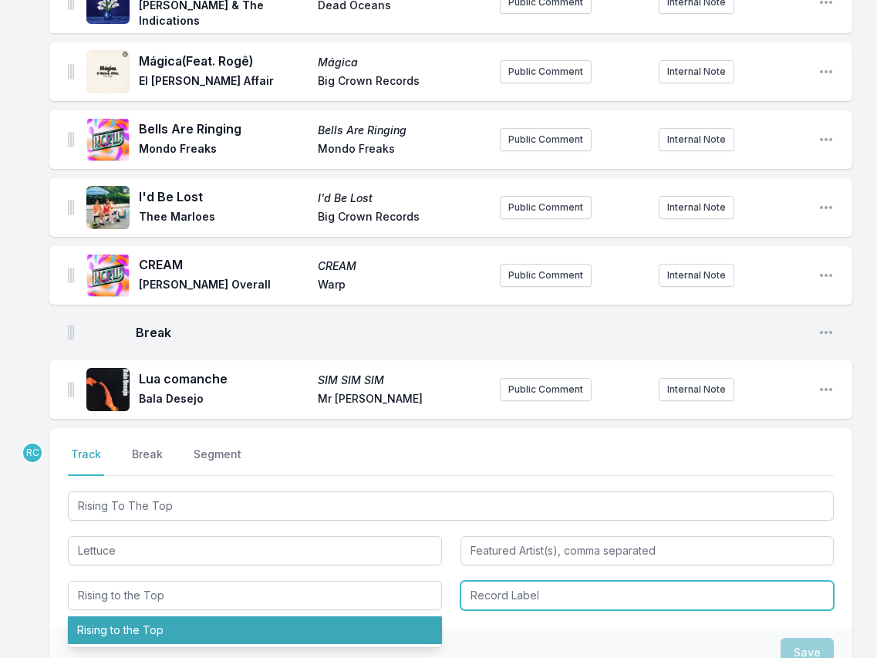
type input "Rising to the Top"
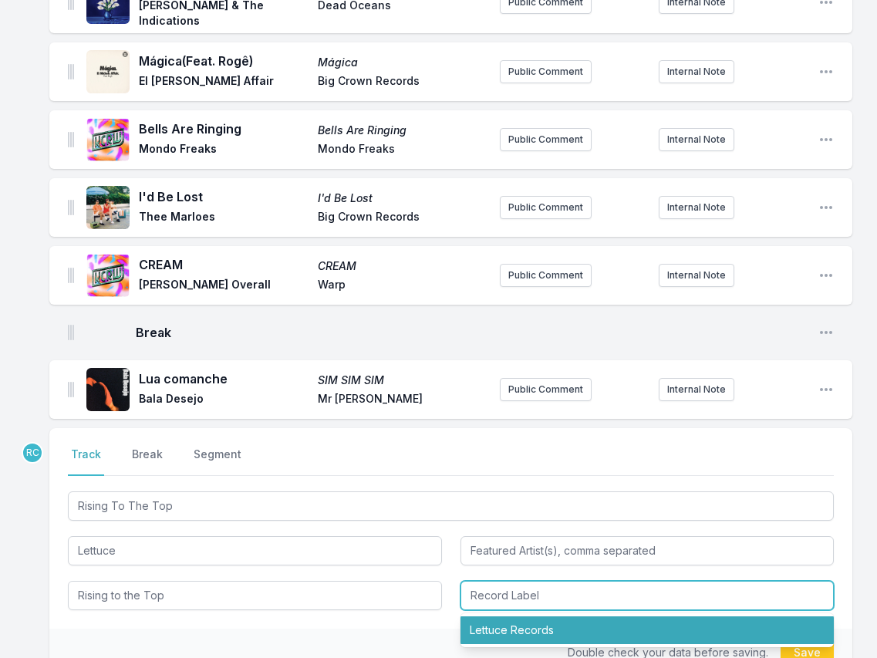
click at [490, 630] on li "Lettuce Records" at bounding box center [647, 630] width 374 height 28
type input "Lettuce Records"
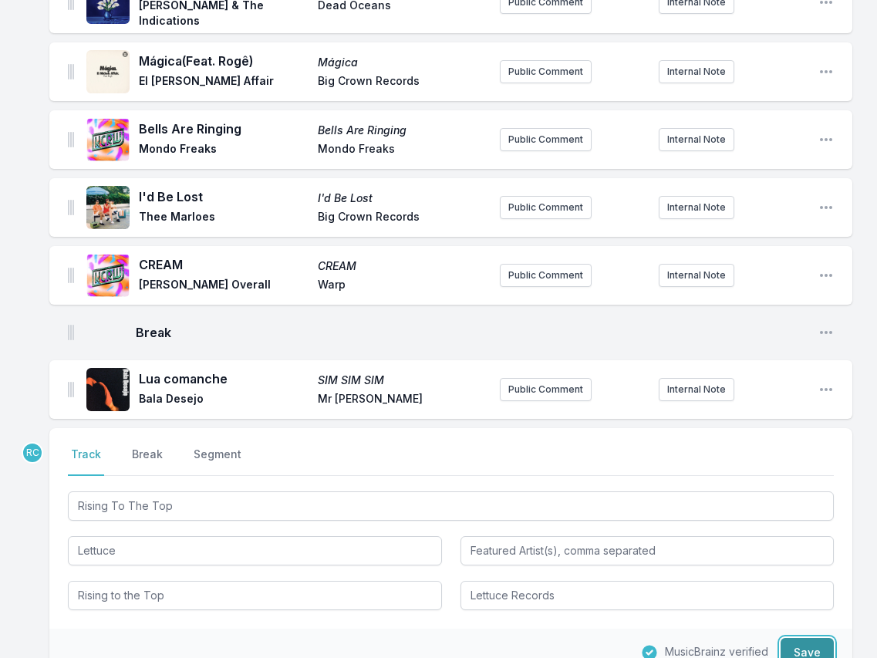
click at [797, 644] on button "Save" at bounding box center [806, 652] width 53 height 29
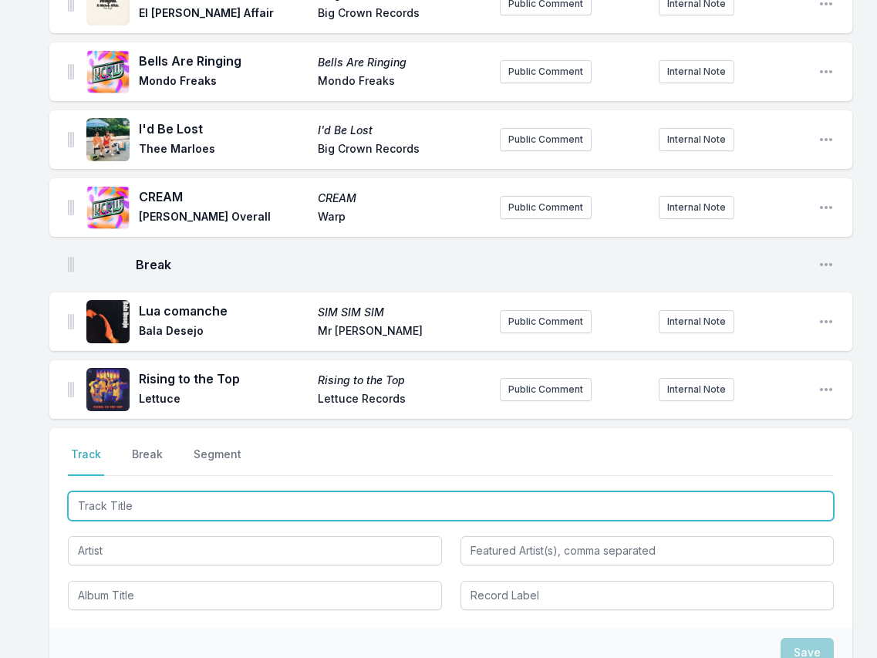
click at [761, 507] on input "Track Title" at bounding box center [451, 505] width 766 height 29
paste input "Trouble"
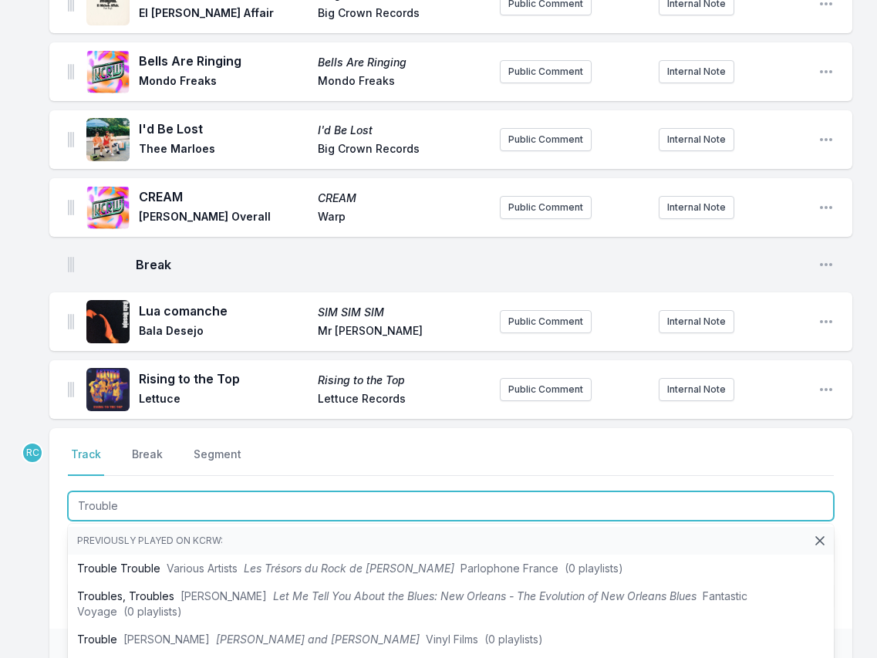
type input "Trouble"
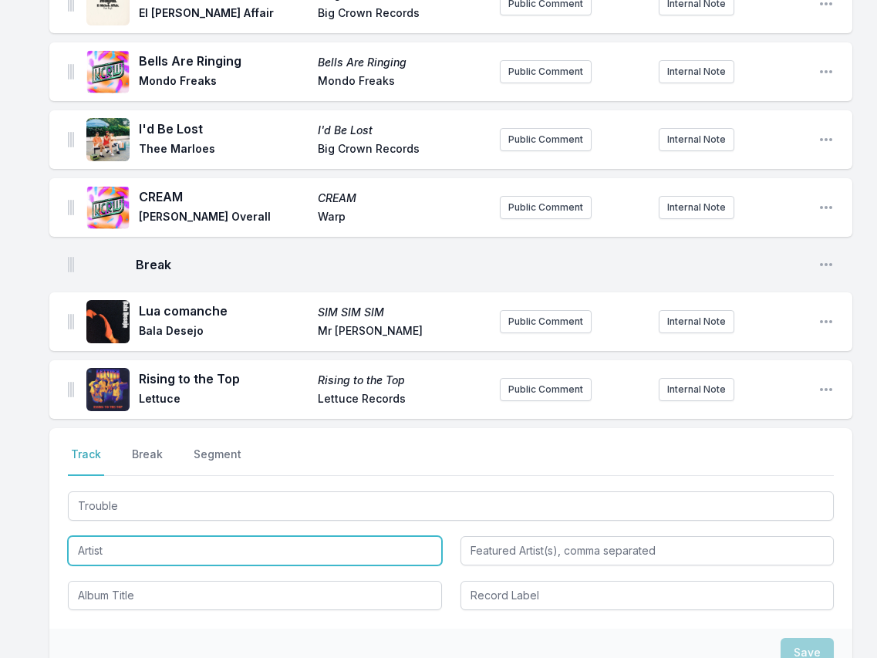
click at [110, 554] on input "Artist" at bounding box center [255, 550] width 374 height 29
paste input "[PERSON_NAME]"
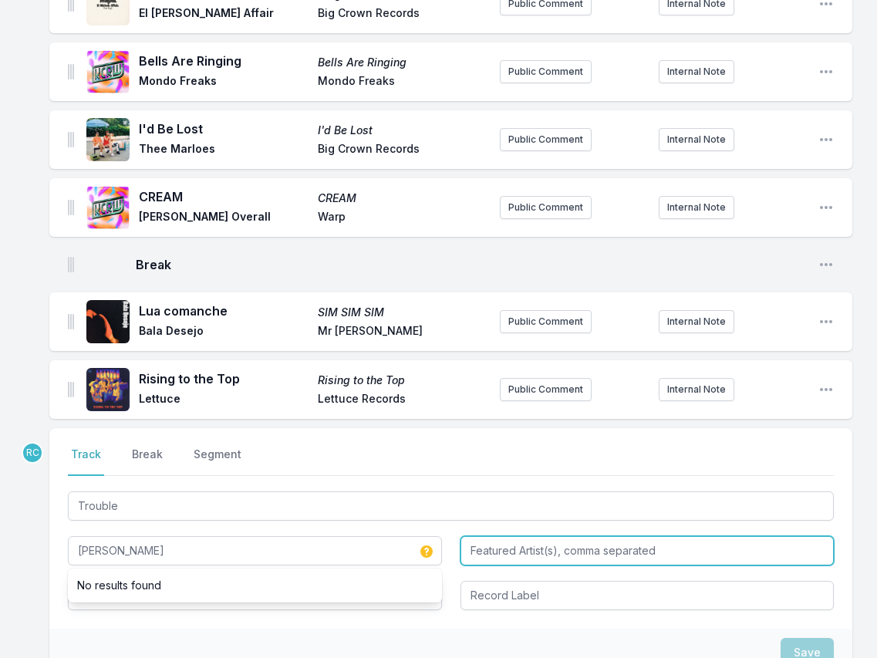
type input "[PERSON_NAME]"
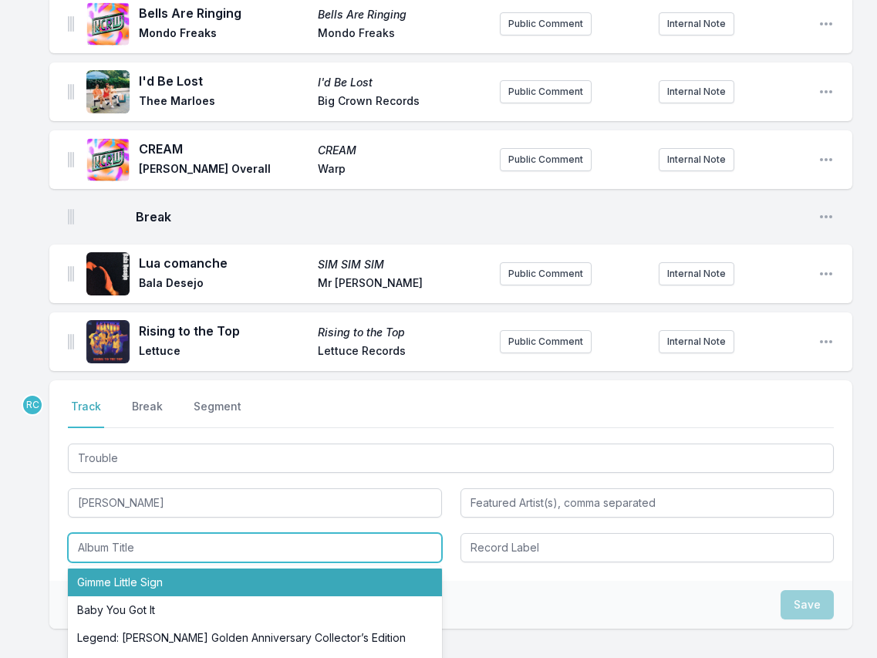
scroll to position [2096, 0]
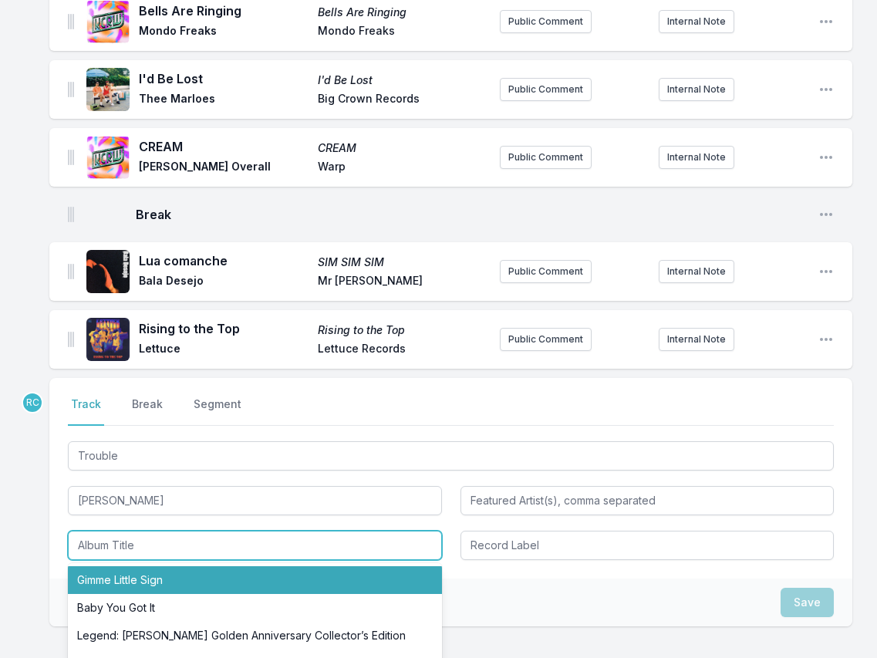
click at [140, 589] on li "Gimme Little Sign" at bounding box center [255, 580] width 374 height 28
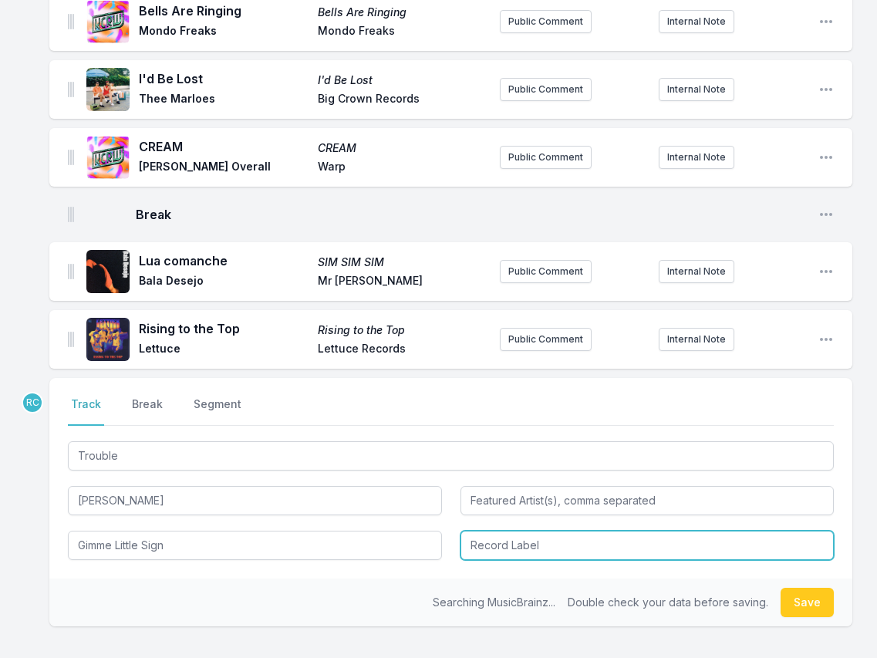
type input "Gimme Little Sign"
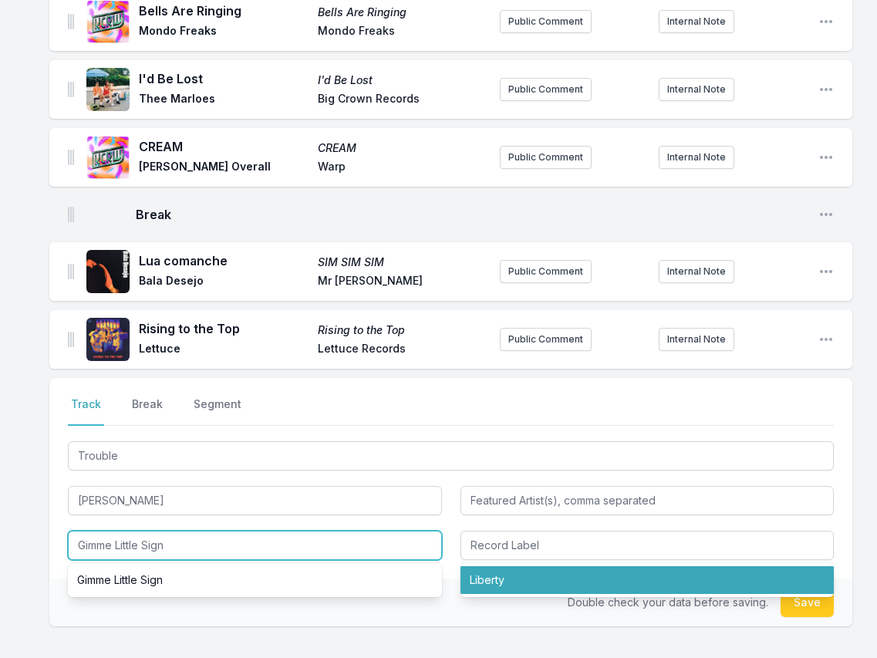
drag, startPoint x: 207, startPoint y: 548, endPoint x: 206, endPoint y: 484, distance: 64.0
click at [206, 485] on div "Trouble Brenton Wood Gimme Little Sign Gimme Little Sign Liberty" at bounding box center [451, 499] width 766 height 122
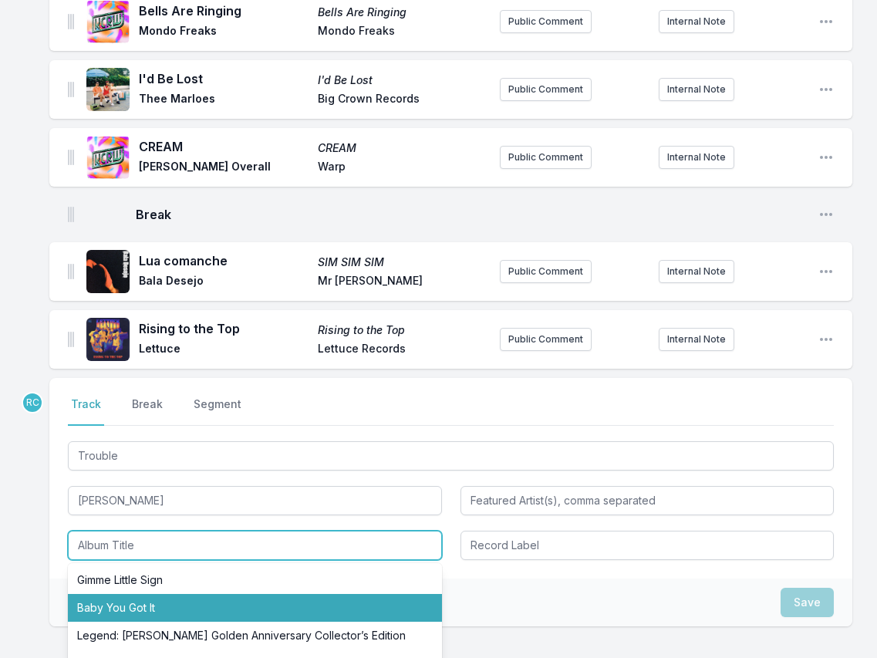
click at [88, 608] on li "Baby You Got It" at bounding box center [255, 608] width 374 height 28
type input "Baby You Got It"
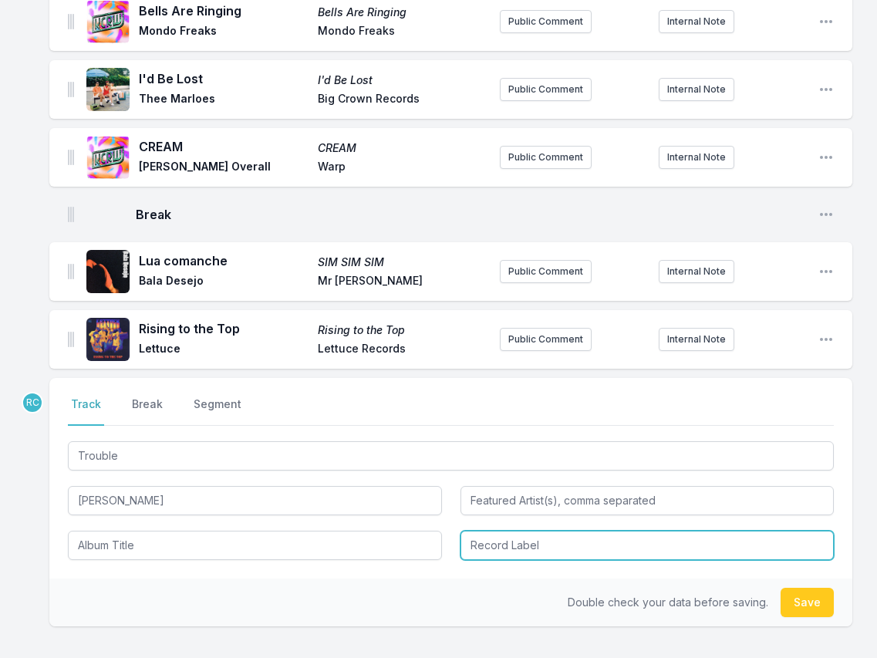
type input "Baby You Got It"
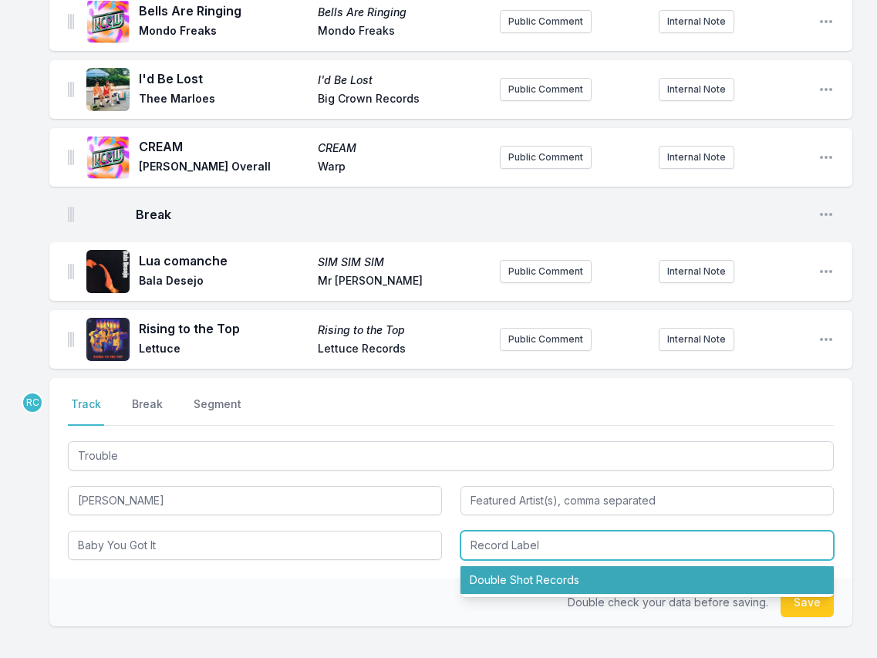
click at [502, 582] on li "Double Shot Records" at bounding box center [647, 580] width 374 height 28
type input "Double Shot Records"
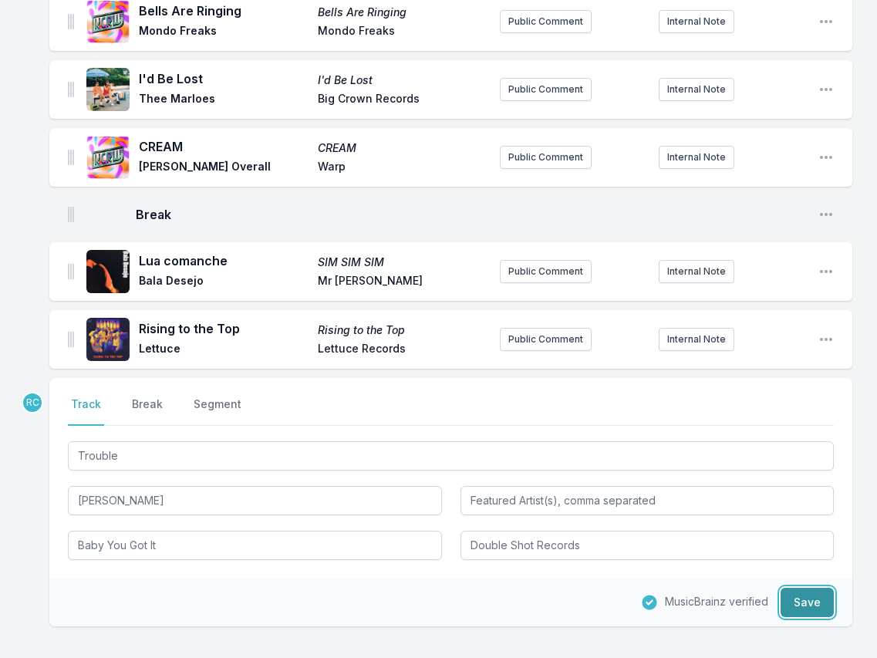
click at [819, 613] on button "Save" at bounding box center [806, 602] width 53 height 29
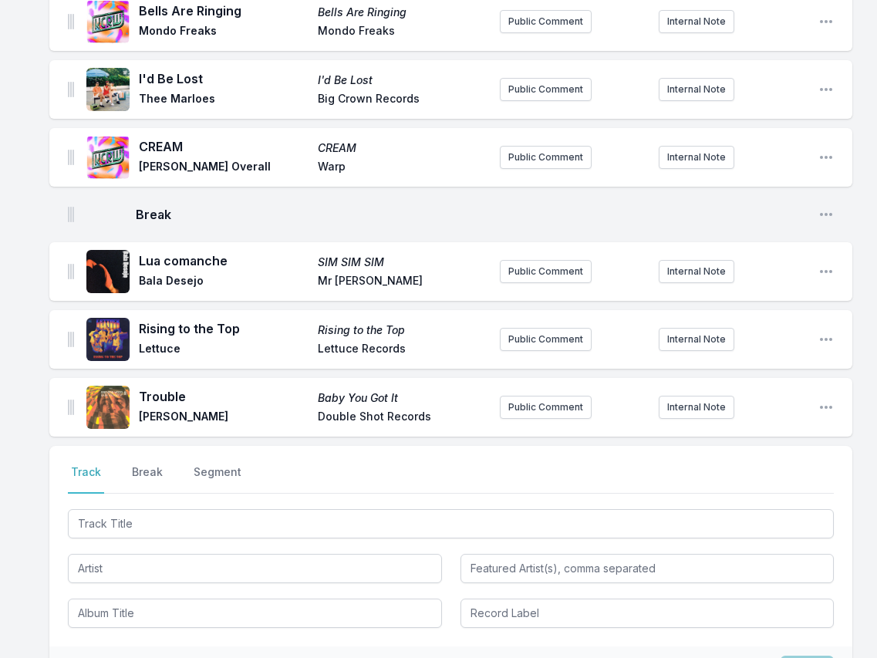
scroll to position [2164, 0]
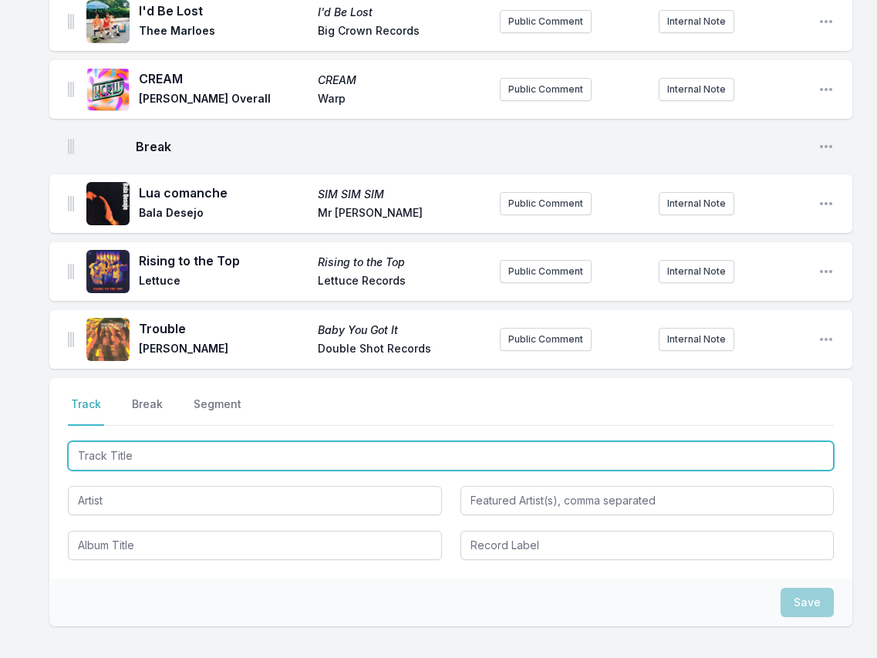
click at [758, 449] on input "Track Title" at bounding box center [451, 455] width 766 height 29
paste input "Un amor de la calle ([PERSON_NAME] cover)"
type input "Un amor de la calle ([PERSON_NAME] cover)"
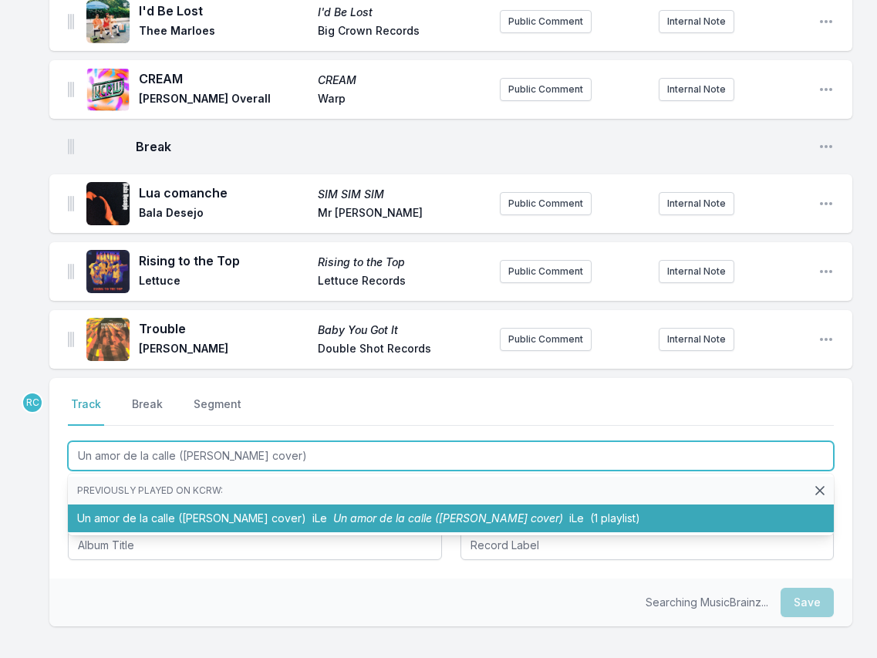
click at [109, 510] on li "Un amor de la calle (Hector Lavoe cover) iLe Un amor de la calle (Hector Lavoe …" at bounding box center [451, 518] width 766 height 28
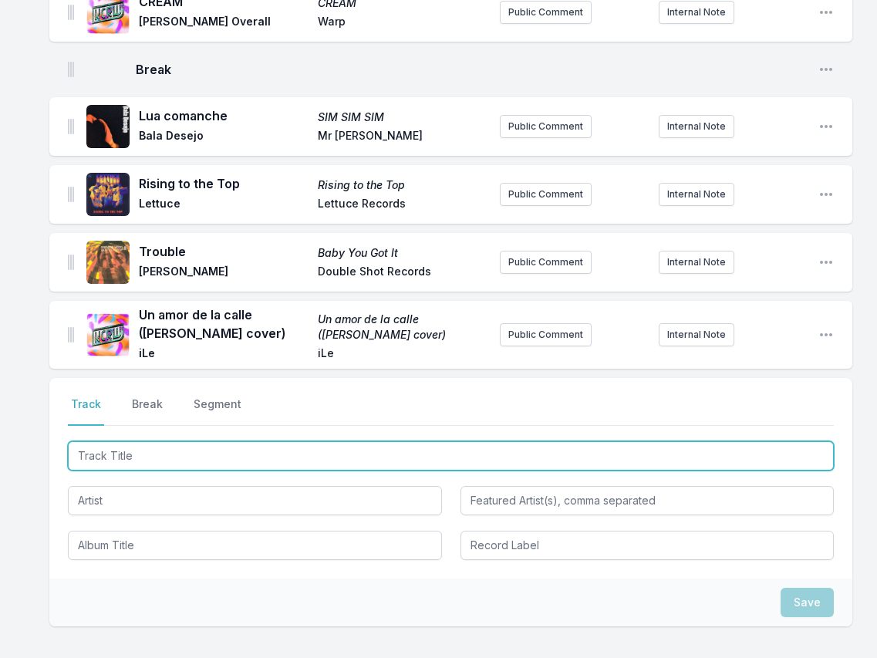
click at [721, 453] on input "Track Title" at bounding box center [451, 455] width 766 height 29
paste input "FEELS LIKE"
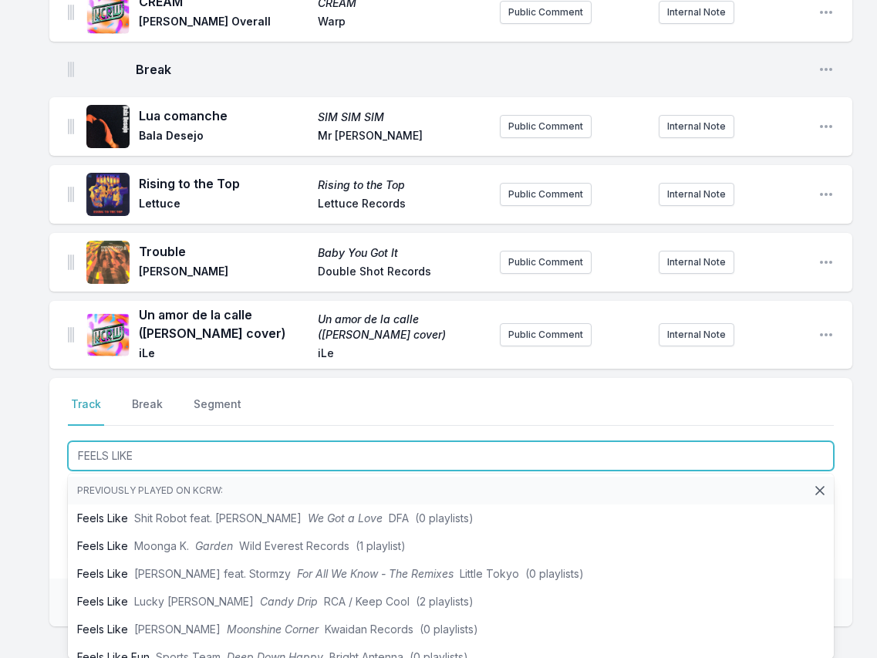
type input "FEELS LIKE"
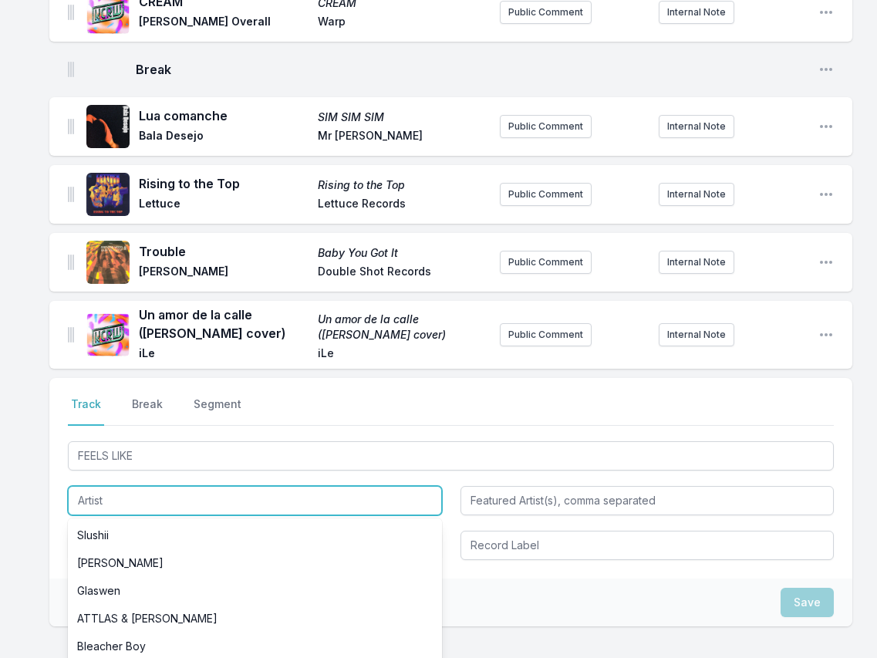
click at [111, 498] on input "Artist" at bounding box center [255, 500] width 374 height 29
paste input "Stacy Epps"
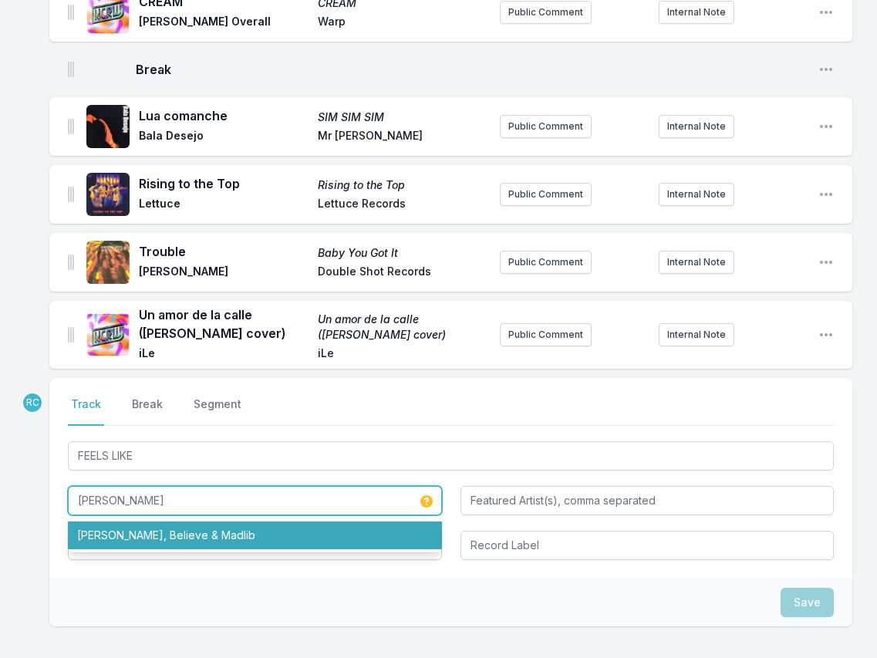
click at [283, 541] on li "[PERSON_NAME], Believe & Madlib" at bounding box center [255, 535] width 374 height 28
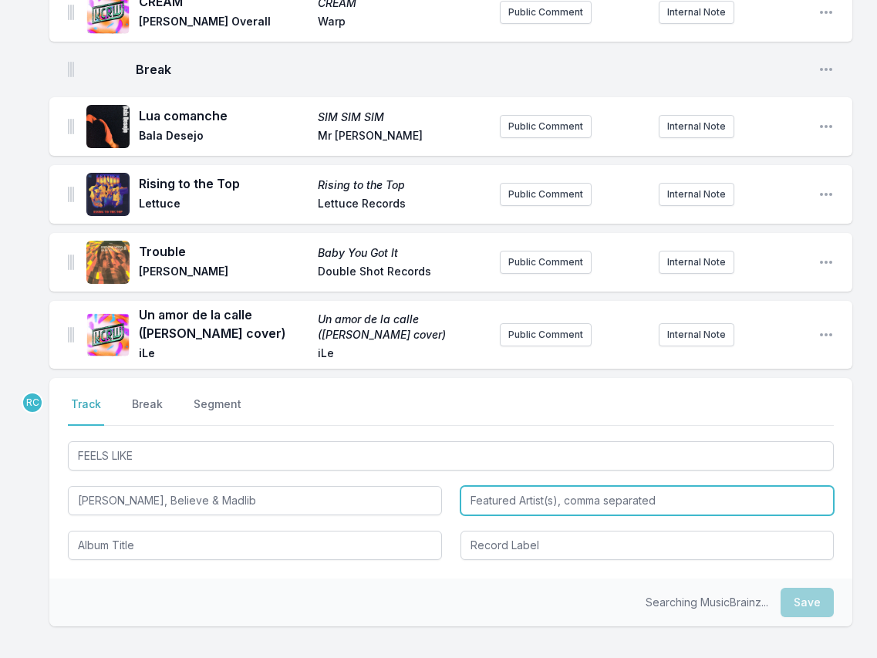
type input "[PERSON_NAME], Believe & Madlib"
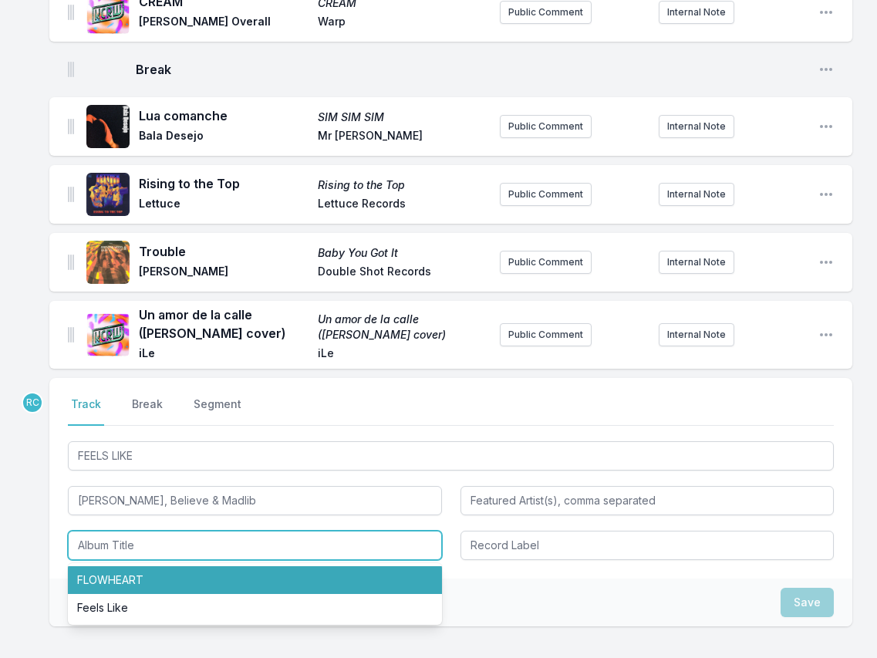
click at [123, 580] on li "FLOWHEART" at bounding box center [255, 580] width 374 height 28
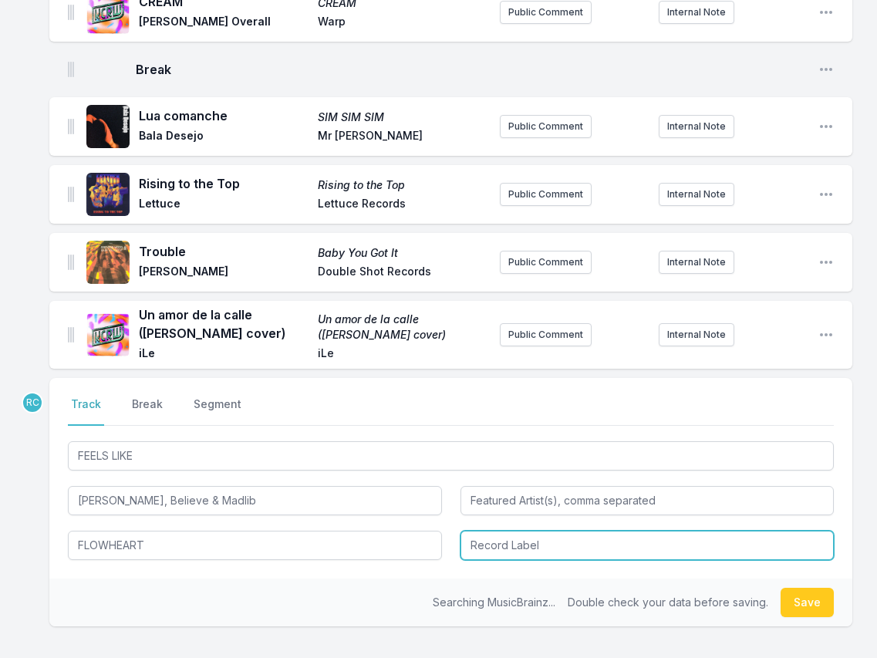
type input "FLOWHEART"
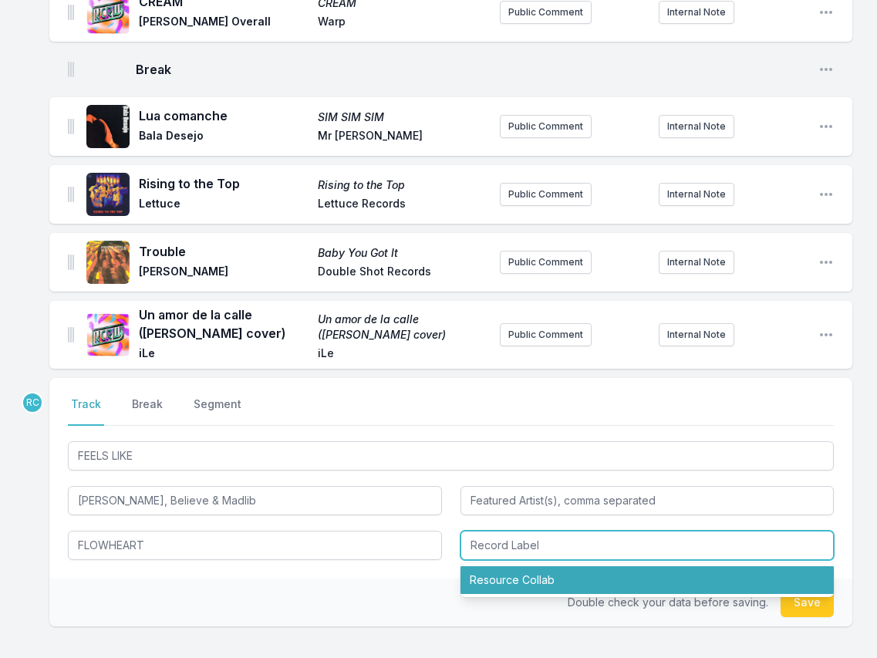
click at [509, 585] on li "Resource Collab" at bounding box center [647, 580] width 374 height 28
type input "Resource Collab"
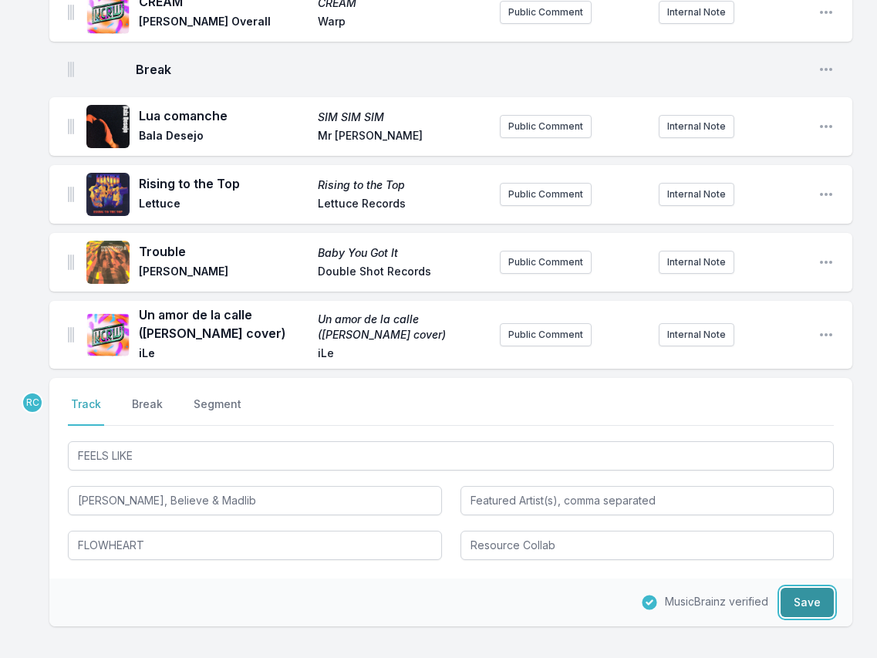
click at [812, 606] on button "Save" at bounding box center [806, 602] width 53 height 29
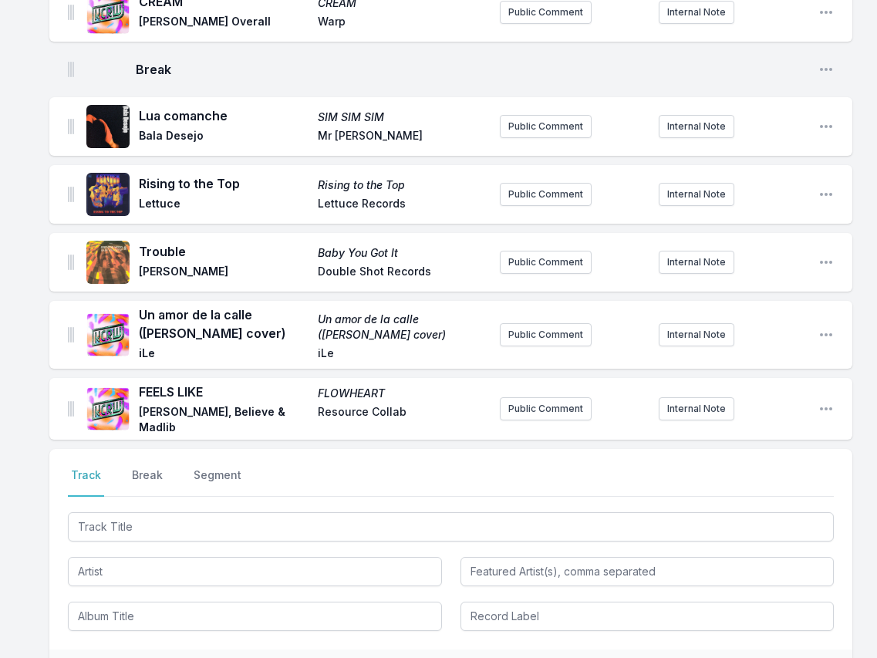
scroll to position [2309, 0]
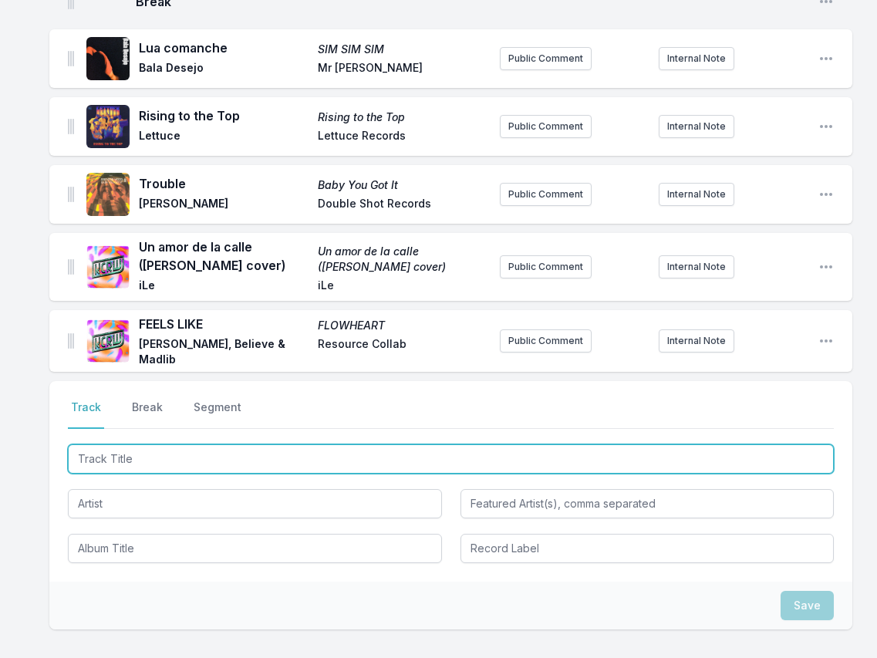
click at [772, 453] on input "Track Title" at bounding box center [451, 458] width 766 height 29
paste input "Ámame"
type input "Ámame"
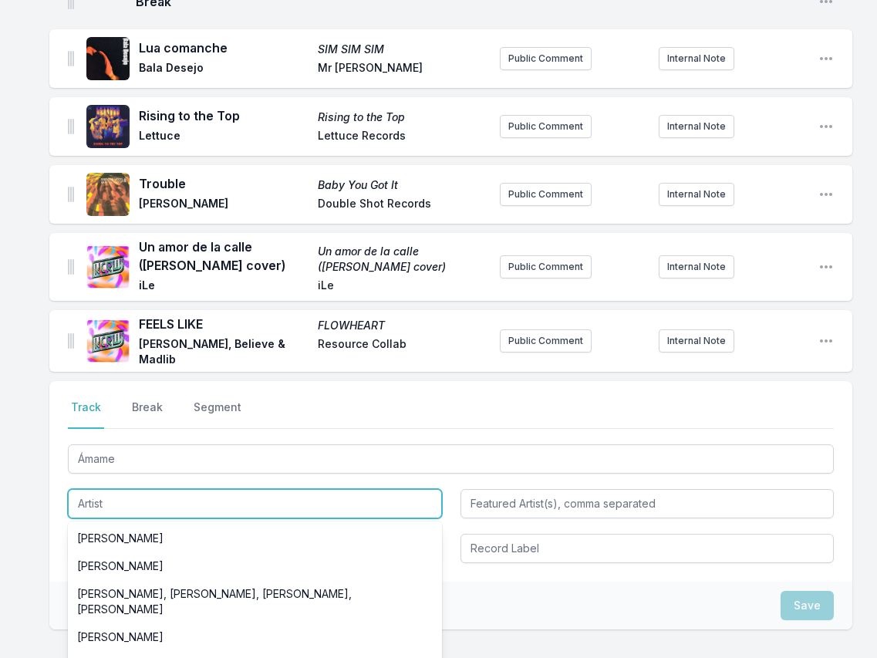
paste input "Bardo"
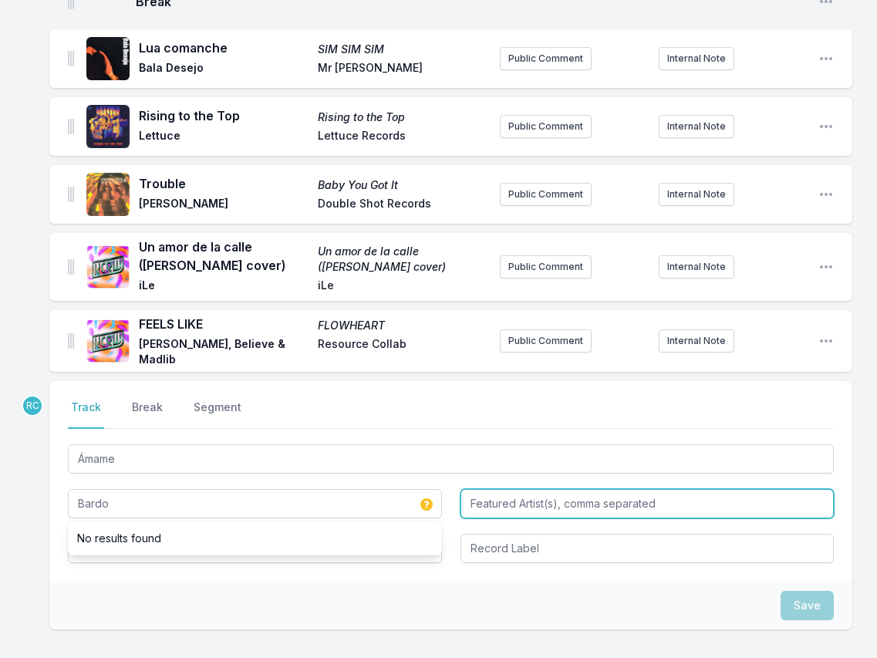
type input "Bardo"
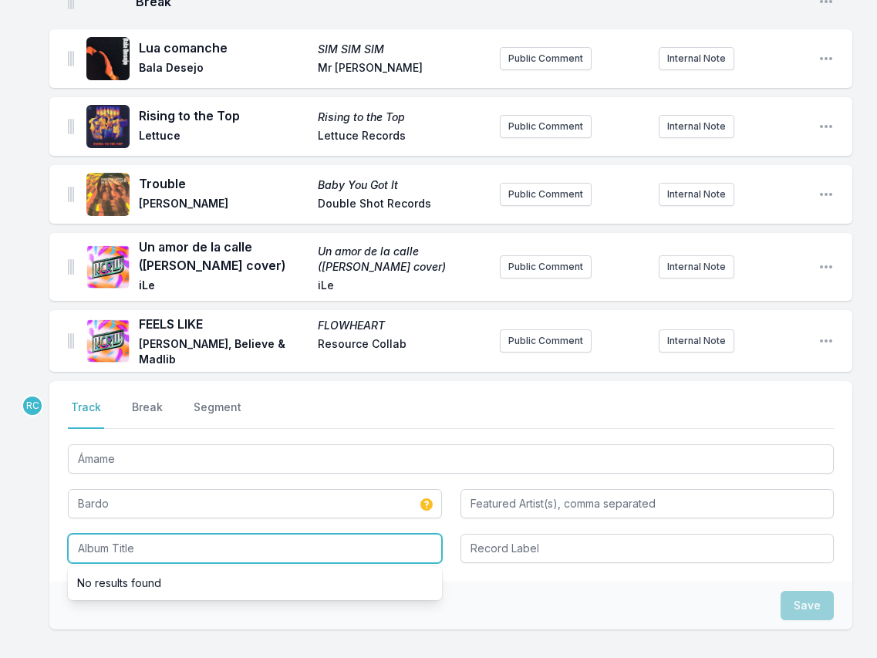
paste input "Transformation Time"
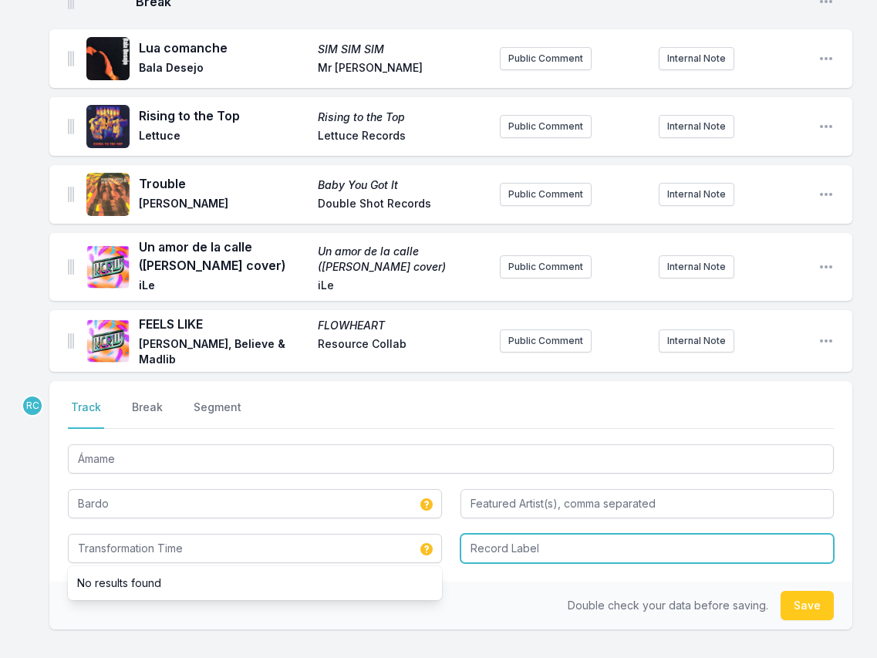
type input "Transformation Time"
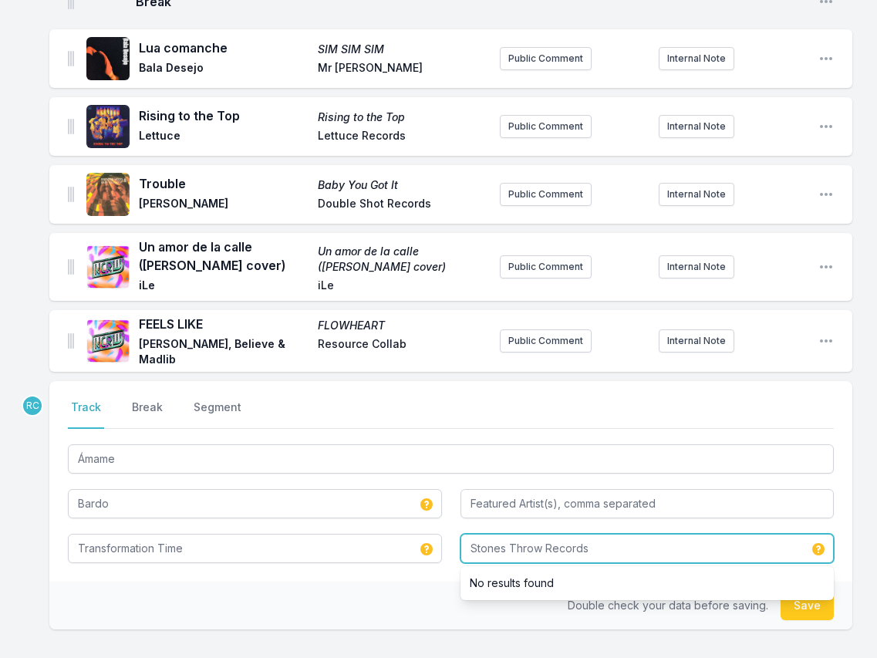
type input "Stones Throw Records"
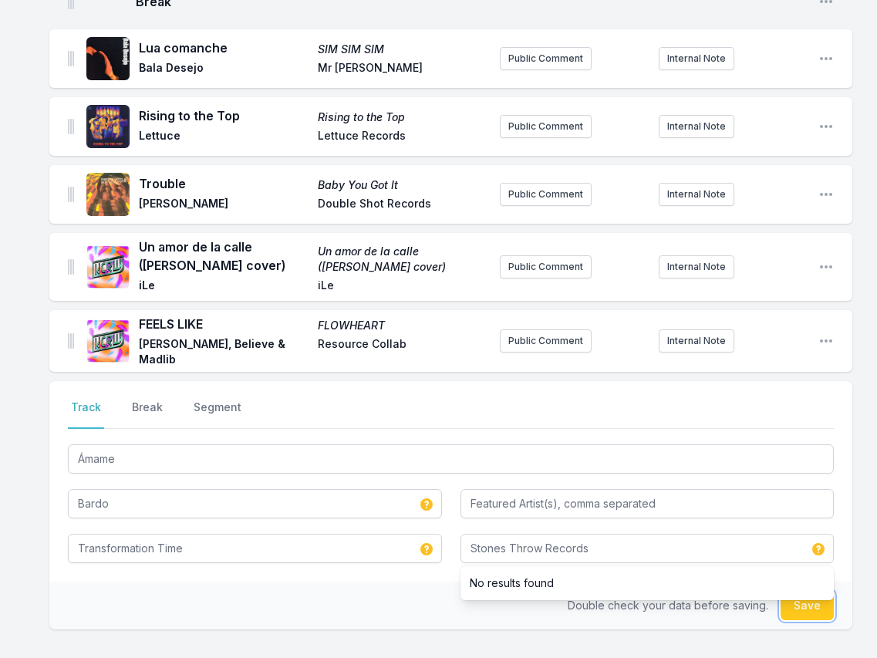
click at [800, 597] on button "Save" at bounding box center [806, 605] width 53 height 29
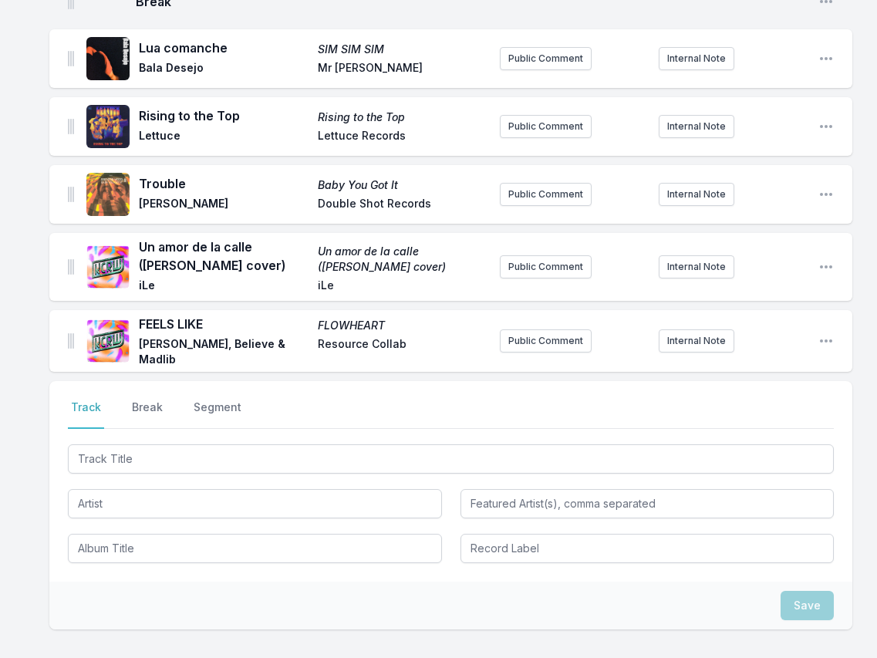
scroll to position [2377, 0]
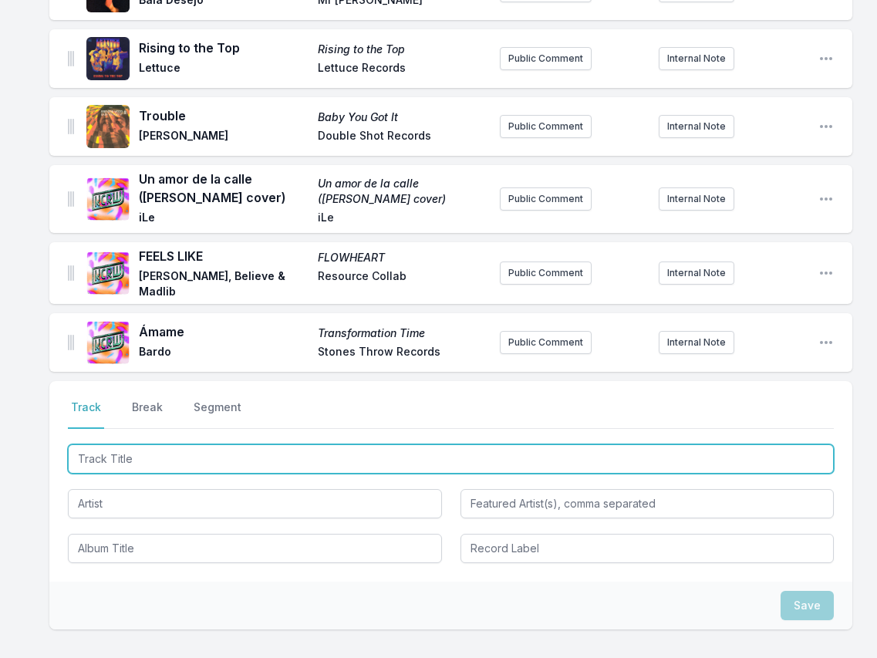
click at [754, 456] on input "Track Title" at bounding box center [451, 458] width 766 height 29
paste input "[PERSON_NAME]'s World"
type input "[PERSON_NAME]'s World"
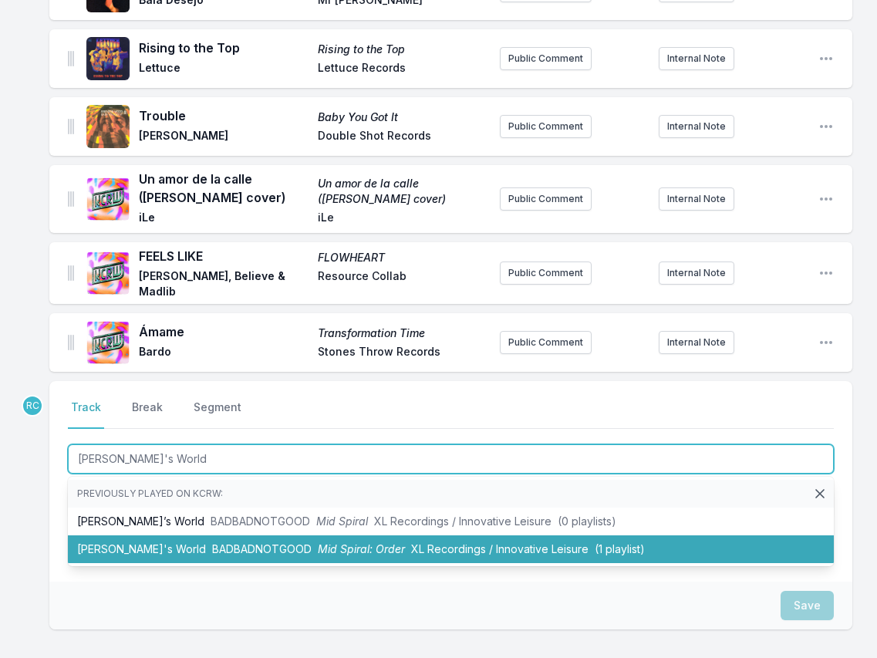
click at [135, 537] on li "Juan's World BADBADNOTGOOD Mid Spiral: Order XL Recordings / Innovative Leisure…" at bounding box center [451, 549] width 766 height 28
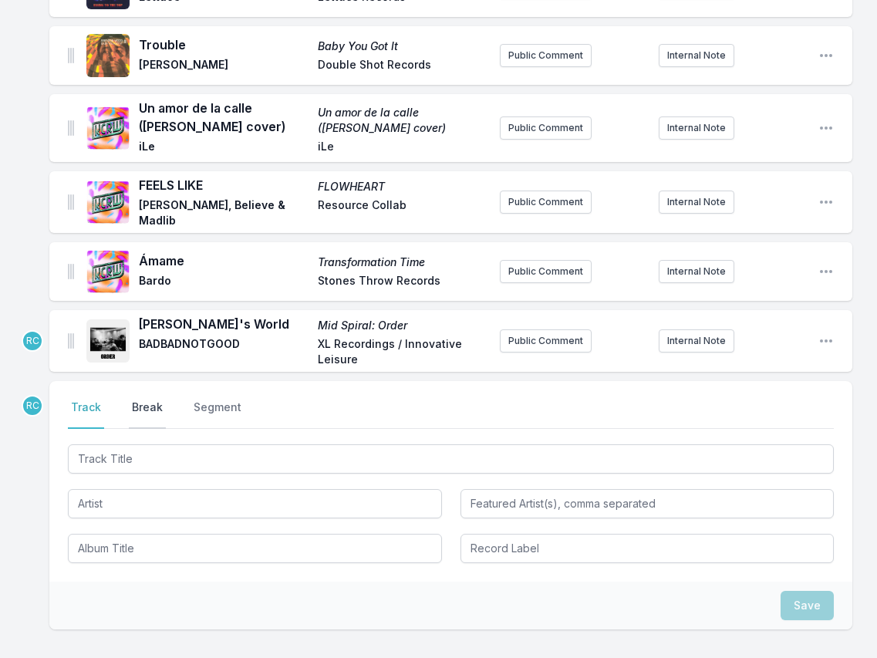
click at [151, 407] on button "Break" at bounding box center [147, 413] width 37 height 29
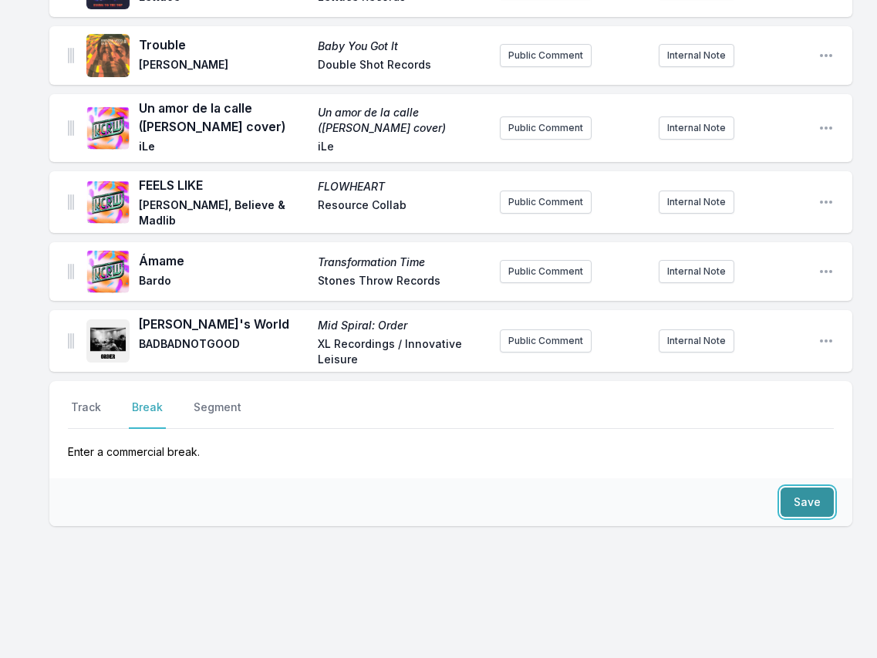
click at [809, 497] on button "Save" at bounding box center [806, 501] width 53 height 29
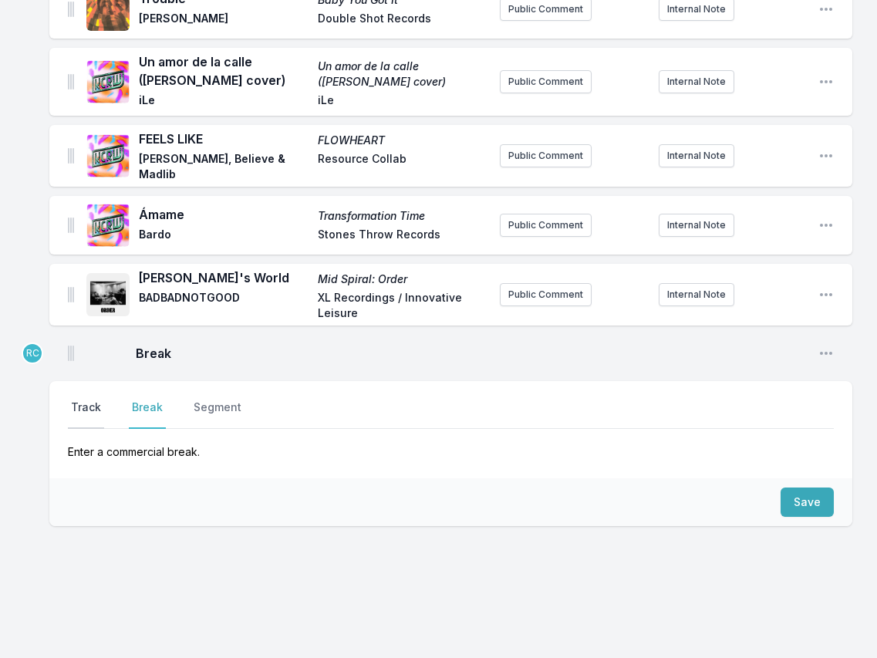
click at [81, 401] on button "Track" at bounding box center [86, 413] width 36 height 29
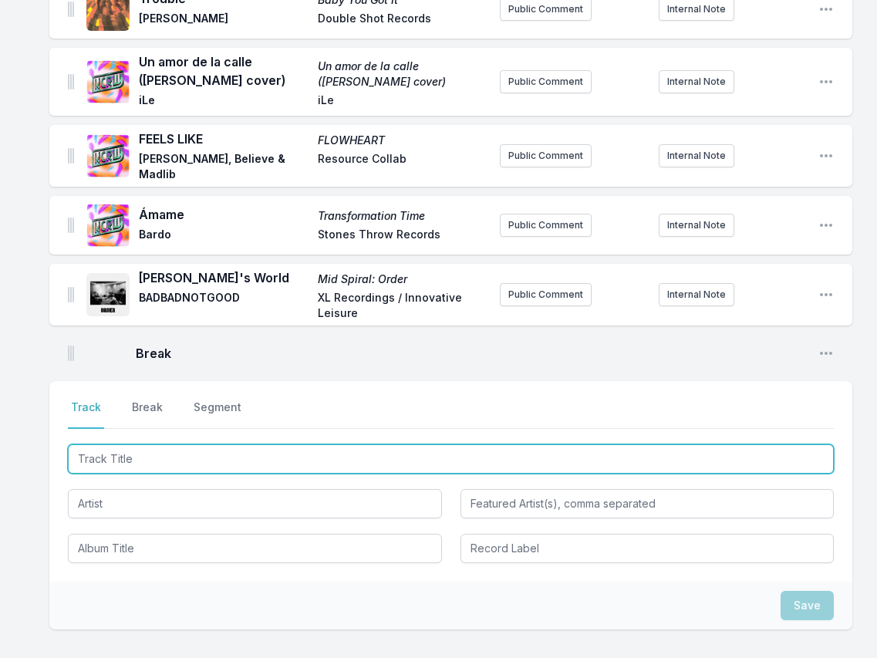
click at [739, 456] on input "Track Title" at bounding box center [451, 458] width 766 height 29
paste input "Baiana 2022"
type input "Baiana 2022"
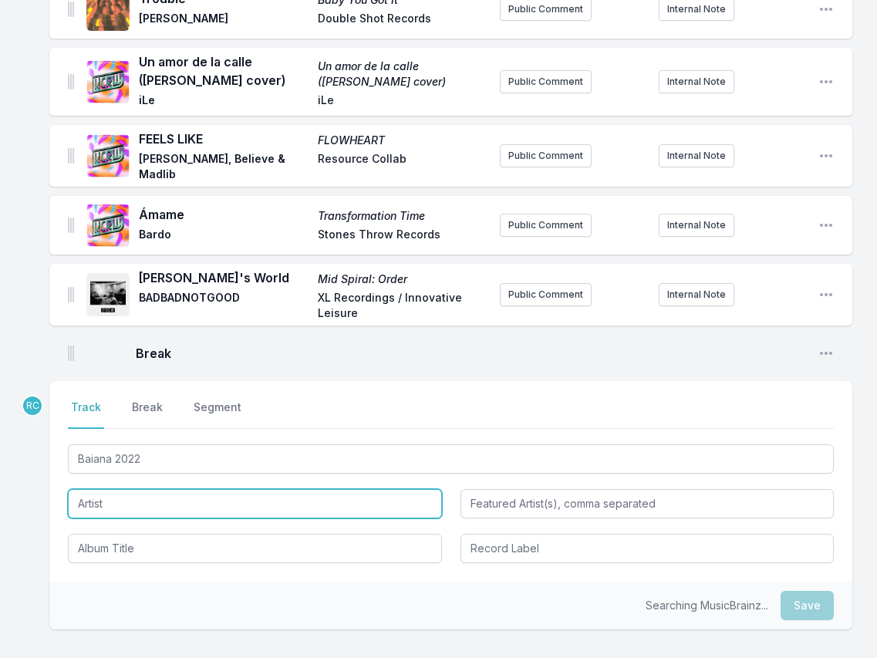
click at [113, 504] on input "Artist" at bounding box center [255, 503] width 374 height 29
paste input "[PERSON_NAME]"
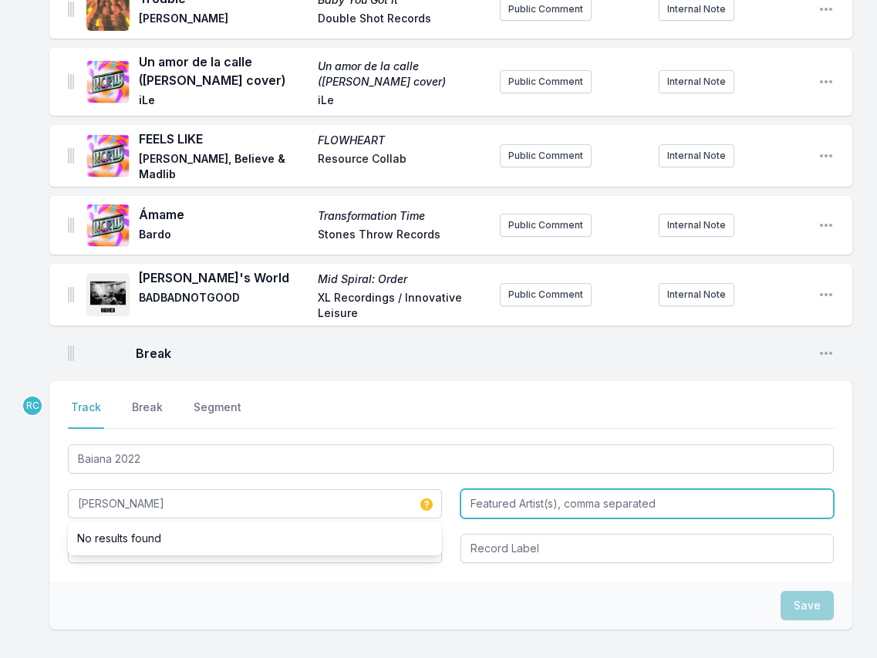
type input "[PERSON_NAME]"
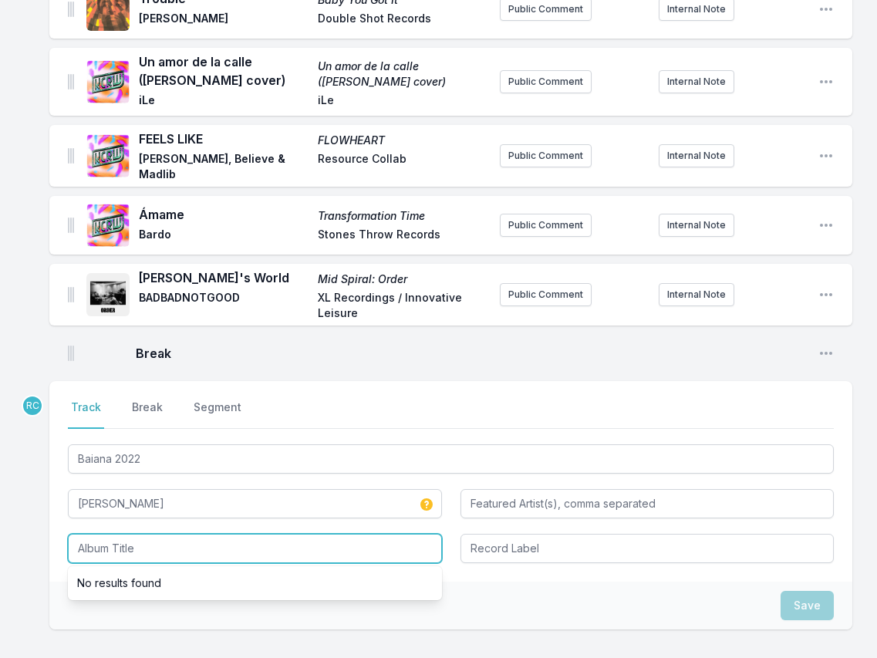
paste input "Baiana 2022 - Single"
type input "Baiana 2022 - Single"
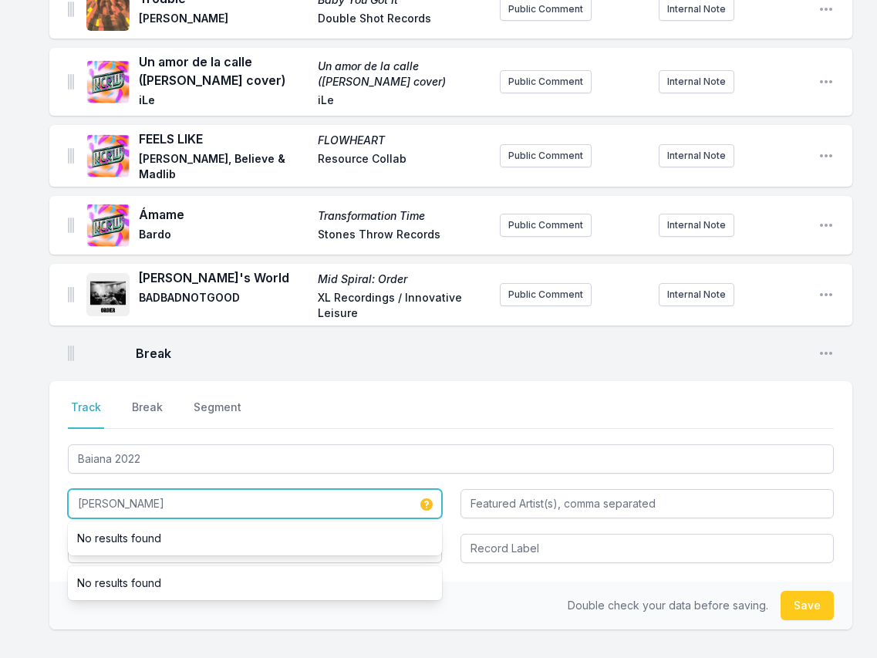
drag, startPoint x: 155, startPoint y: 497, endPoint x: 1, endPoint y: 486, distance: 154.7
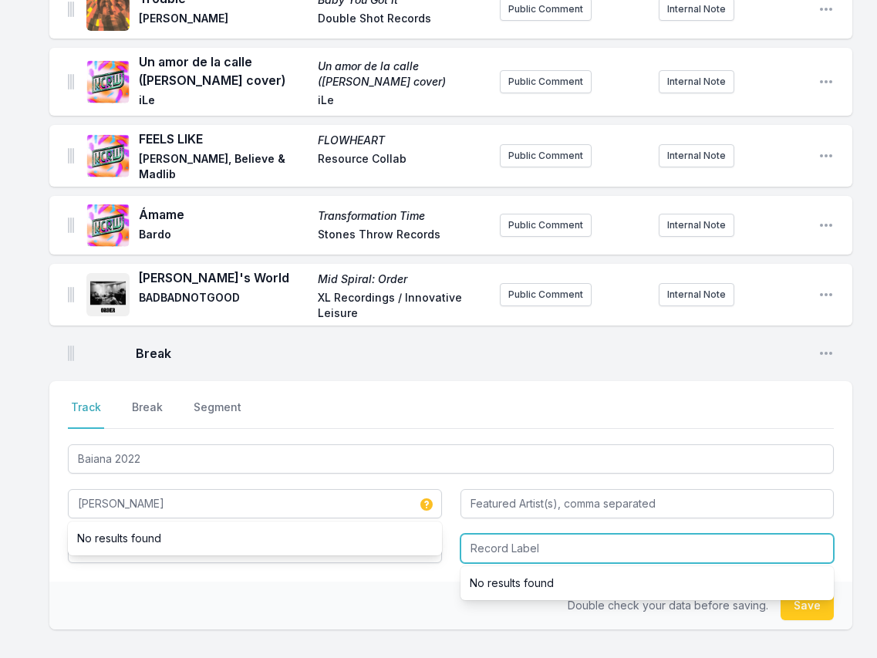
click at [514, 540] on input "Record Label" at bounding box center [647, 548] width 374 height 29
paste input "[PERSON_NAME]"
type input "[PERSON_NAME]"
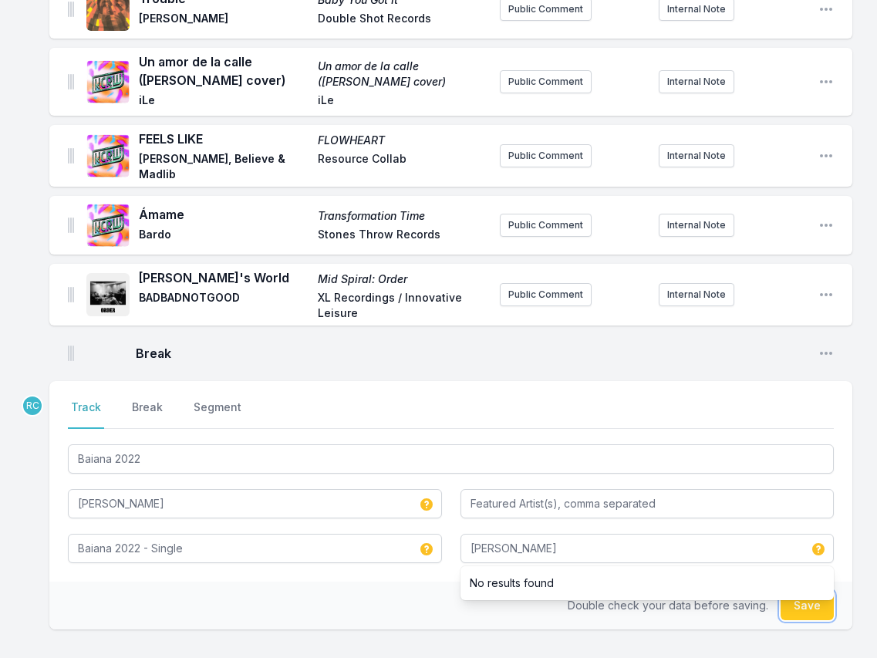
click at [821, 607] on button "Save" at bounding box center [806, 605] width 53 height 29
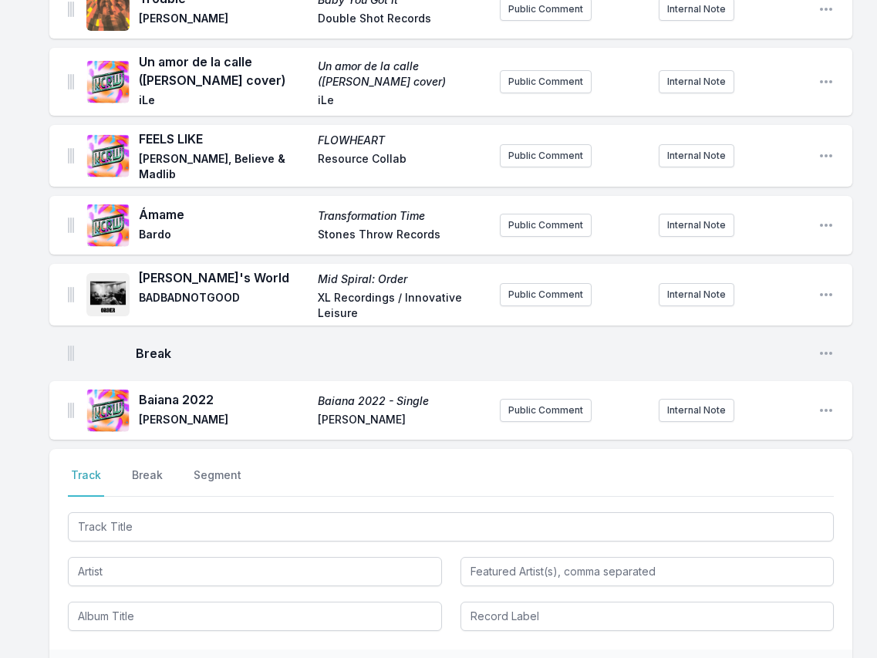
scroll to position [2562, 0]
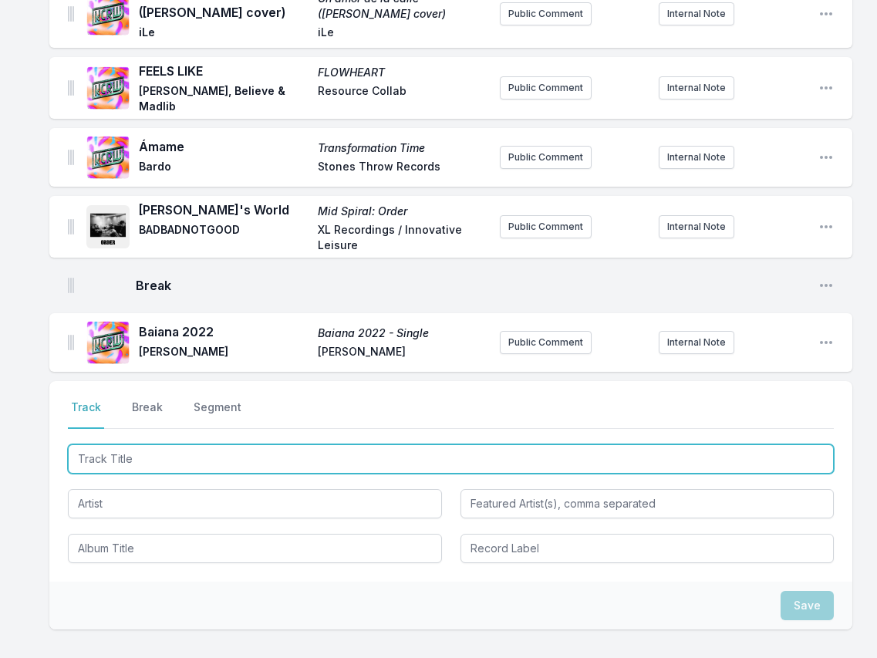
click at [731, 466] on input "Track Title" at bounding box center [451, 458] width 766 height 29
paste input "CARICATURA"
type input "CARICATURA"
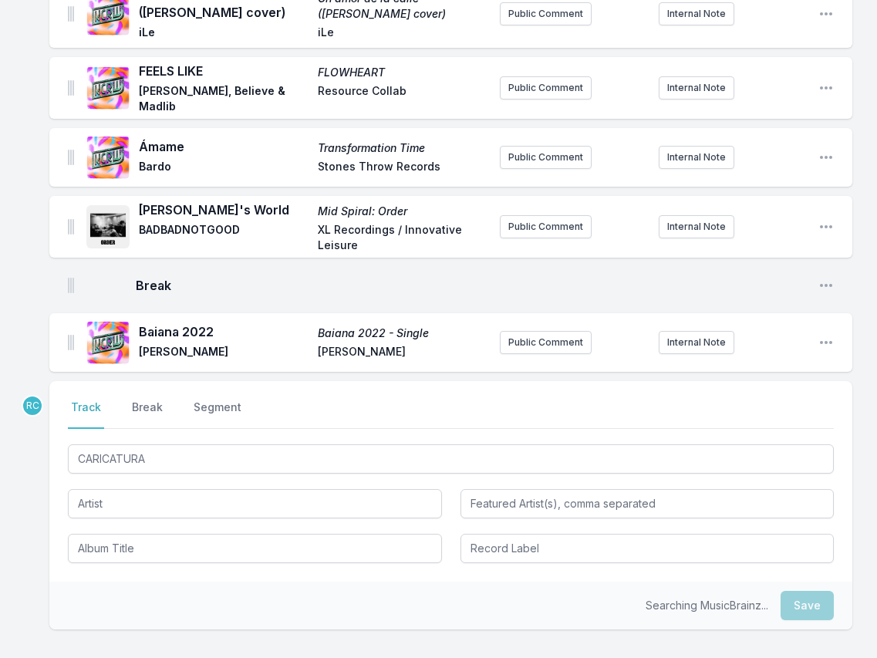
click at [116, 517] on div "CARICATURA" at bounding box center [451, 502] width 766 height 122
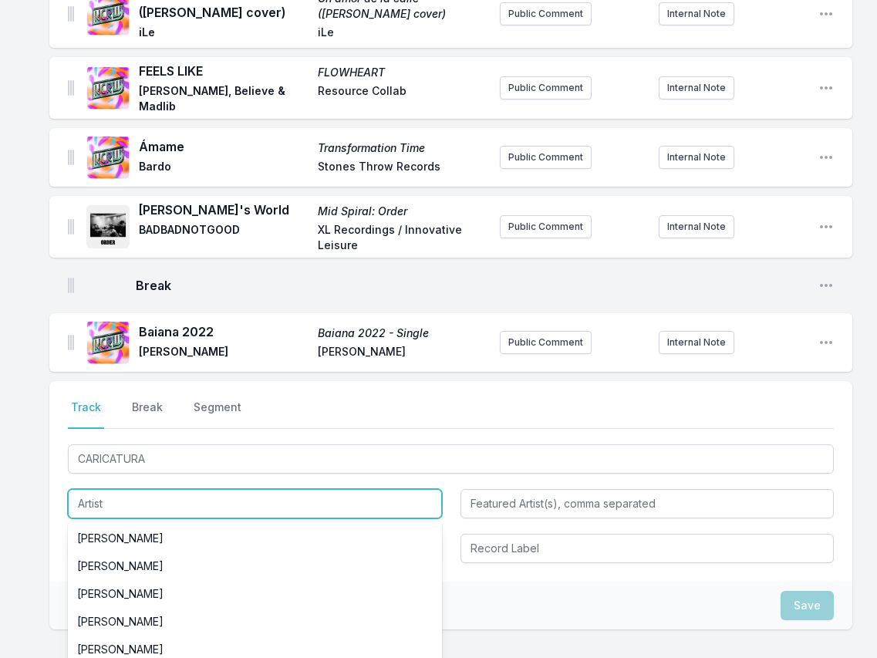
click at [99, 493] on input "Artist" at bounding box center [255, 503] width 374 height 29
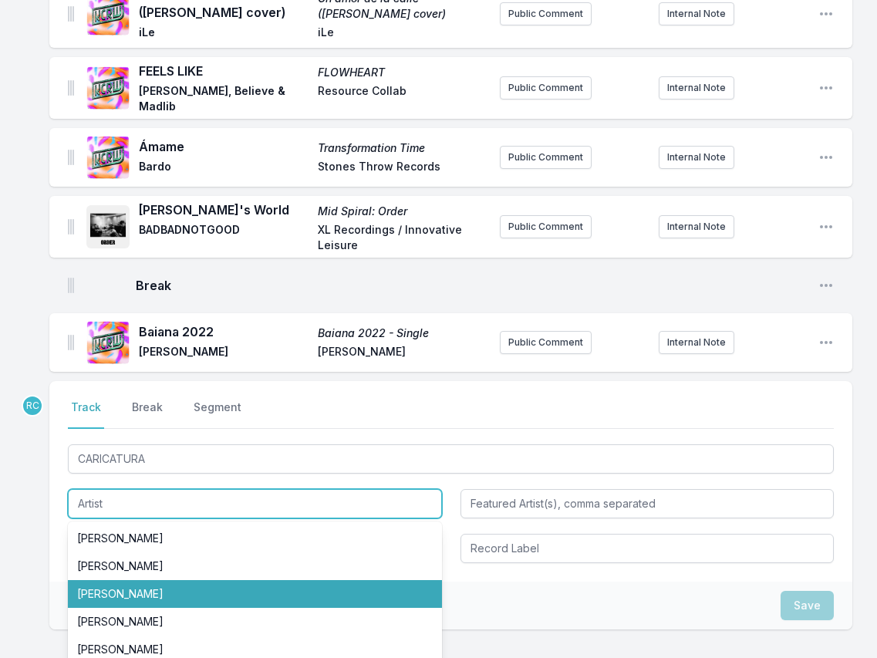
click at [196, 588] on li "[PERSON_NAME]" at bounding box center [255, 594] width 374 height 28
type input "[PERSON_NAME]"
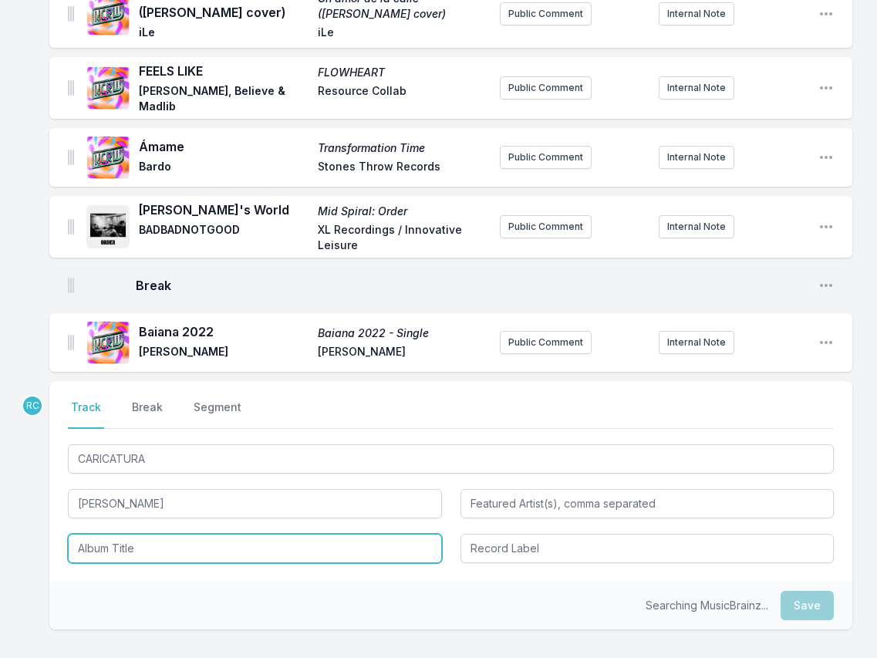
click at [169, 541] on input "Album Title" at bounding box center [255, 548] width 374 height 29
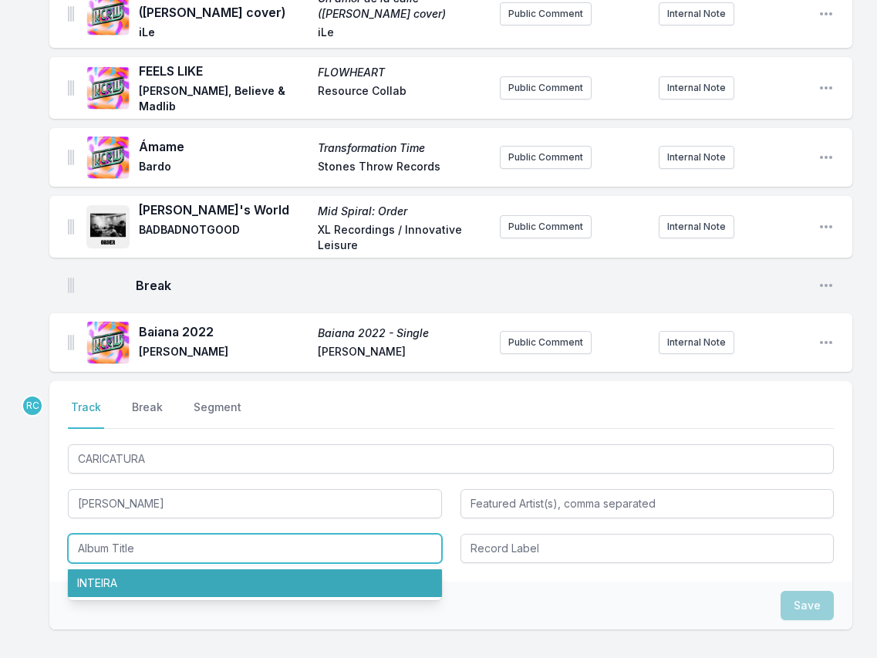
click at [142, 586] on li "INTEIRA" at bounding box center [255, 583] width 374 height 28
type input "INTEIRA"
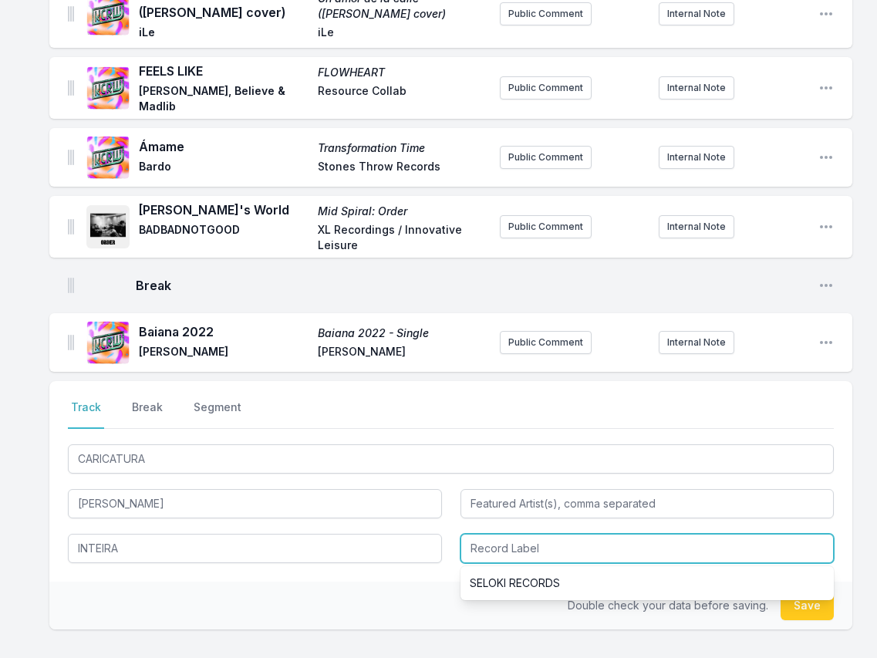
click at [515, 552] on input "Record Label" at bounding box center [647, 548] width 374 height 29
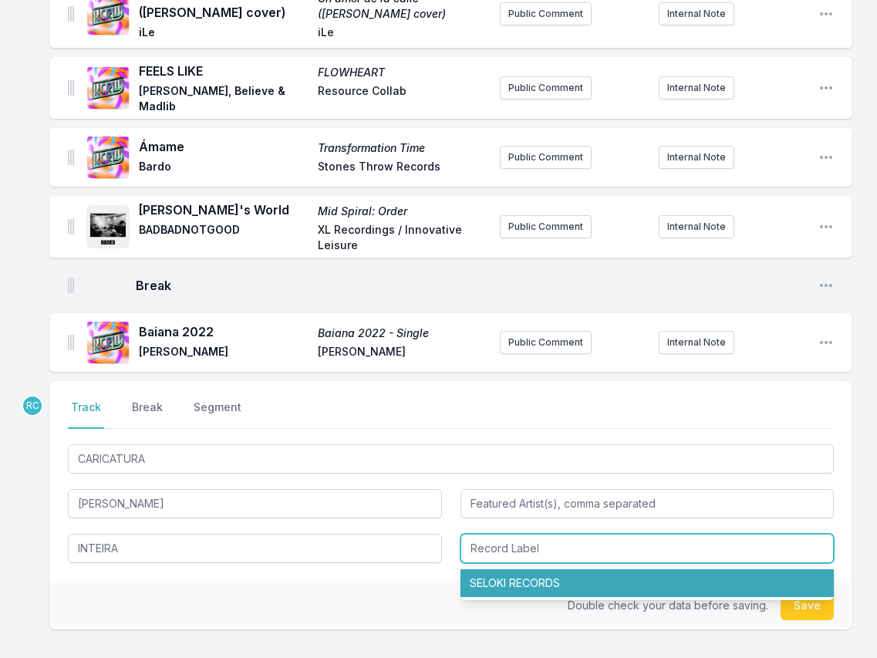
click at [539, 577] on li "SELOKI RECORDS" at bounding box center [647, 583] width 374 height 28
type input "SELOKI RECORDS"
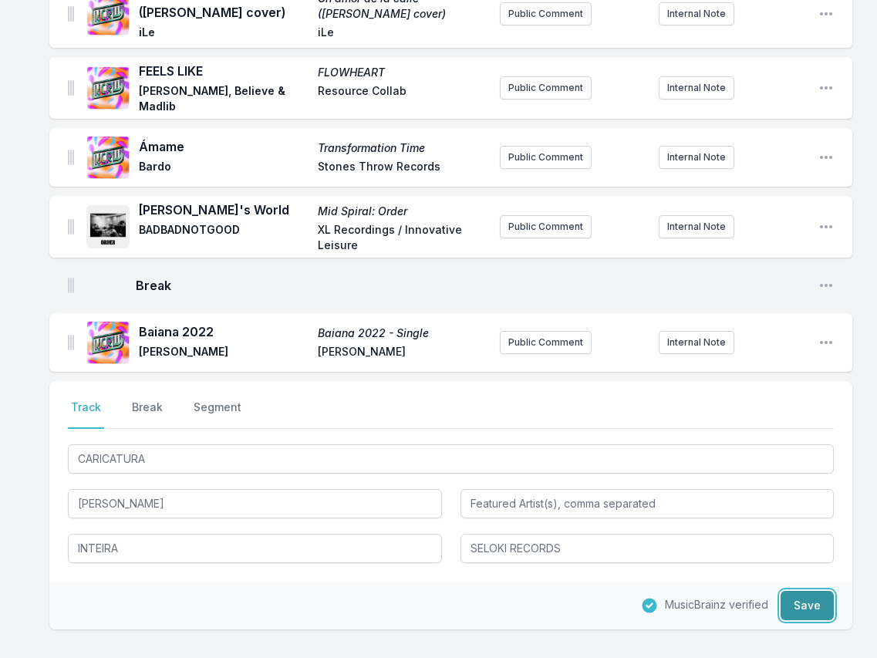
click at [810, 591] on button "Save" at bounding box center [806, 605] width 53 height 29
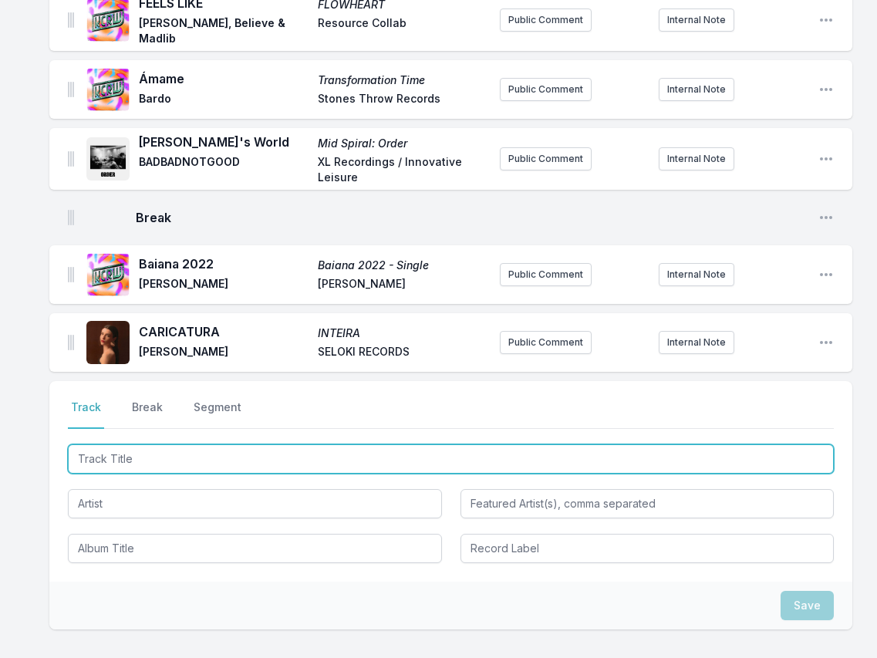
click at [753, 456] on input "Track Title" at bounding box center [451, 458] width 766 height 29
paste input "Me Pasa"
type input "Me Pasa"
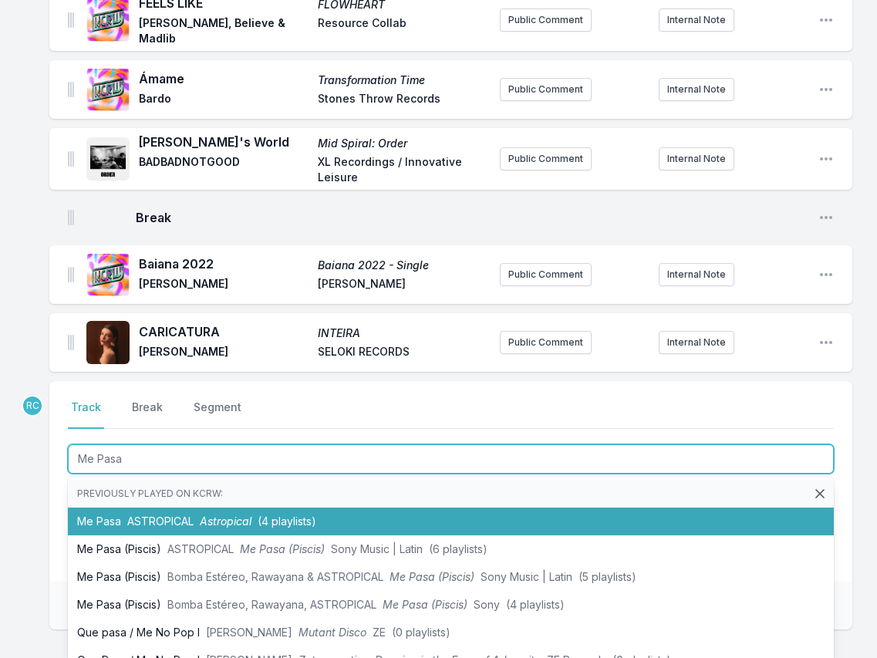
click at [154, 521] on span "ASTROPICAL" at bounding box center [160, 520] width 66 height 13
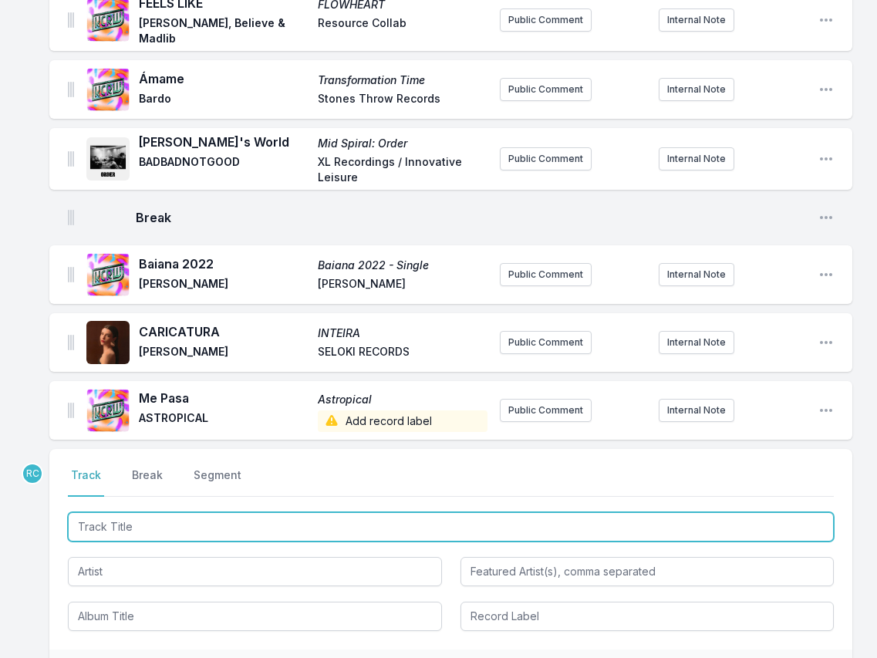
scroll to position [2753, 0]
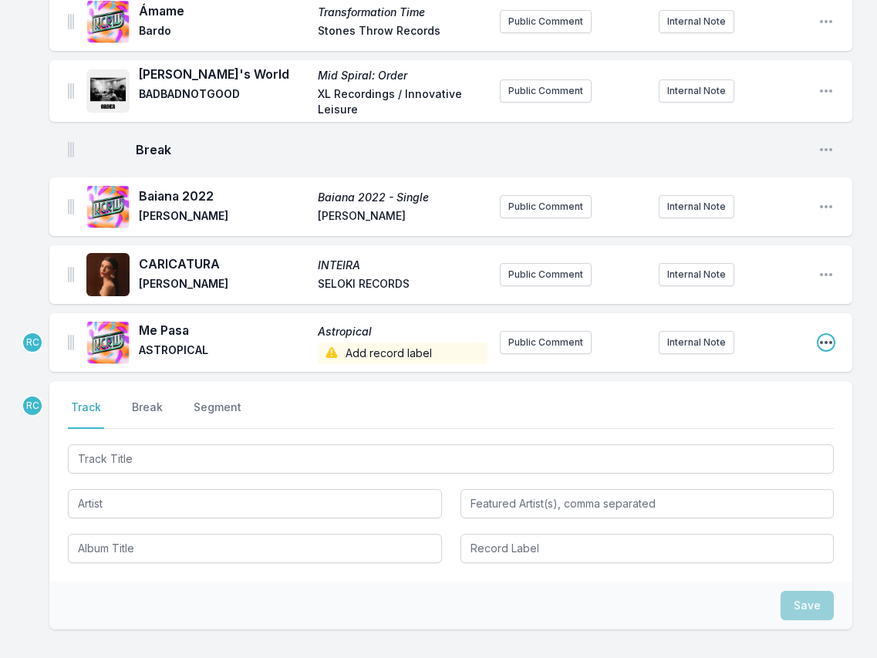
click at [824, 341] on icon "Open playlist item options" at bounding box center [826, 342] width 12 height 3
click at [763, 365] on button "Edit Track Details" at bounding box center [747, 373] width 173 height 28
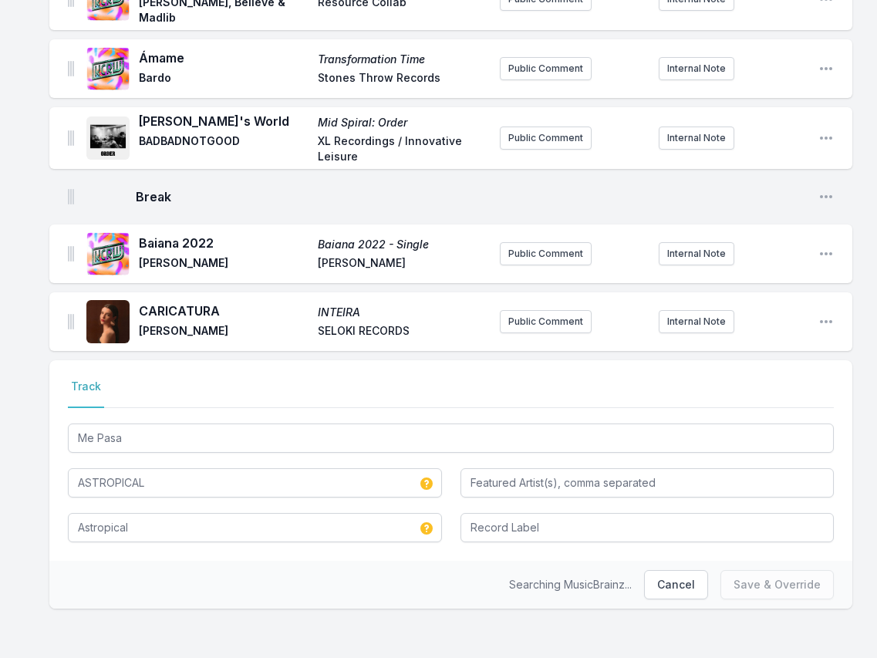
scroll to position [2703, 0]
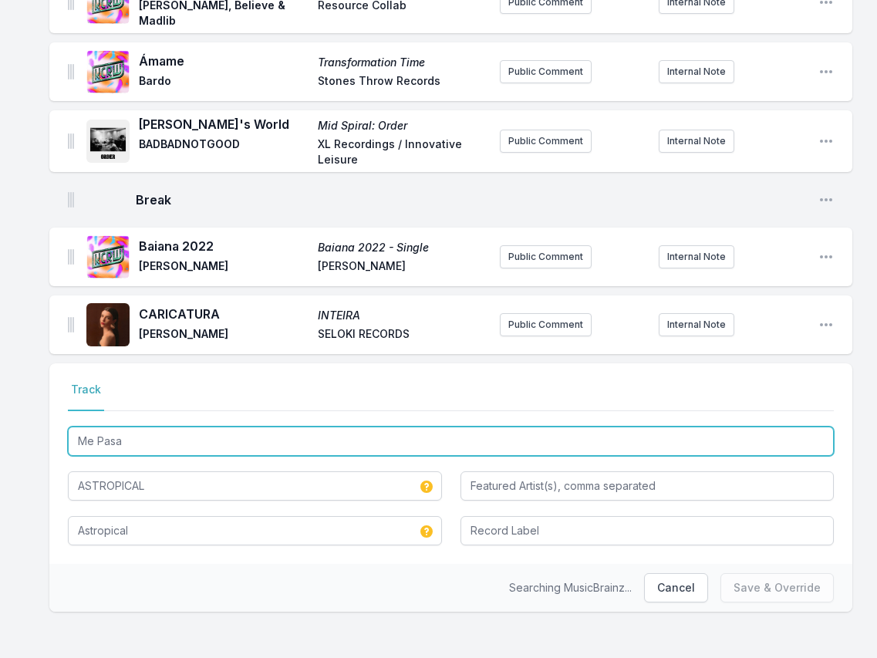
click at [252, 431] on input "Me Pasa" at bounding box center [451, 440] width 766 height 29
type input "Me Pas"
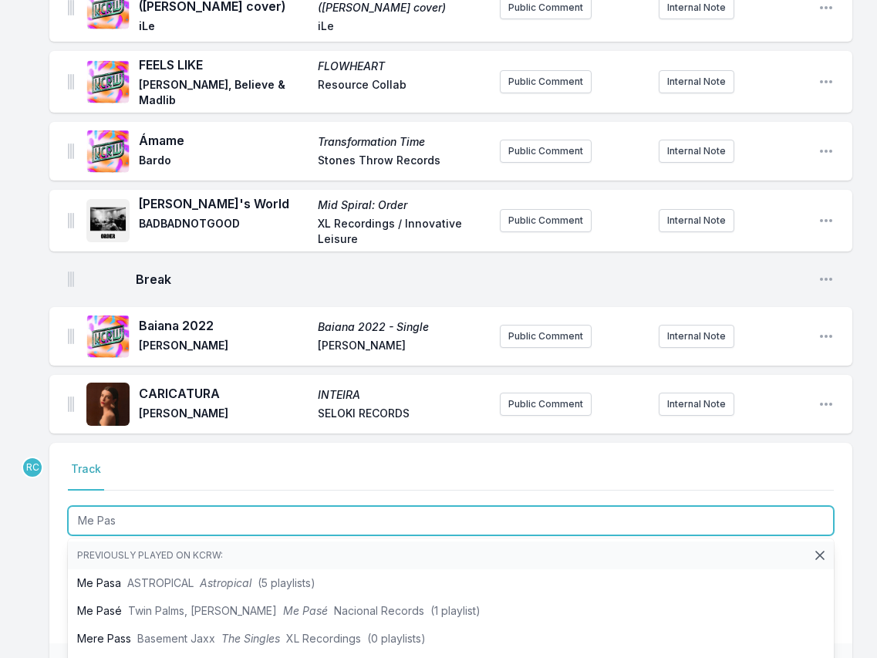
scroll to position [2636, 0]
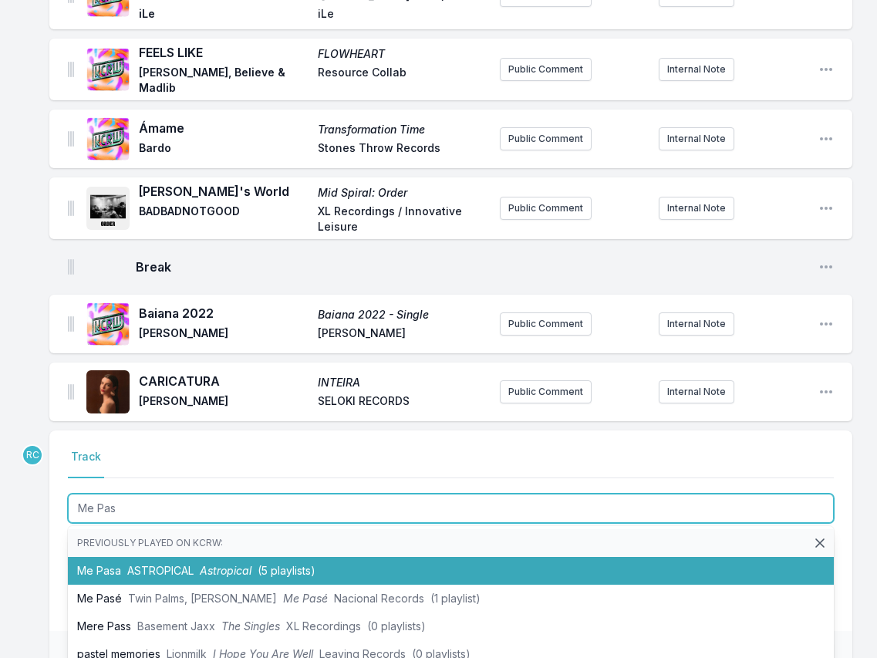
click at [152, 566] on span "ASTROPICAL" at bounding box center [160, 570] width 66 height 13
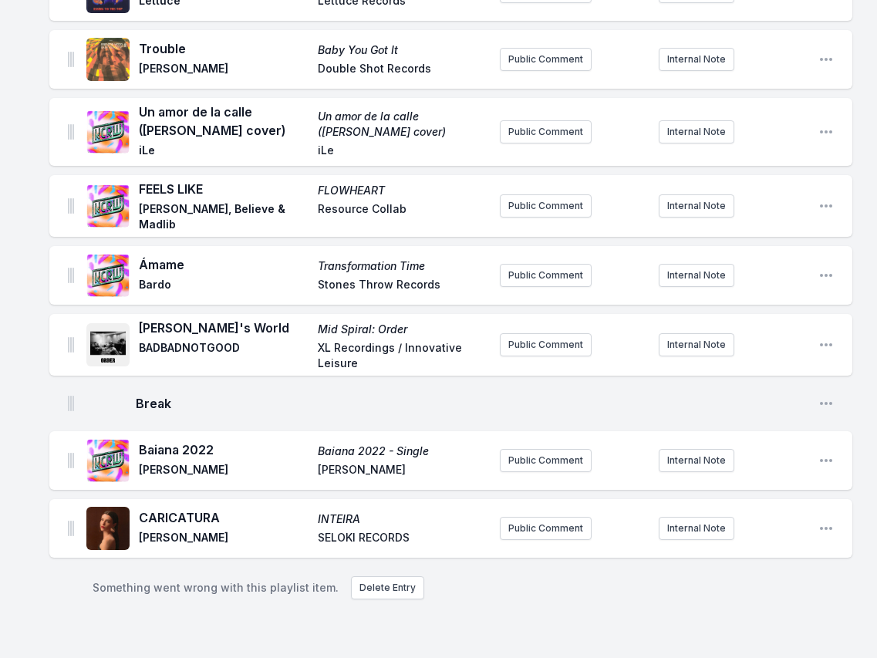
scroll to position [2496, 0]
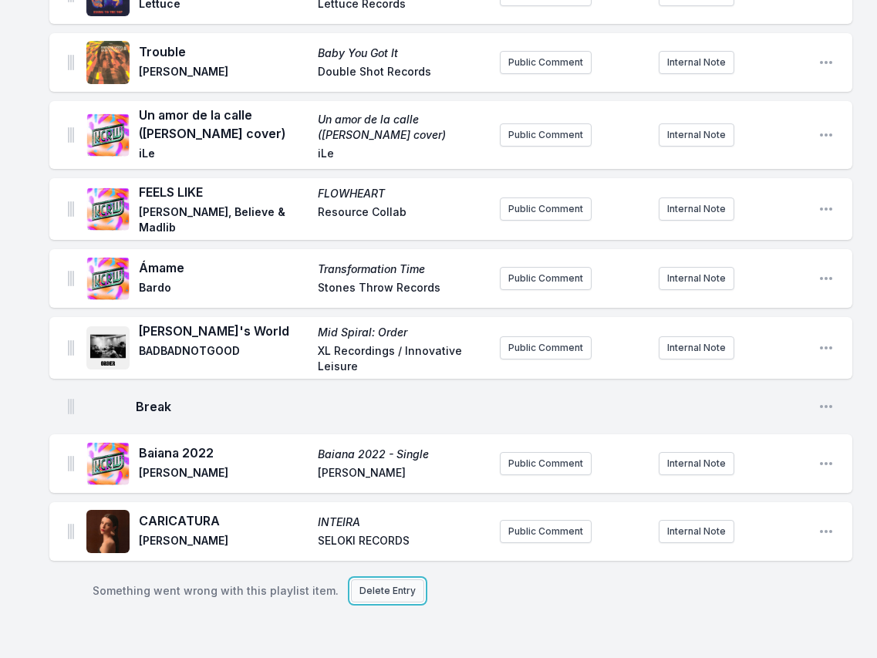
click at [375, 583] on button "Delete Entry" at bounding box center [387, 590] width 73 height 23
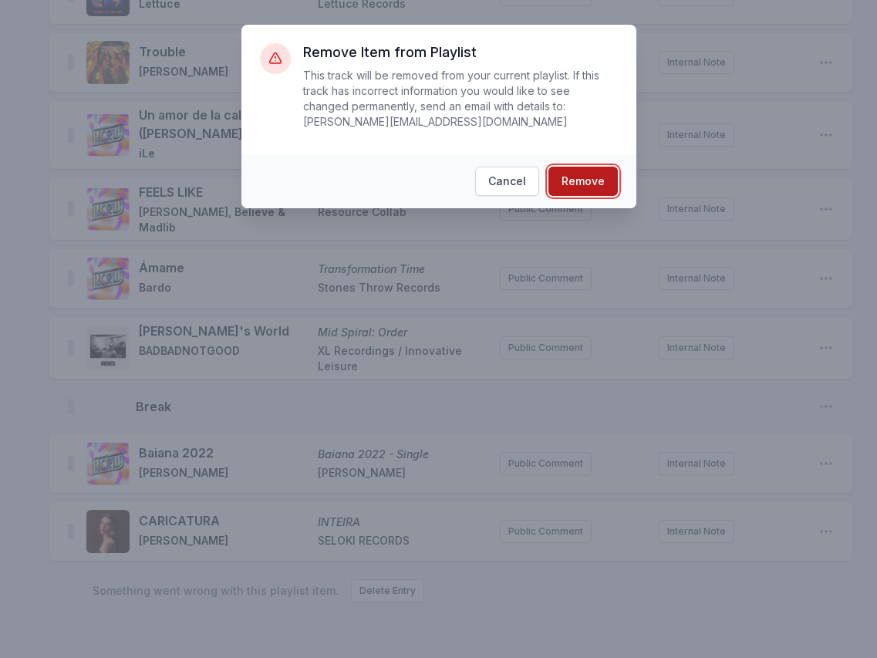
click at [593, 177] on button "Remove" at bounding box center [582, 181] width 69 height 29
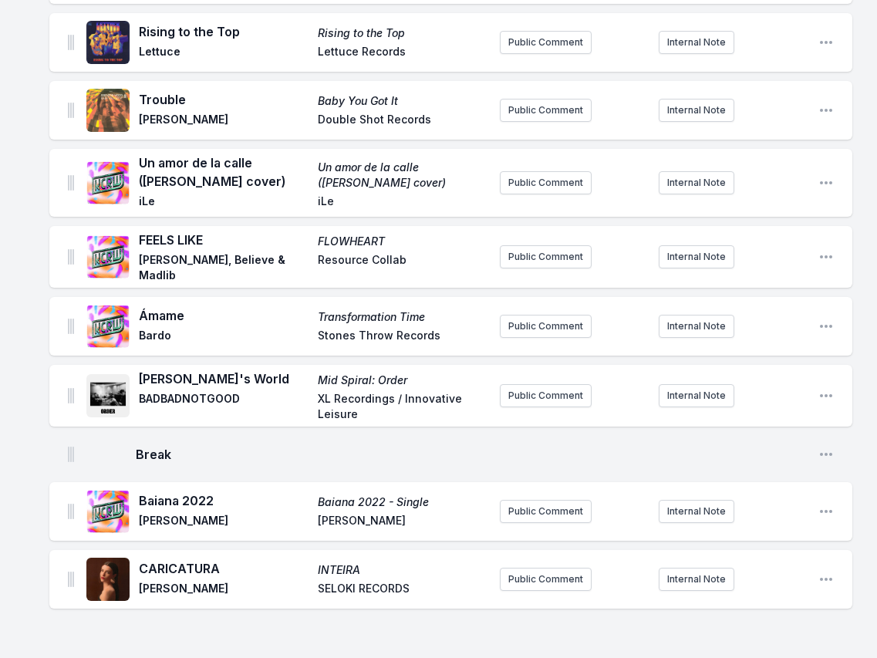
scroll to position [2390, 0]
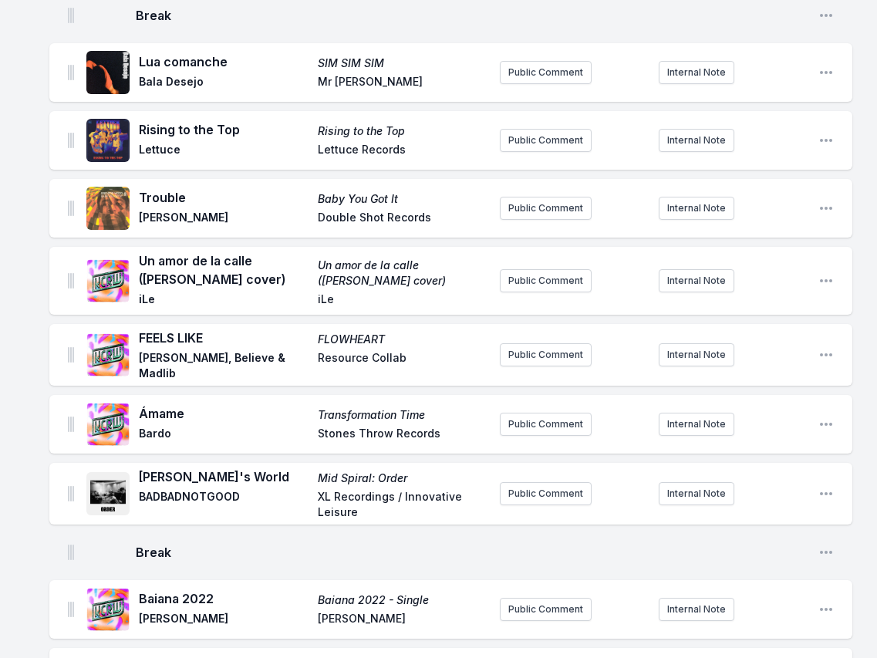
scroll to position [2746, 0]
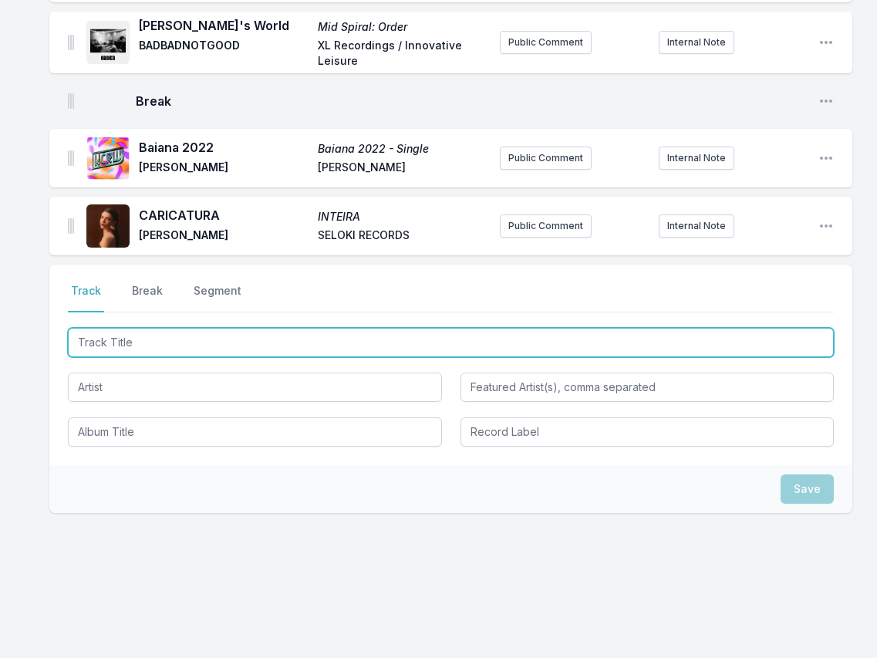
click at [147, 331] on input "Track Title" at bounding box center [451, 342] width 766 height 29
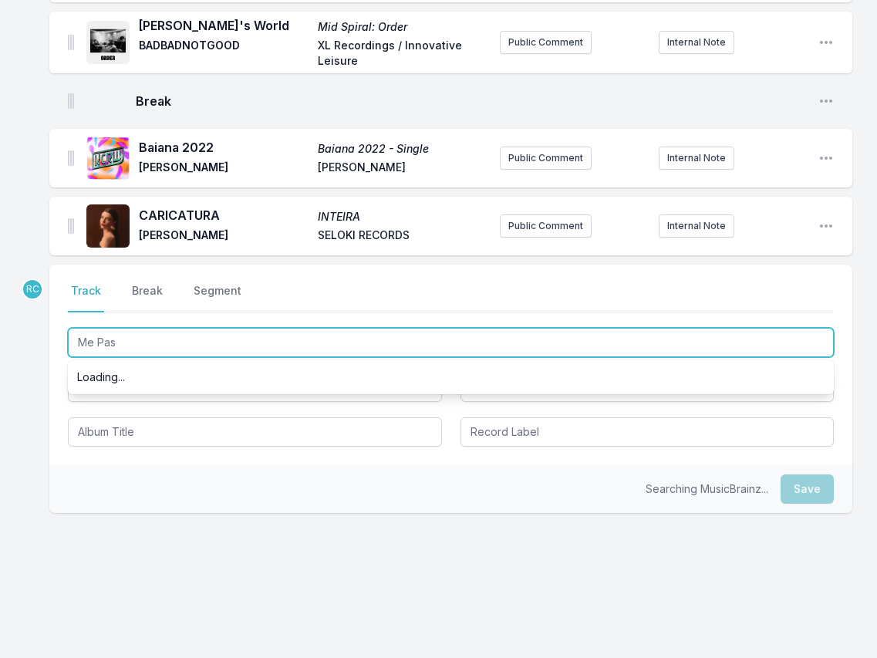
type input "Me Pasa"
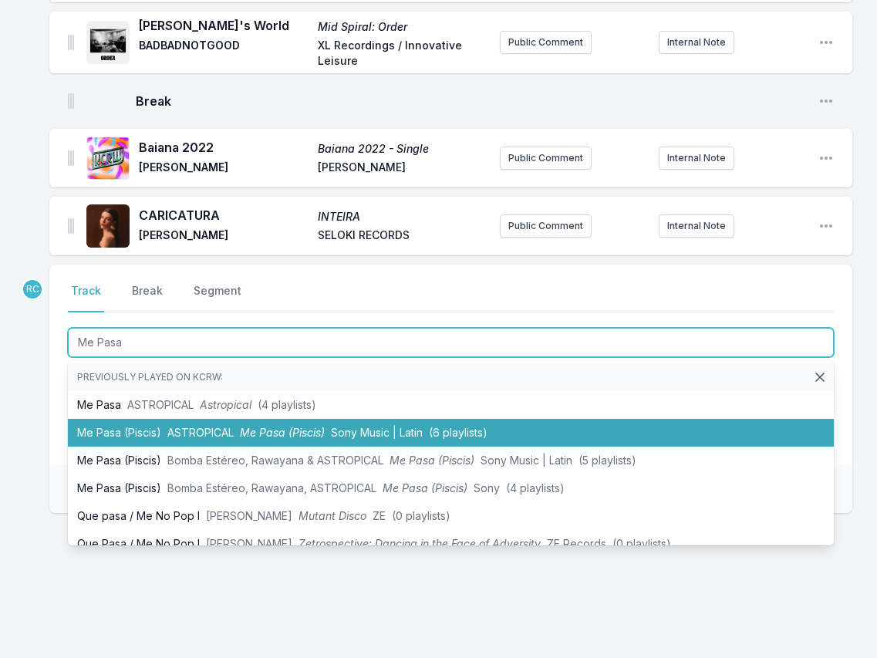
click at [177, 427] on span "ASTROPICAL" at bounding box center [200, 432] width 66 height 13
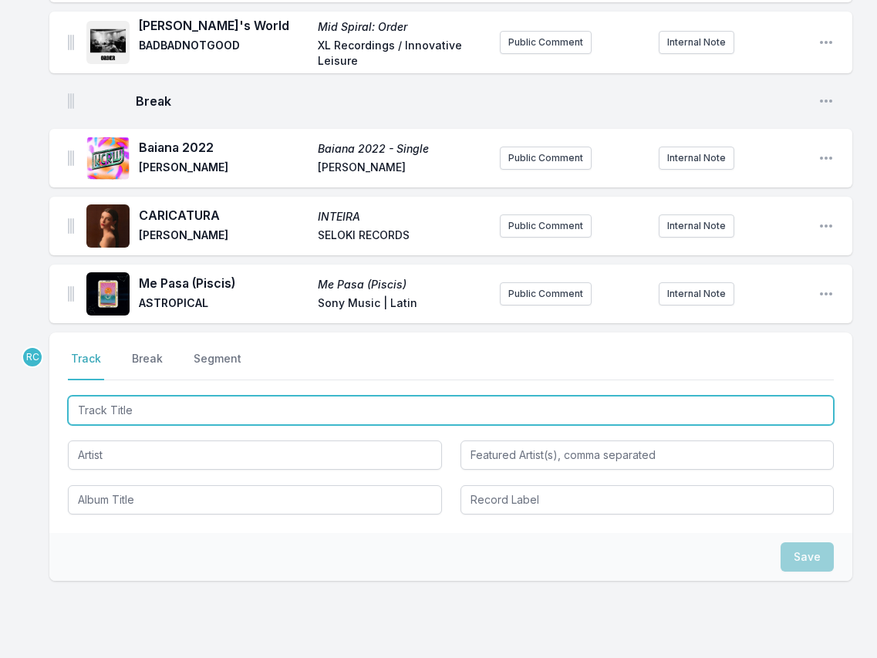
scroll to position [2814, 0]
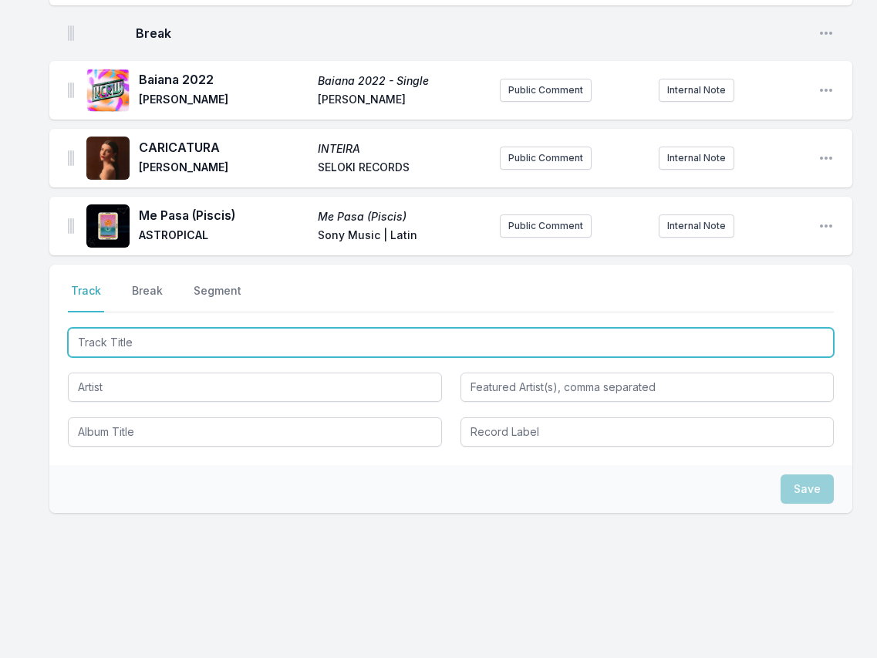
click at [740, 341] on input "Track Title" at bounding box center [451, 342] width 766 height 29
paste input "TARGET JOINT"
type input "TARGET JOINT"
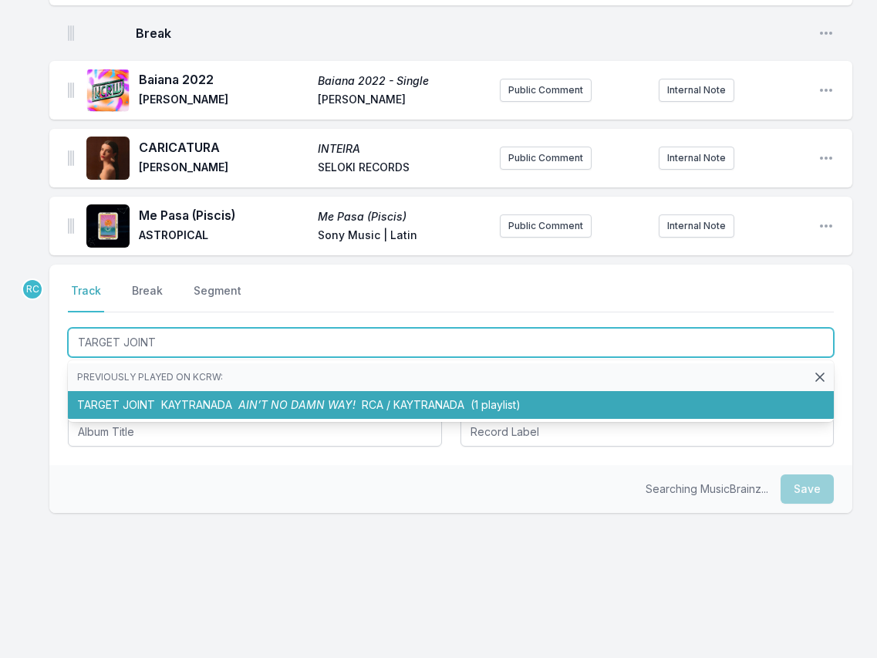
click at [208, 406] on span "KAYTRANADA" at bounding box center [196, 404] width 71 height 13
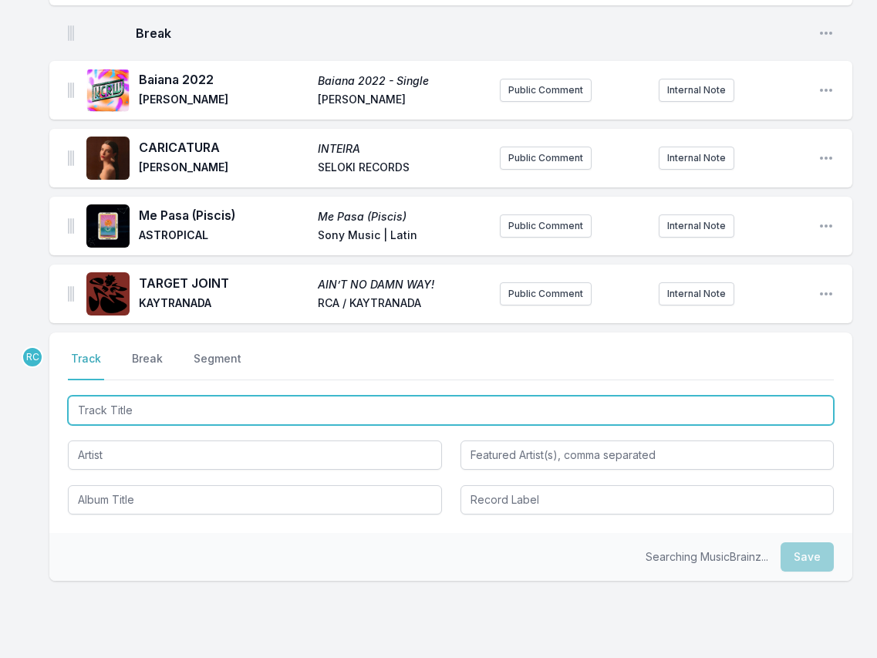
scroll to position [2882, 0]
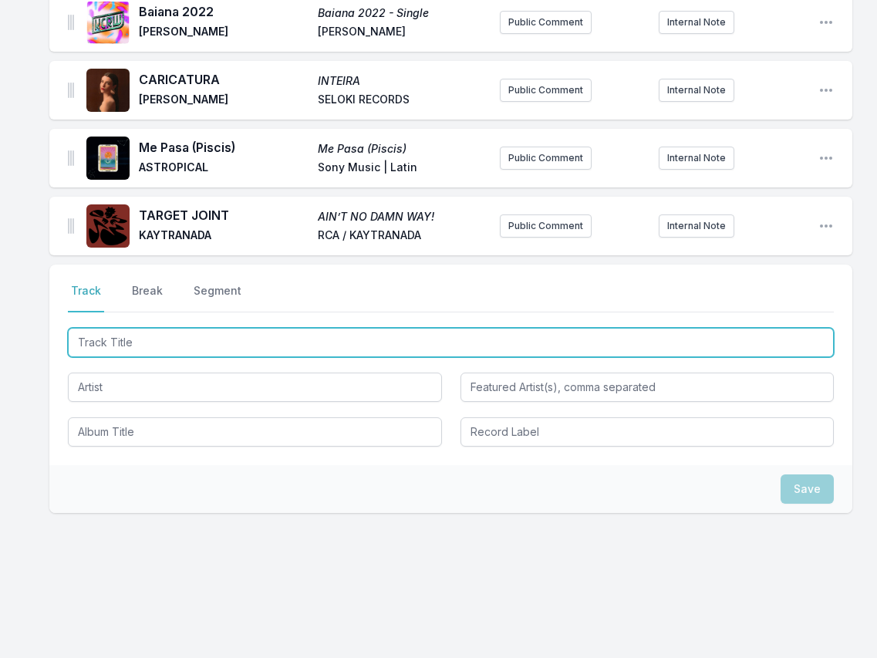
click at [718, 339] on input "Track Title" at bounding box center [451, 342] width 766 height 29
paste input "Are You Feeling Sad? (feat. Kali Uchis)"
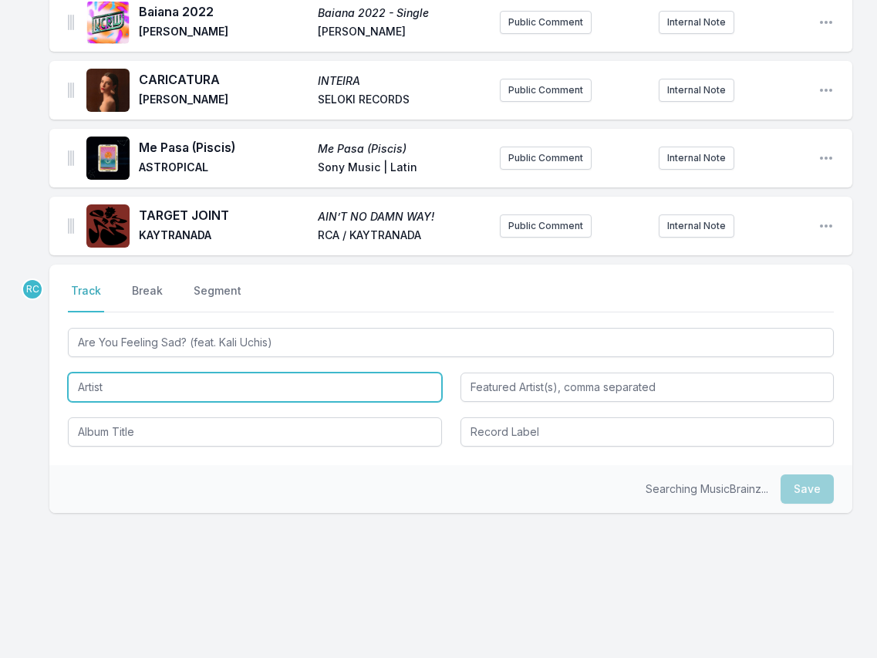
type input "Are You Feeling Sad?"
type input "[PERSON_NAME]"
paste input "Little Dragon"
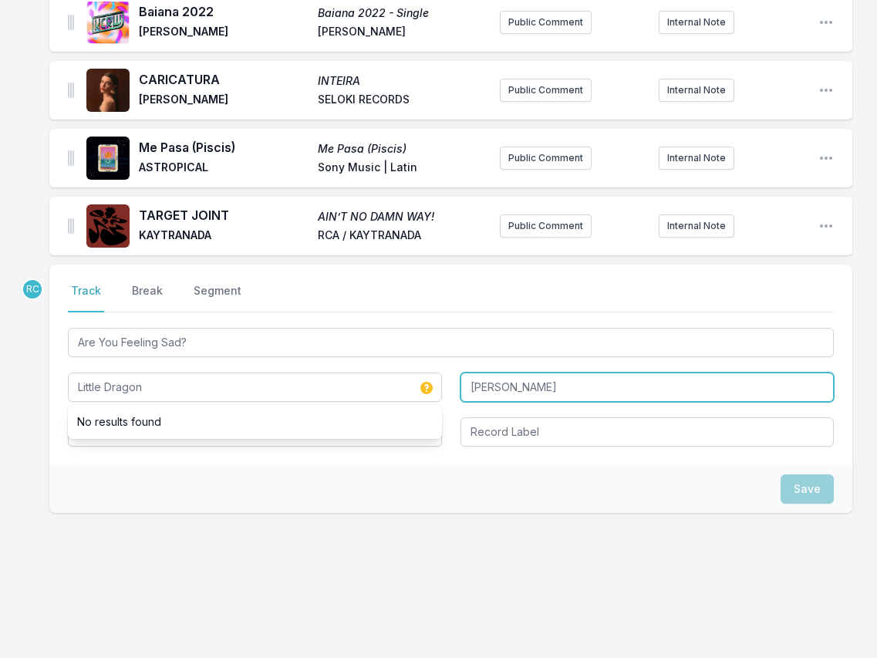
type input "Little Dragon"
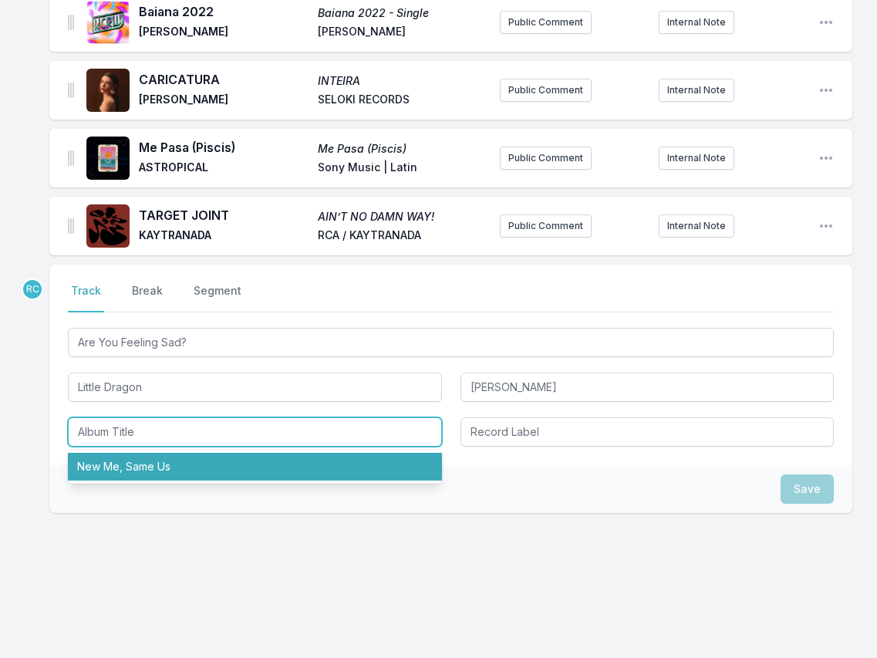
click at [152, 465] on li "New Me, Same Us" at bounding box center [255, 467] width 374 height 28
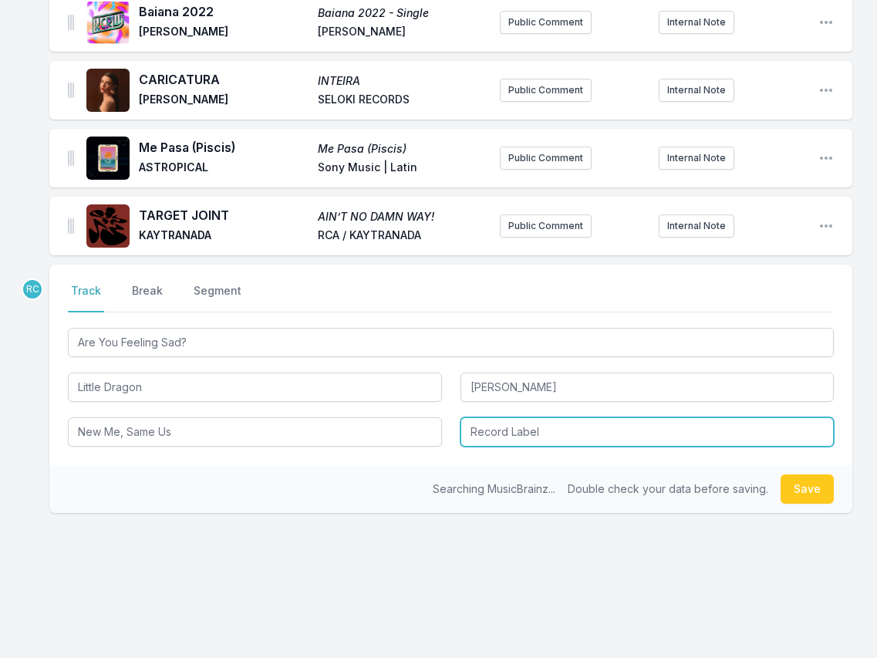
type input "New Me, Same Us"
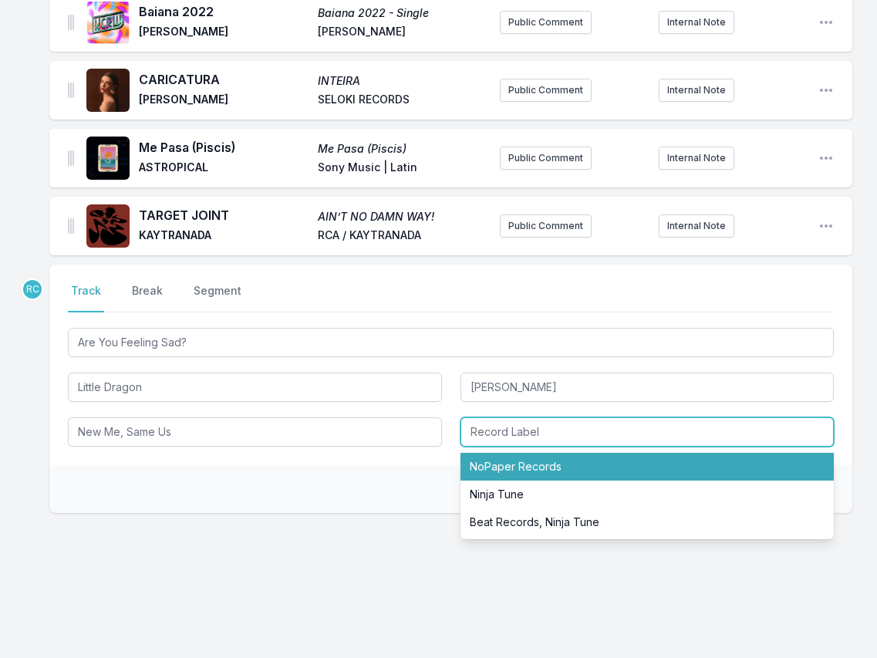
click at [494, 463] on li "NoPaper Records" at bounding box center [647, 467] width 374 height 28
type input "NoPaper Records"
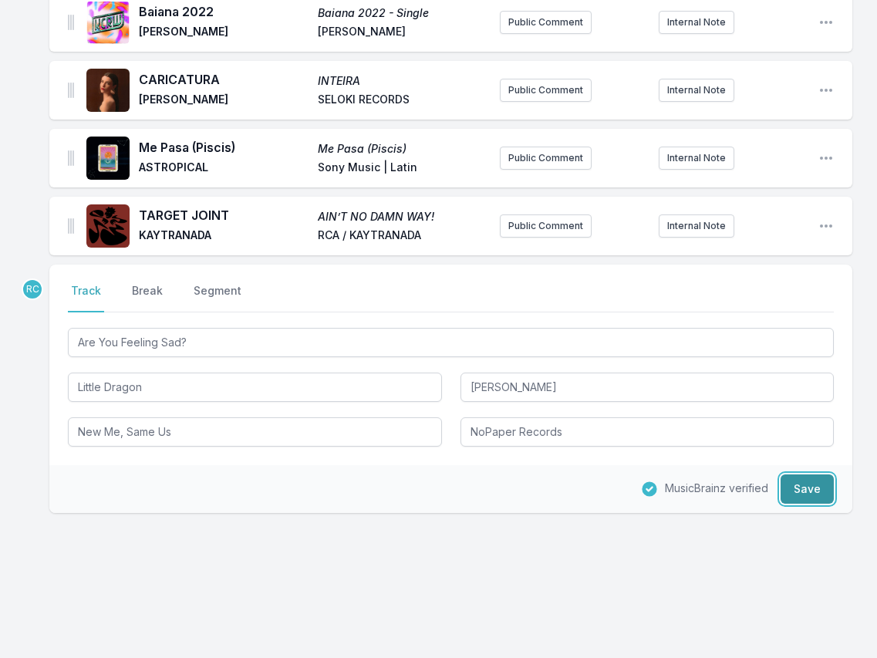
click at [810, 480] on button "Save" at bounding box center [806, 488] width 53 height 29
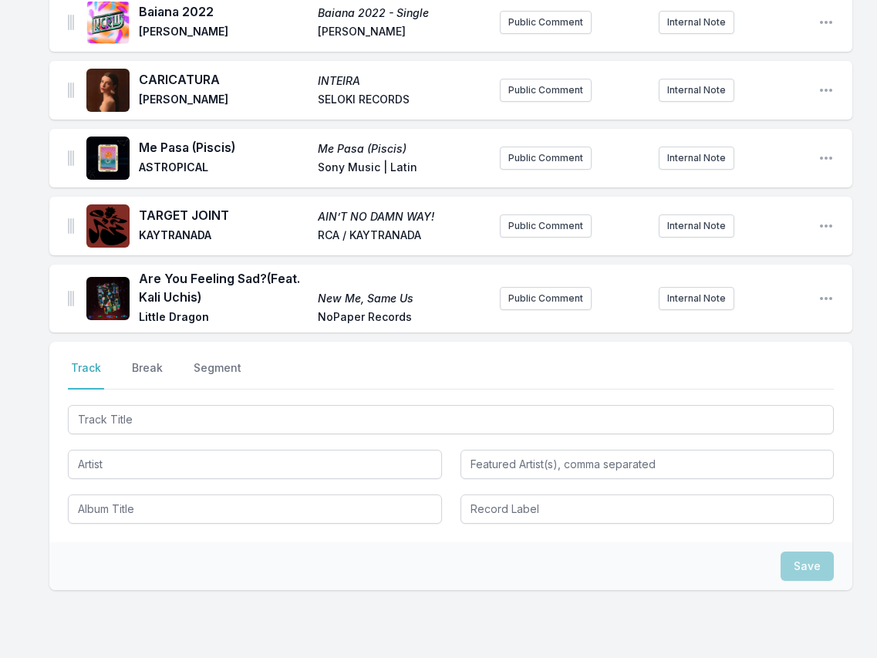
scroll to position [2959, 0]
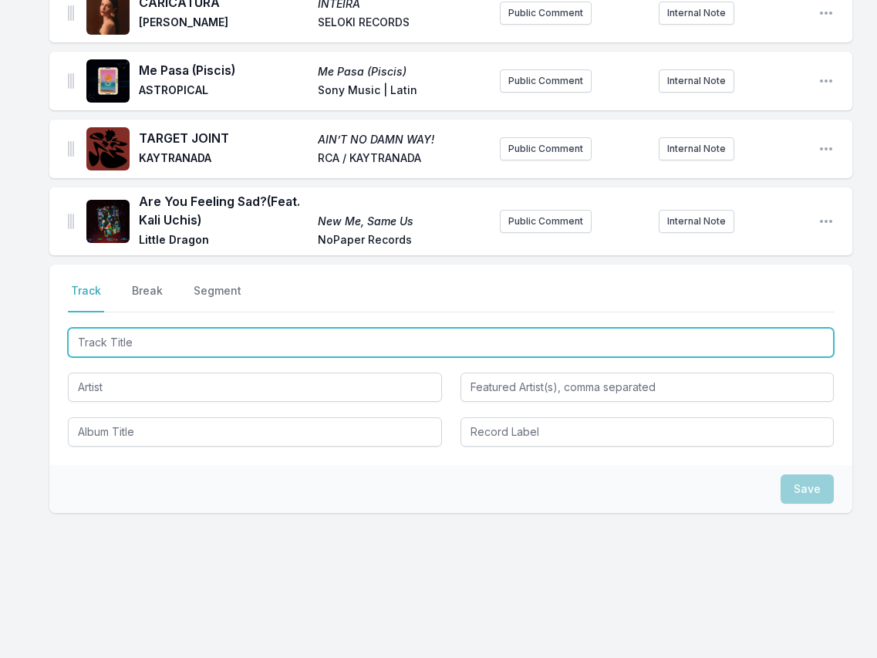
click at [782, 338] on input "Track Title" at bounding box center [451, 342] width 766 height 29
paste input "Riders Of The Moon (Instrumental)"
type input "Riders Of The Moon (Instrumental)"
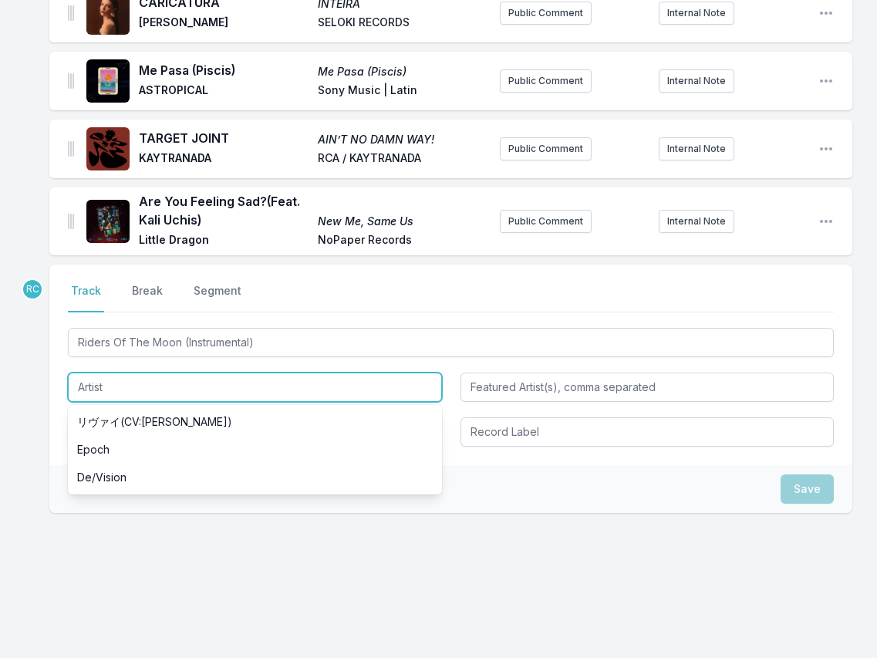
paste input "Arc De Soleil"
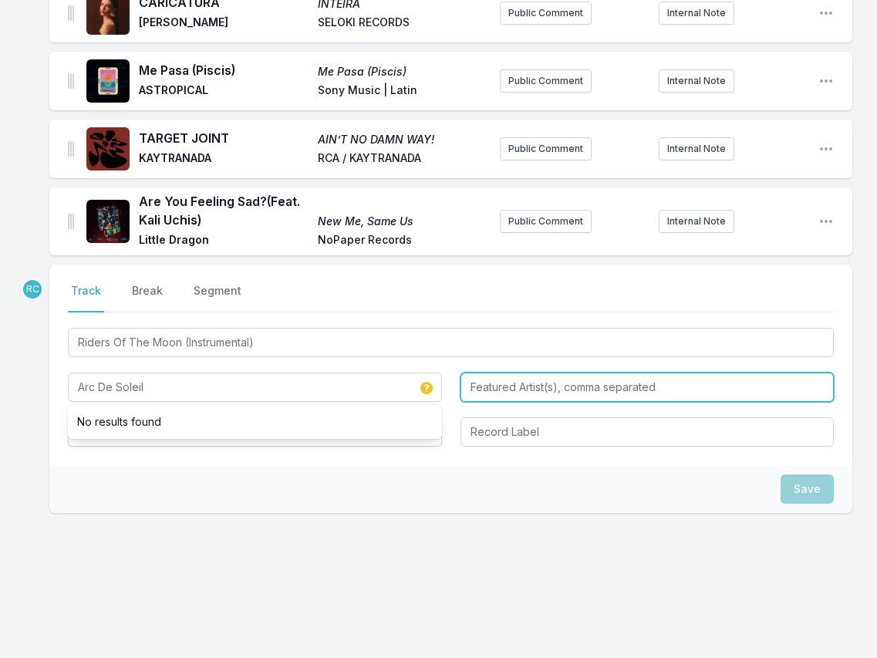
type input "Arc De Soleil"
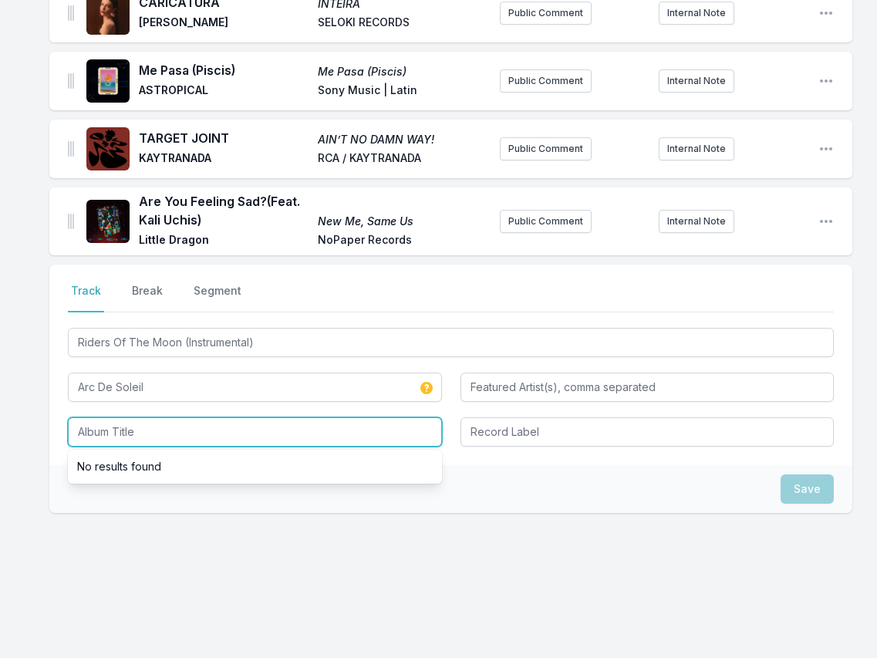
paste input "Riders Of The Moon"
type input "Riders Of The Moon"
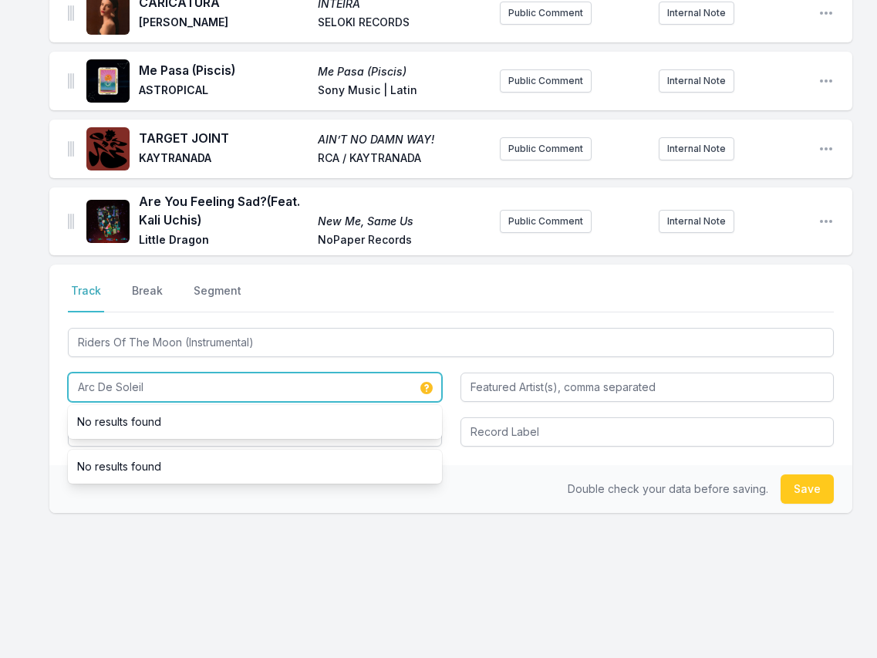
drag, startPoint x: 158, startPoint y: 382, endPoint x: 45, endPoint y: 376, distance: 112.8
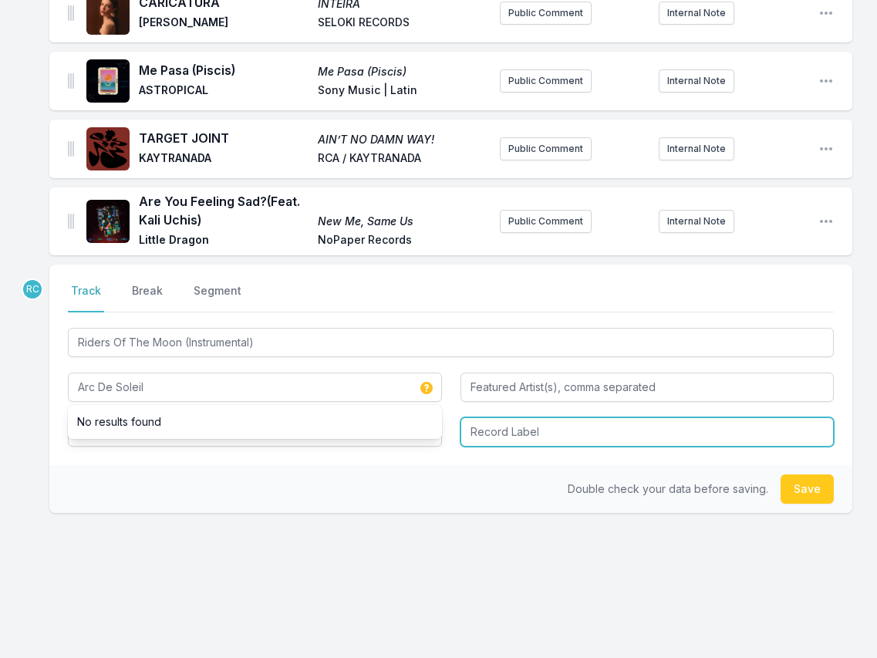
click at [523, 440] on input "Record Label" at bounding box center [647, 431] width 374 height 29
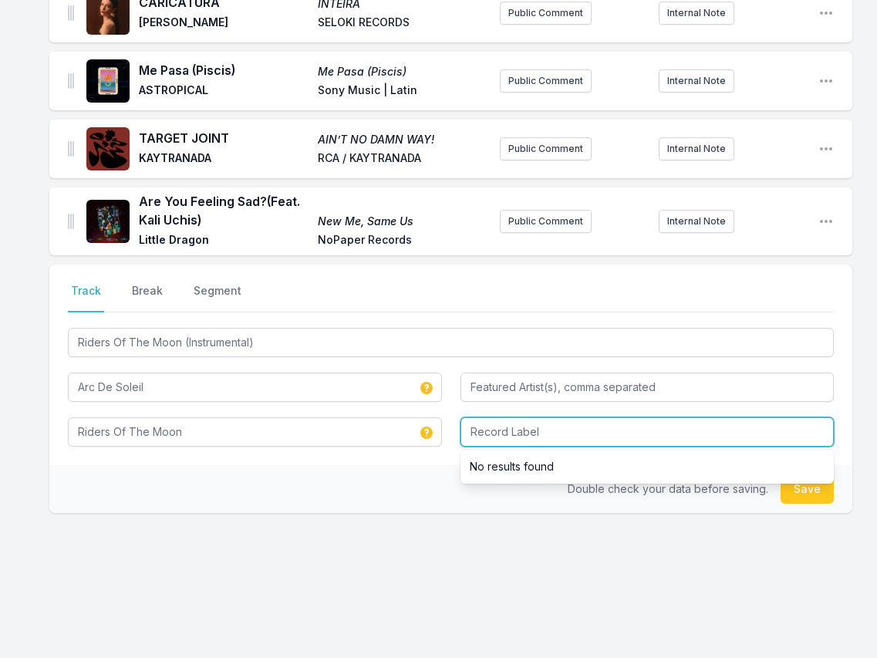
paste input "Arc De Soleil"
type input "Arc De Soleil"
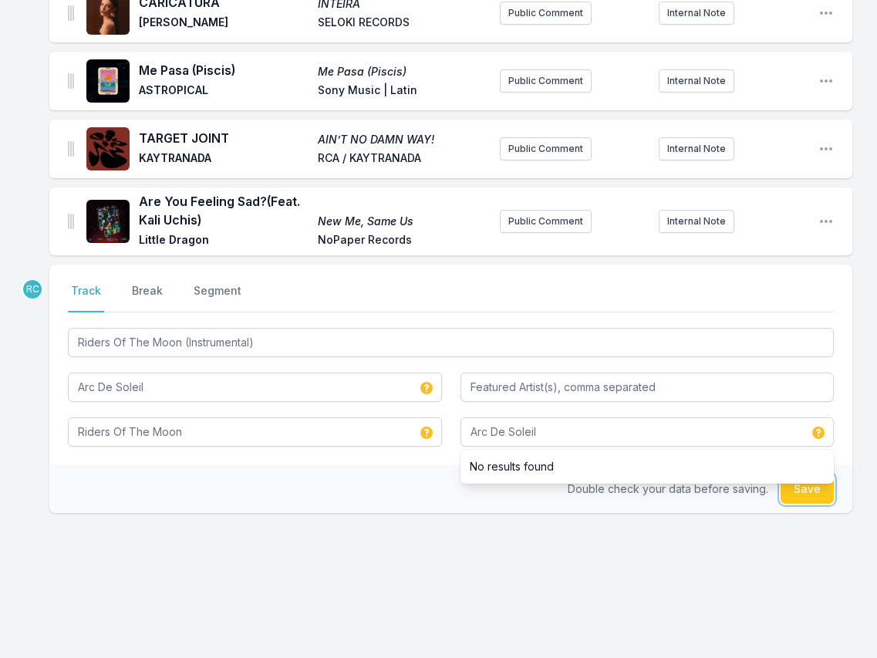
click at [810, 485] on button "Save" at bounding box center [806, 488] width 53 height 29
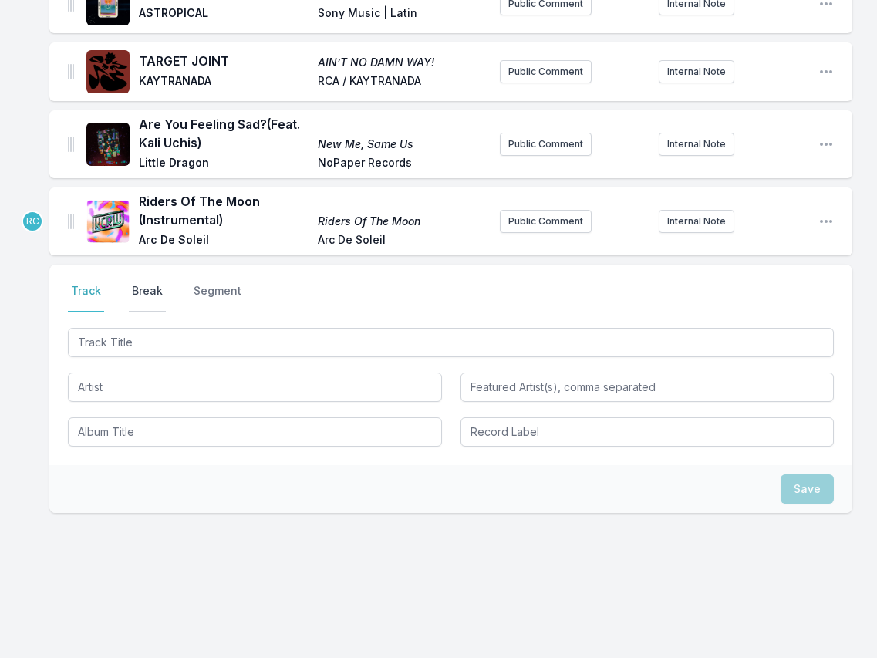
click at [143, 292] on button "Break" at bounding box center [147, 297] width 37 height 29
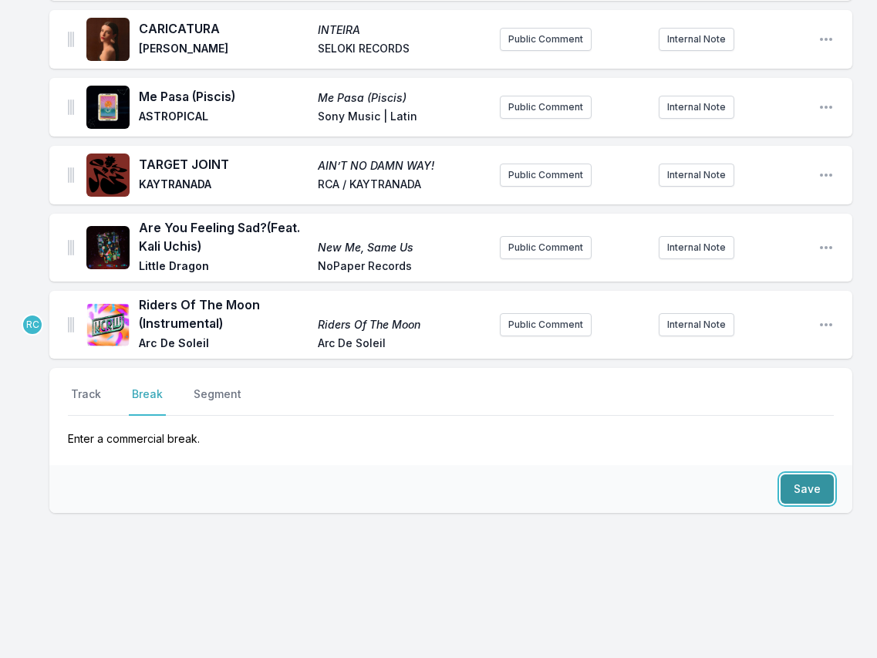
click at [803, 485] on button "Save" at bounding box center [806, 488] width 53 height 29
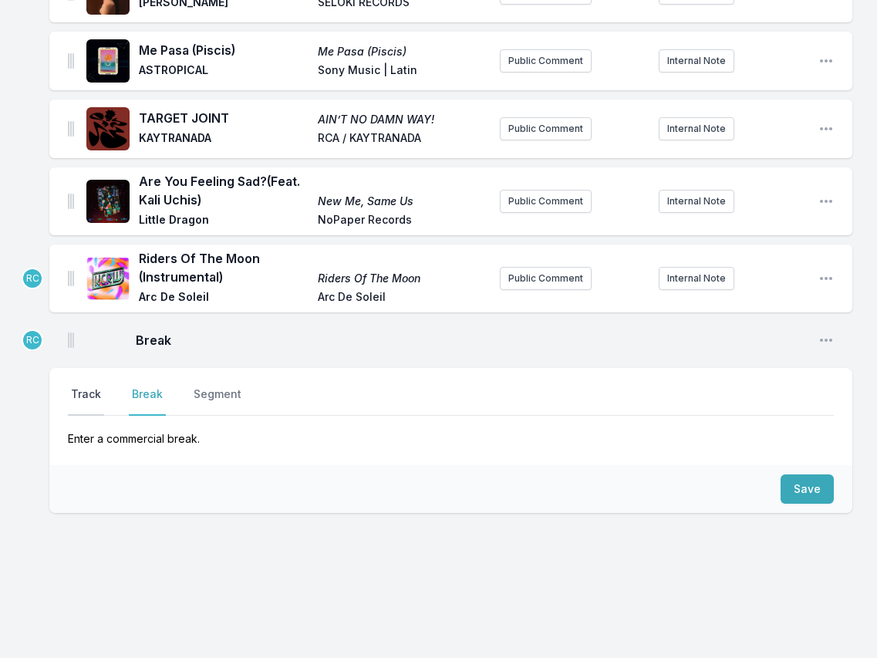
click at [90, 392] on button "Track" at bounding box center [86, 400] width 36 height 29
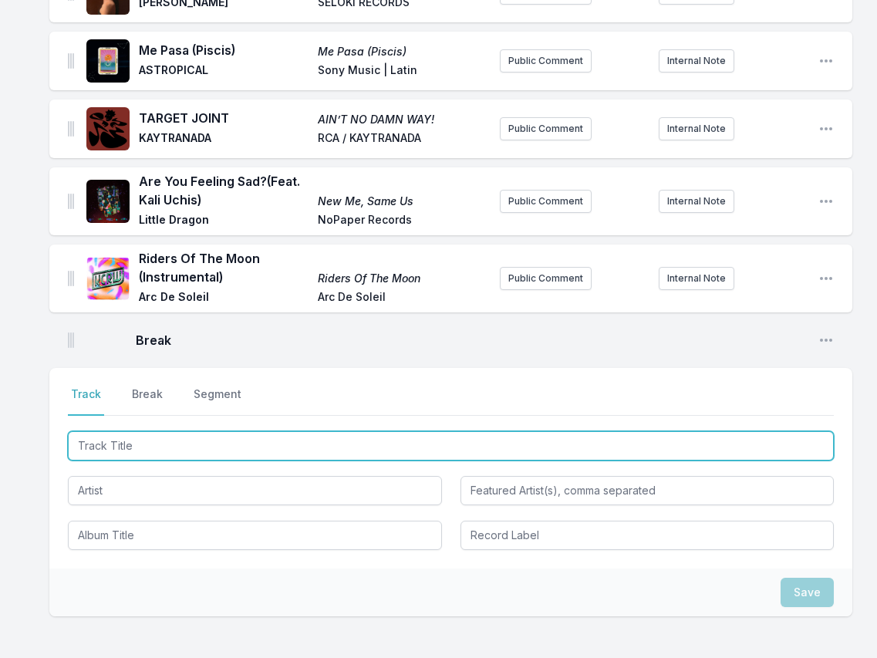
click at [752, 453] on input "Track Title" at bounding box center [451, 445] width 766 height 29
paste input "What You Need (feat. Thunder Cat & Channel Tres) (Clean Radio Edit)"
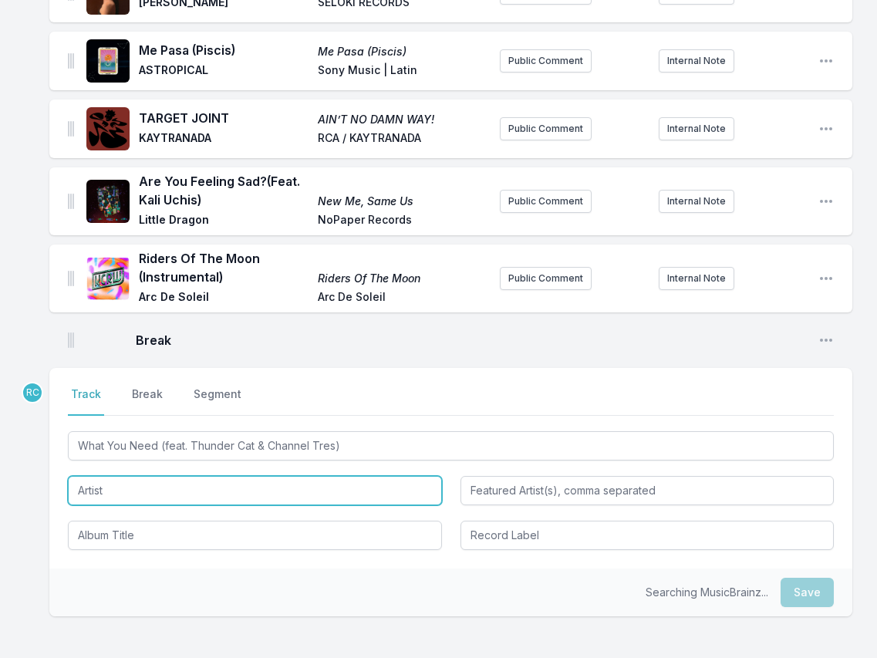
type input "What You Need"
type input "Thunder Cat & Channel Tres"
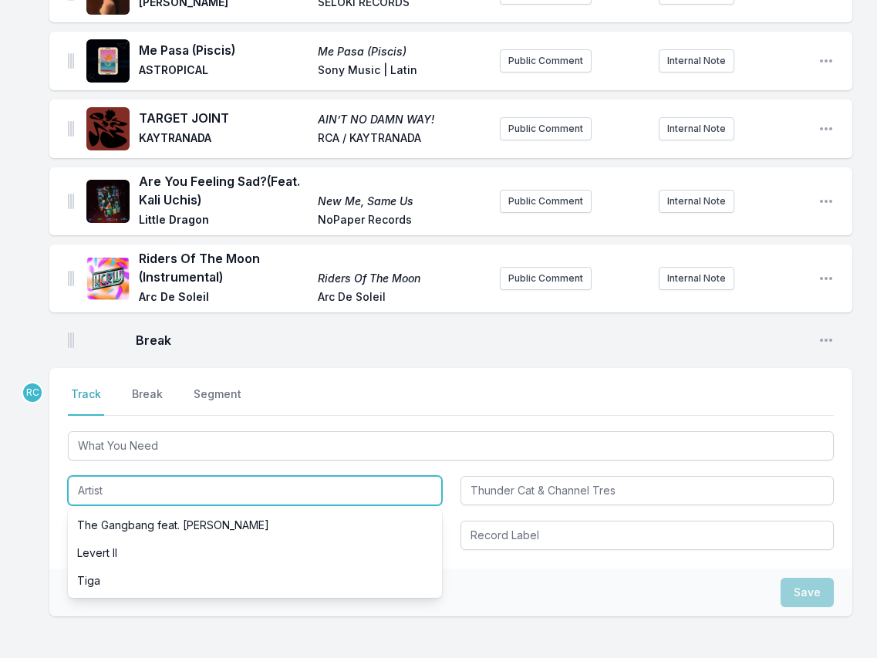
paste input "MxNxSTxR & DESTRUCTO"
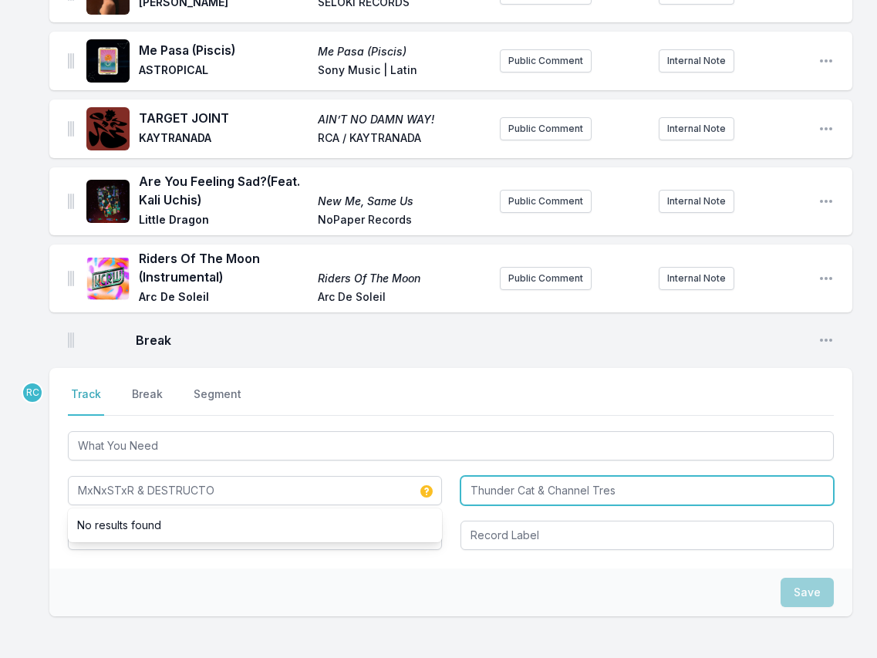
type input "MxNxSTxR & DESTRUCTO"
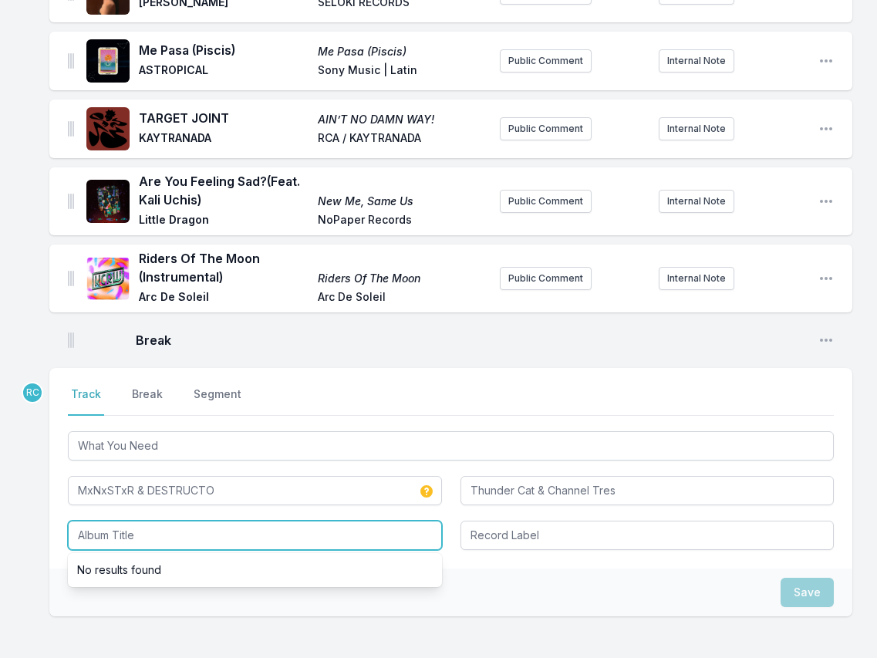
paste input "What You Need"
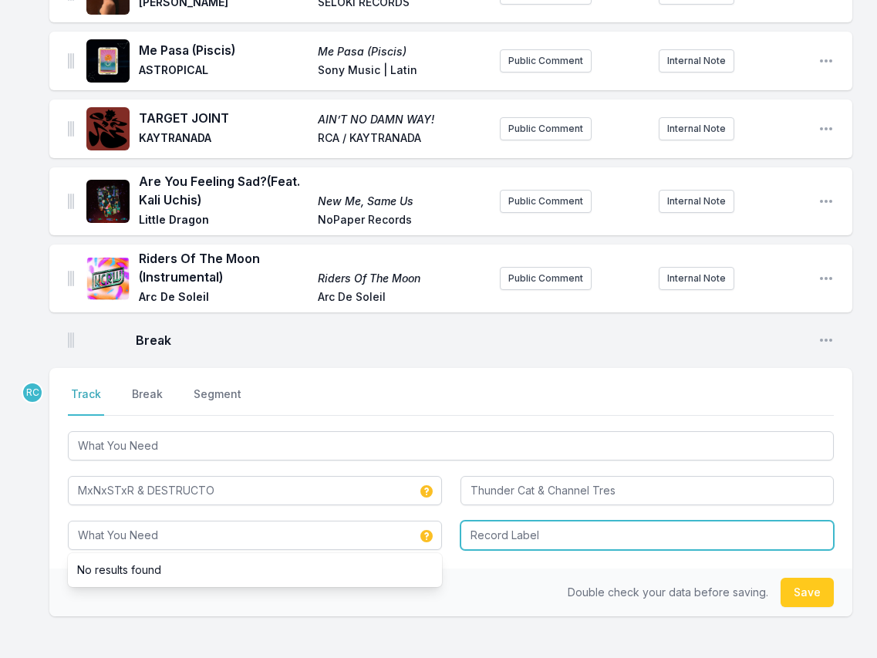
type input "What You Need"
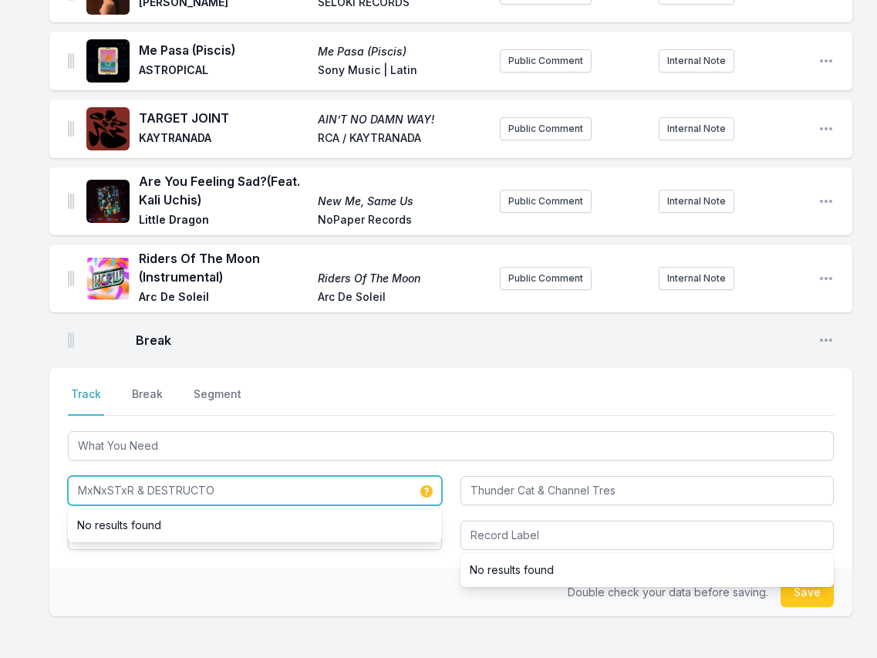
drag, startPoint x: 231, startPoint y: 484, endPoint x: 23, endPoint y: 478, distance: 208.3
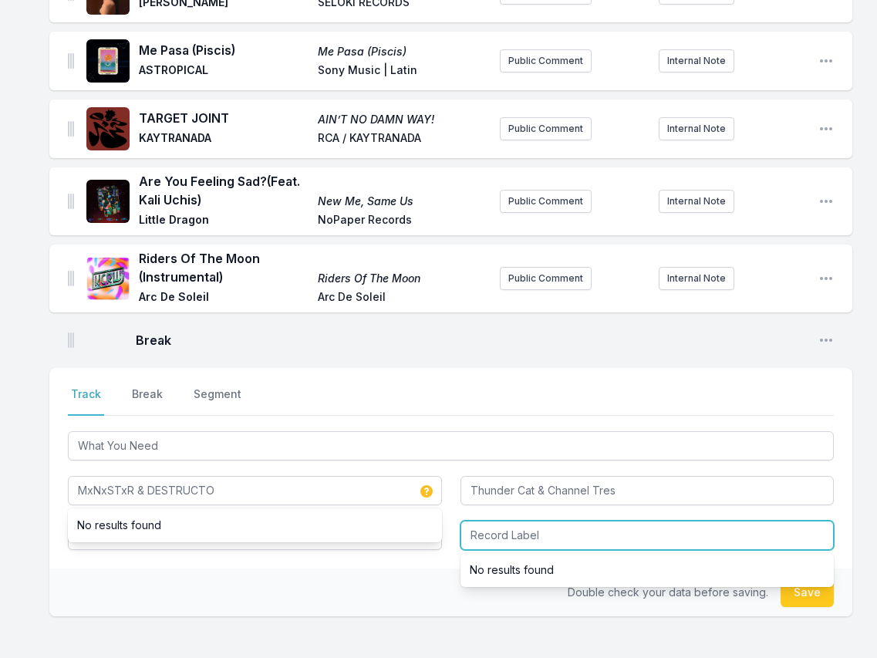
click at [513, 535] on input "Record Label" at bounding box center [647, 535] width 374 height 29
type input "All My Friends"
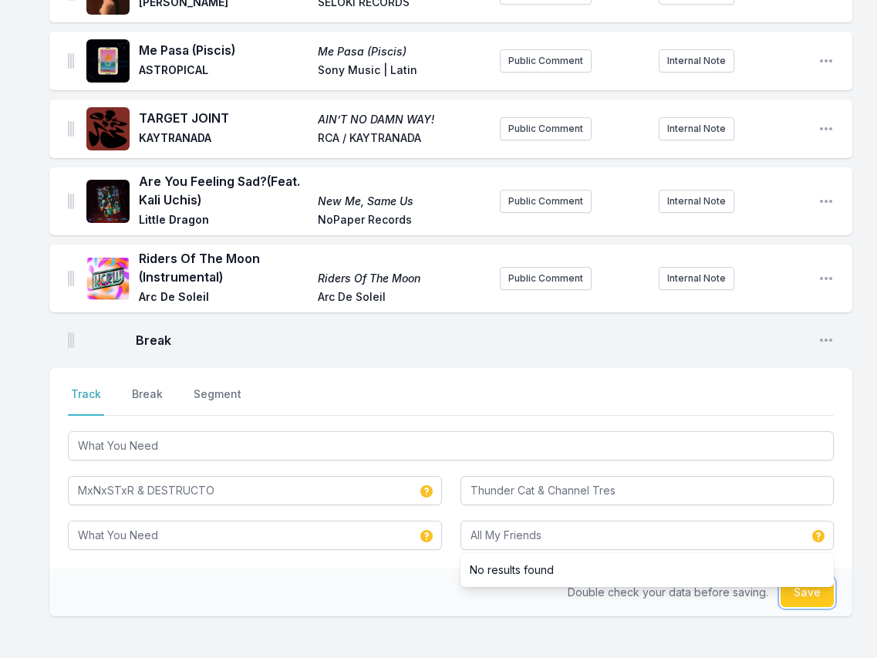
click at [798, 597] on button "Save" at bounding box center [806, 592] width 53 height 29
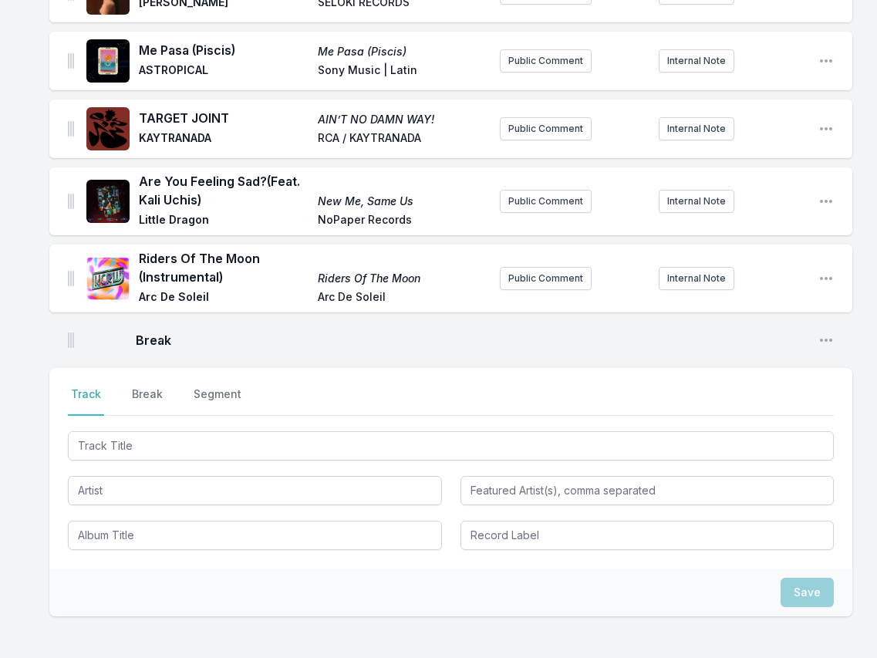
scroll to position [3075, 0]
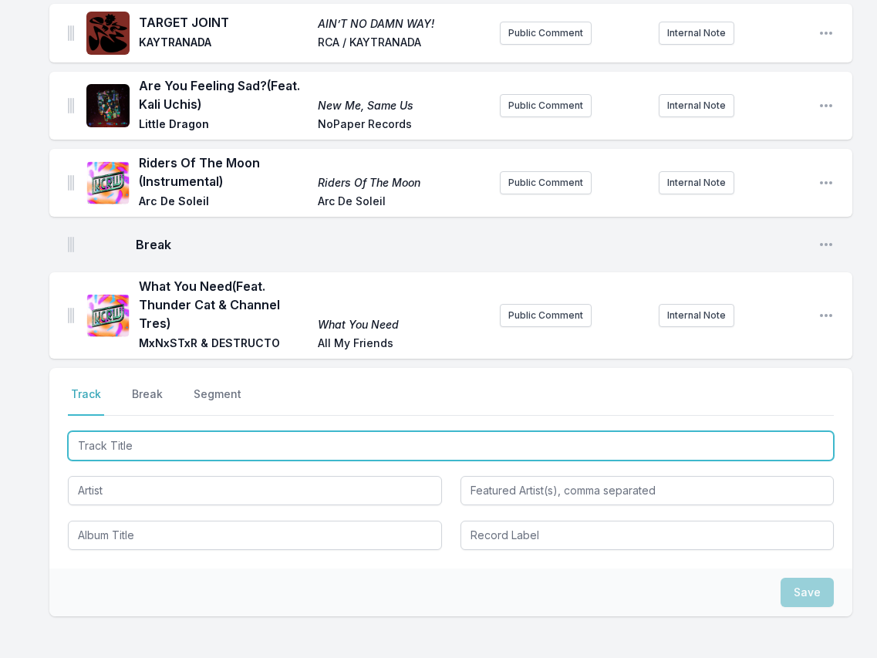
click at [778, 447] on input "Track Title" at bounding box center [451, 445] width 766 height 29
paste input "Queenless King"
type input "Queenless King"
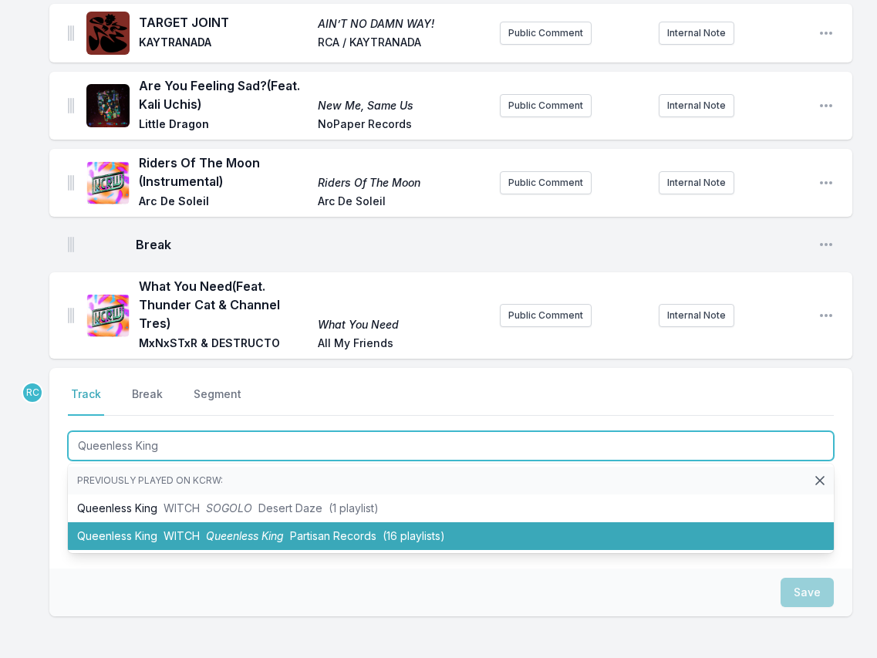
click at [195, 536] on span "WITCH" at bounding box center [181, 535] width 36 height 13
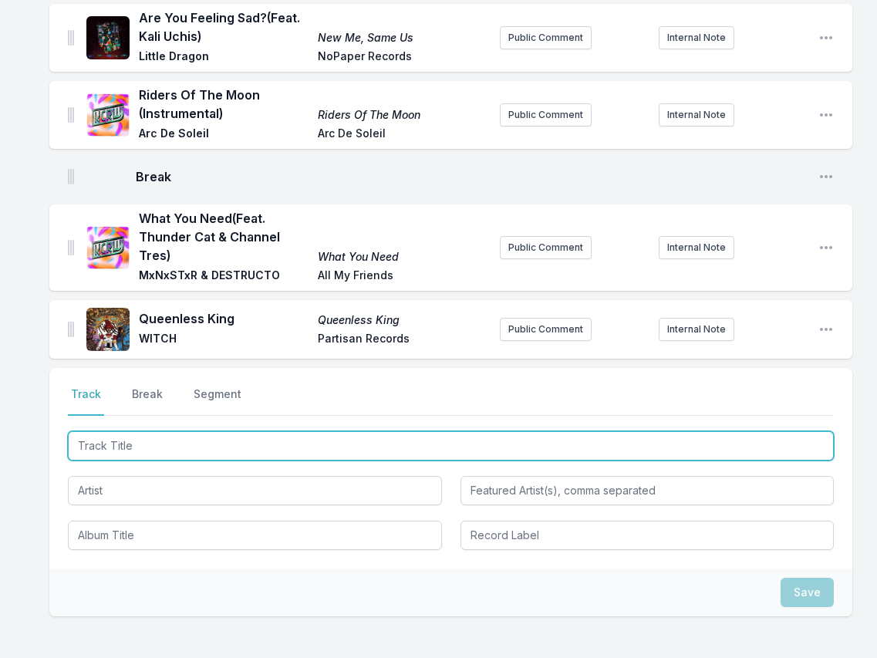
click at [736, 440] on input "Track Title" at bounding box center [451, 445] width 766 height 29
paste input "Can't Move"
type input "Can't Move"
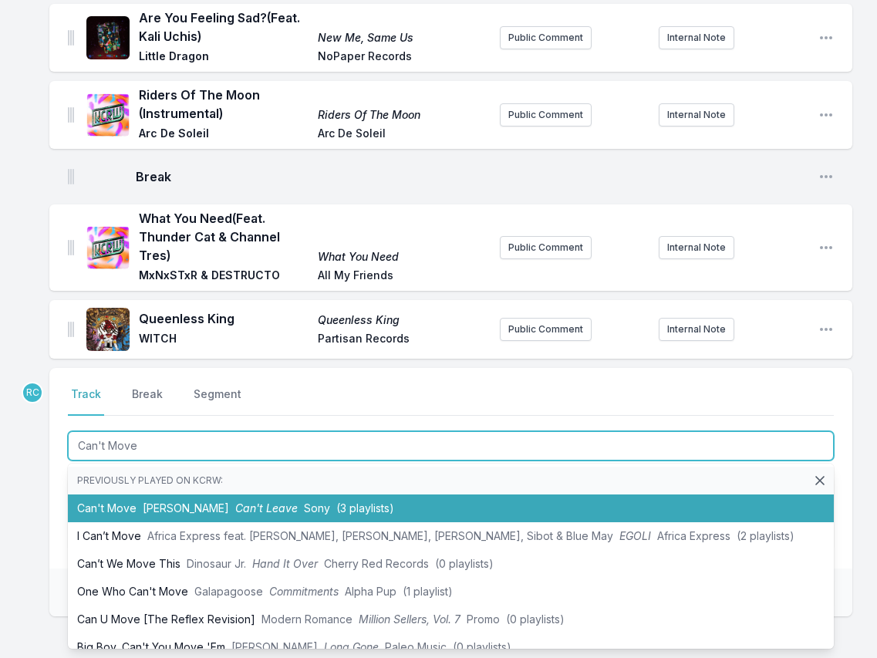
click at [173, 501] on span "[PERSON_NAME]" at bounding box center [186, 507] width 86 height 13
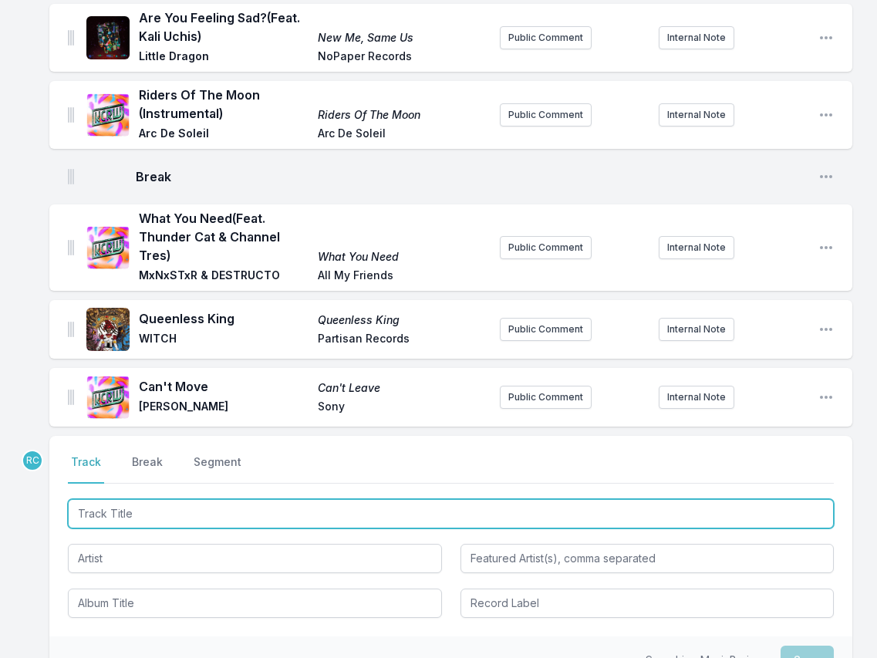
scroll to position [3210, 0]
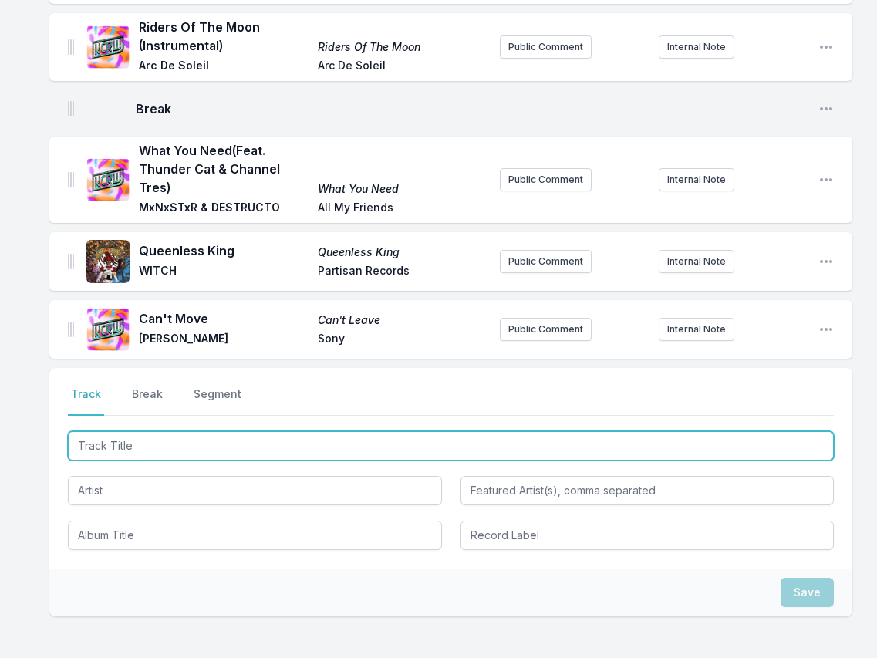
click at [730, 436] on input "Track Title" at bounding box center [451, 445] width 766 height 29
paste input "[PERSON_NAME] - Iconic Pt.2 (feat. [PERSON_NAME])"
drag, startPoint x: 167, startPoint y: 446, endPoint x: 164, endPoint y: 403, distance: 43.2
click at [164, 403] on div "Select a tab Track Break Segment Track Break Segment [PERSON_NAME] - Iconic Pt.…" at bounding box center [450, 468] width 803 height 201
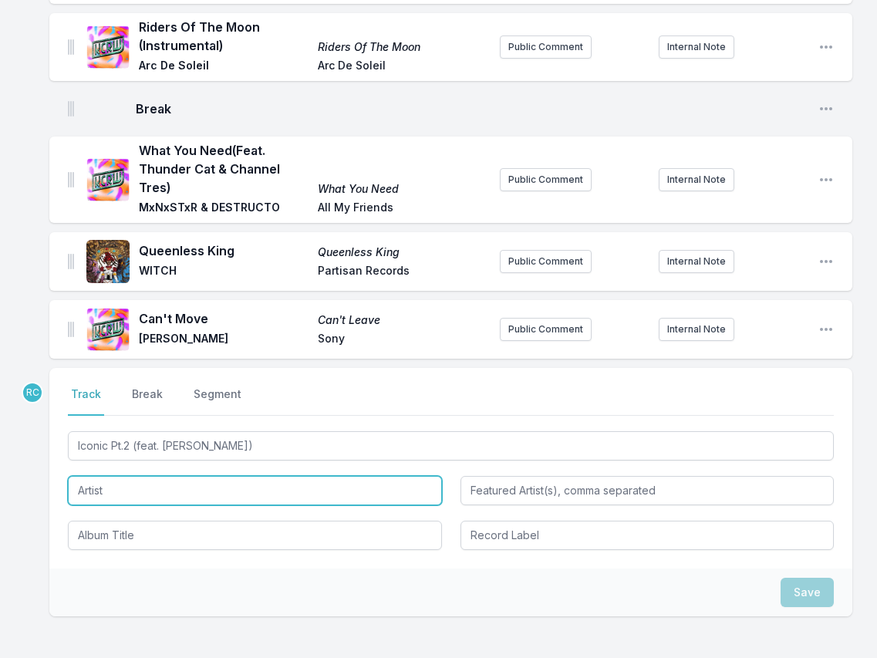
type input "Iconic Pt.2"
type input "[PERSON_NAME]"
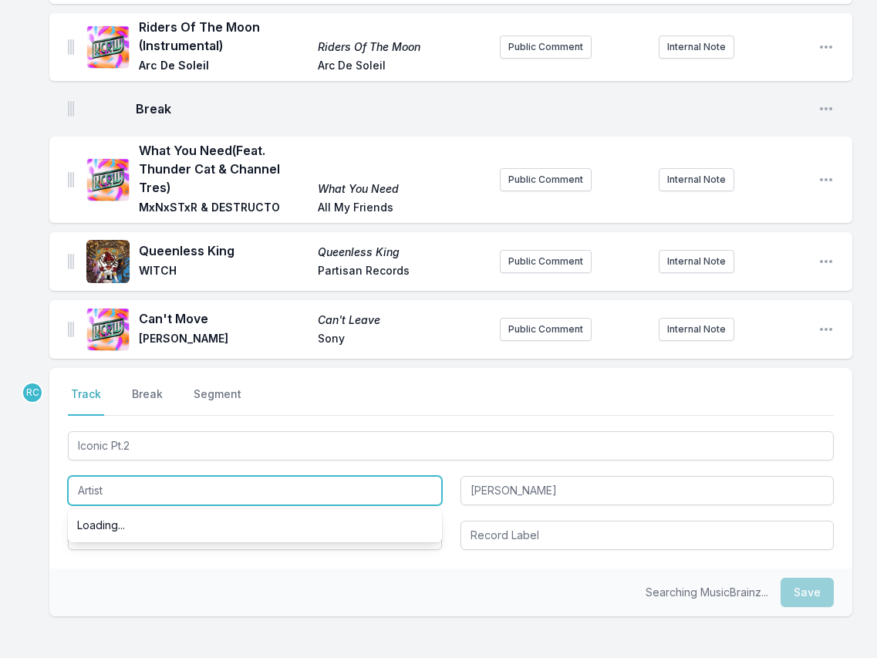
paste input "[PERSON_NAME] -"
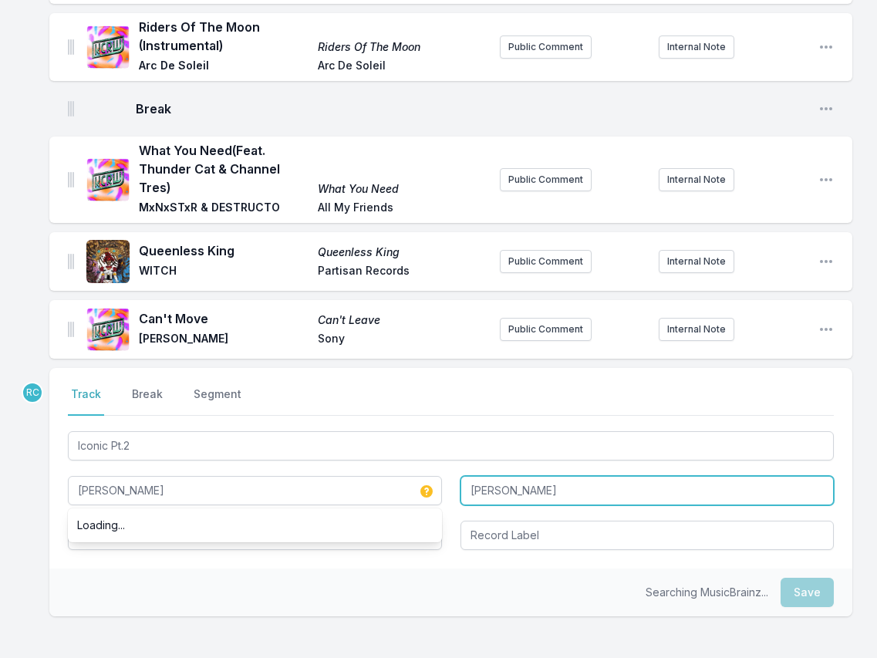
type input "[PERSON_NAME]"
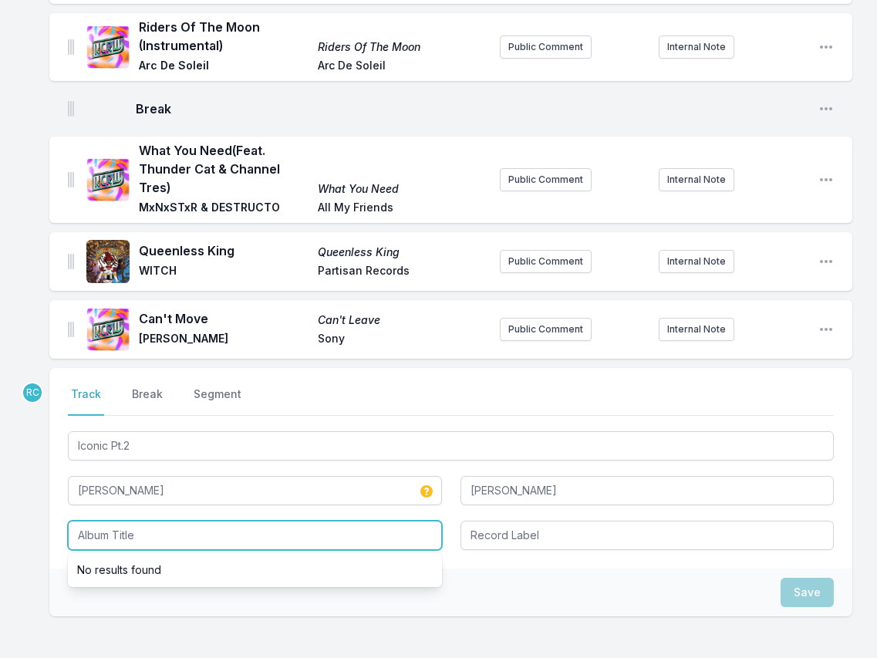
paste input "[PERSON_NAME]"
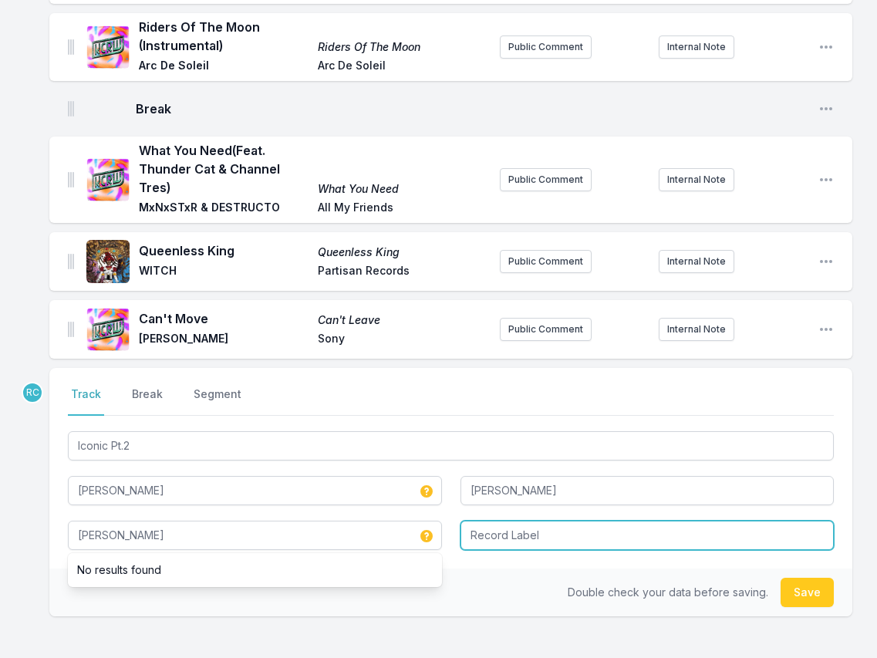
type input "[PERSON_NAME]"
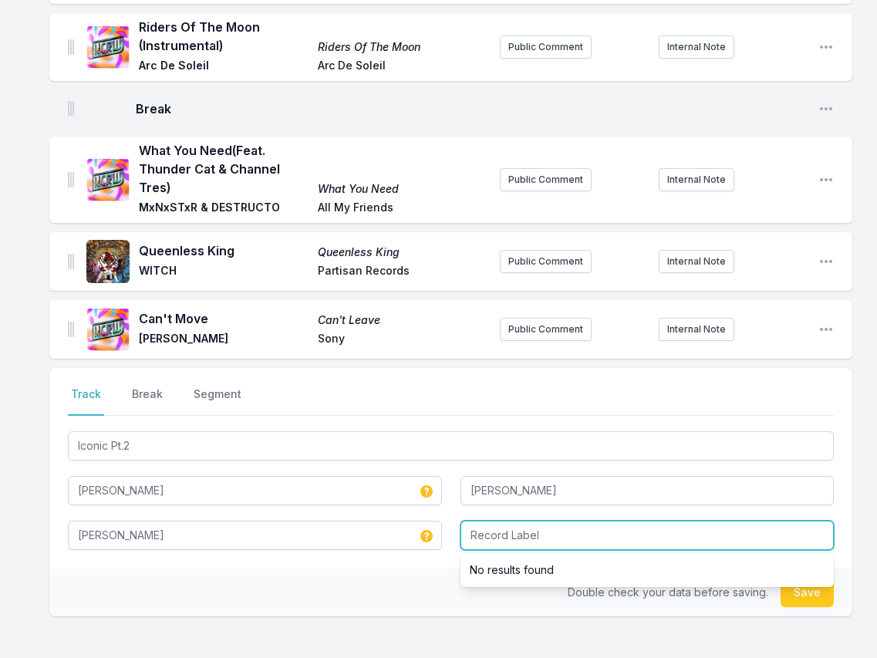
paste input "[PERSON_NAME]"
type input "[PERSON_NAME]"
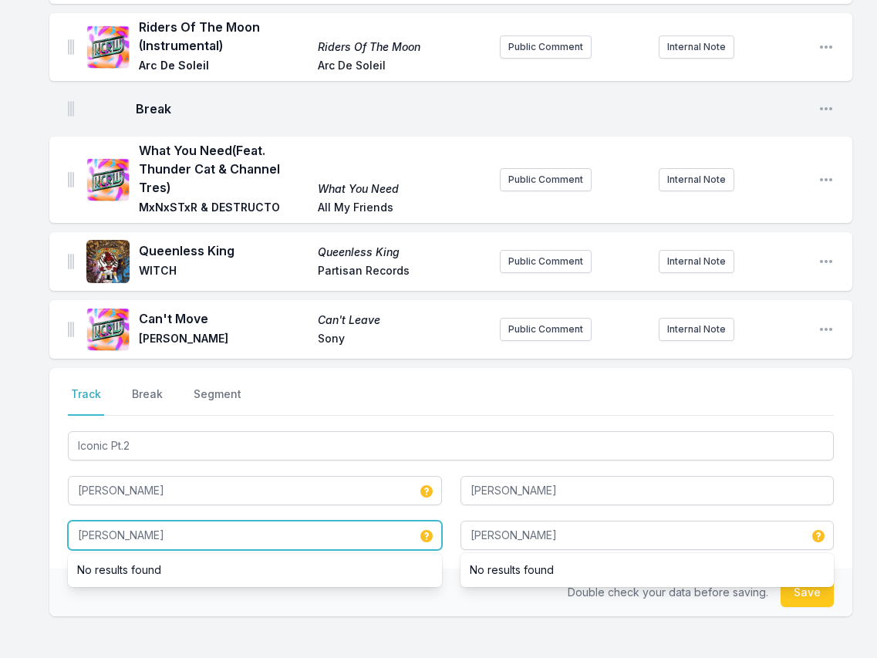
drag, startPoint x: 179, startPoint y: 536, endPoint x: 15, endPoint y: 529, distance: 163.6
type input "LUSH"
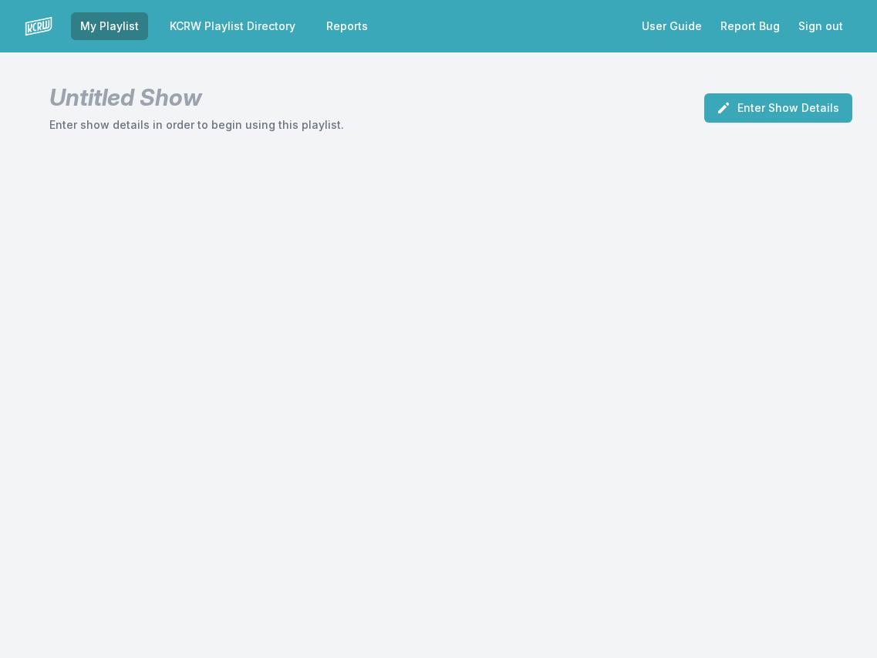
click at [101, 23] on link "My Playlist" at bounding box center [109, 26] width 77 height 28
click at [101, 24] on link "My Playlist" at bounding box center [109, 26] width 77 height 28
click at [208, 25] on link "KCRW Playlist Directory" at bounding box center [232, 26] width 144 height 28
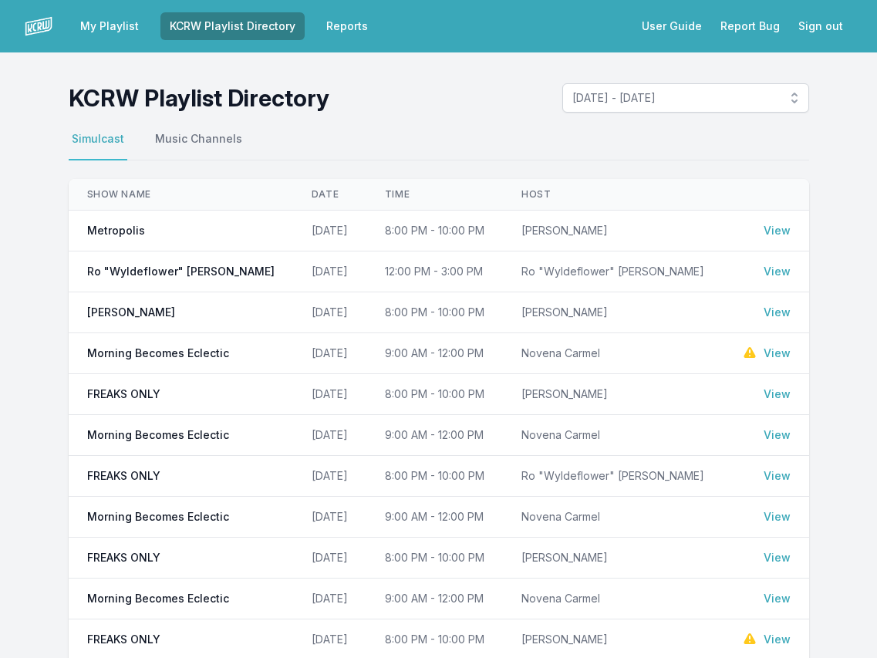
click at [192, 280] on td "Ro "Wyldeflower" [PERSON_NAME]" at bounding box center [181, 271] width 224 height 41
click at [777, 269] on link "View" at bounding box center [776, 271] width 27 height 15
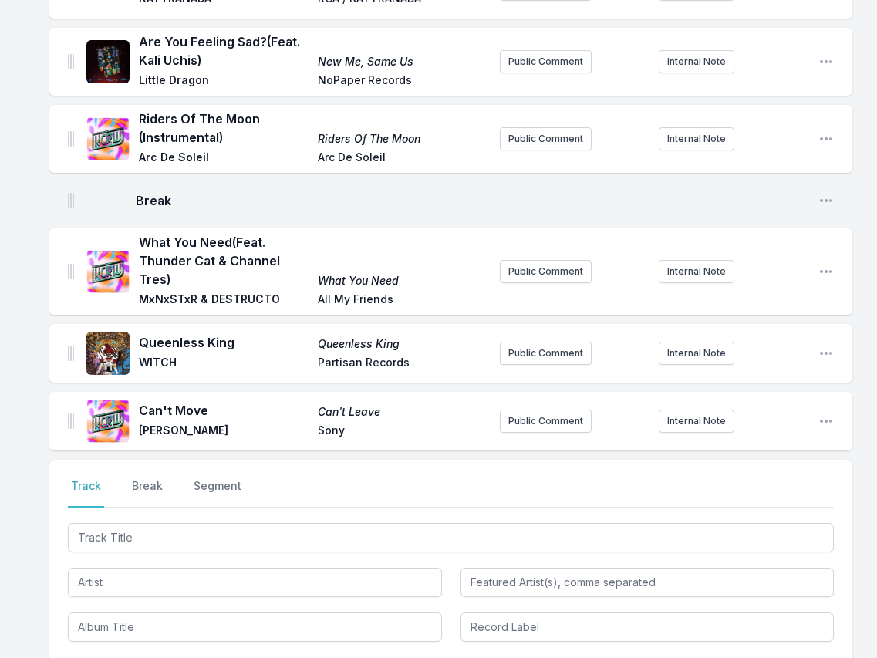
scroll to position [3314, 0]
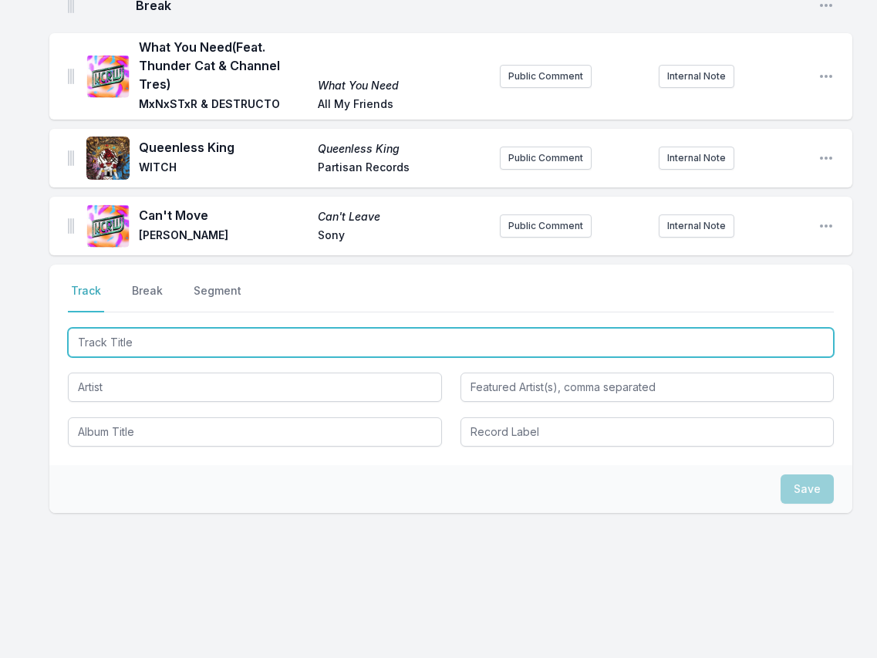
click at [110, 342] on input "Track Title" at bounding box center [451, 342] width 766 height 29
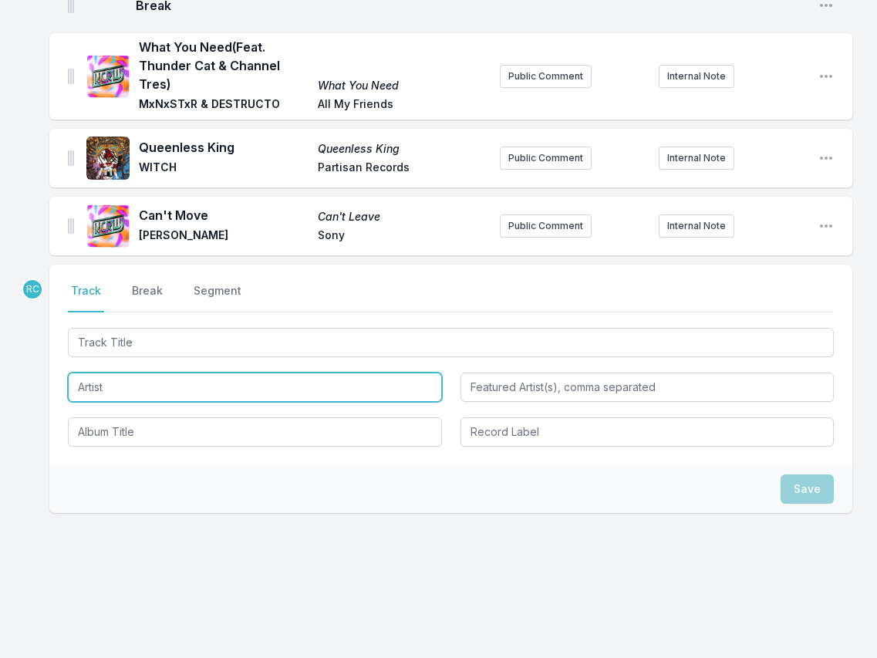
click at [93, 387] on input "Artist" at bounding box center [255, 386] width 374 height 29
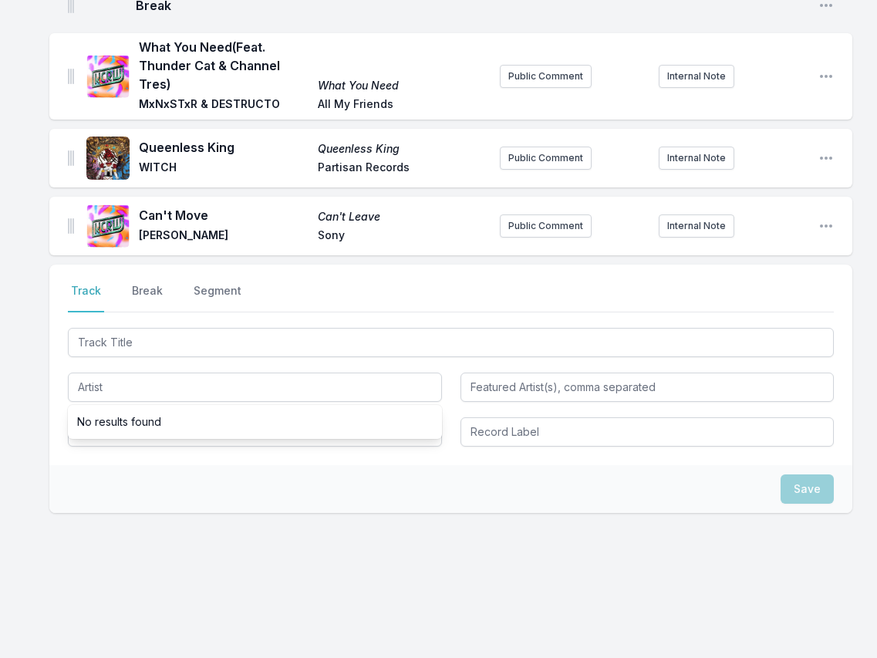
click at [90, 479] on div "Save" at bounding box center [450, 489] width 803 height 48
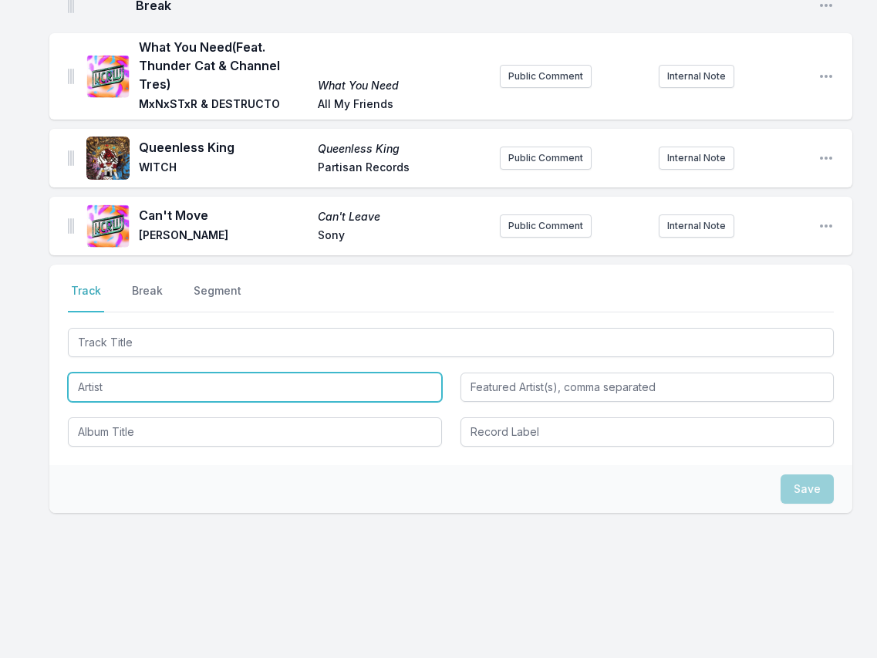
click at [96, 393] on input "Artist" at bounding box center [255, 386] width 374 height 29
paste input "[PERSON_NAME]"
type input "[PERSON_NAME]"
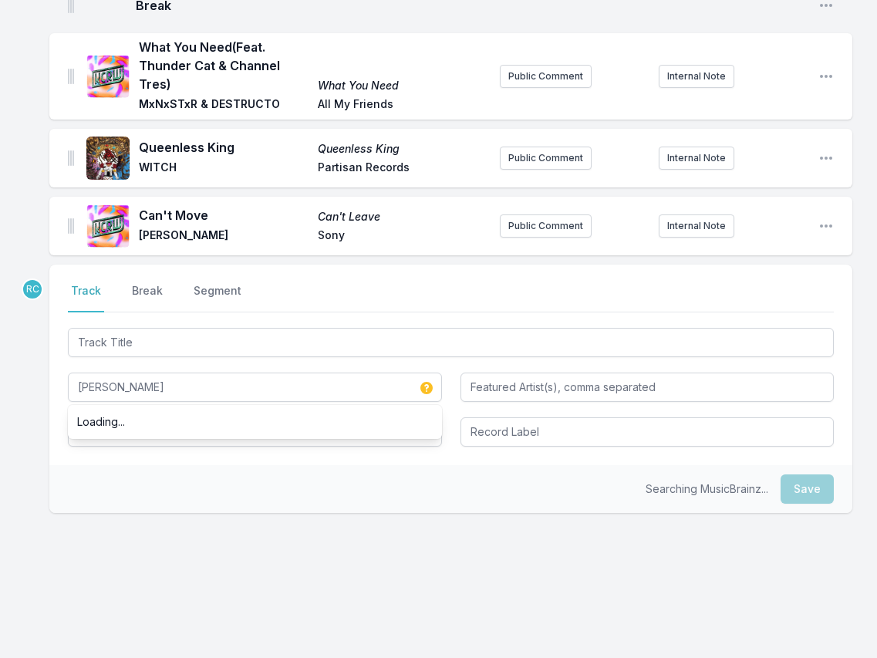
click at [108, 460] on div "Select a tab Track Break Segment Track Break Segment Charlie Vettuno Loading..." at bounding box center [450, 365] width 803 height 201
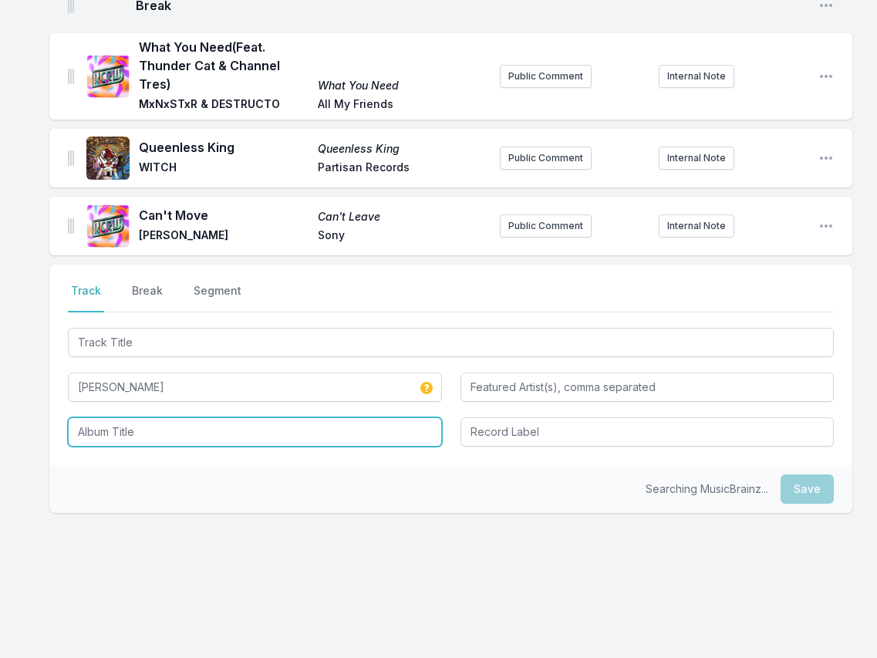
click at [106, 439] on input "Album Title" at bounding box center [255, 431] width 374 height 29
type input "LUSH"
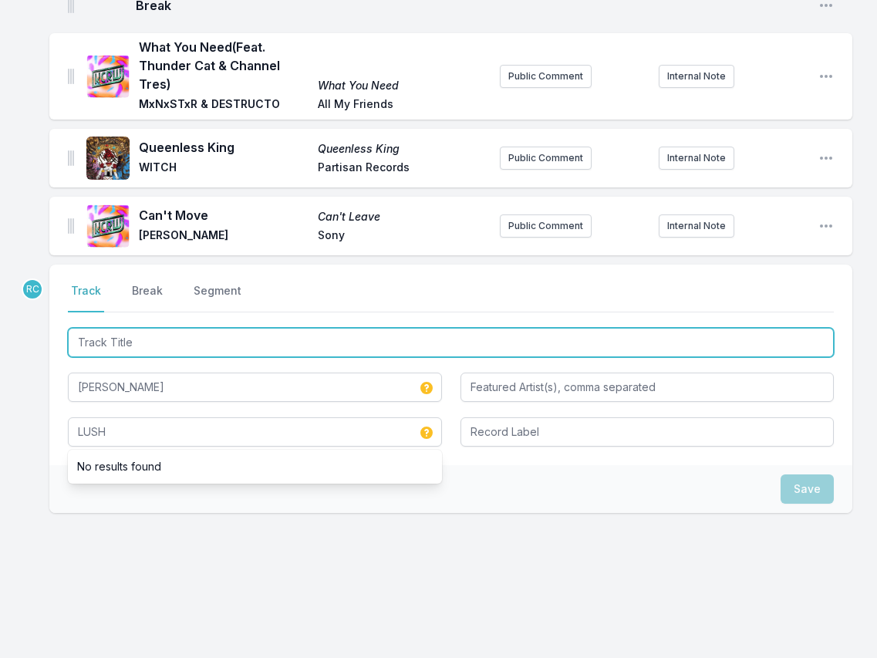
click at [188, 339] on input "Track Title" at bounding box center [451, 342] width 766 height 29
paste input "Iconic Pt.2 (feat. [PERSON_NAME])"
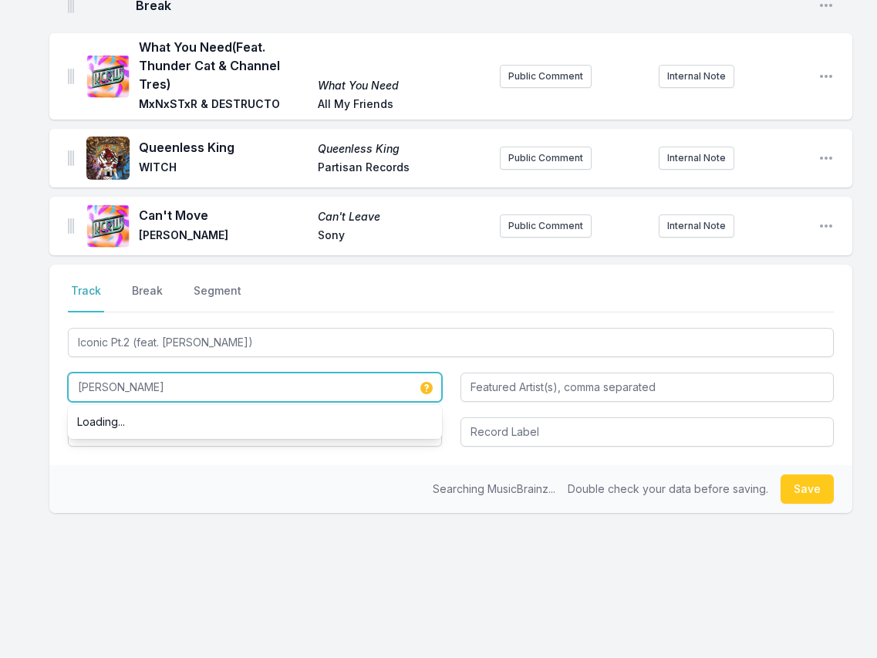
drag, startPoint x: 169, startPoint y: 381, endPoint x: 53, endPoint y: 373, distance: 115.9
click at [53, 373] on div "Select a tab Track Break Segment Track Break Segment Iconic Pt.2 (feat. Elijah …" at bounding box center [450, 365] width 803 height 201
type input "Iconic Pt.2"
type input "[PERSON_NAME]"
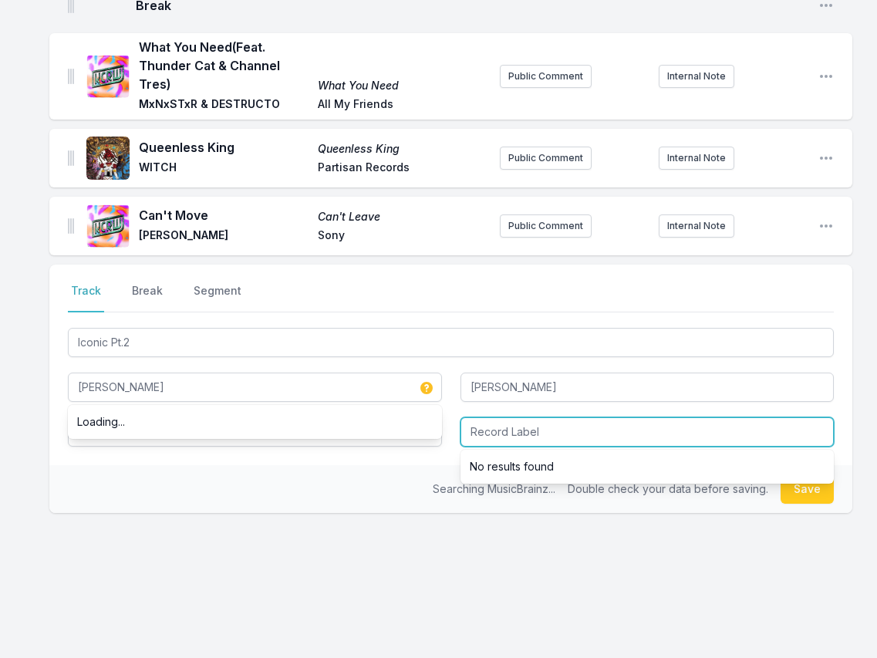
click at [541, 423] on input "Record Label" at bounding box center [647, 431] width 374 height 29
paste input "[PERSON_NAME]"
type input "[PERSON_NAME]"
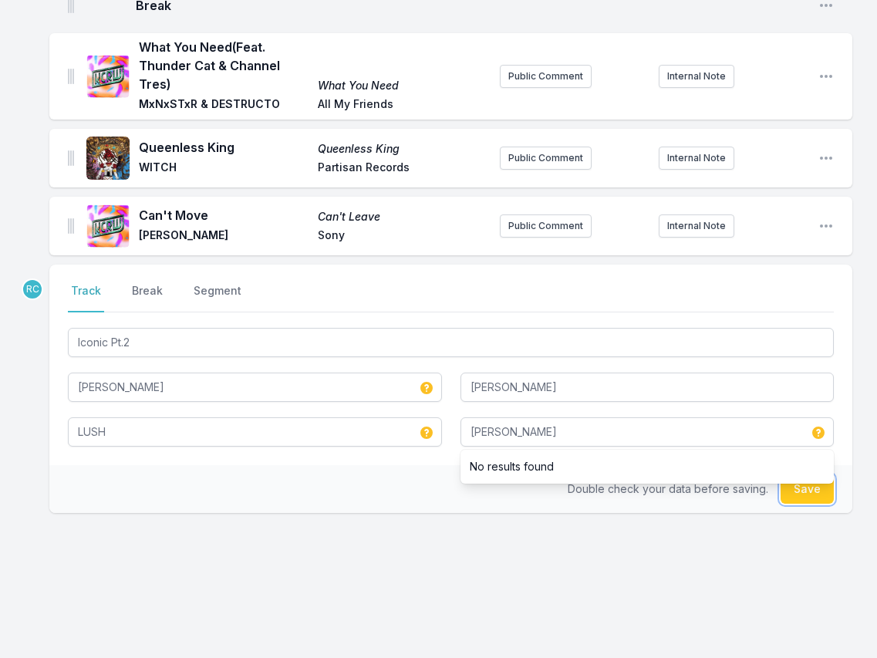
click at [814, 485] on button "Save" at bounding box center [806, 488] width 53 height 29
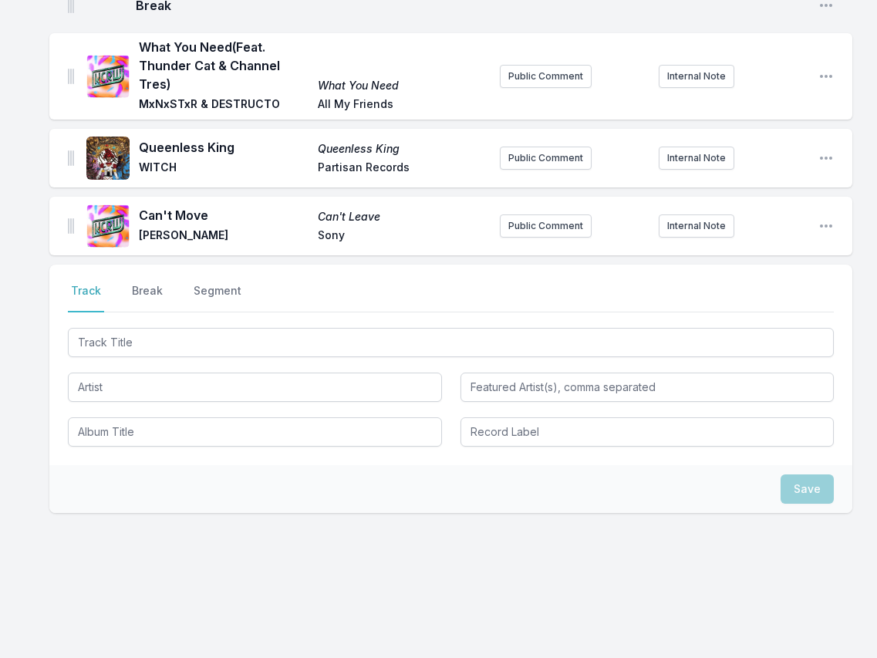
scroll to position [3391, 0]
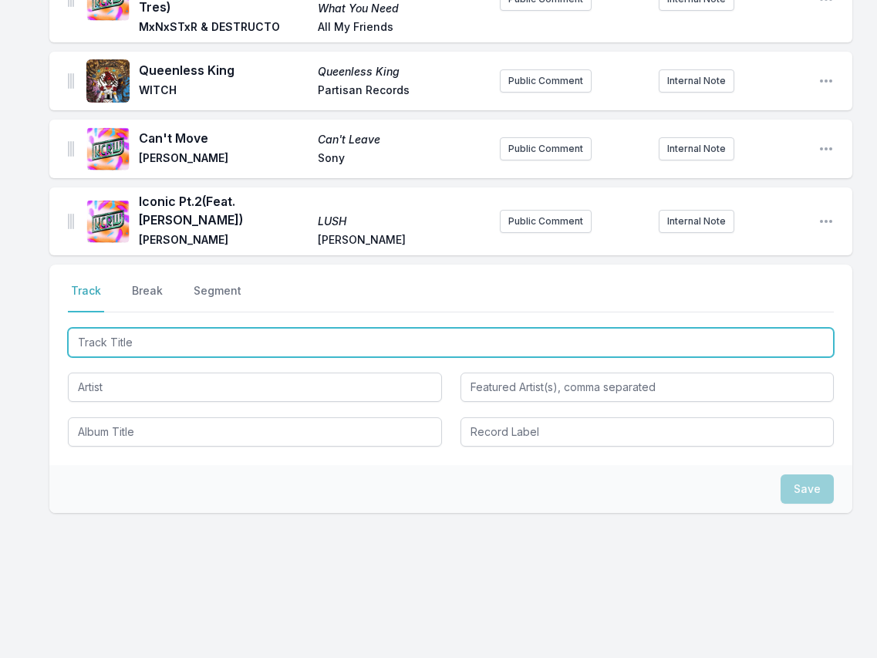
click at [726, 334] on input "Track Title" at bounding box center [451, 342] width 766 height 29
paste input "Lazy"
type input "Lazy"
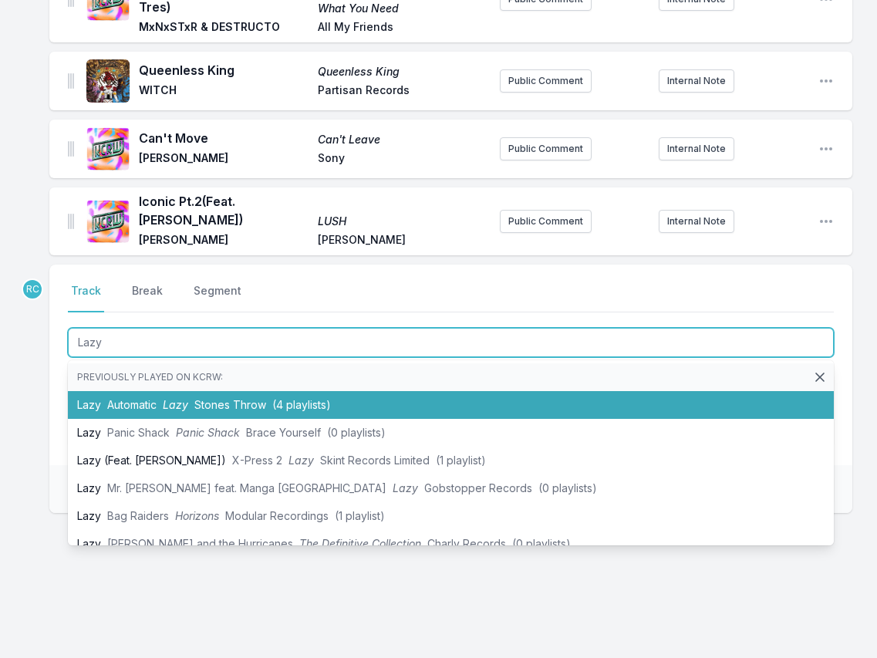
click at [136, 398] on span "Automatic" at bounding box center [131, 404] width 49 height 13
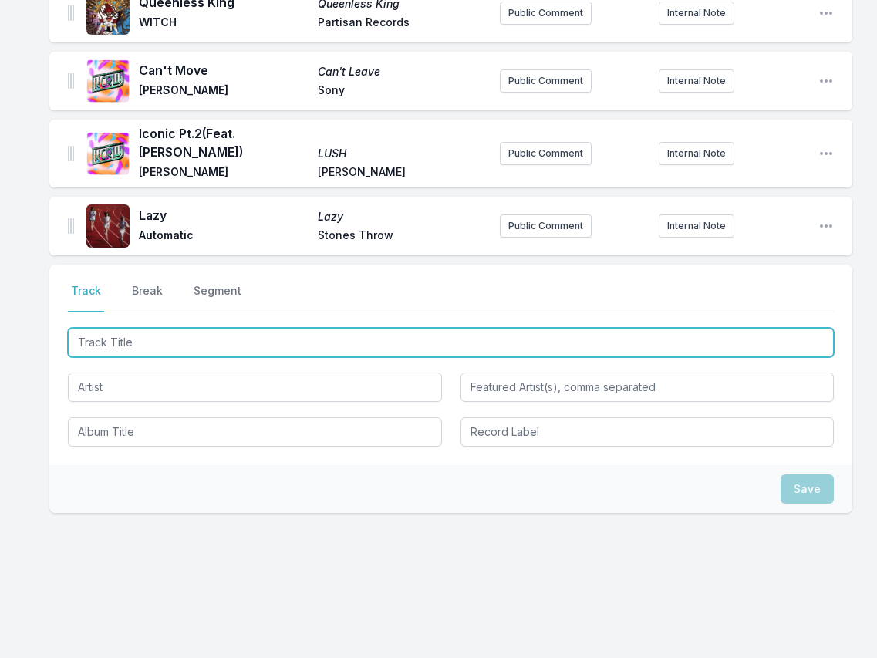
click at [775, 336] on input "Track Title" at bounding box center [451, 342] width 766 height 29
paste input "Tony's House (instrumental with lyricless vocals)"
type input "Tony's House (instrumental with lyricless vocals)"
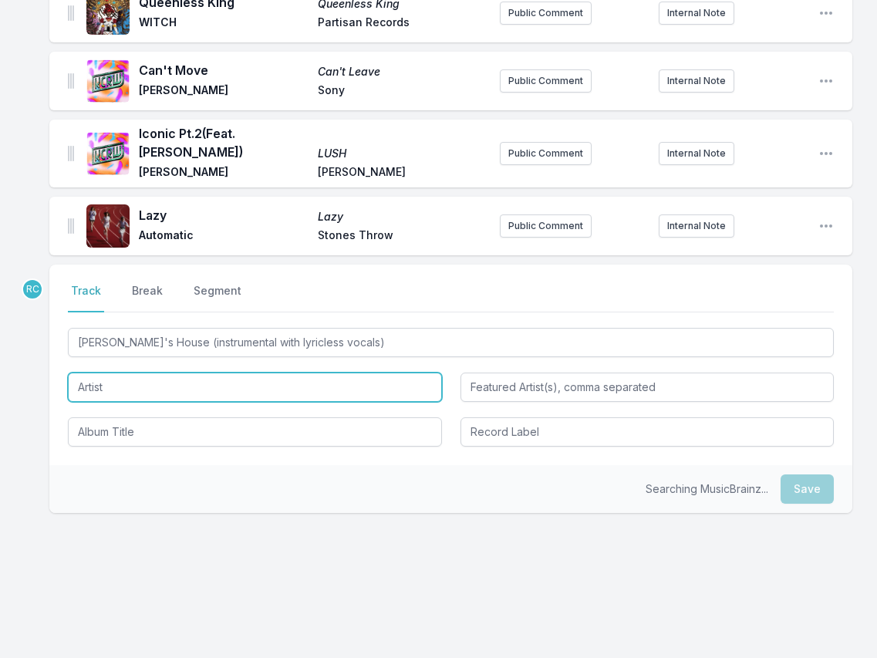
click at [148, 386] on input "Artist" at bounding box center [255, 386] width 374 height 29
paste input "Captain Planet"
type input "Captain Planet"
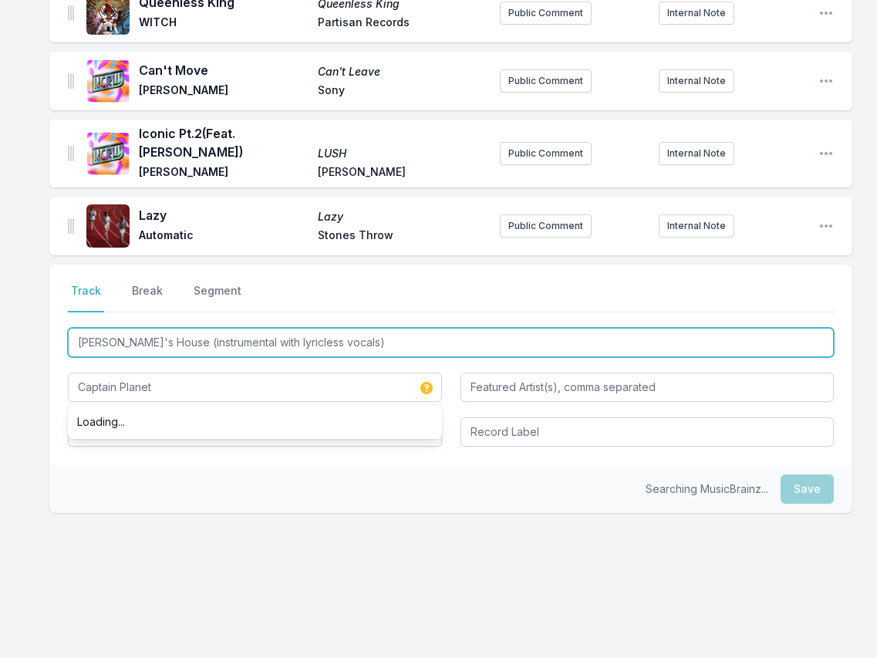
drag, startPoint x: 150, startPoint y: 341, endPoint x: 48, endPoint y: 332, distance: 102.1
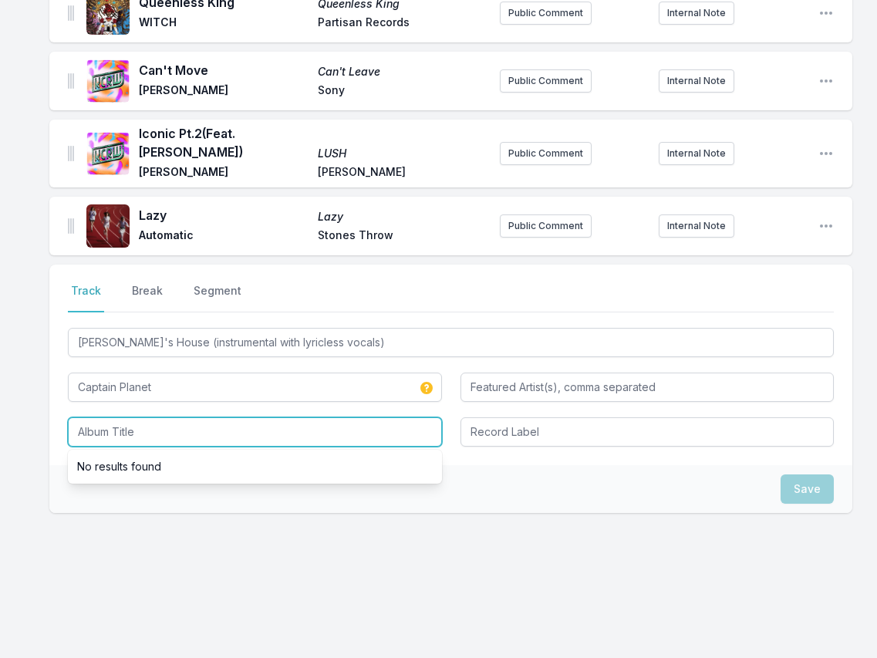
click at [143, 430] on input "Album Title" at bounding box center [255, 431] width 374 height 29
paste input "Tony's House"
type input "Tony's House"
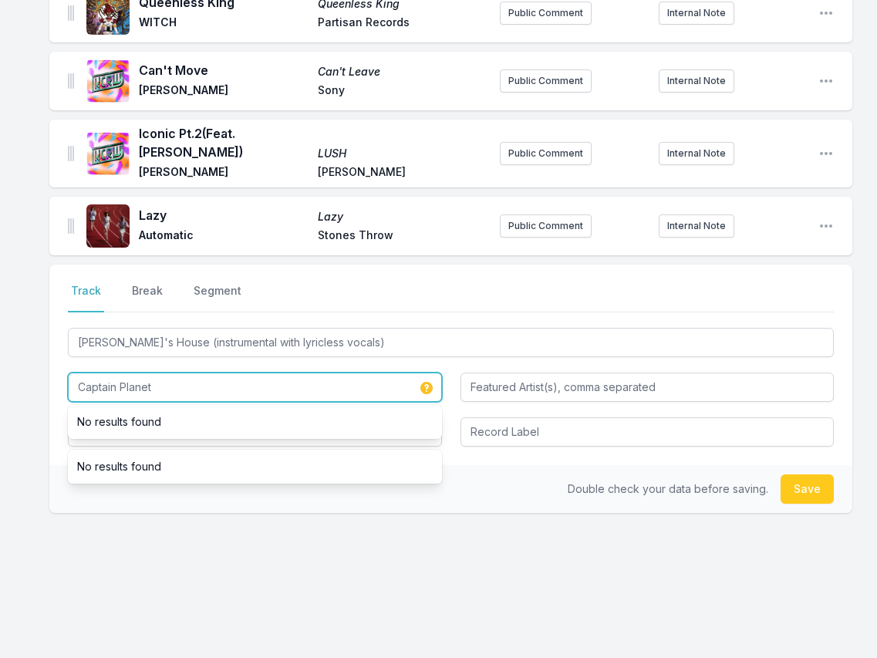
drag, startPoint x: 152, startPoint y: 385, endPoint x: 23, endPoint y: 372, distance: 129.4
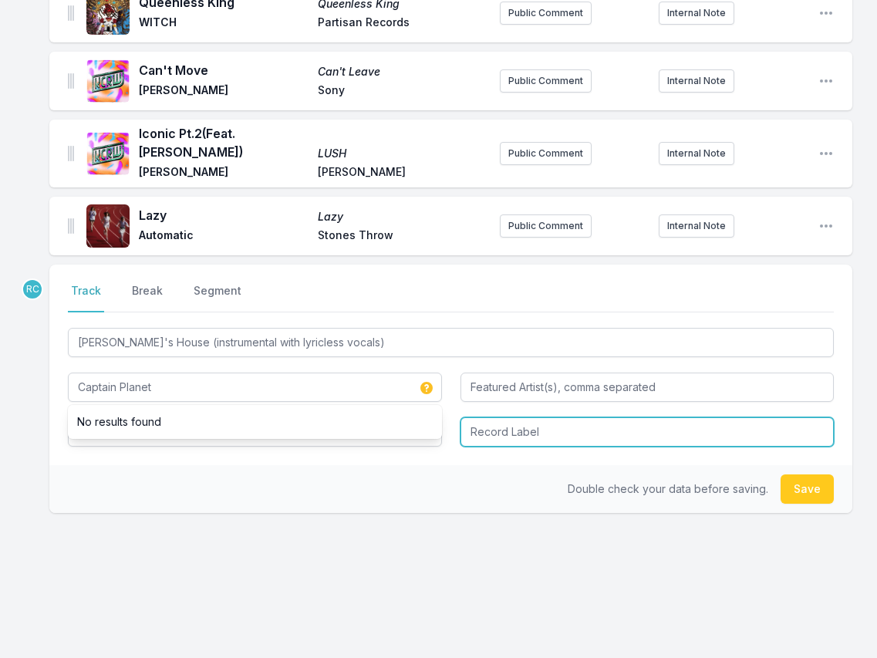
click at [494, 427] on input "Record Label" at bounding box center [647, 431] width 374 height 29
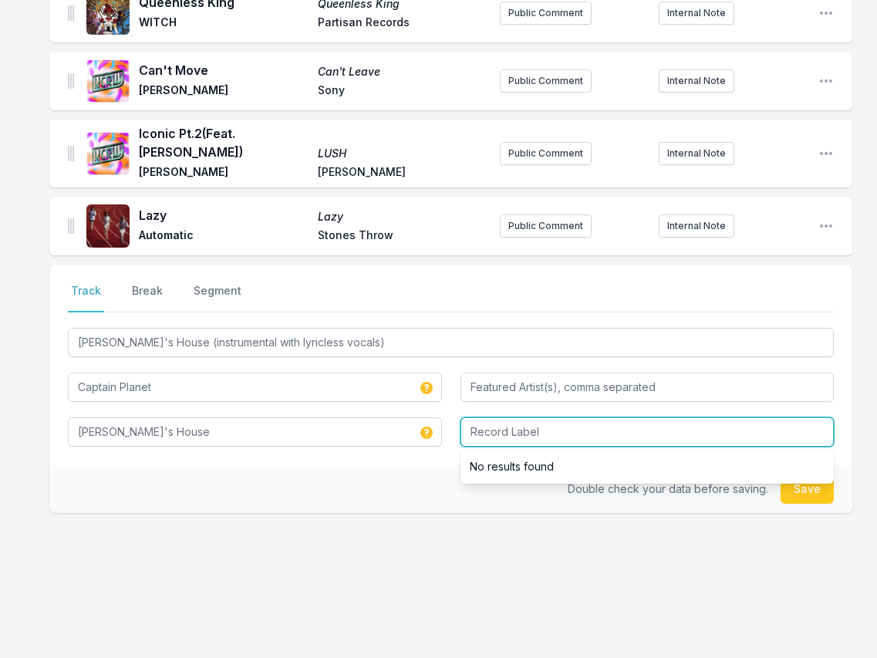
paste input "Captain Planet"
type input "Captain Planet"
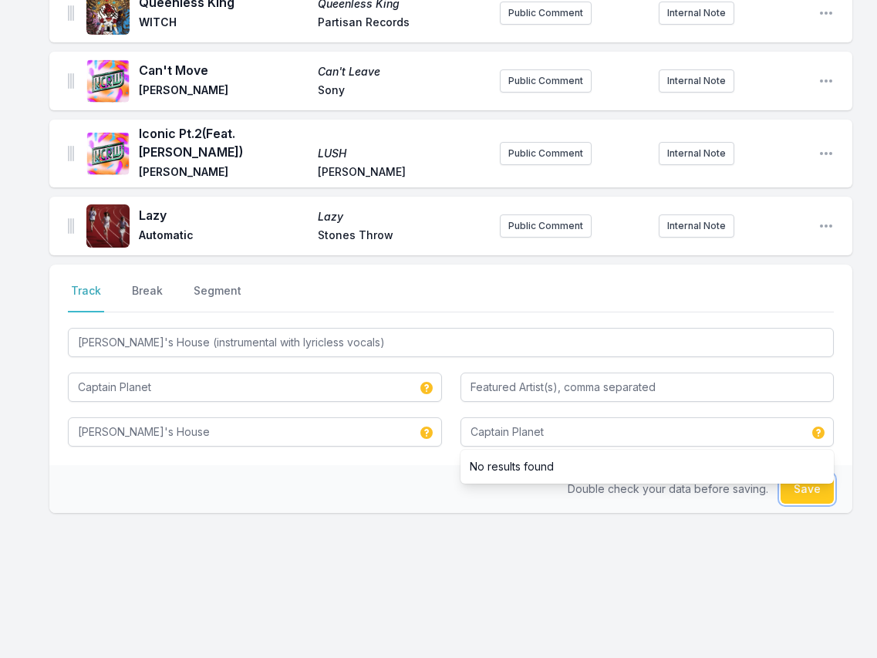
click at [807, 495] on button "Save" at bounding box center [806, 488] width 53 height 29
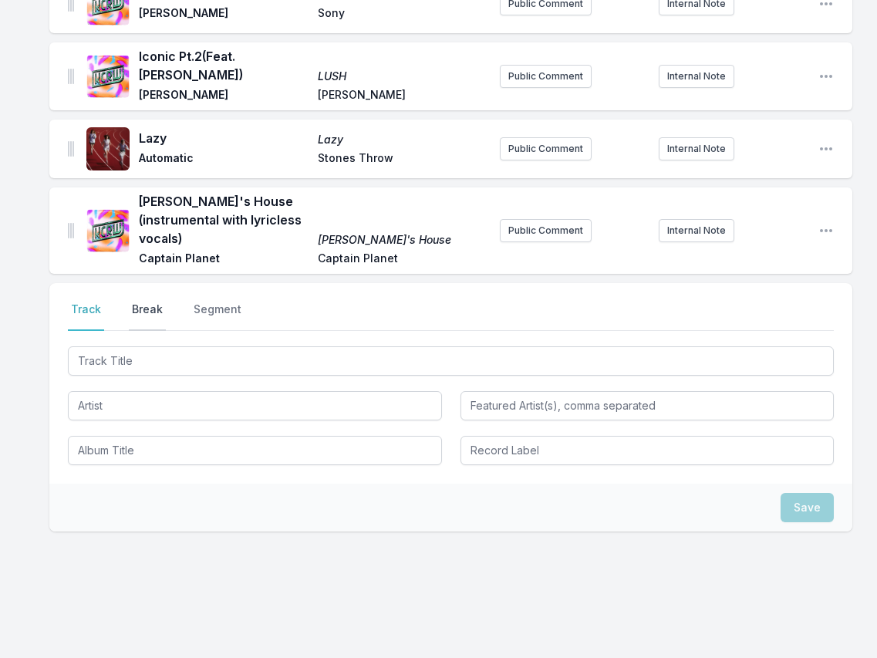
click at [153, 302] on button "Break" at bounding box center [147, 316] width 37 height 29
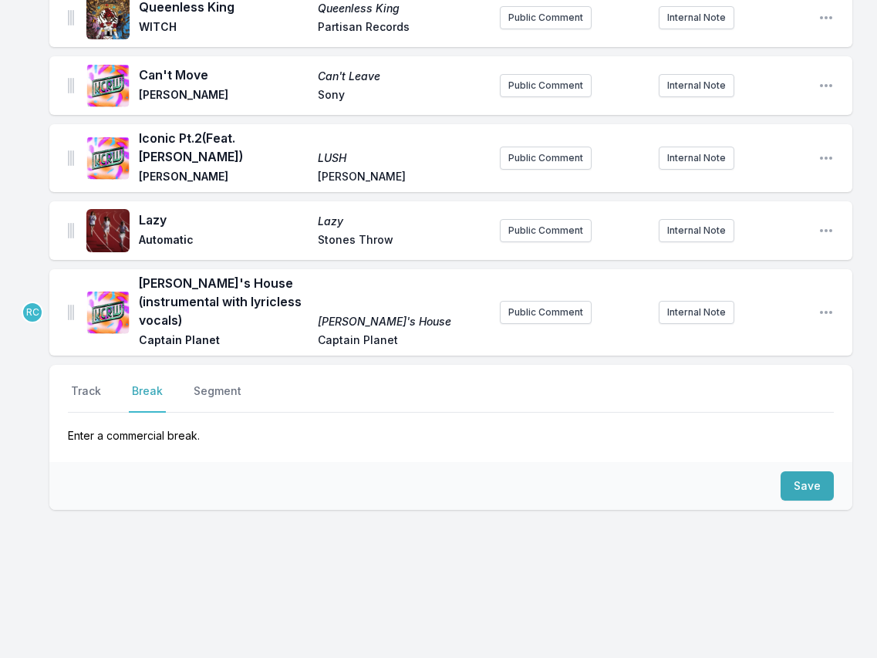
scroll to position [3432, 0]
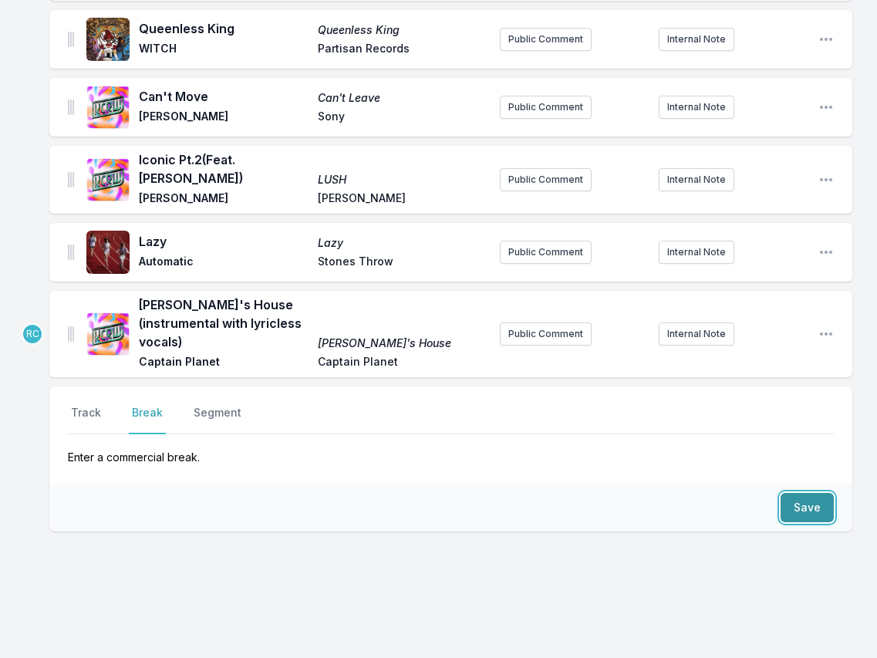
click at [796, 493] on button "Save" at bounding box center [806, 507] width 53 height 29
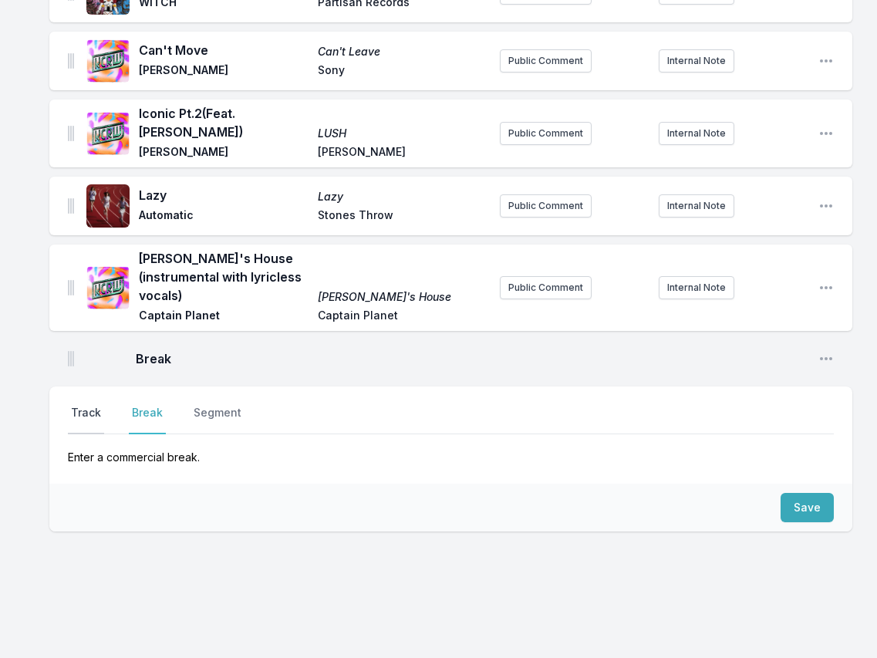
click at [84, 405] on button "Track" at bounding box center [86, 419] width 36 height 29
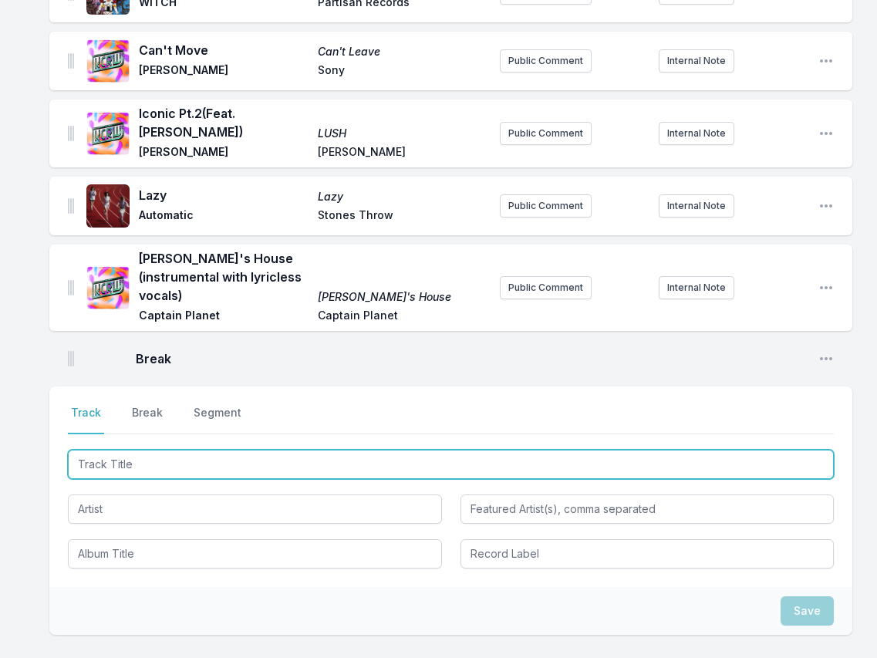
click at [743, 450] on input "Track Title" at bounding box center [451, 464] width 766 height 29
paste input "//aguardiente y limón %ᵕ‿‿ᵕ%"
type input "//aguardiente y limón %ᵕ‿‿ᵕ%"
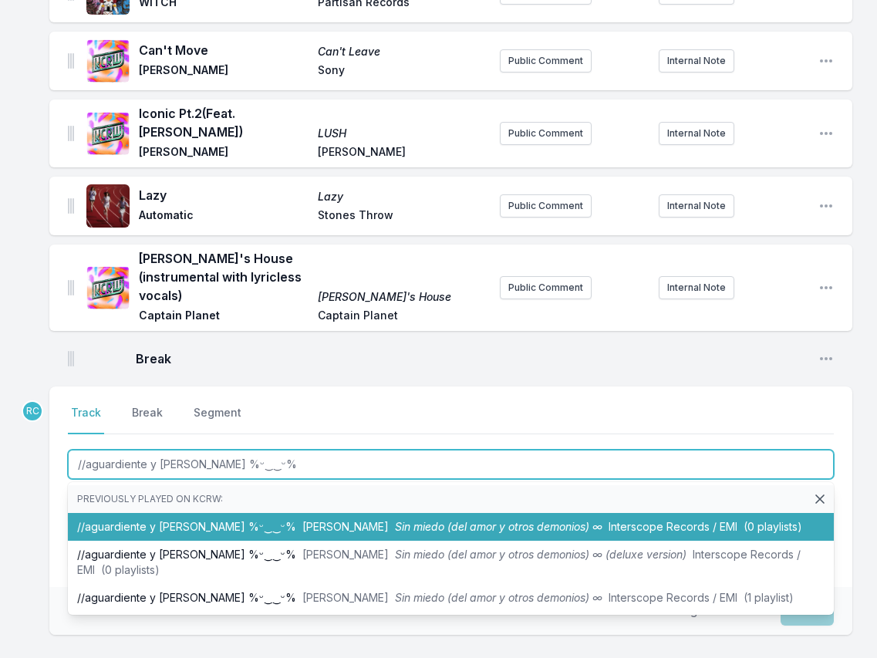
click at [302, 520] on span "[PERSON_NAME]" at bounding box center [345, 526] width 86 height 13
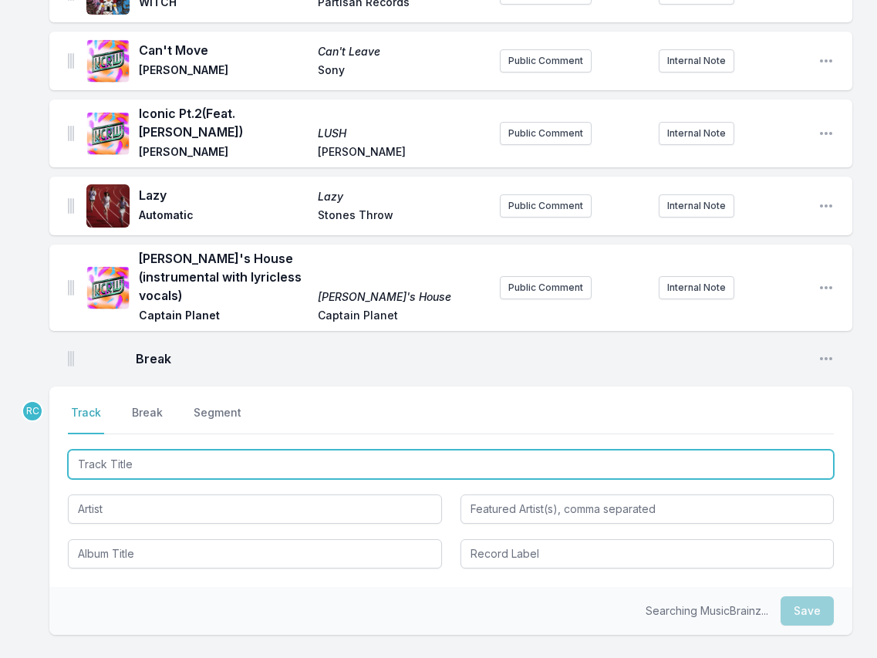
scroll to position [3556, 0]
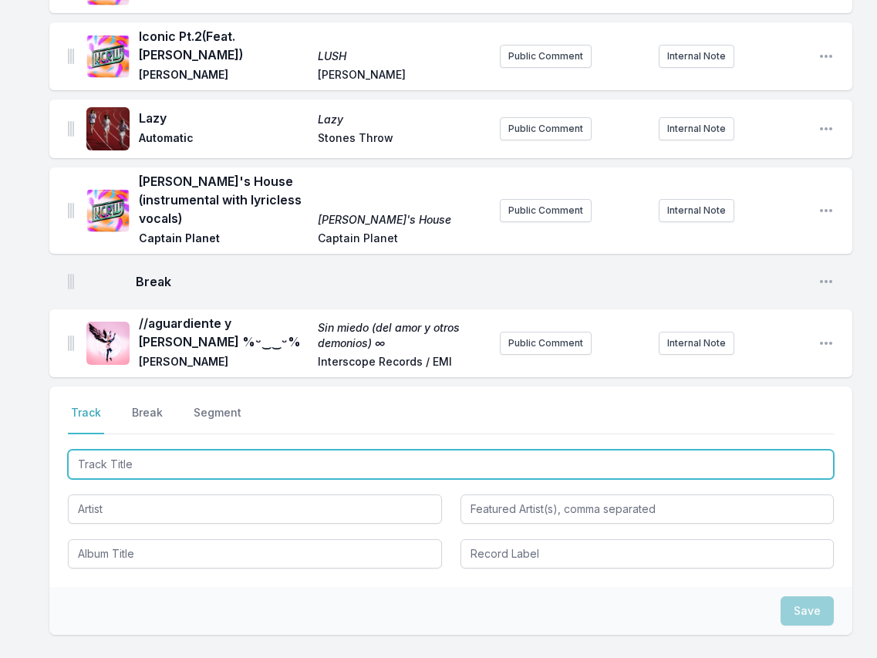
click at [787, 450] on input "Track Title" at bounding box center [451, 464] width 766 height 29
click at [726, 453] on input "Track Title" at bounding box center [451, 464] width 766 height 29
paste input "Closer"
type input "Closer"
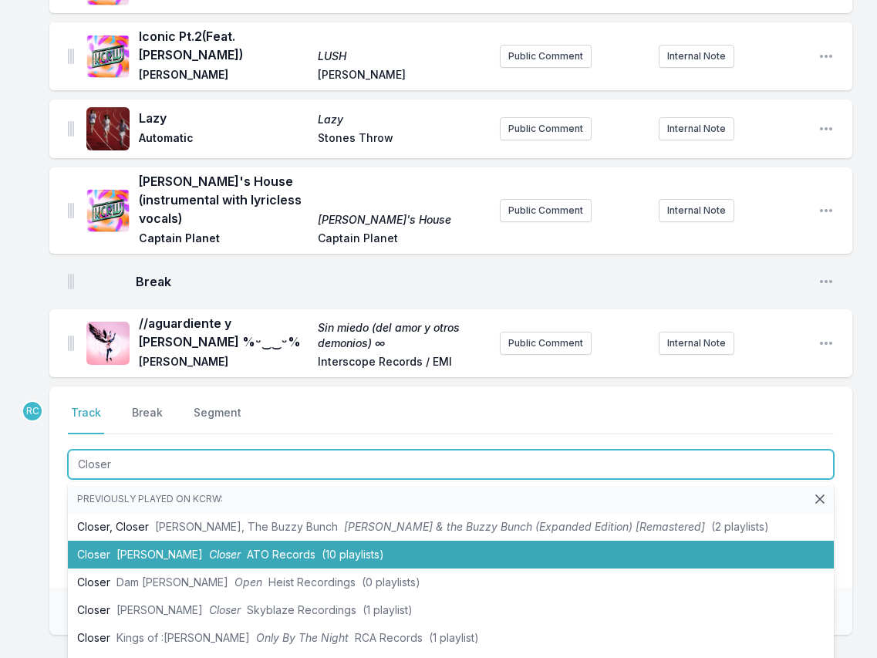
click at [167, 548] on span "Allen Stone" at bounding box center [159, 554] width 86 height 13
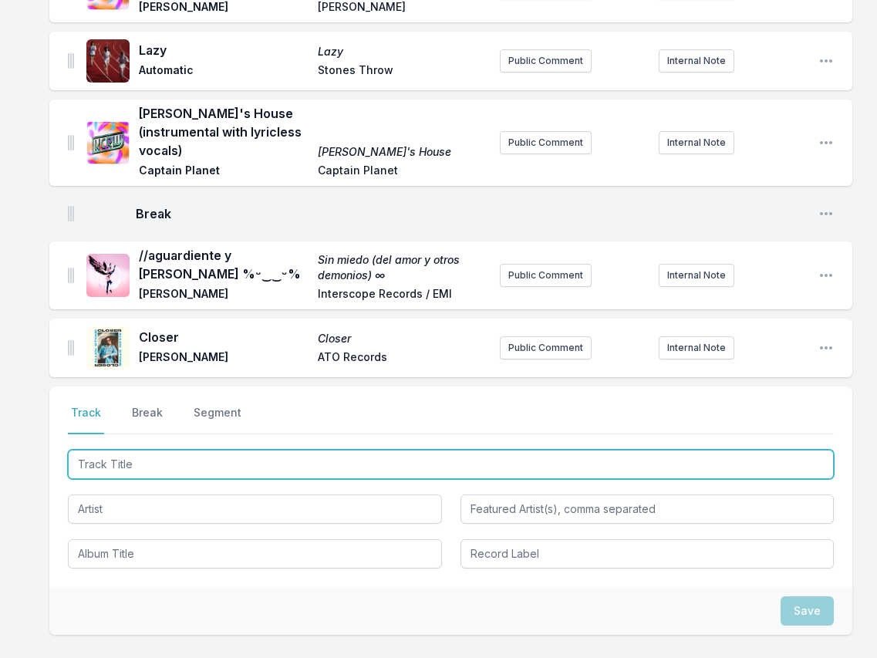
click at [713, 450] on input "Track Title" at bounding box center [451, 464] width 766 height 29
paste input "Make Friends"
type input "Make Friends"
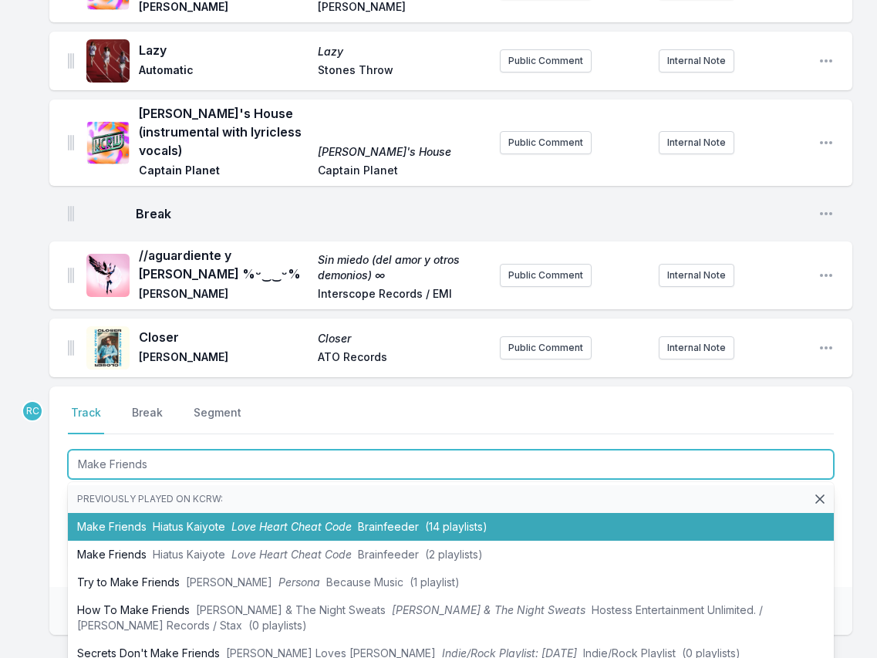
click at [197, 520] on span "Hiatus Kaiyote" at bounding box center [189, 526] width 72 height 13
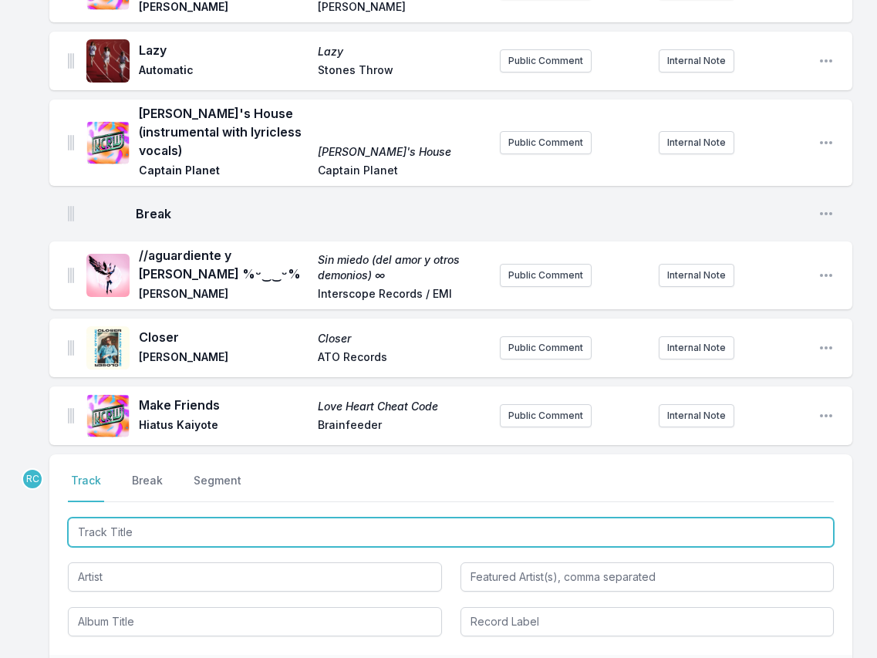
scroll to position [3692, 0]
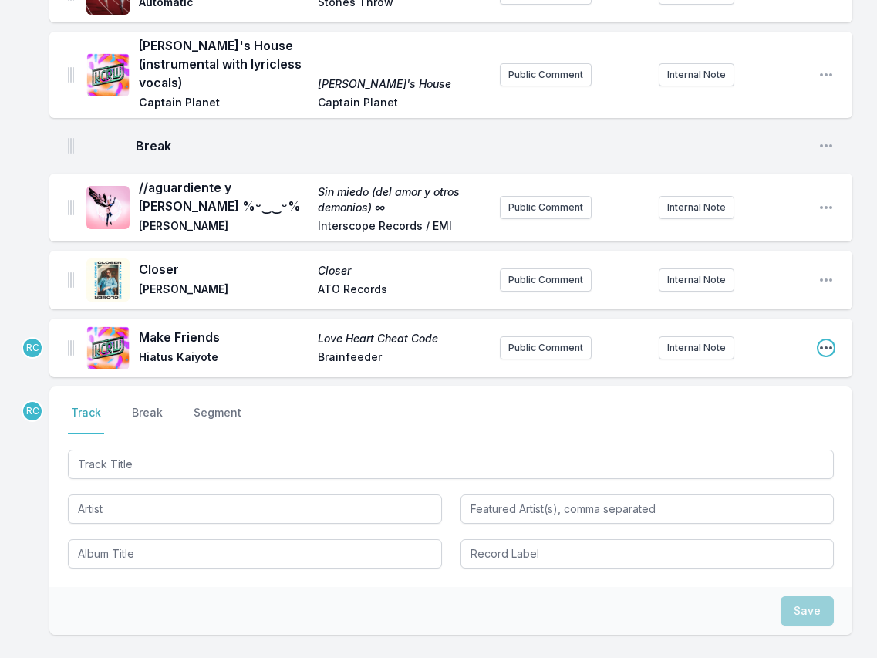
click at [820, 340] on icon "Open playlist item options" at bounding box center [825, 347] width 15 height 15
click at [789, 365] on button "Edit Track Details" at bounding box center [747, 379] width 173 height 28
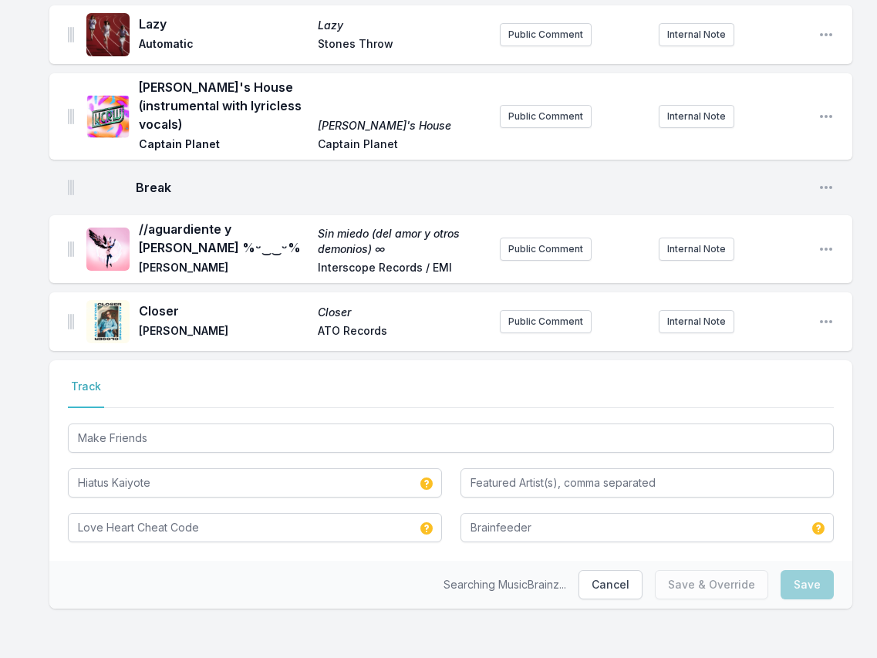
scroll to position [3628, 0]
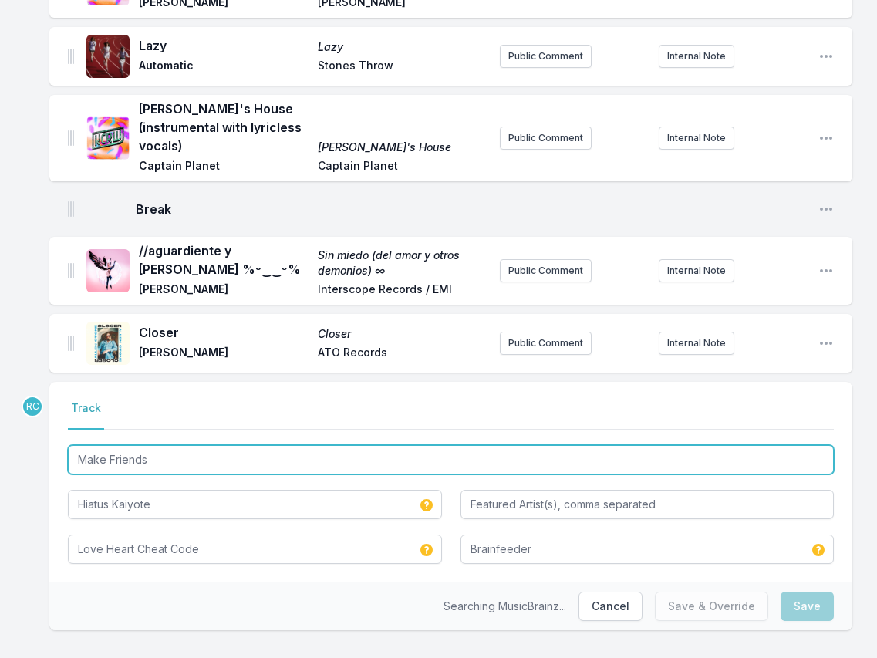
click at [315, 445] on input "Make Friends" at bounding box center [451, 459] width 766 height 29
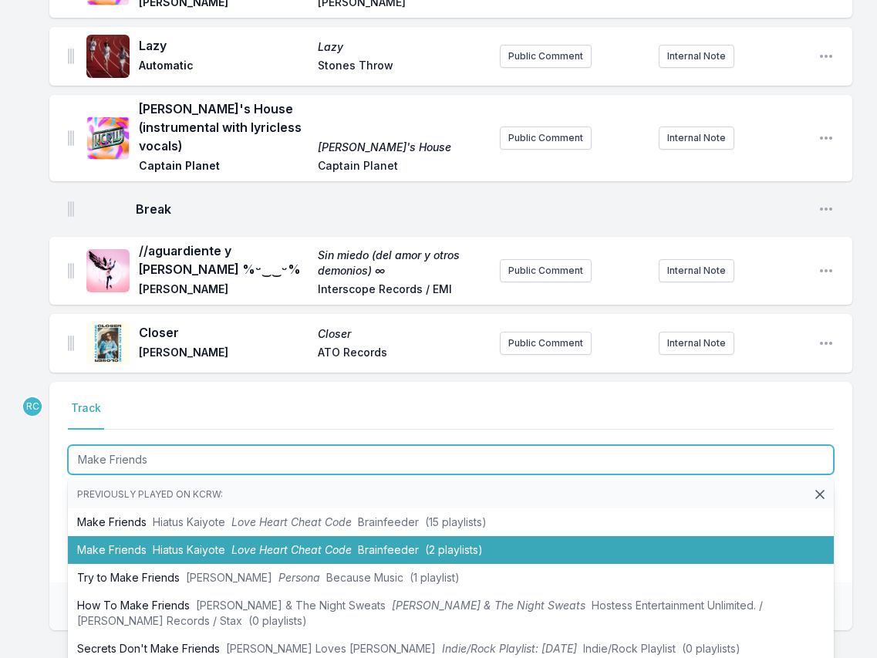
click at [270, 536] on li "Make Friends Hiatus Kaiyote Love Heart Cheat Code Brainfeeder (2 playlists)" at bounding box center [451, 550] width 766 height 28
type input "Make Friends"
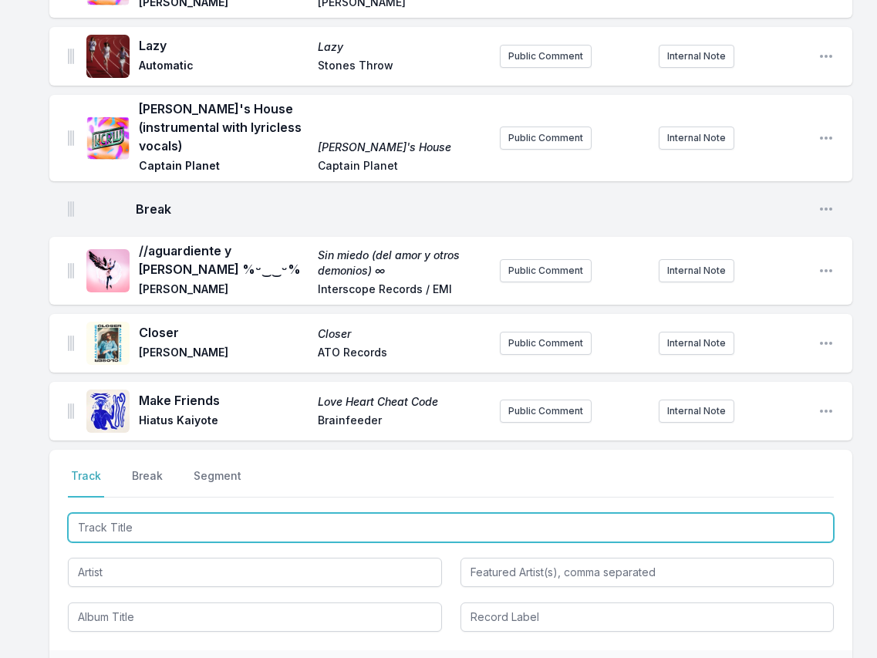
click at [740, 513] on input "Track Title" at bounding box center [451, 527] width 766 height 29
paste input "Dominoes"
type input "Dominoes"
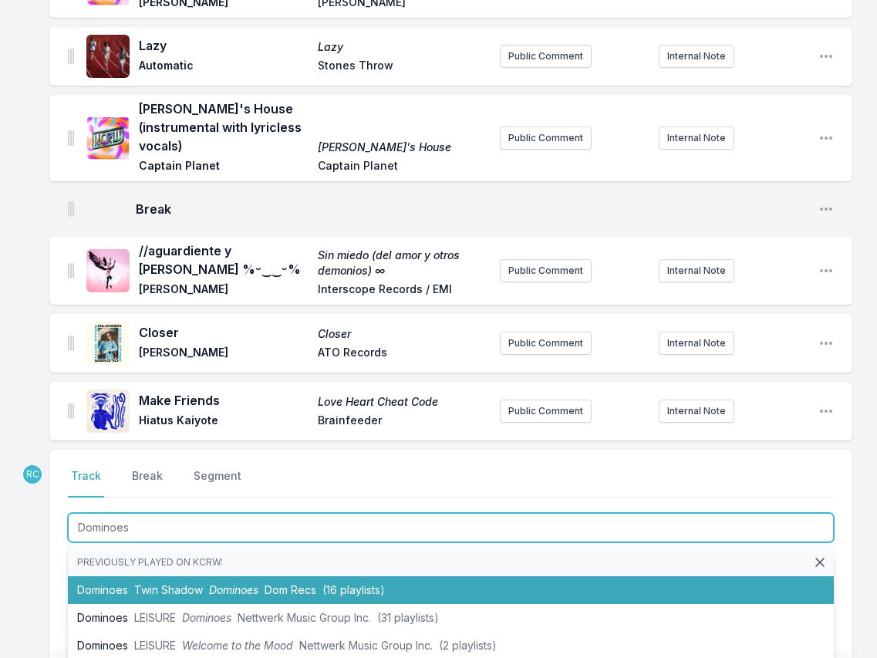
click at [227, 583] on span "Dominoes" at bounding box center [233, 589] width 49 height 13
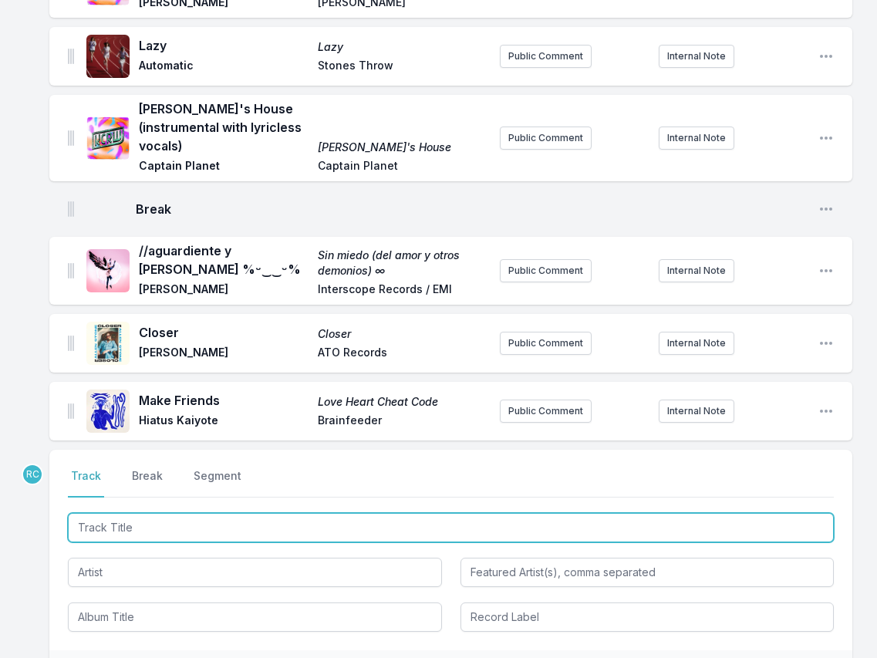
scroll to position [3696, 0]
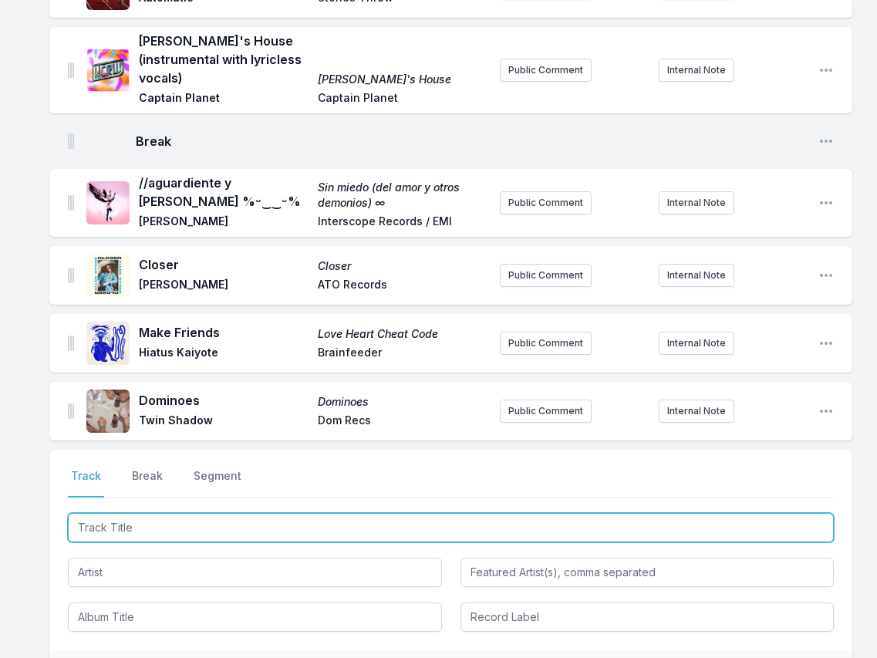
click at [732, 520] on input "Track Title" at bounding box center [451, 527] width 766 height 29
paste input "God Gave Me Feet For Dancing (Tasty Or Not Remix)"
type input "God Gave Me Feet For Dancing (Tasty Or Not Remix)"
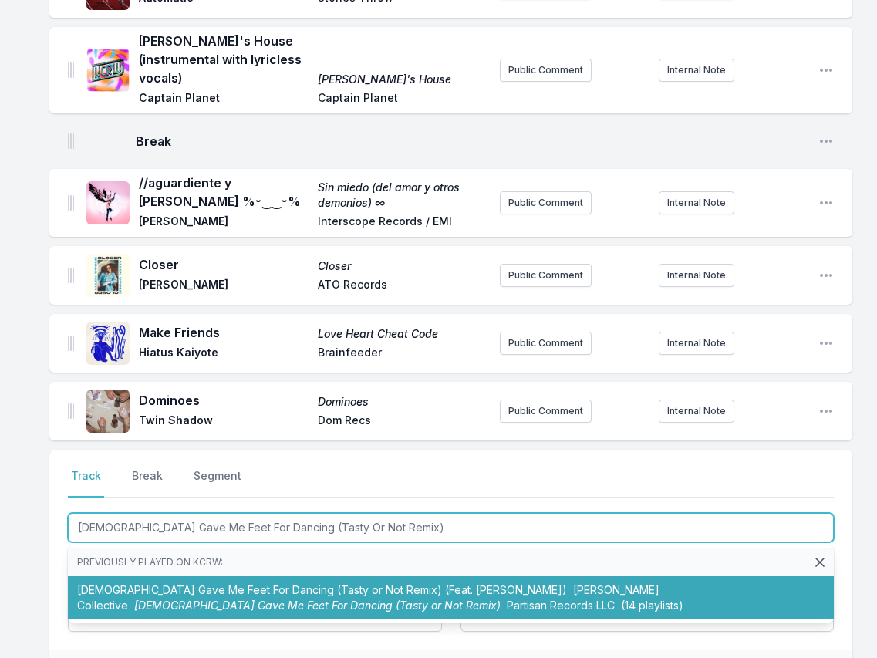
click at [319, 576] on li "God Gave Me Feet For Dancing (Tasty or Not Remix) (Feat. Yazmin Lacey) Ezra Col…" at bounding box center [451, 597] width 766 height 43
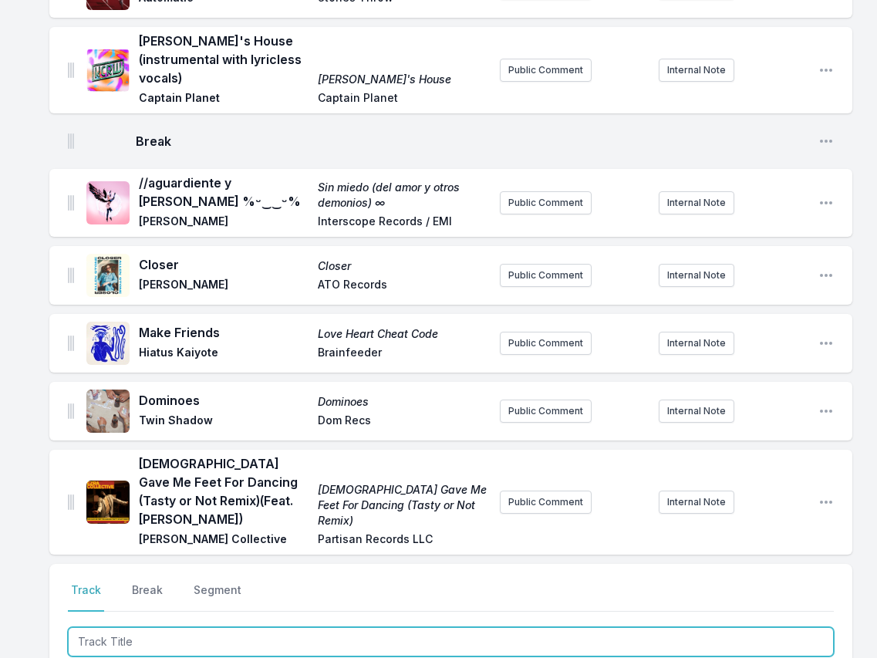
scroll to position [3792, 0]
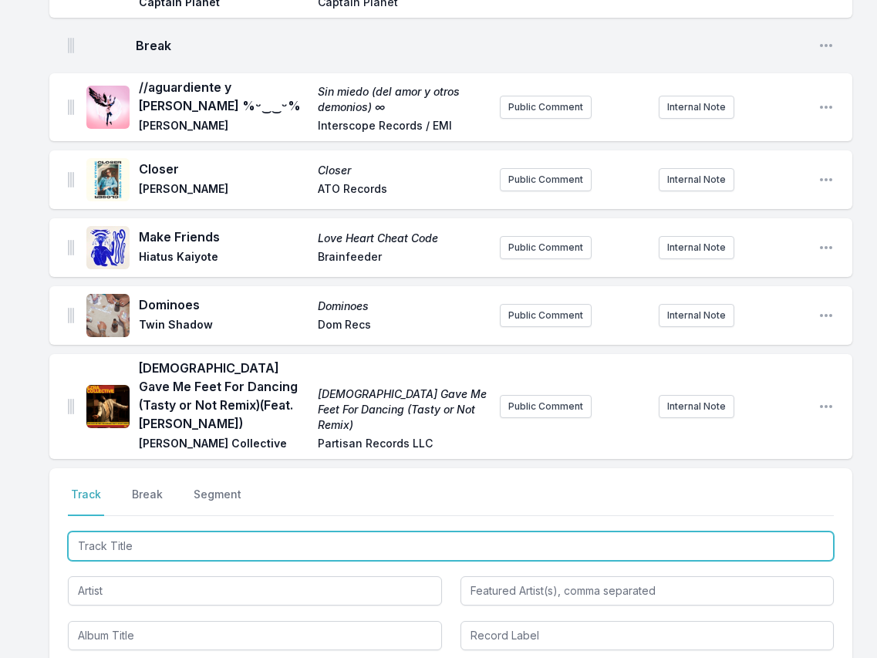
click at [732, 531] on input "Track Title" at bounding box center [451, 545] width 766 height 29
paste input "Journey in Satchidananda"
type input "Journey in Satchidananda"
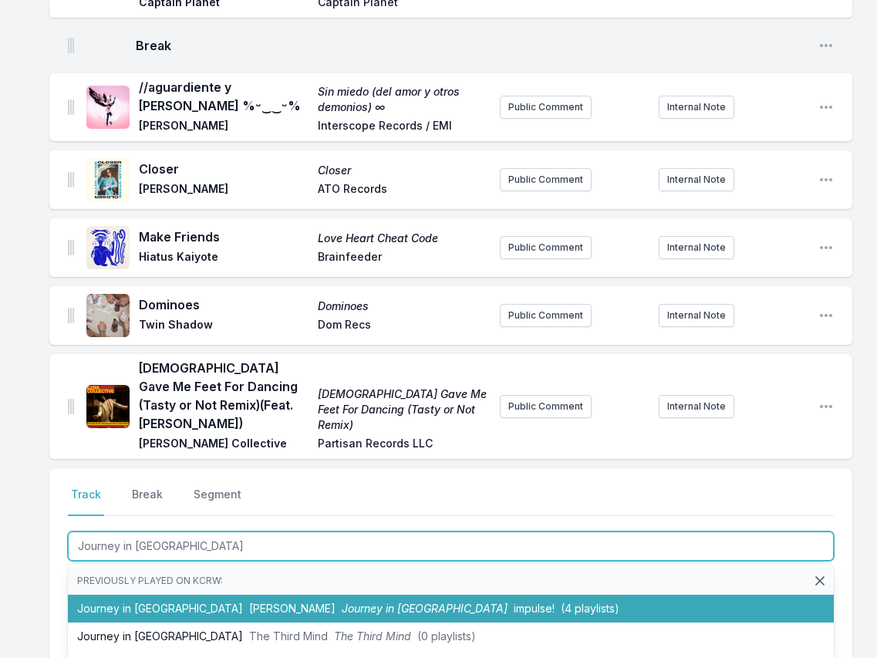
click at [206, 595] on li "Journey in Satchidananda Alice Coltrane Journey in Satchidananda impulse! (4 pl…" at bounding box center [451, 609] width 766 height 28
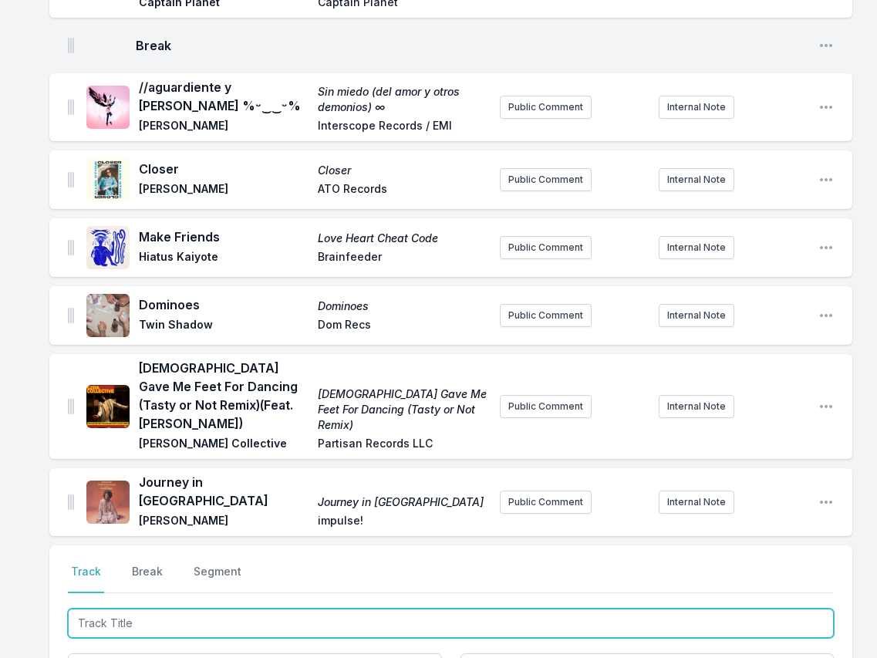
scroll to position [3860, 0]
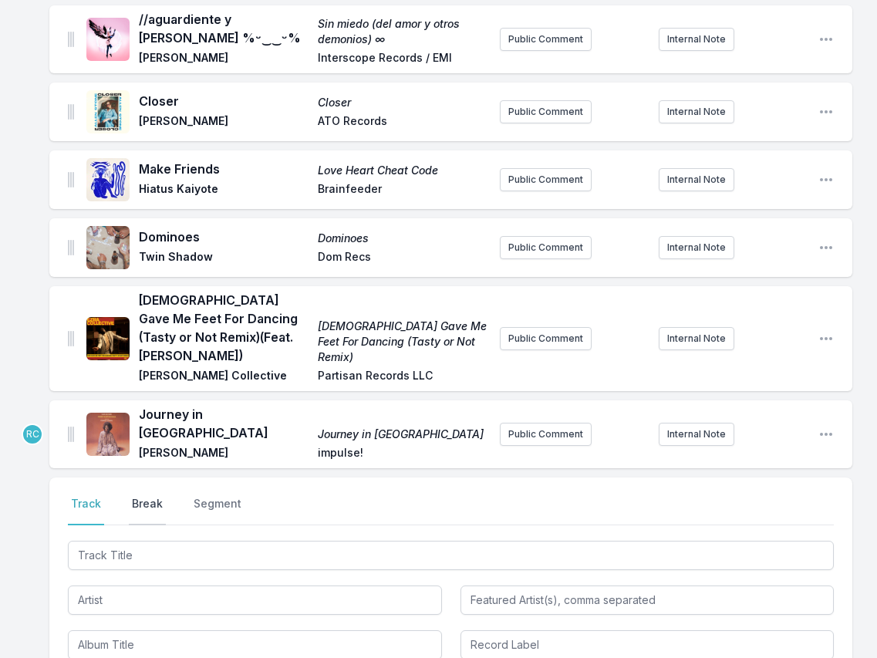
click at [143, 496] on button "Break" at bounding box center [147, 510] width 37 height 29
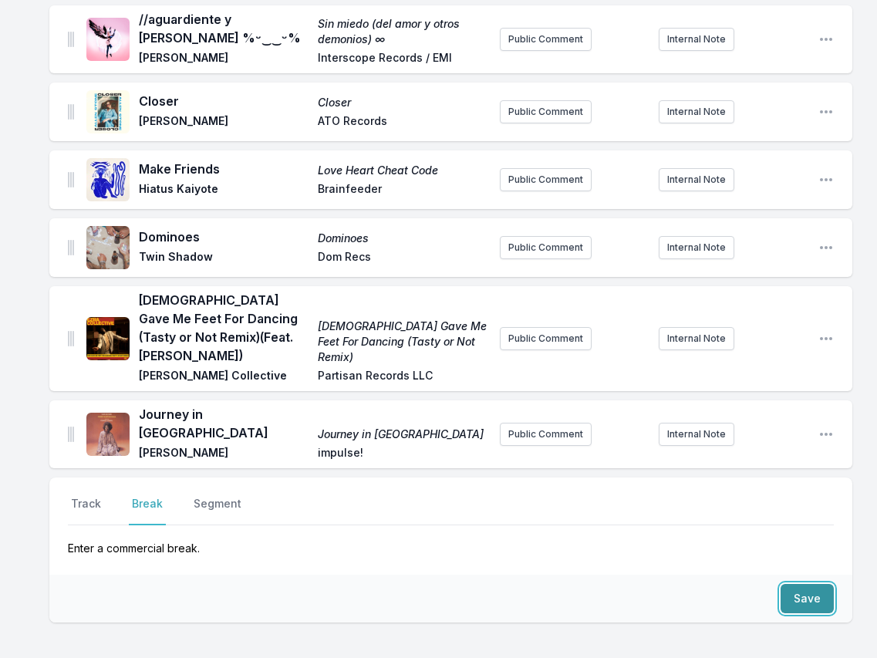
click at [802, 584] on button "Save" at bounding box center [806, 598] width 53 height 29
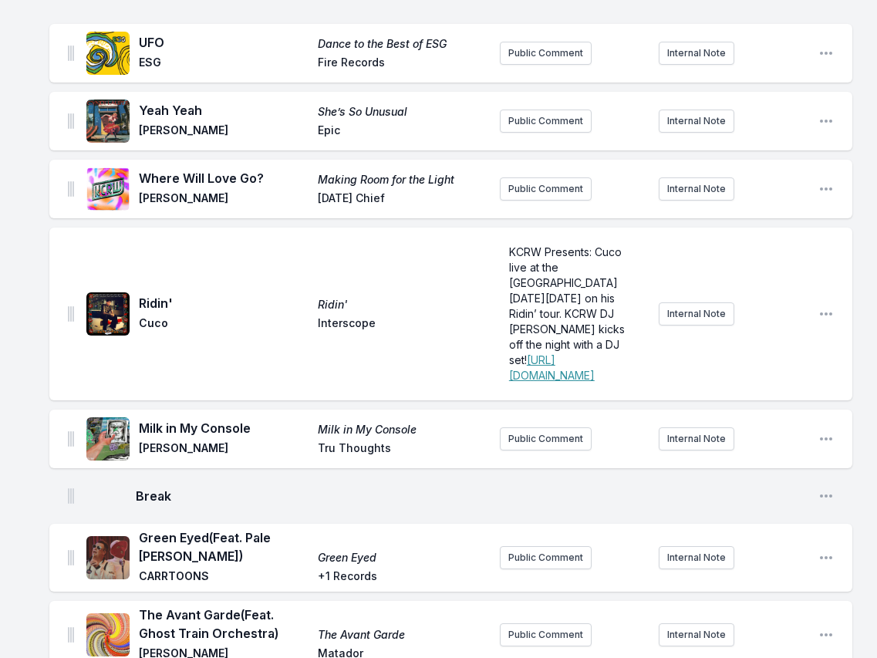
scroll to position [0, 0]
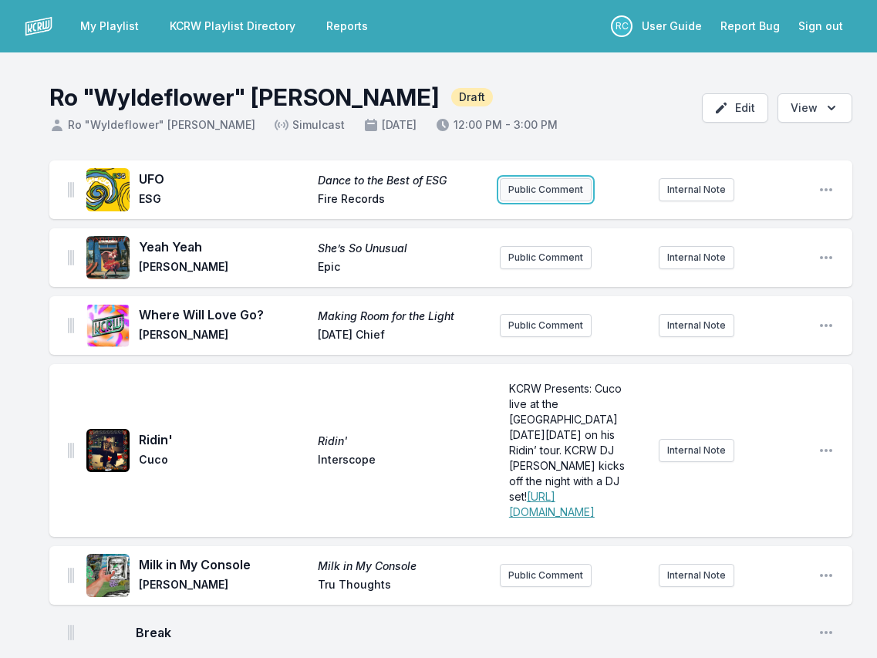
click at [551, 193] on button "Public Comment" at bounding box center [546, 189] width 92 height 23
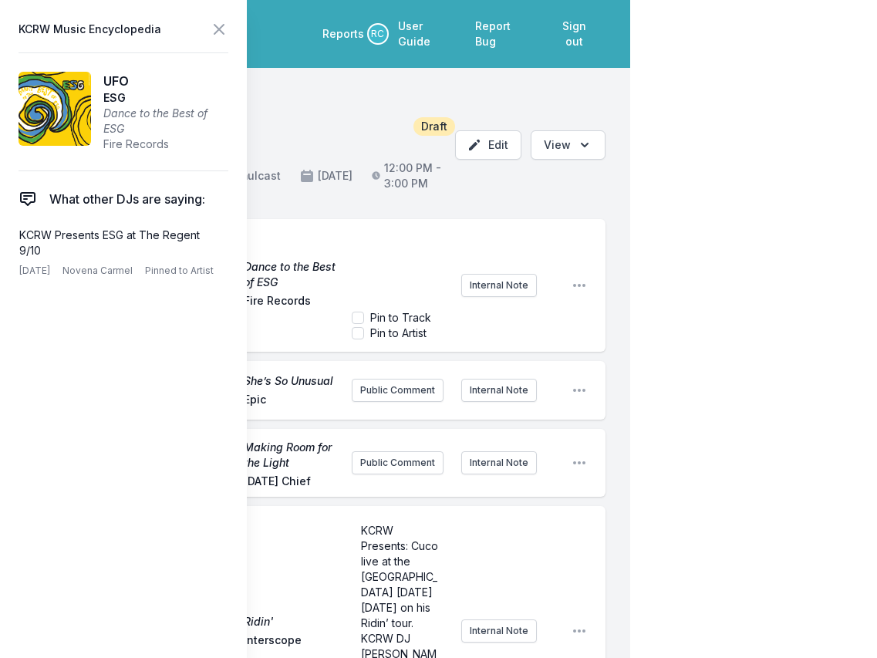
scroll to position [31, 0]
click at [66, 253] on p "KCRW Presents ESG at The Regent 9/10" at bounding box center [120, 242] width 202 height 31
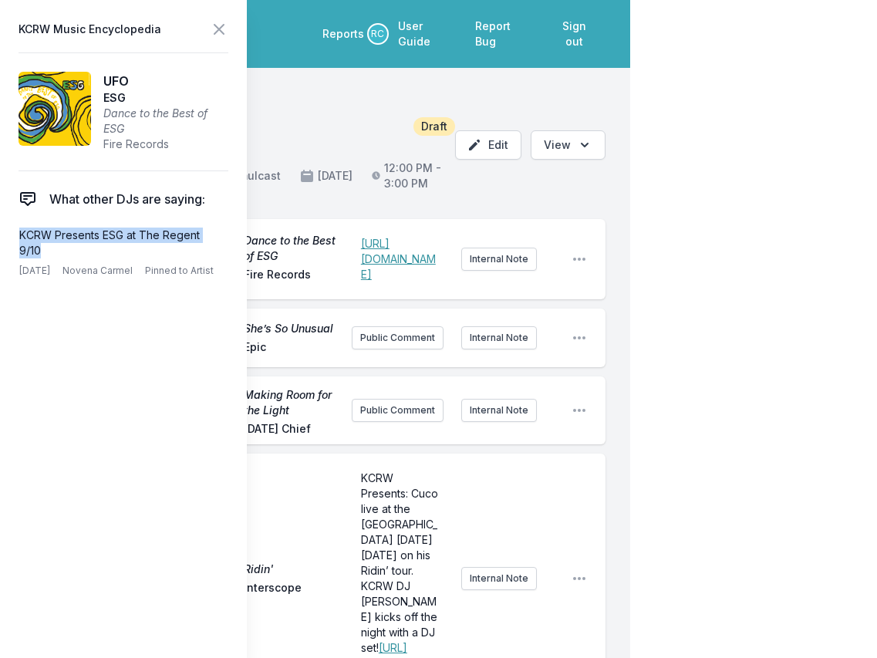
drag, startPoint x: 49, startPoint y: 251, endPoint x: 5, endPoint y: 226, distance: 51.5
click at [5, 226] on aside "KCRW Music Encyclopedia UFO ESG Dance to the Best of ESG Fire Records What othe…" at bounding box center [123, 329] width 247 height 658
copy p "KCRW Presents ESG at The Regent 9/10"
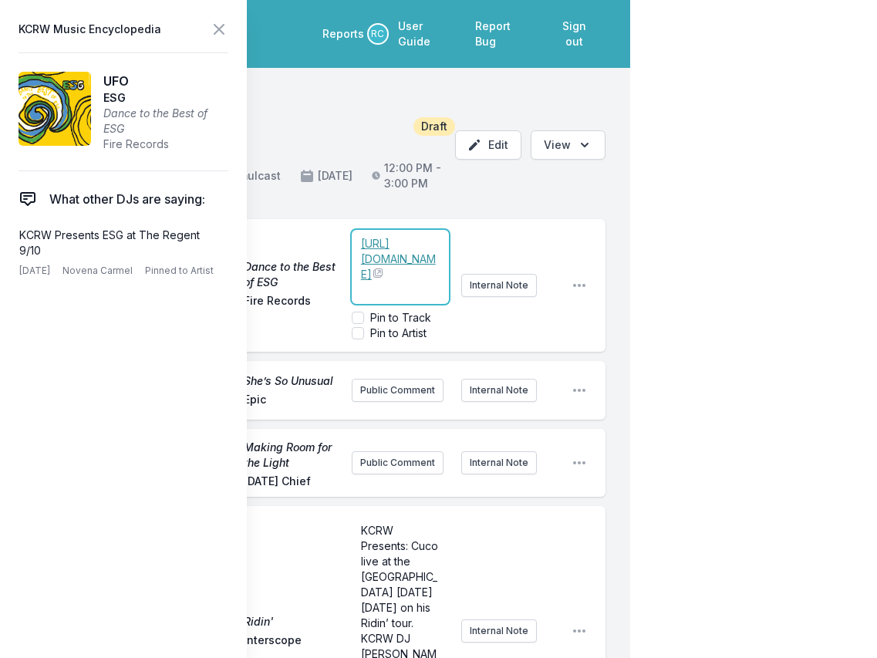
click at [383, 237] on span "https://giveaways.kcrw.com/2025/kcrw-presents-esg-the-regent-9-10/" at bounding box center [398, 259] width 75 height 44
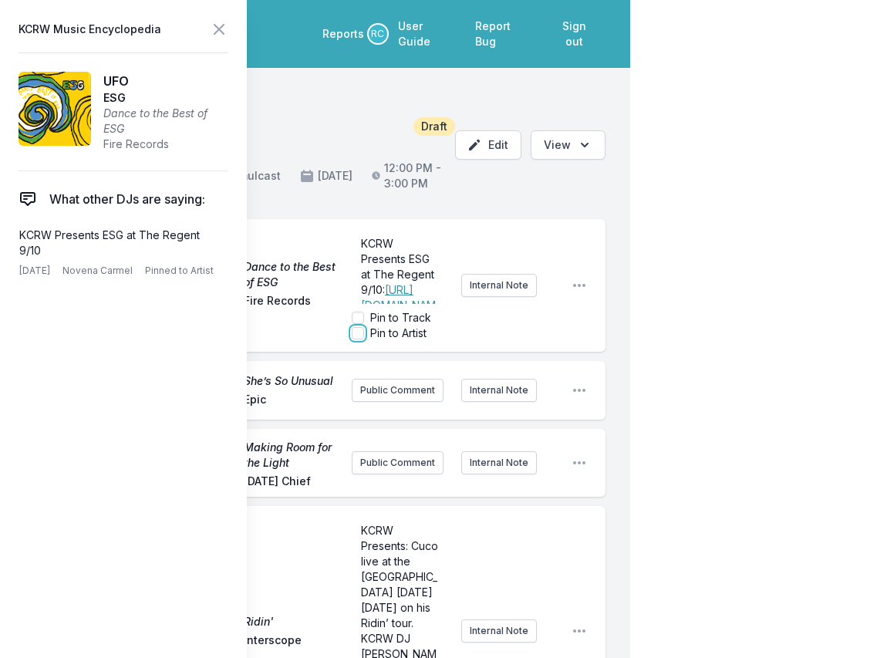
click at [357, 327] on input "Pin to Artist" at bounding box center [358, 333] width 12 height 12
checkbox input "true"
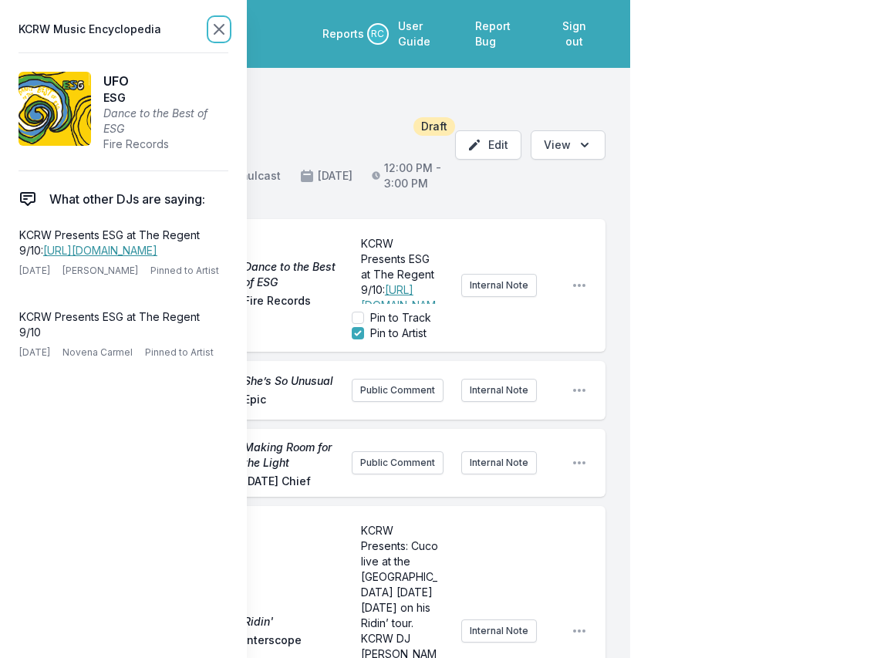
click at [224, 30] on icon at bounding box center [219, 29] width 19 height 19
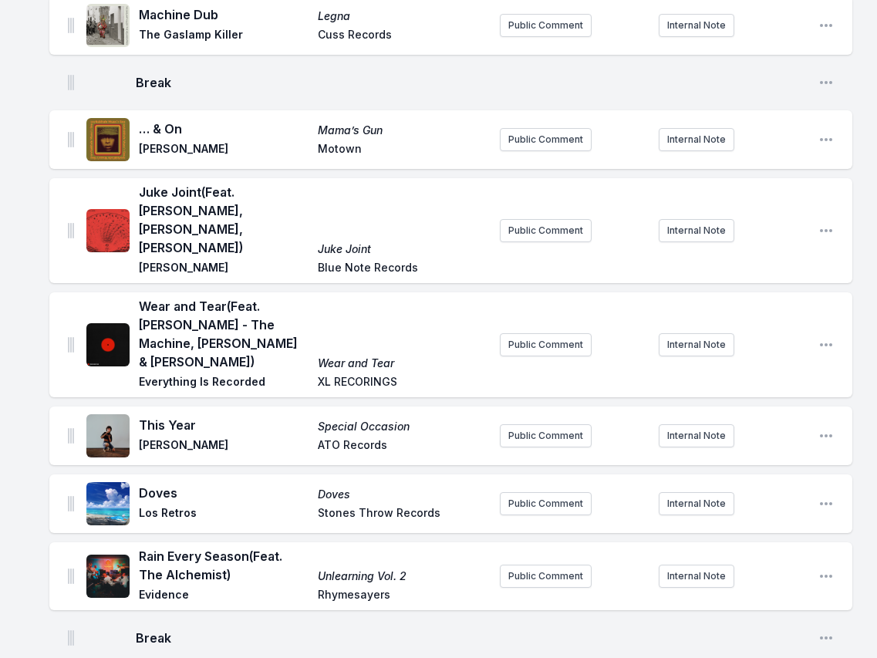
scroll to position [1013, 0]
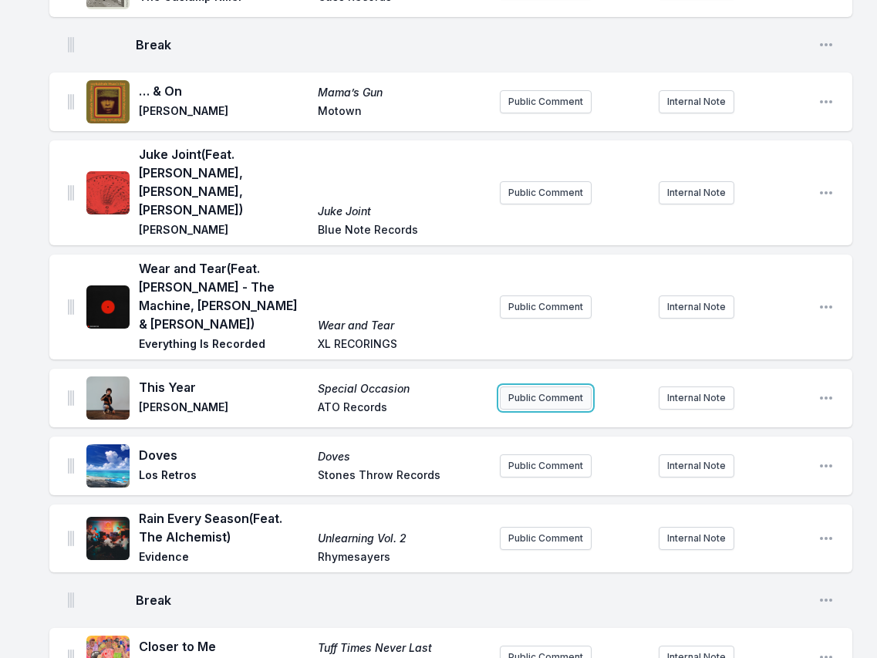
click at [557, 409] on button "Public Comment" at bounding box center [546, 397] width 92 height 23
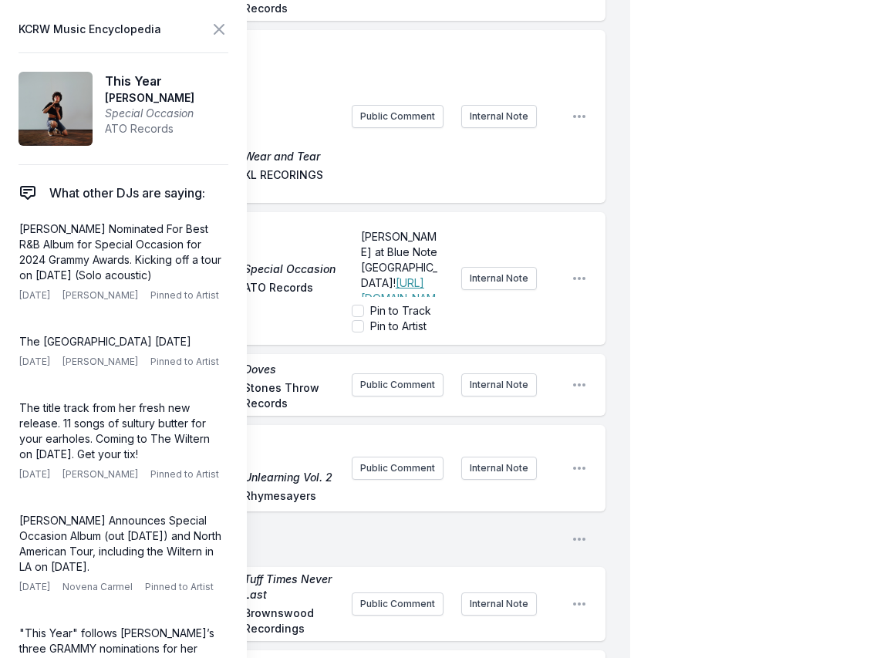
scroll to position [62, 0]
click at [356, 332] on input "Pin to Artist" at bounding box center [358, 326] width 12 height 12
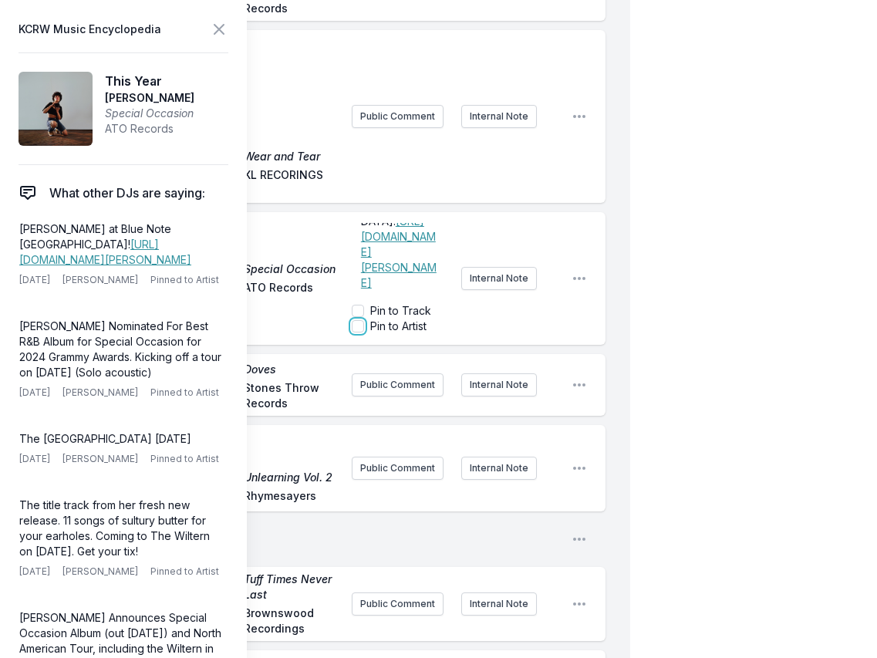
checkbox input "true"
click at [152, 228] on p "Emily King at Blue Note Los Angeles! https://www.bluenotejazz.com/la/tm-event/e…" at bounding box center [120, 244] width 202 height 46
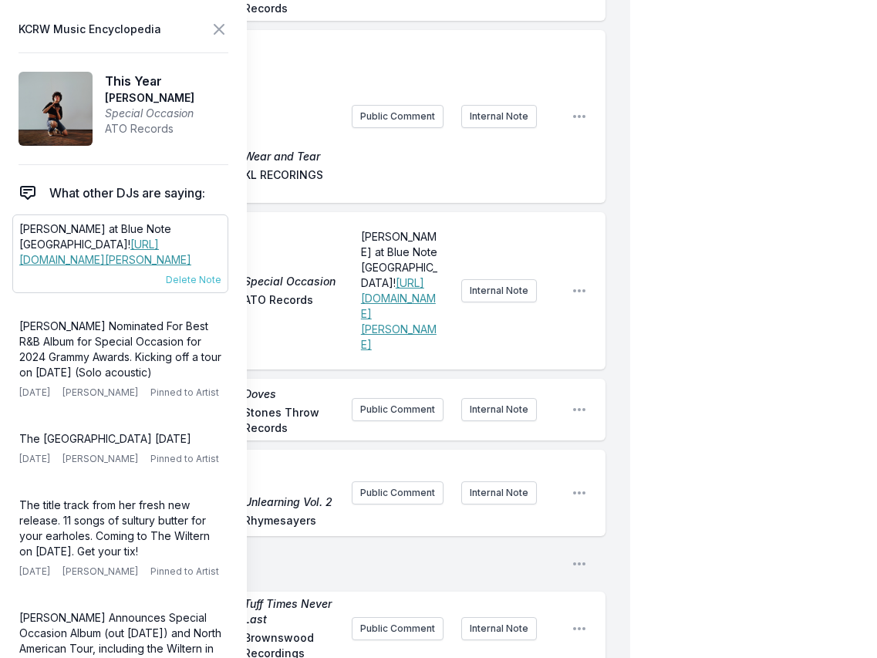
click at [206, 228] on p "Emily King at Blue Note Los Angeles! https://www.bluenotejazz.com/la/tm-event/e…" at bounding box center [120, 244] width 202 height 46
click at [405, 289] on span "Emily King at Blue Note Los Angeles!" at bounding box center [400, 259] width 79 height 59
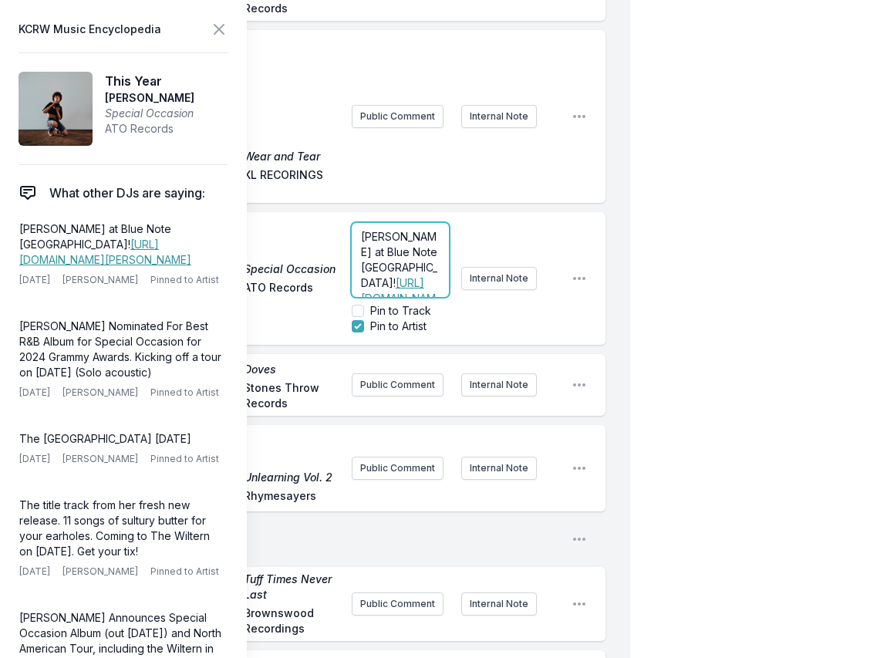
click at [414, 312] on p "Emily King at Blue Note Los Angeles! https://www.bluenotejazz.com/la/tm-event/e…" at bounding box center [400, 290] width 79 height 123
click at [217, 24] on icon at bounding box center [219, 29] width 19 height 19
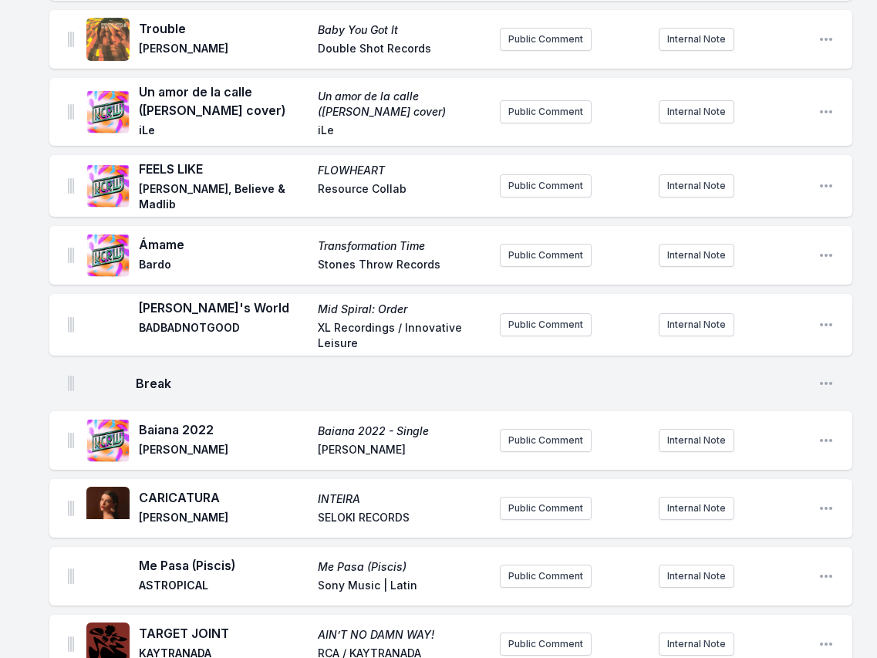
scroll to position [2572, 0]
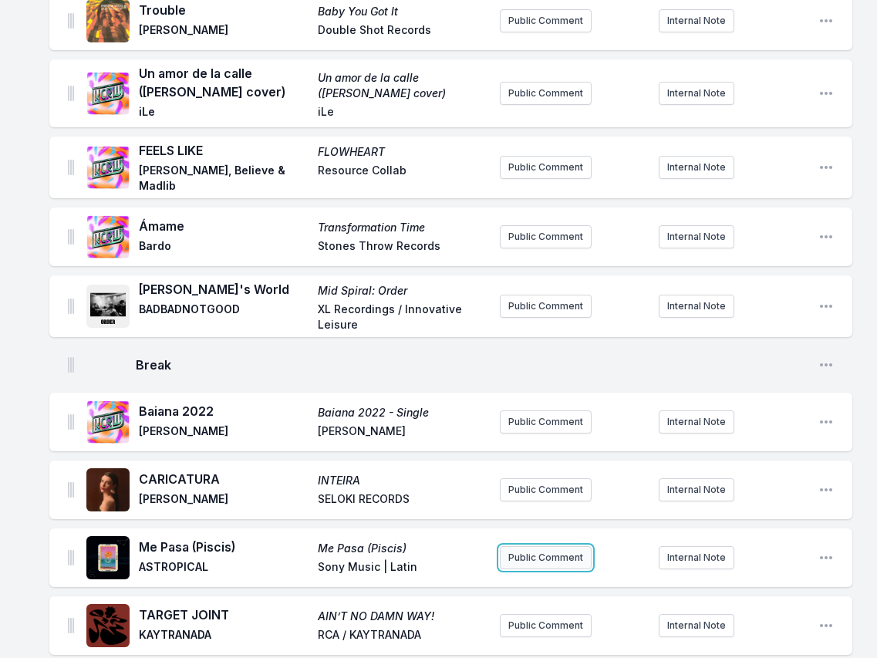
click at [519, 569] on button "Public Comment" at bounding box center [546, 557] width 92 height 23
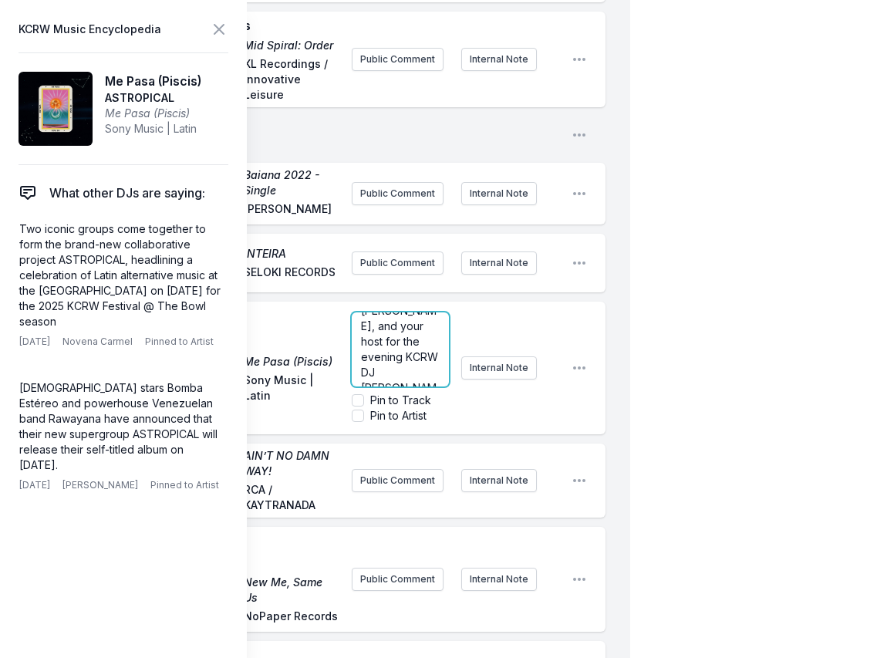
scroll to position [324, 0]
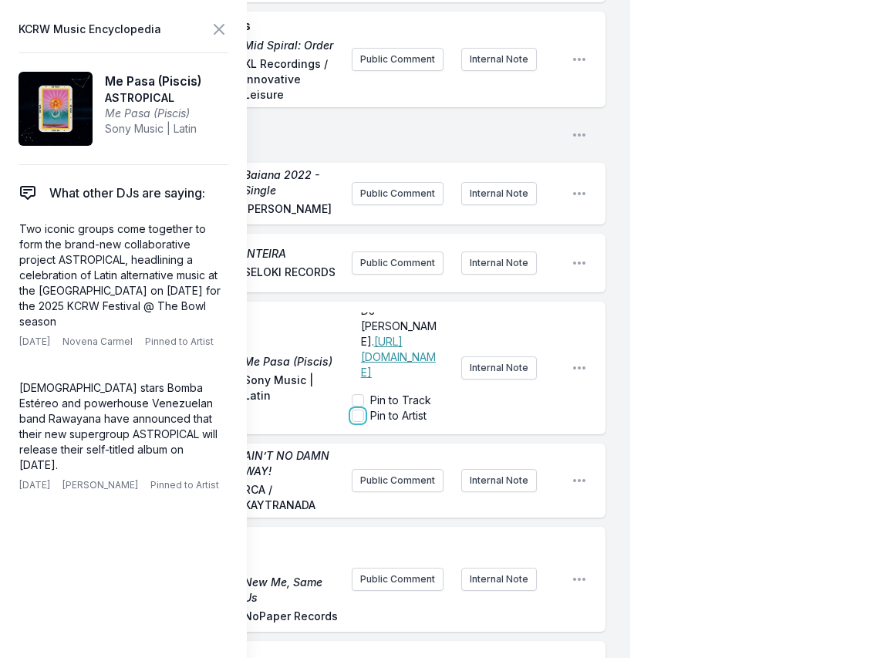
click at [362, 409] on input "Pin to Artist" at bounding box center [358, 415] width 12 height 12
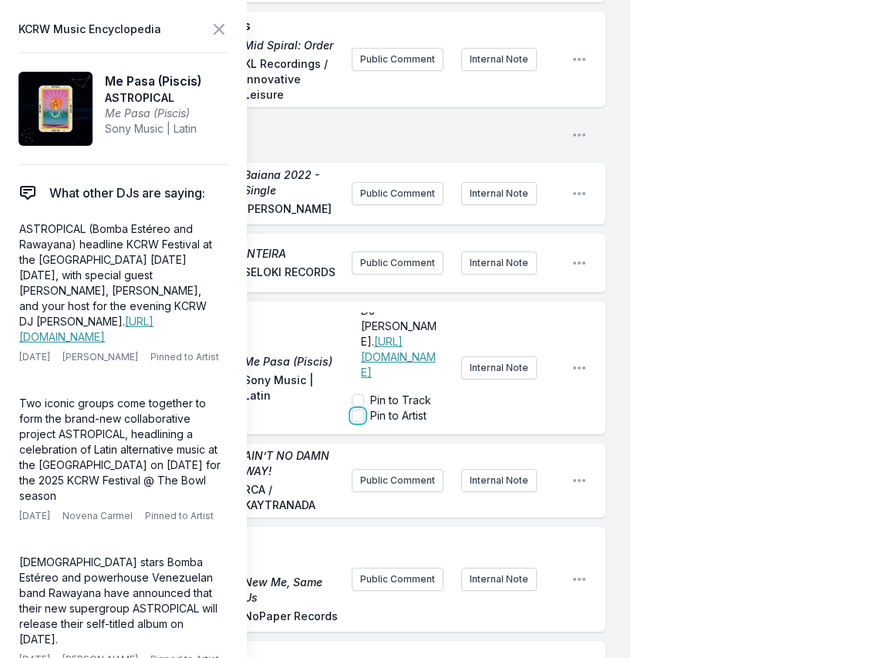
checkbox input "true"
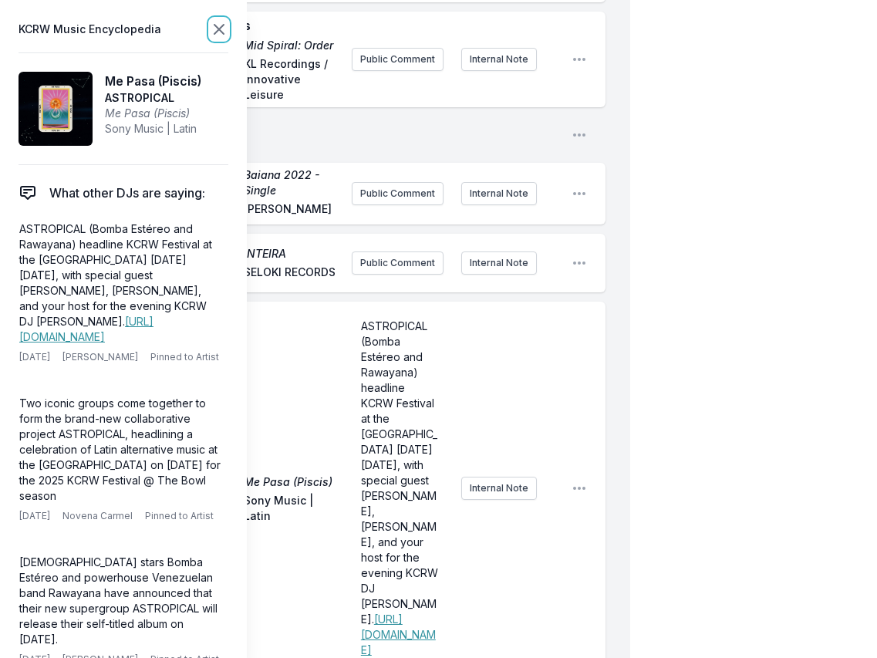
click at [215, 29] on icon at bounding box center [219, 29] width 19 height 19
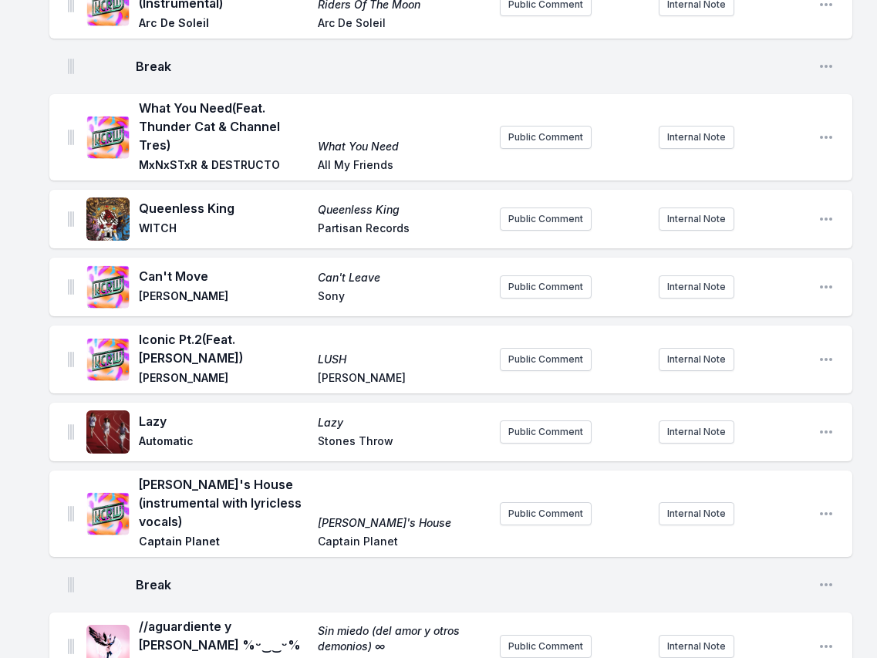
scroll to position [3522, 0]
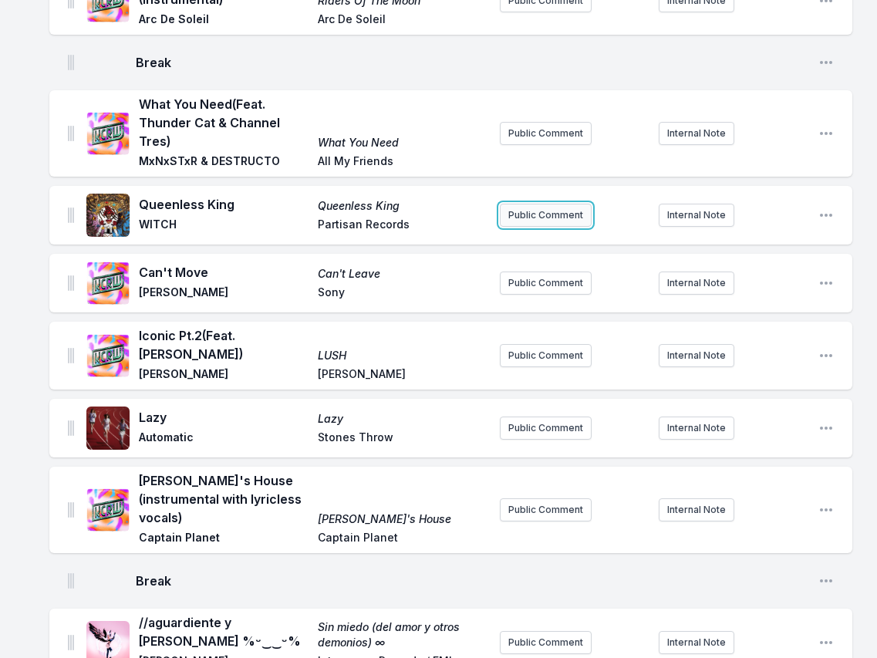
click at [520, 227] on button "Public Comment" at bounding box center [546, 215] width 92 height 23
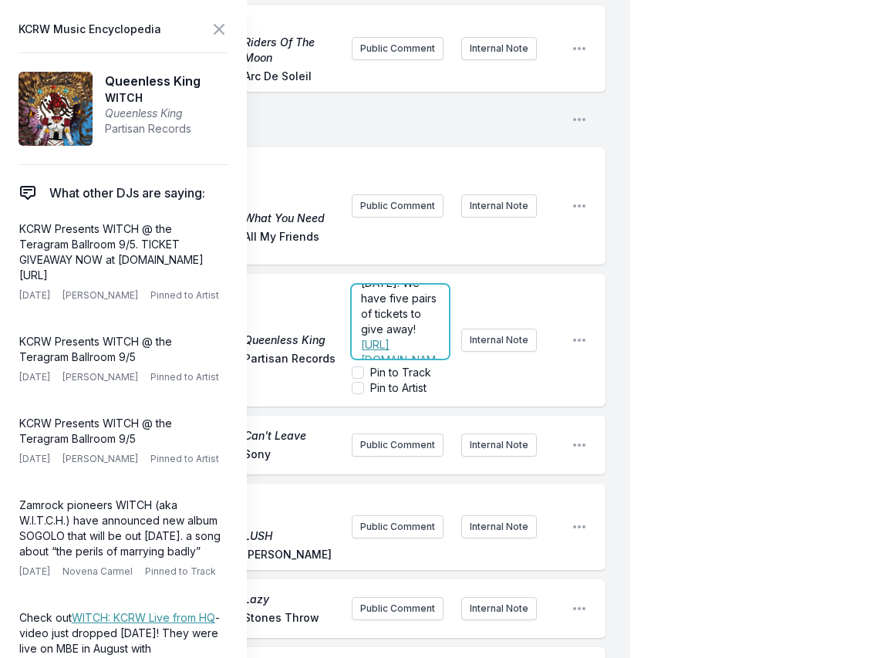
scroll to position [216, 0]
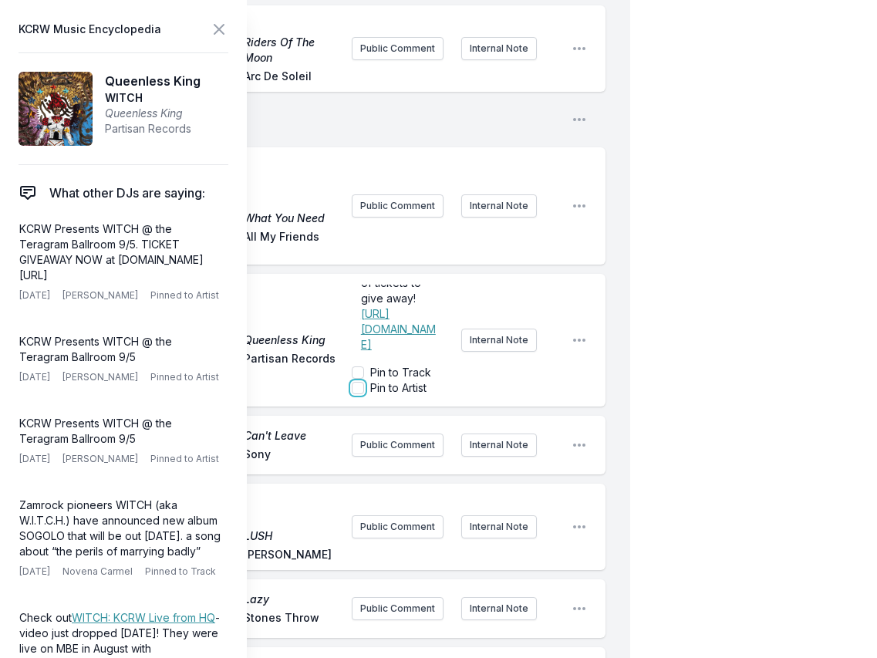
click at [359, 382] on input "Pin to Artist" at bounding box center [358, 388] width 12 height 12
checkbox input "true"
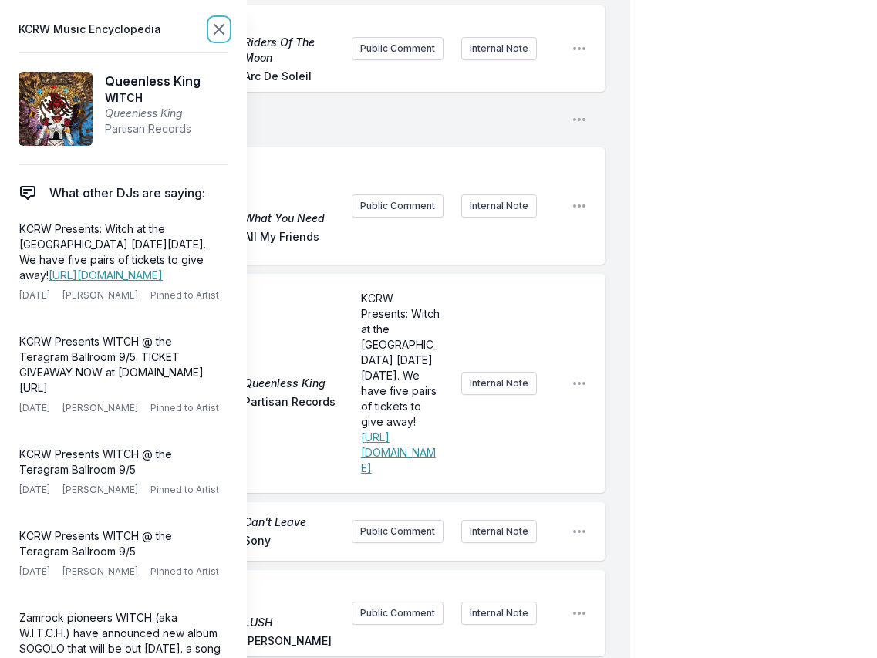
click at [219, 30] on icon at bounding box center [218, 29] width 9 height 9
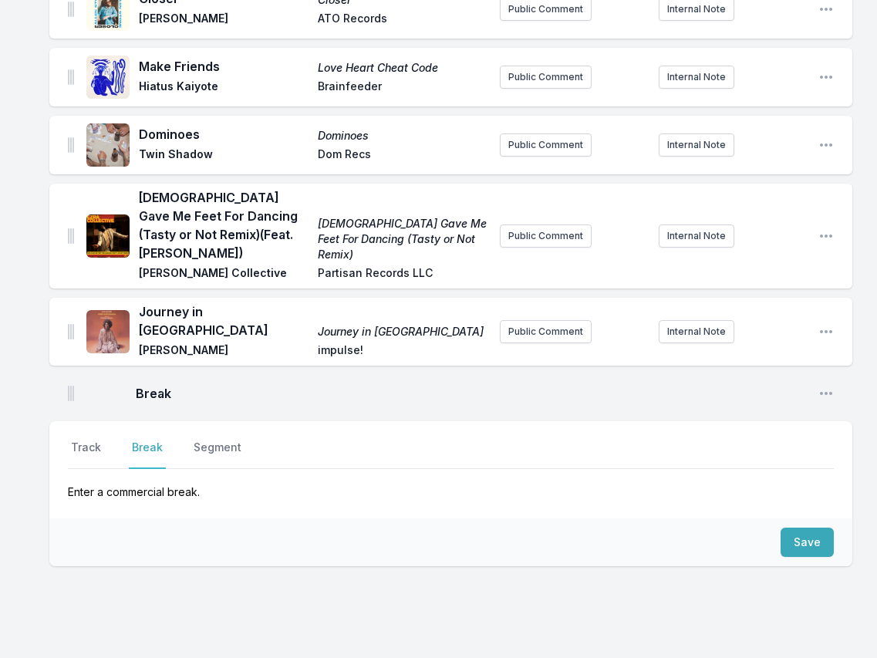
scroll to position [4294, 0]
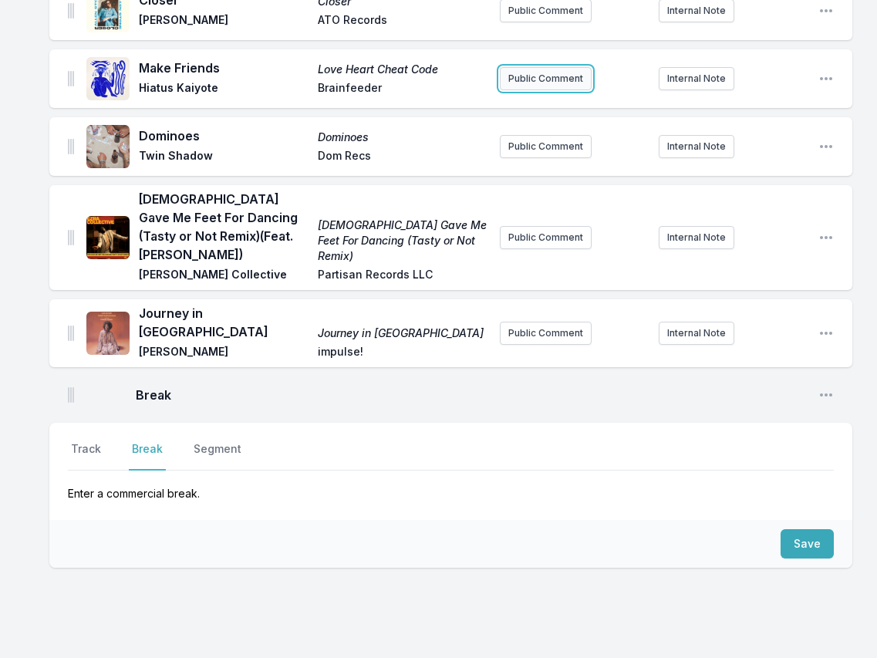
click at [521, 90] on button "Public Comment" at bounding box center [546, 78] width 92 height 23
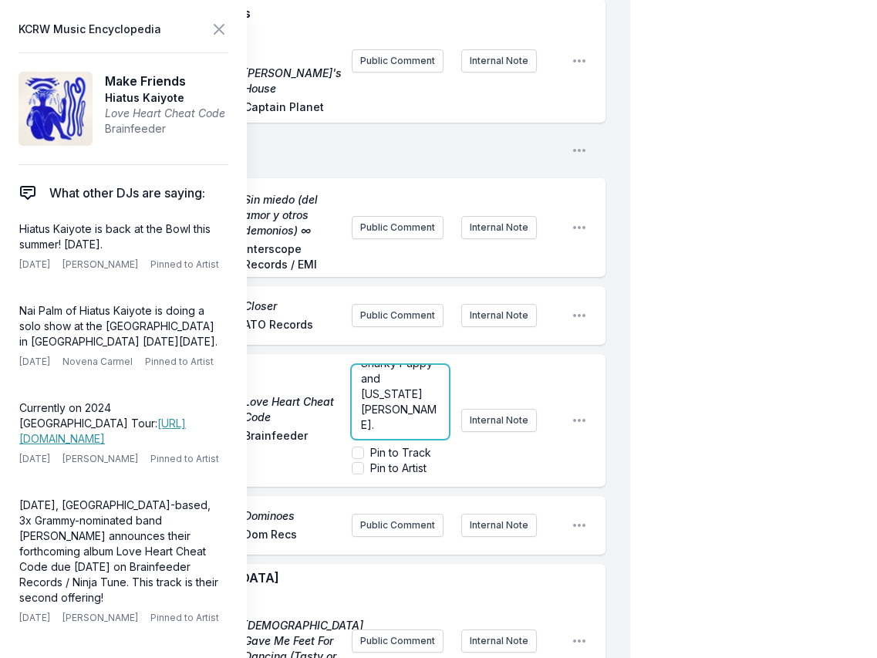
scroll to position [278, 0]
click at [358, 474] on input "Pin to Artist" at bounding box center [358, 468] width 12 height 12
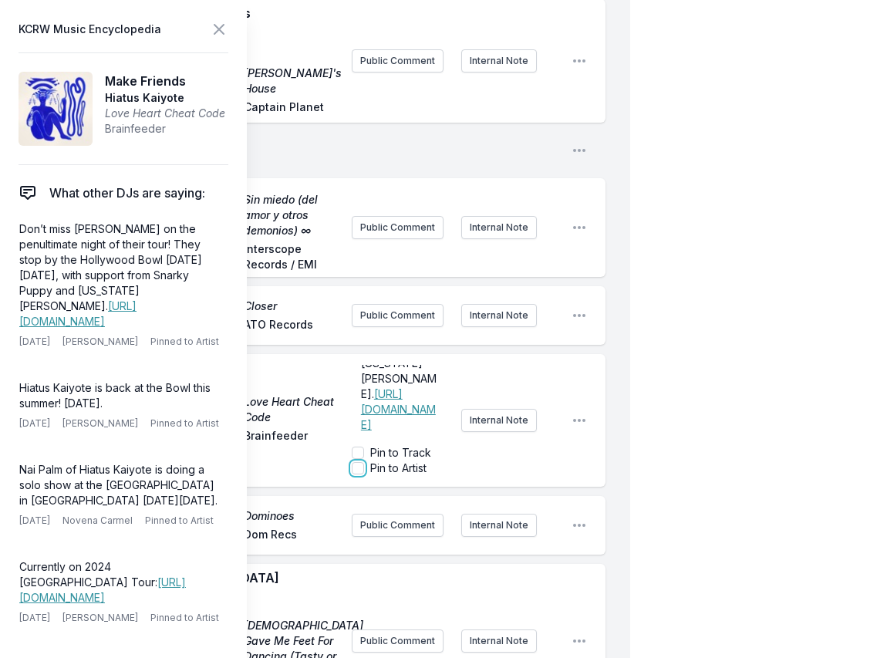
checkbox input "true"
click at [221, 33] on icon at bounding box center [219, 29] width 19 height 19
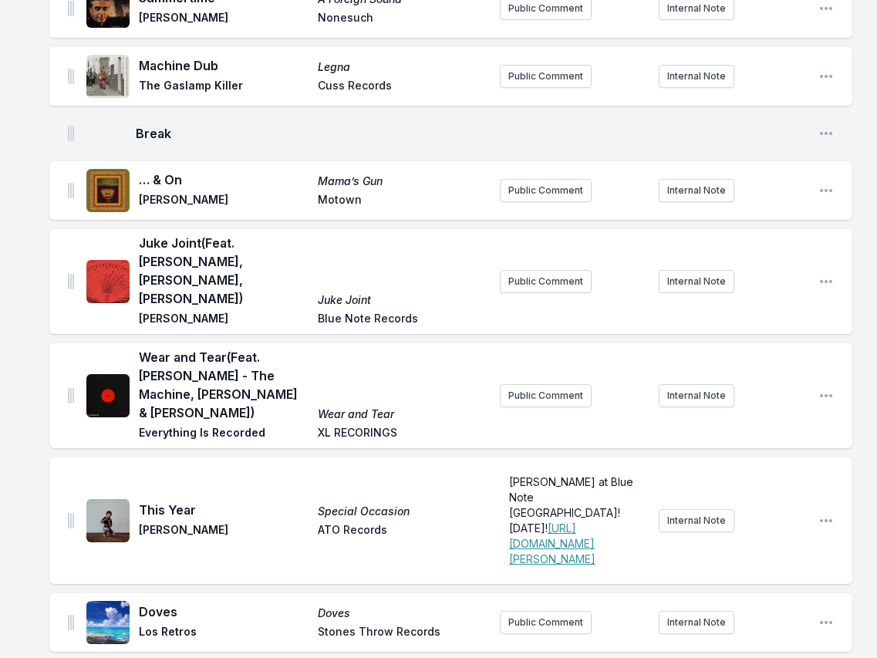
scroll to position [3739, 0]
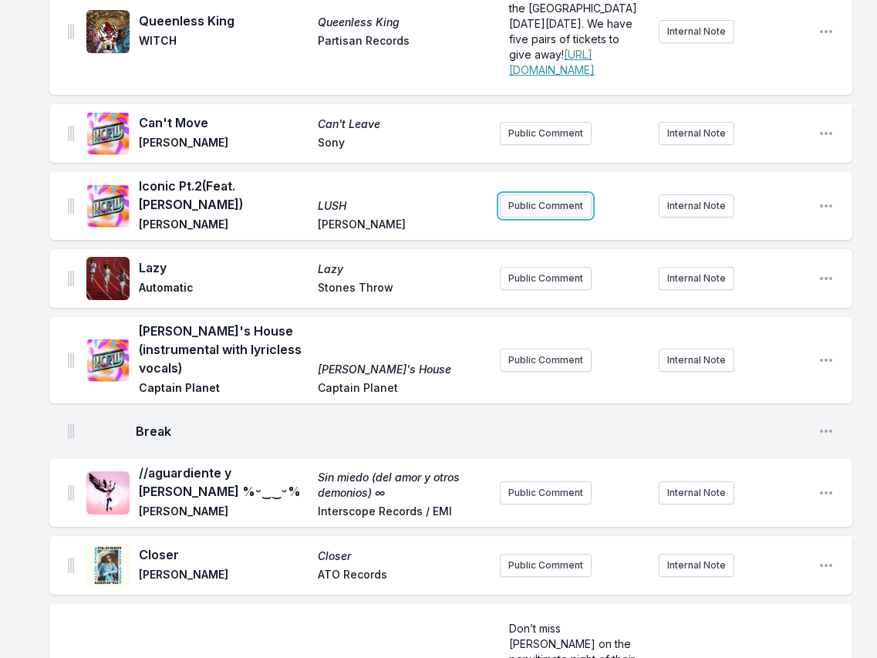
click at [537, 217] on button "Public Comment" at bounding box center [546, 205] width 92 height 23
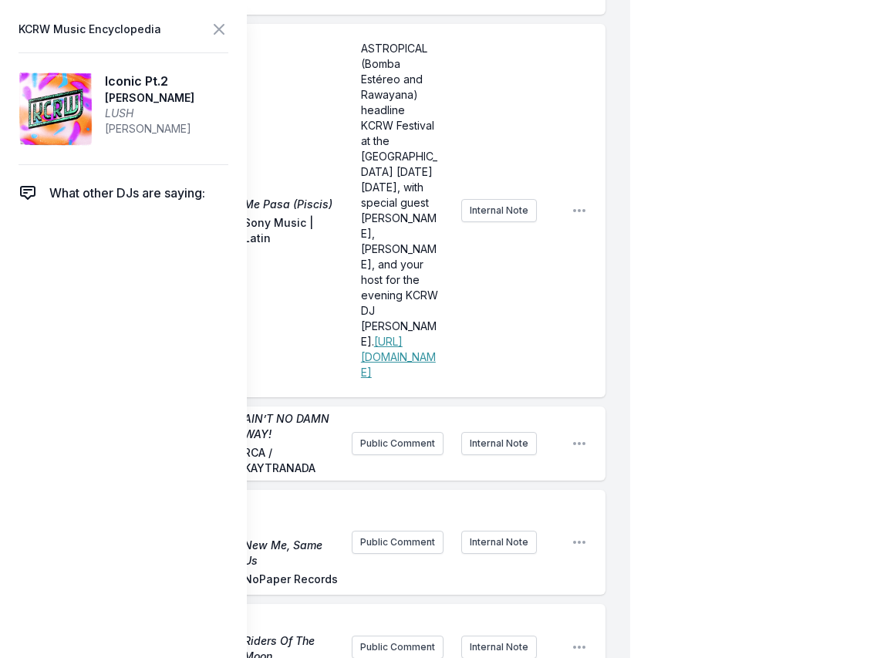
scroll to position [4717, 0]
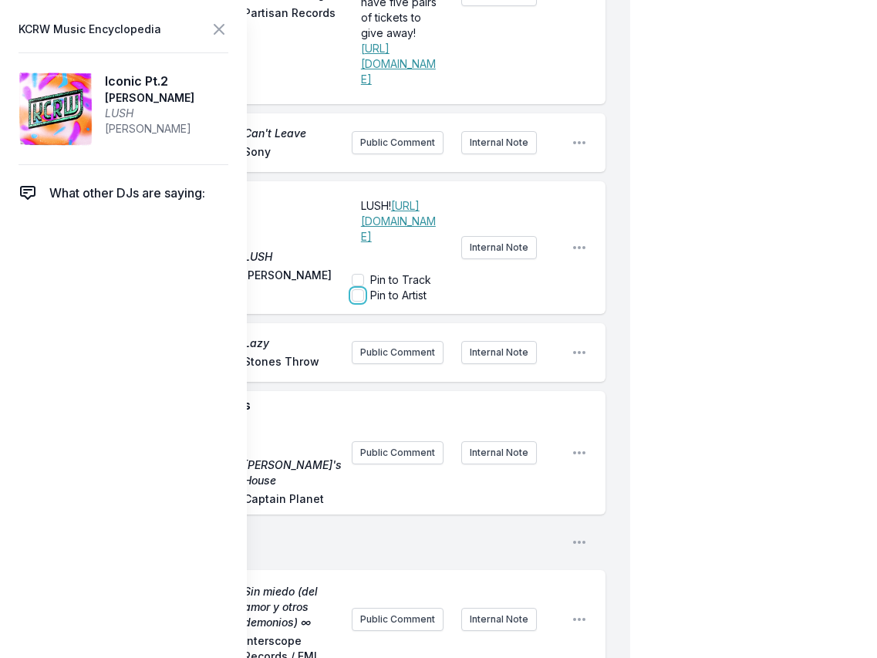
click at [353, 302] on input "Pin to Artist" at bounding box center [358, 295] width 12 height 12
checkbox input "true"
click at [360, 286] on input "Pin to Track" at bounding box center [358, 280] width 12 height 12
checkbox input "false"
checkbox input "true"
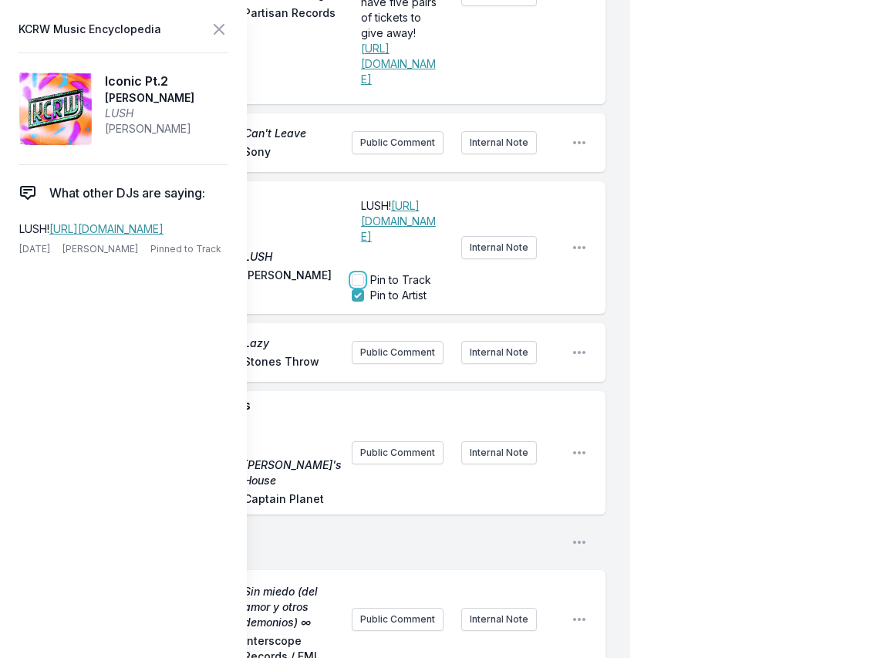
checkbox input "true"
click at [359, 302] on input "Pin to Artist" at bounding box center [358, 295] width 12 height 12
checkbox input "false"
checkbox input "true"
checkbox input "false"
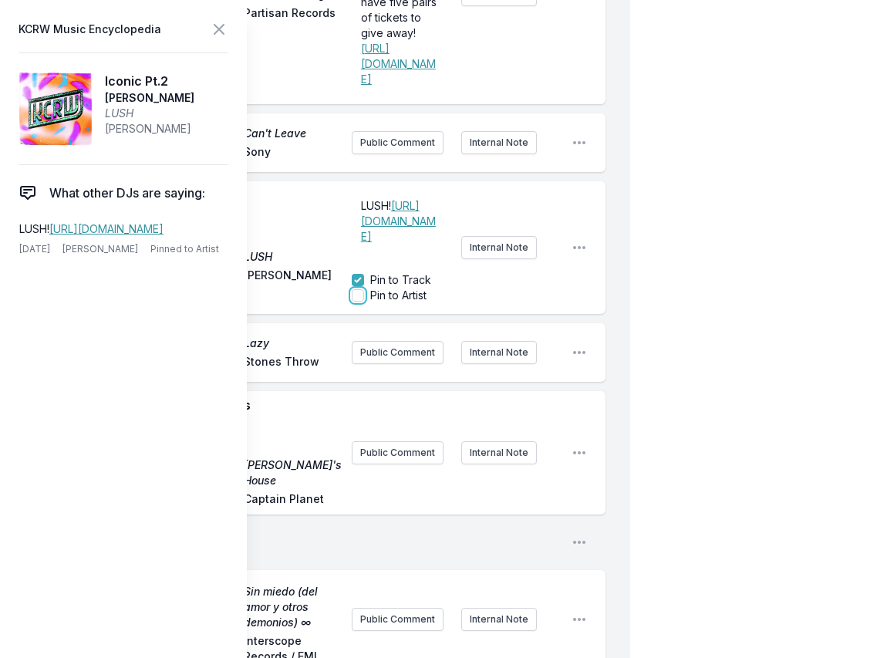
checkbox input "false"
checkbox input "true"
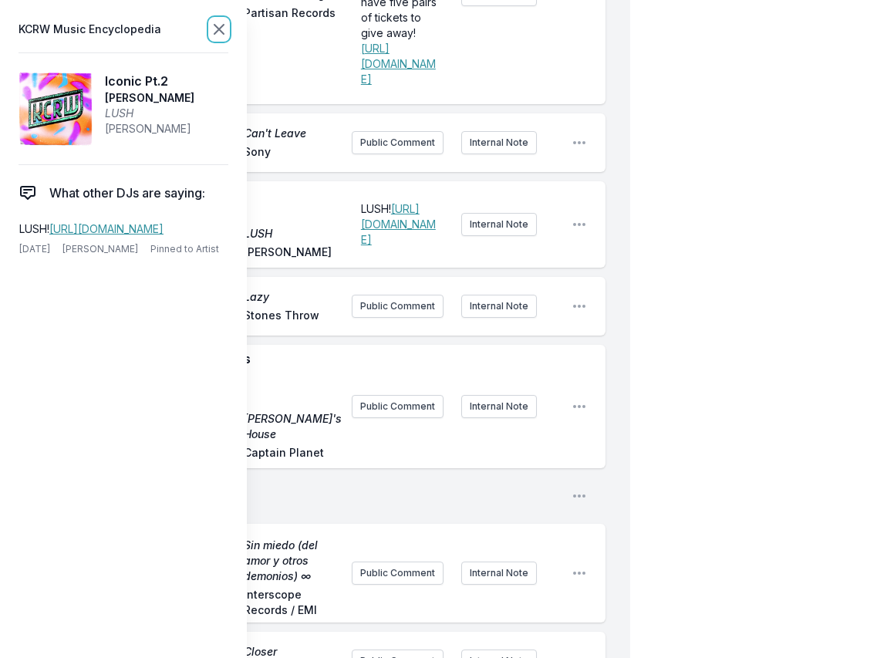
click at [221, 22] on icon at bounding box center [219, 29] width 19 height 19
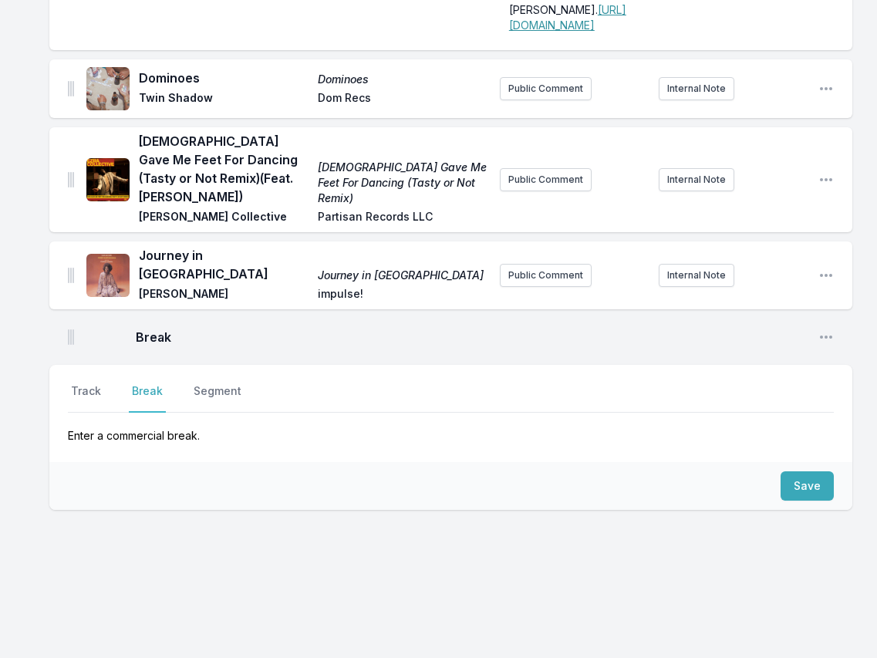
scroll to position [4598, 0]
click at [548, 280] on button "Public Comment" at bounding box center [546, 275] width 92 height 23
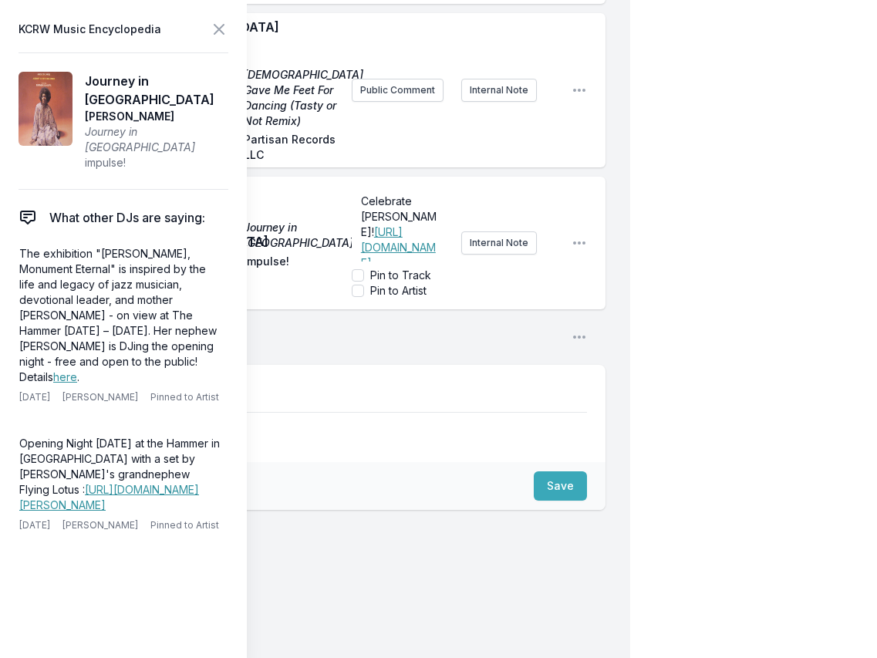
scroll to position [123, 0]
click at [359, 297] on input "Pin to Artist" at bounding box center [358, 291] width 12 height 12
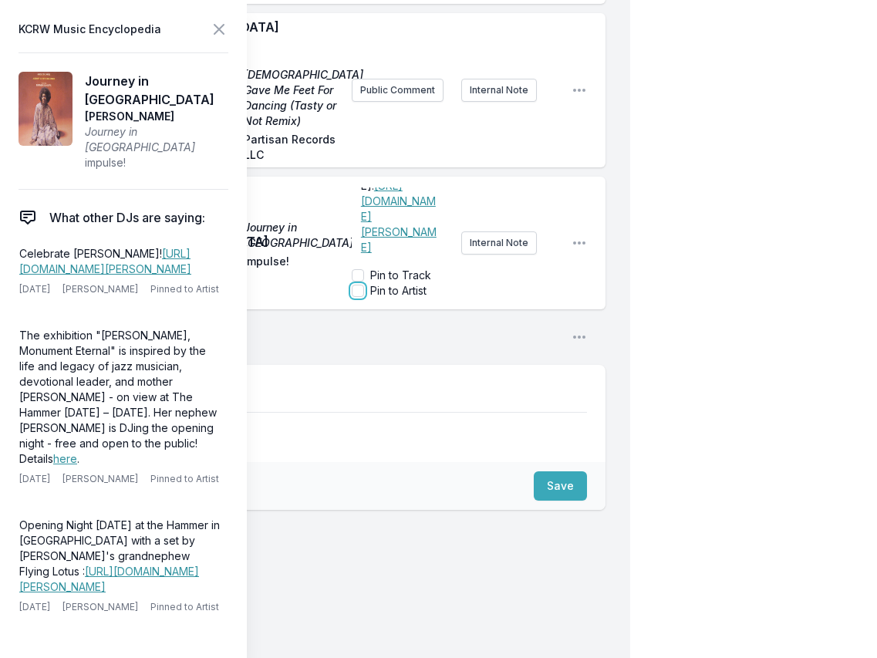
checkbox input "true"
click at [214, 21] on icon at bounding box center [219, 29] width 19 height 19
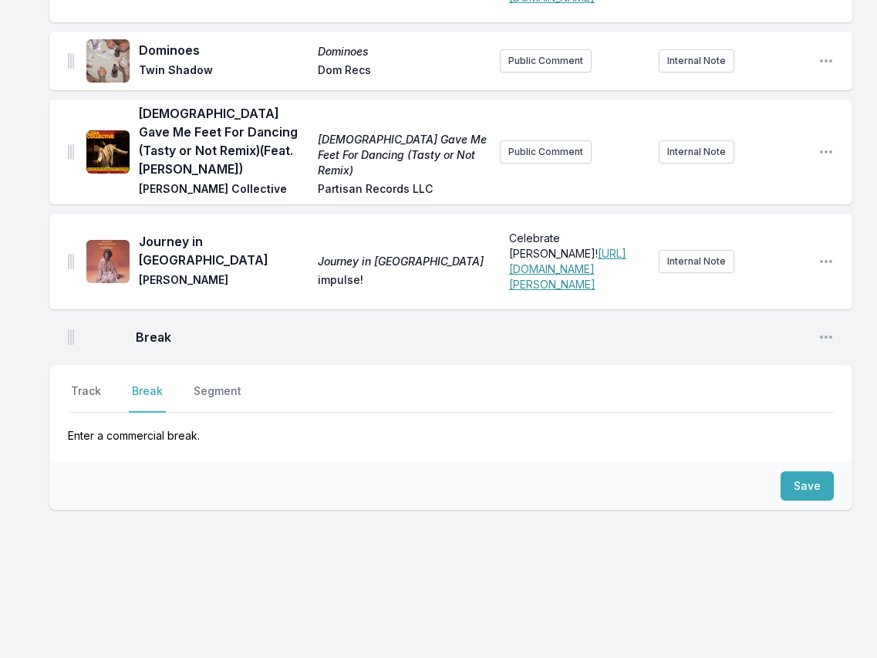
scroll to position [4682, 0]
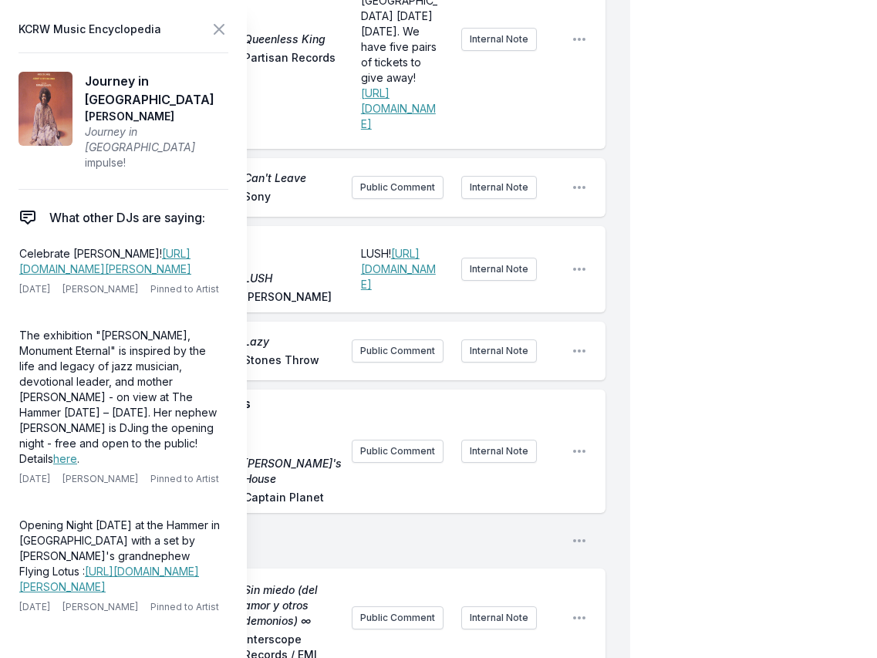
scroll to position [5800, 0]
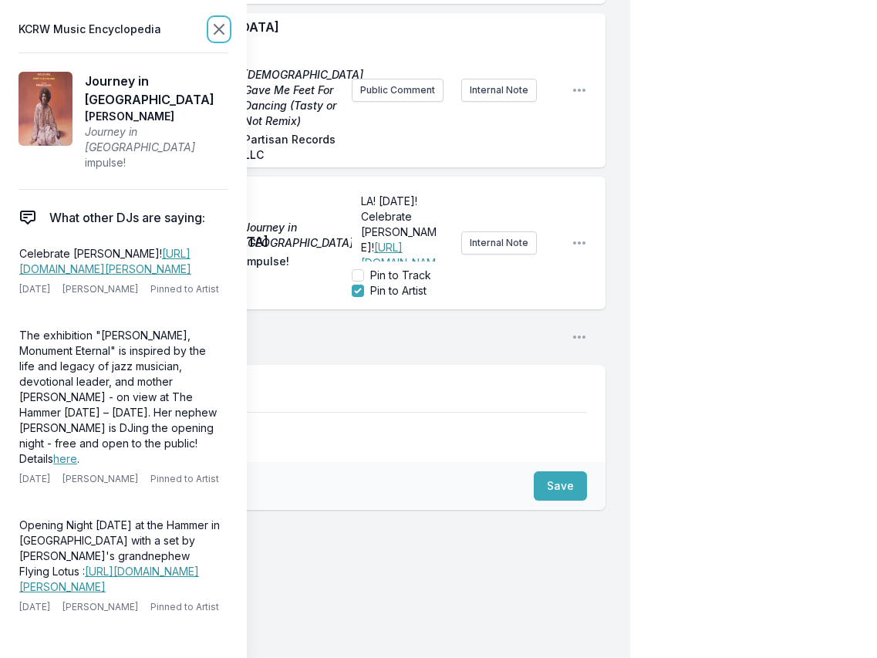
click at [216, 29] on icon at bounding box center [219, 29] width 19 height 19
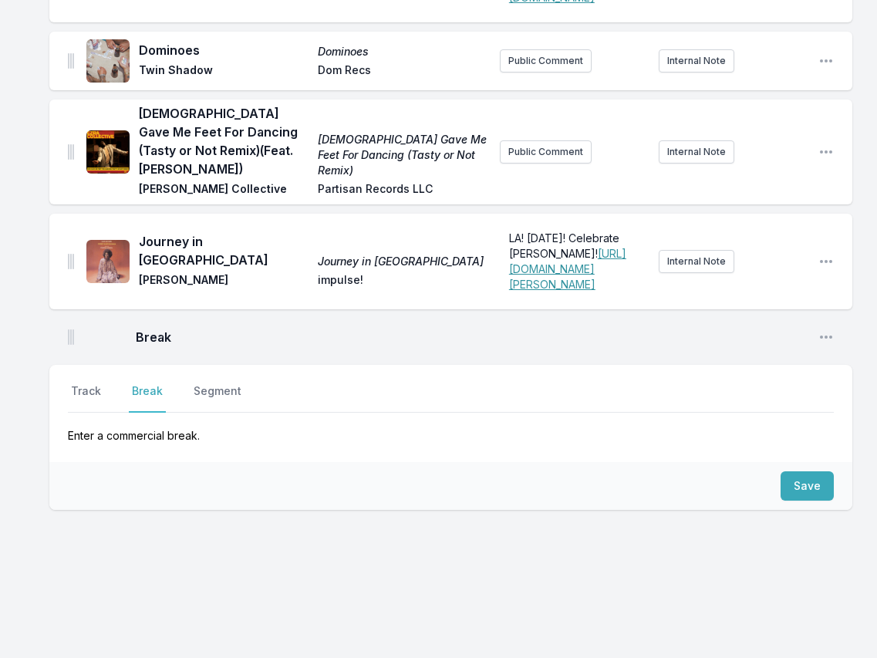
scroll to position [4697, 0]
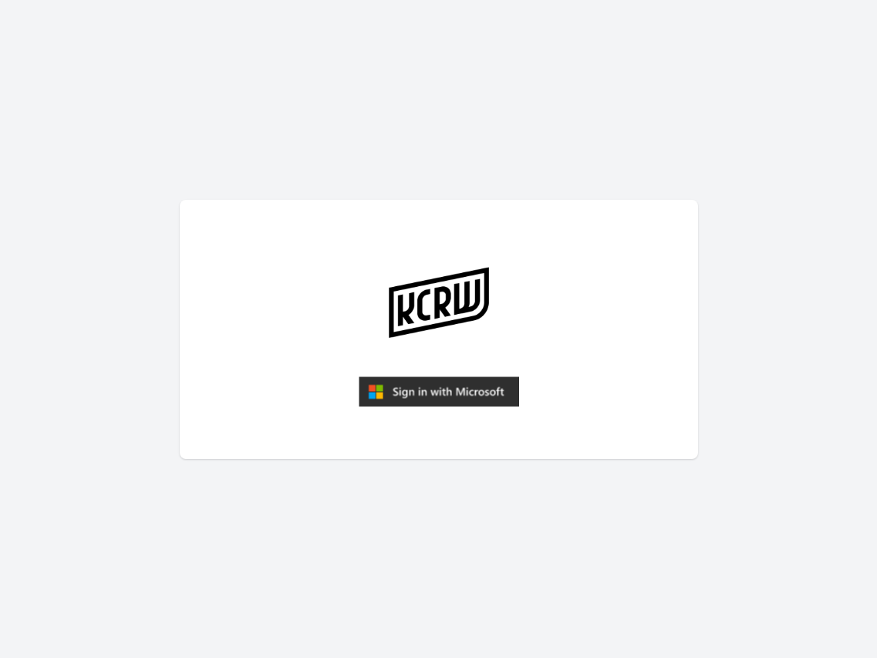
click at [418, 403] on img "submit" at bounding box center [439, 391] width 160 height 31
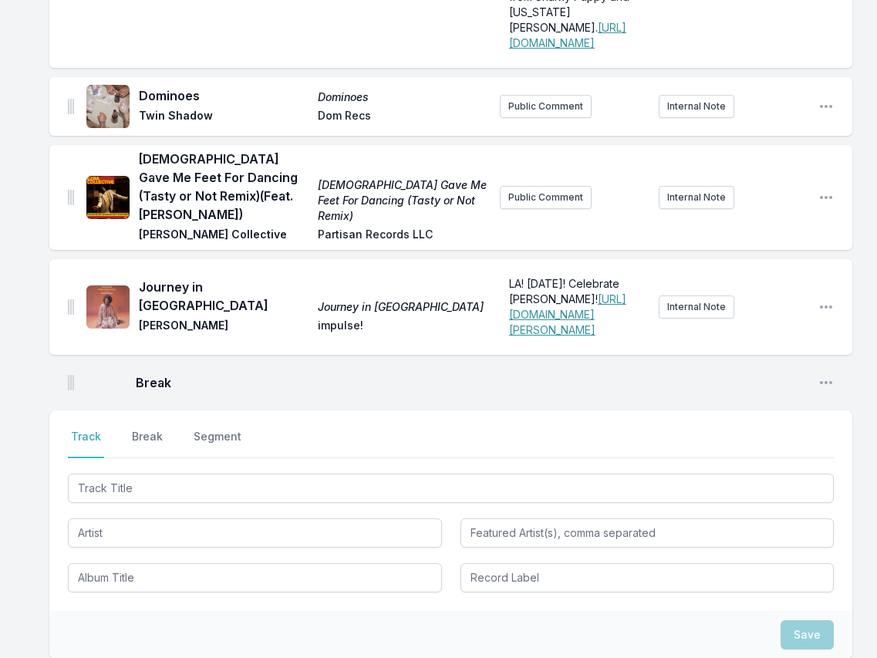
scroll to position [4460, 0]
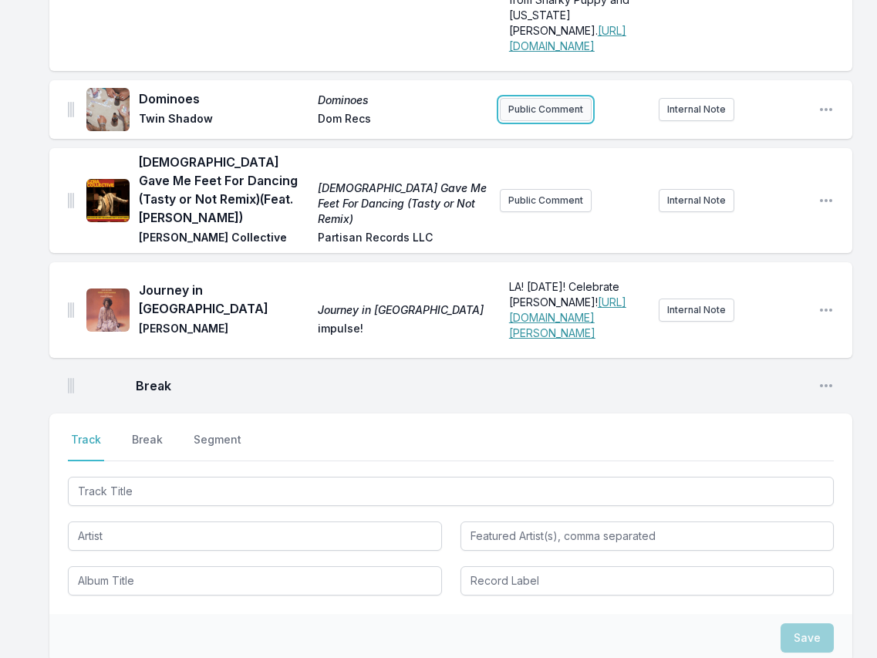
click at [526, 121] on button "Public Comment" at bounding box center [546, 109] width 92 height 23
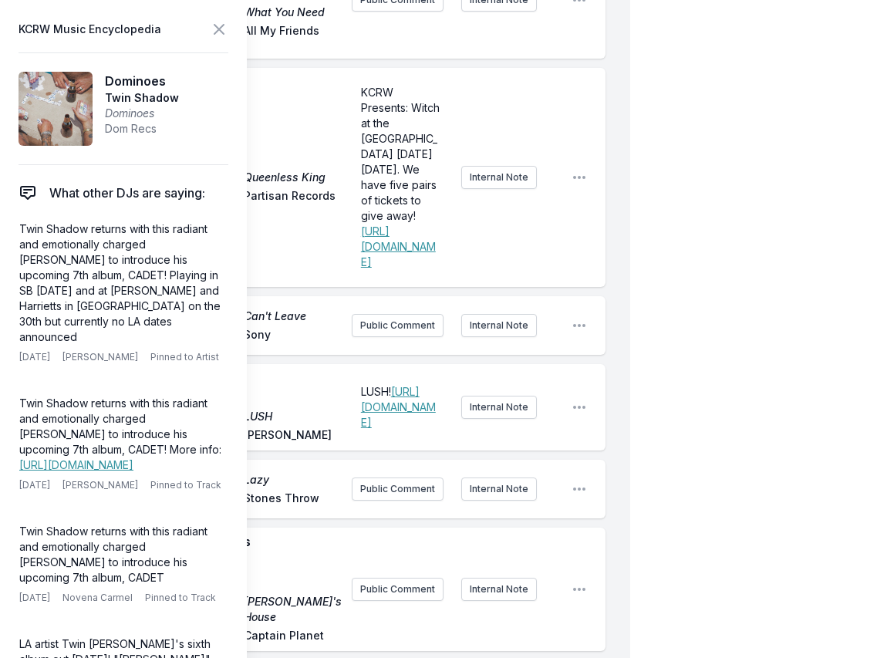
scroll to position [5569, 0]
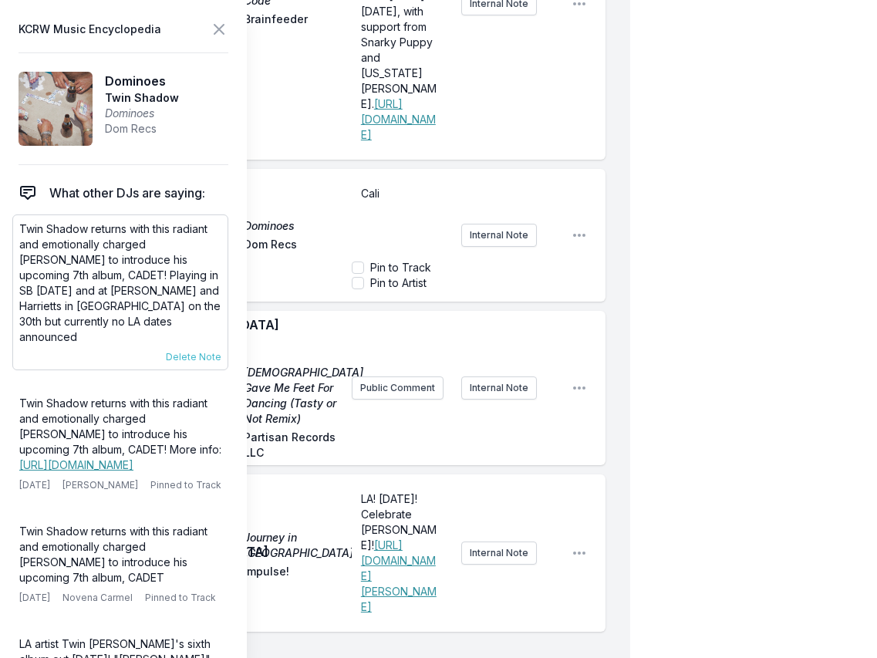
click at [81, 321] on p "Twin Shadow returns with this radiant and emotionally charged sizzler to introd…" at bounding box center [120, 282] width 202 height 123
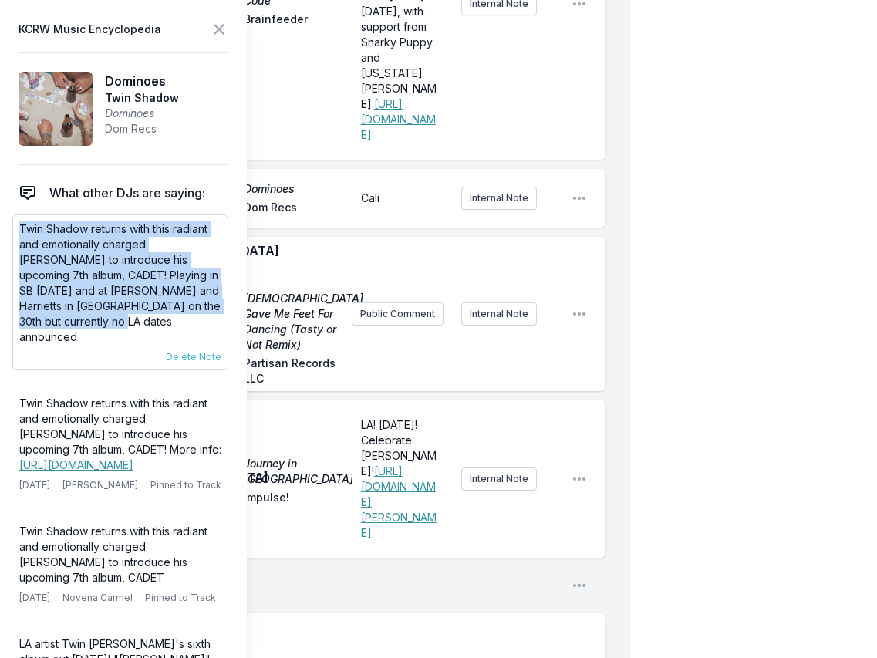
drag, startPoint x: 21, startPoint y: 227, endPoint x: 126, endPoint y: 322, distance: 142.5
click at [126, 322] on p "Twin Shadow returns with this radiant and emotionally charged sizzler to introd…" at bounding box center [120, 282] width 202 height 123
copy p "Twin Shadow returns with this radiant and emotionally charged sizzler to introd…"
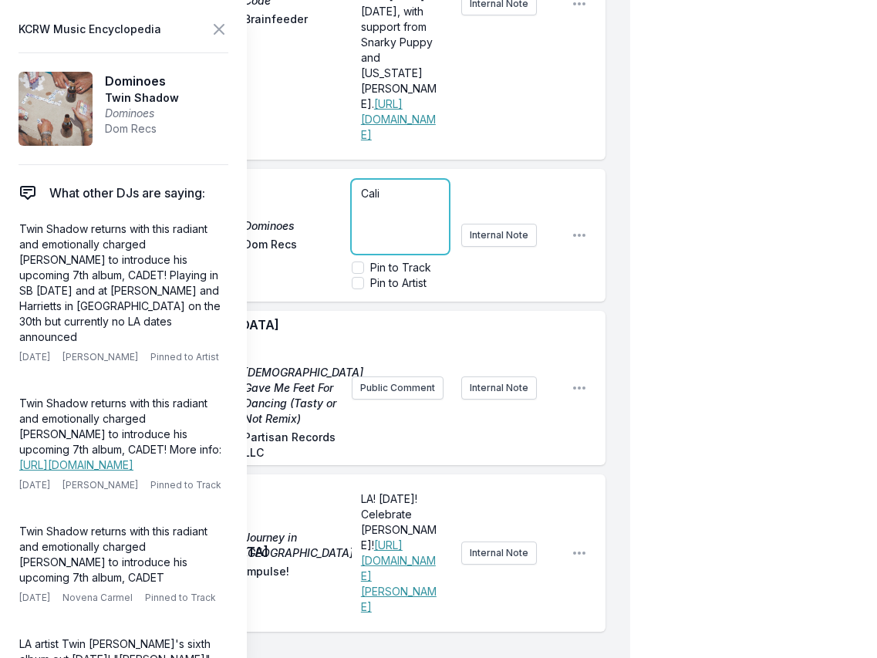
click at [367, 200] on span "Cali" at bounding box center [370, 193] width 19 height 13
drag, startPoint x: 398, startPoint y: 319, endPoint x: 396, endPoint y: 351, distance: 31.7
click at [396, 254] on div "Cali" at bounding box center [401, 217] width 98 height 74
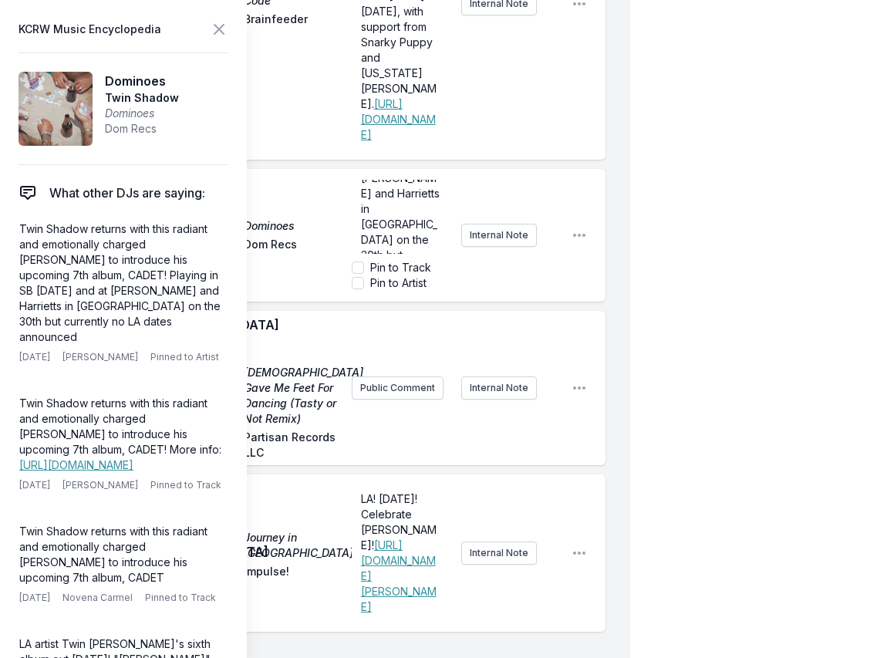
scroll to position [0, 0]
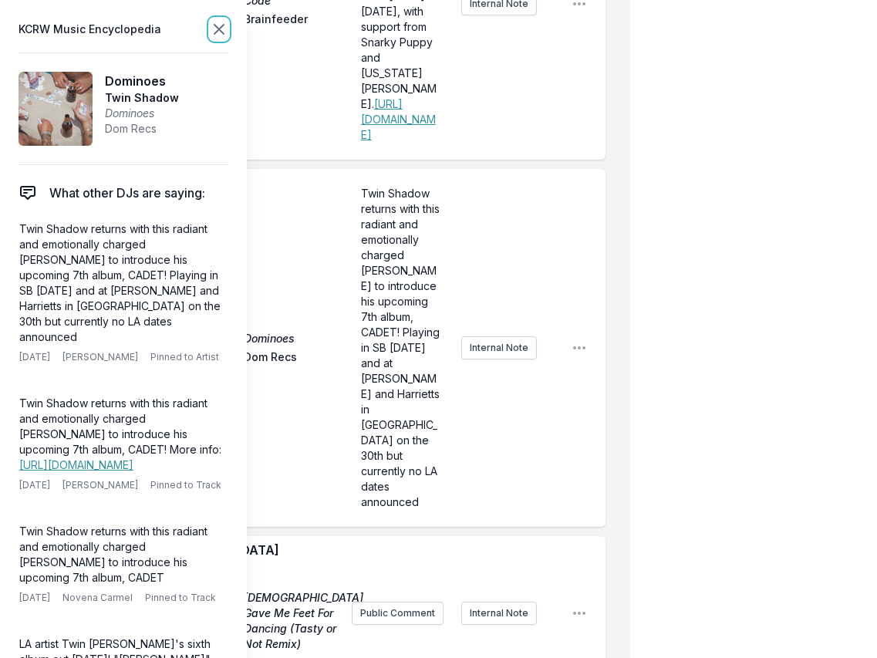
click at [217, 25] on icon at bounding box center [219, 29] width 19 height 19
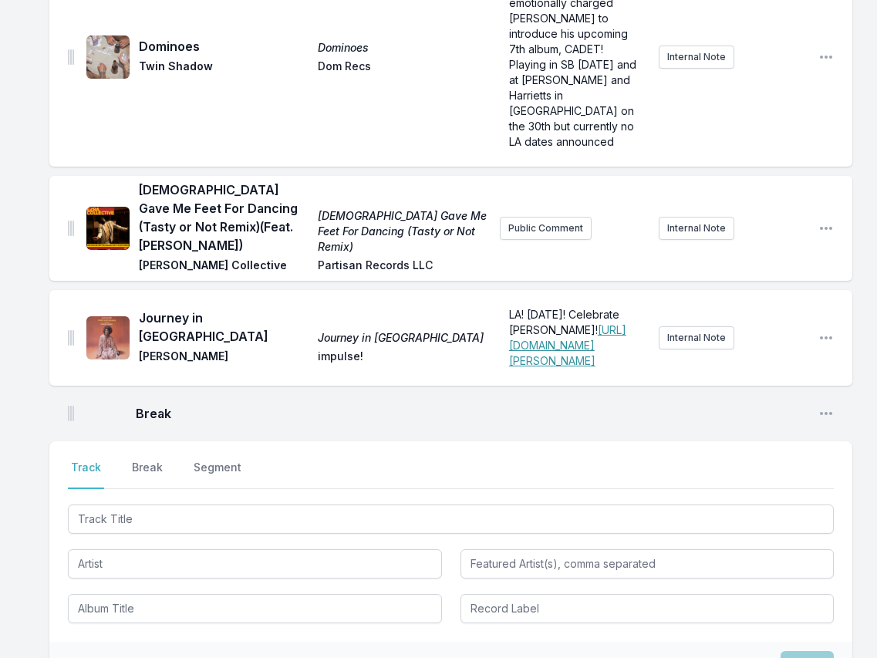
scroll to position [4591, 0]
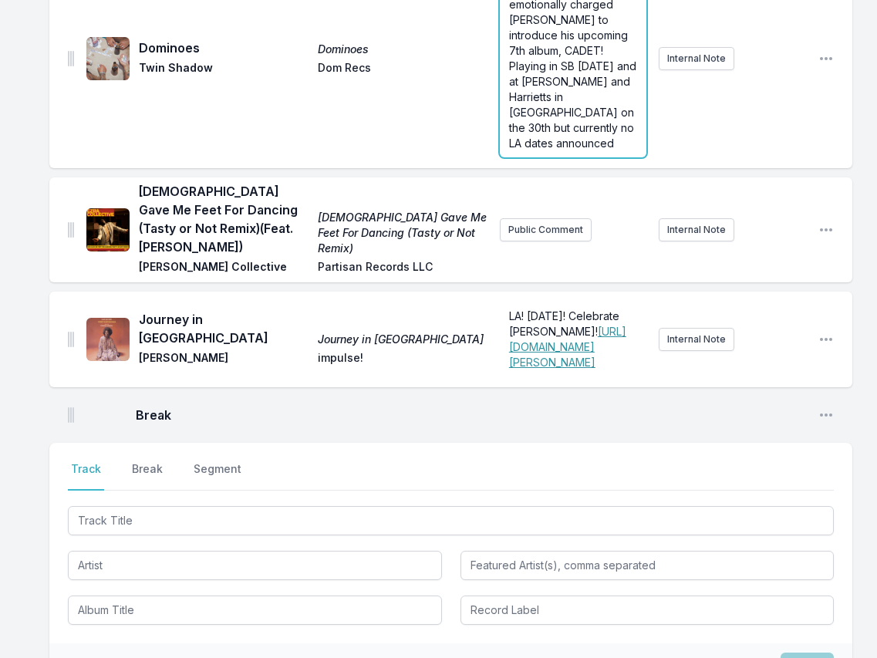
click at [570, 150] on span "Twin Shadow returns with this radiant and emotionally charged sizzler to introd…" at bounding box center [574, 58] width 130 height 183
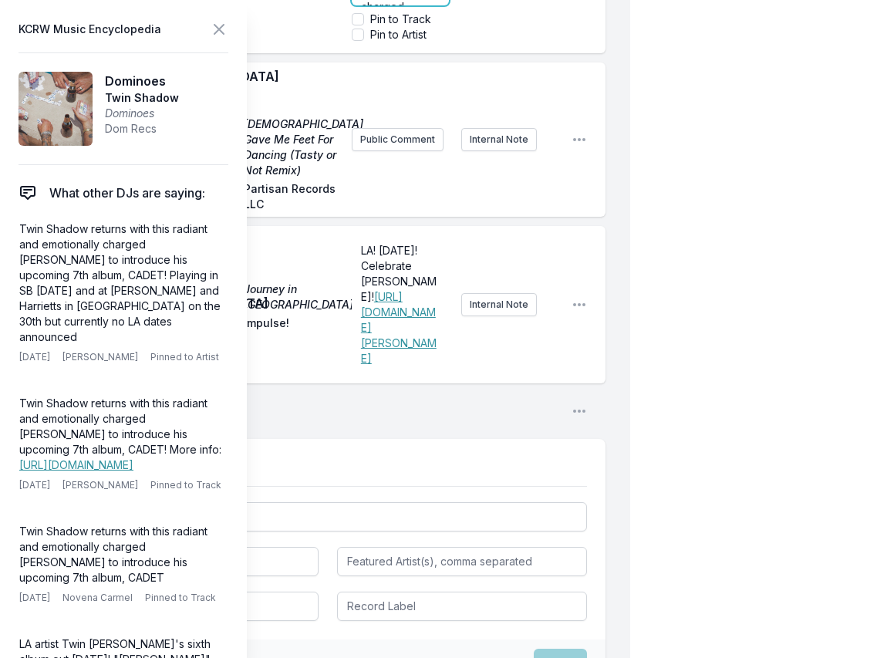
scroll to position [201, 0]
click at [358, 41] on input "Pin to Artist" at bounding box center [358, 35] width 12 height 12
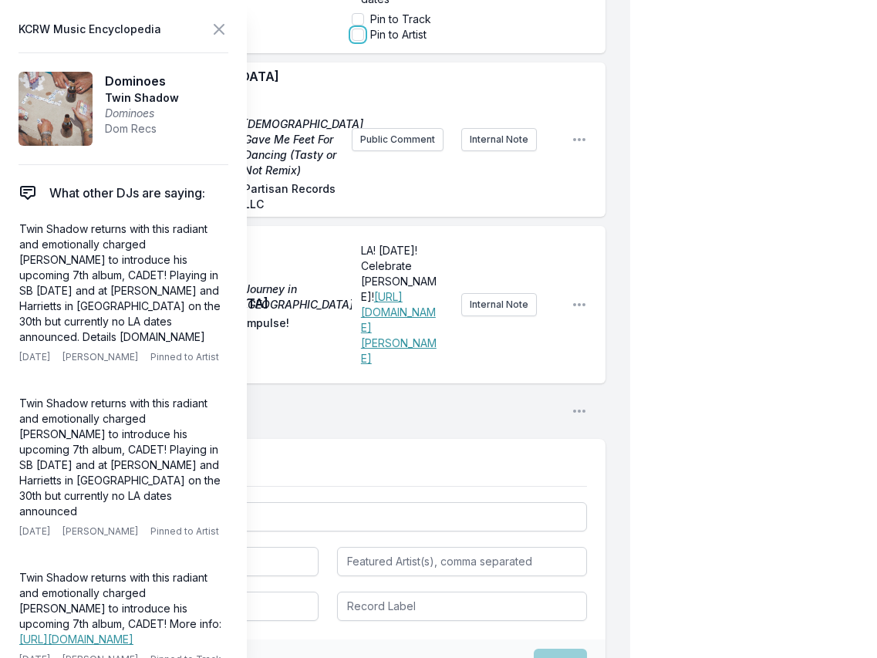
checkbox input "true"
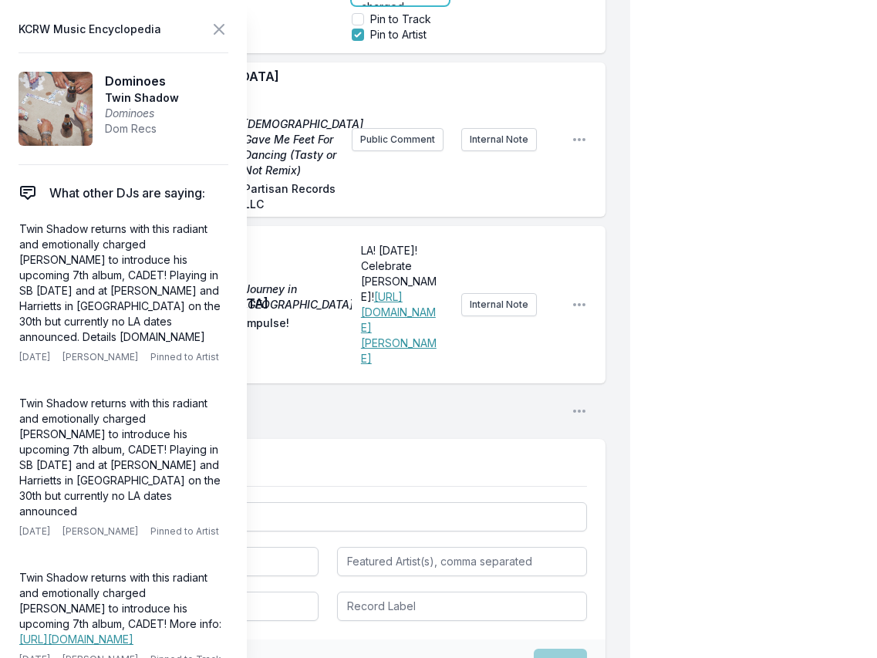
click at [386, 123] on span "Twin Shadow returns with this radiant and emotionally charged sizzler to introd…" at bounding box center [402, 122] width 82 height 368
drag, startPoint x: 358, startPoint y: 112, endPoint x: 379, endPoint y: 137, distance: 33.4
copy span "twinshadow.net"
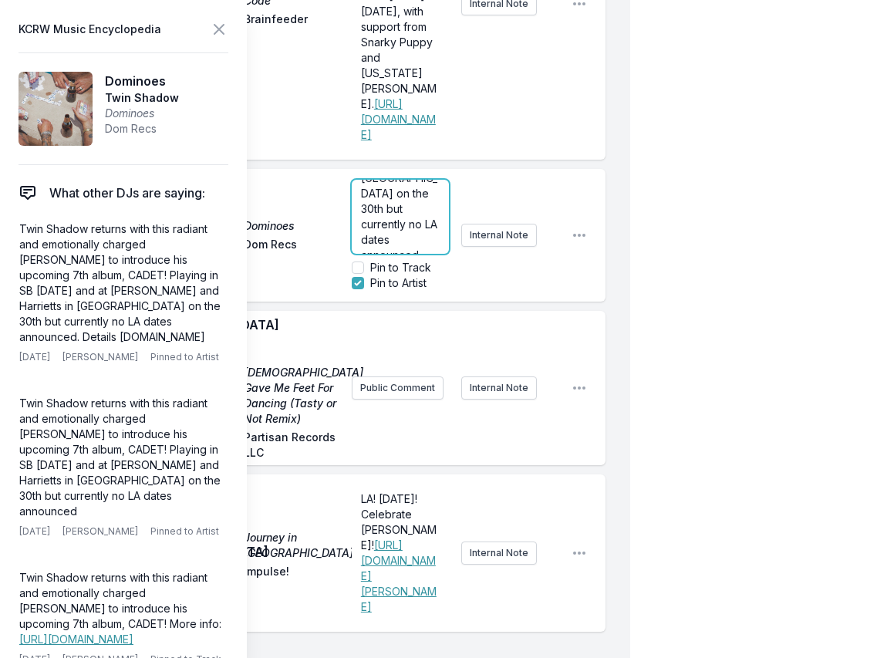
click at [406, 309] on p "Twin Shadow returns with this radiant and emotionally charged sizzler to introd…" at bounding box center [400, 124] width 79 height 370
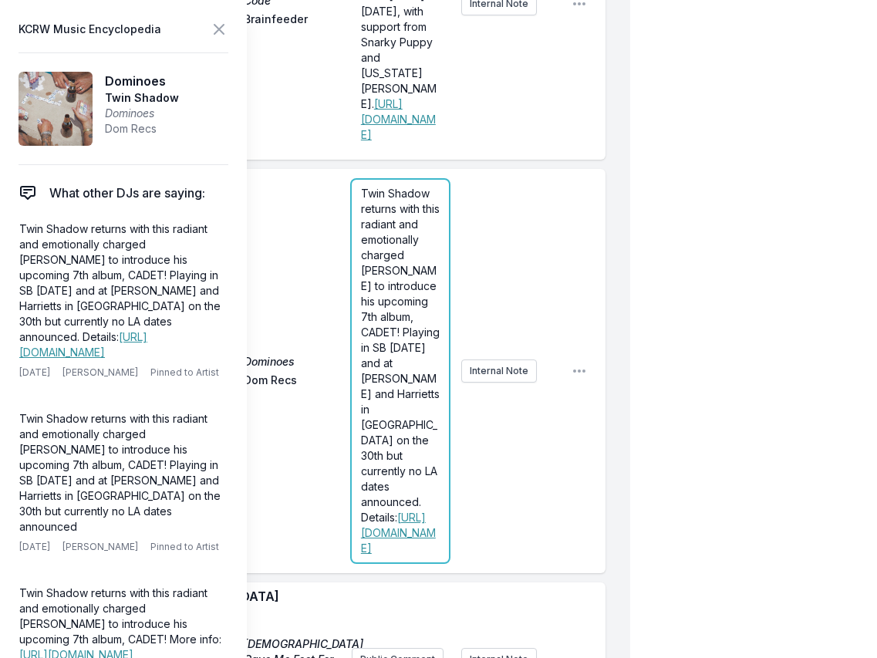
click at [398, 434] on div "Dominoes Dominoes Twin Shadow Dom Recs Twin Shadow returns with this radiant an…" at bounding box center [327, 371] width 556 height 404
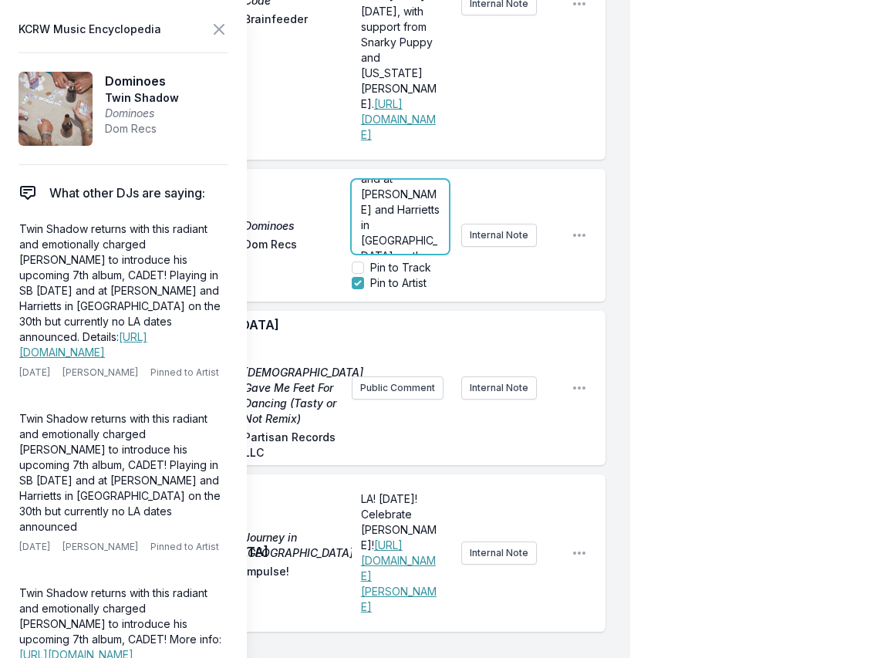
scroll to position [187, 0]
click at [433, 336] on span "Twin Shadow returns with this radiant and emotionally charged sizzler to introd…" at bounding box center [402, 167] width 82 height 337
click at [397, 325] on p "Twin Shadow returns with this radiant and emotionally charged sizzler to introd…" at bounding box center [400, 148] width 79 height 355
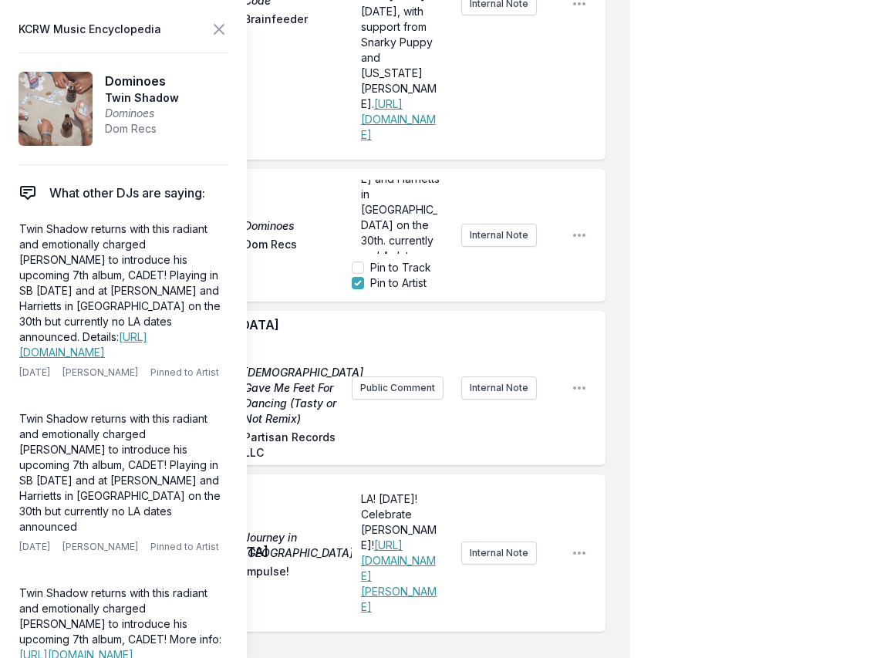
click at [544, 155] on div "Don’t miss Hiatus Kaiyote on the penultimate night of their tour! They stop by …" at bounding box center [455, 4] width 207 height 302
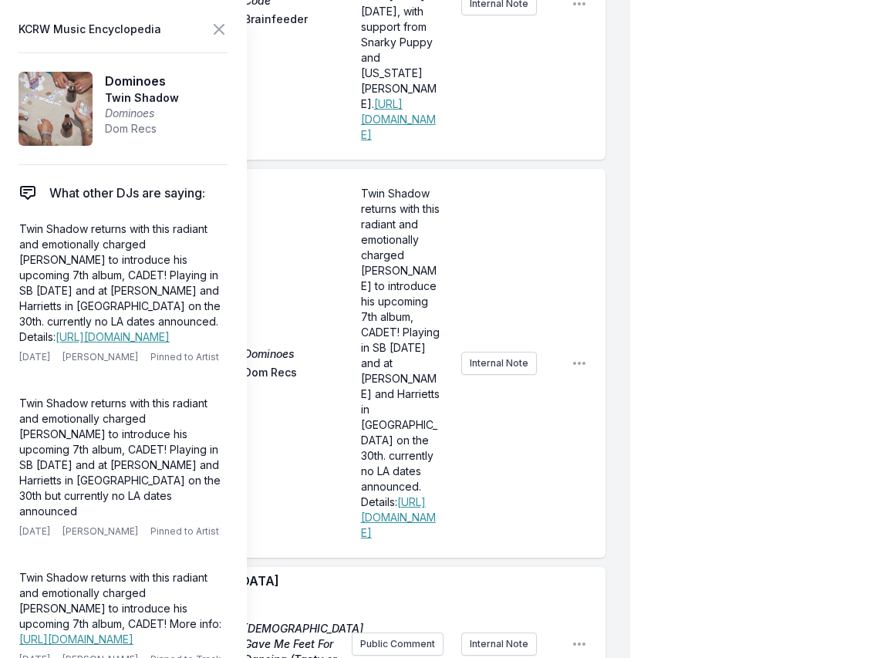
scroll to position [0, 0]
click at [222, 27] on icon at bounding box center [219, 29] width 19 height 19
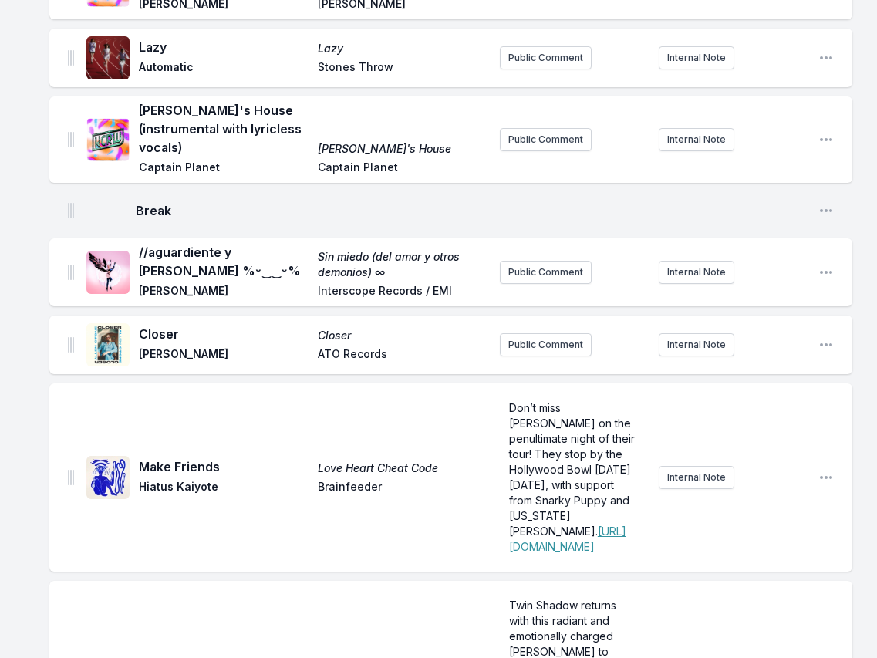
scroll to position [3888, 0]
